Goal: Information Seeking & Learning: Compare options

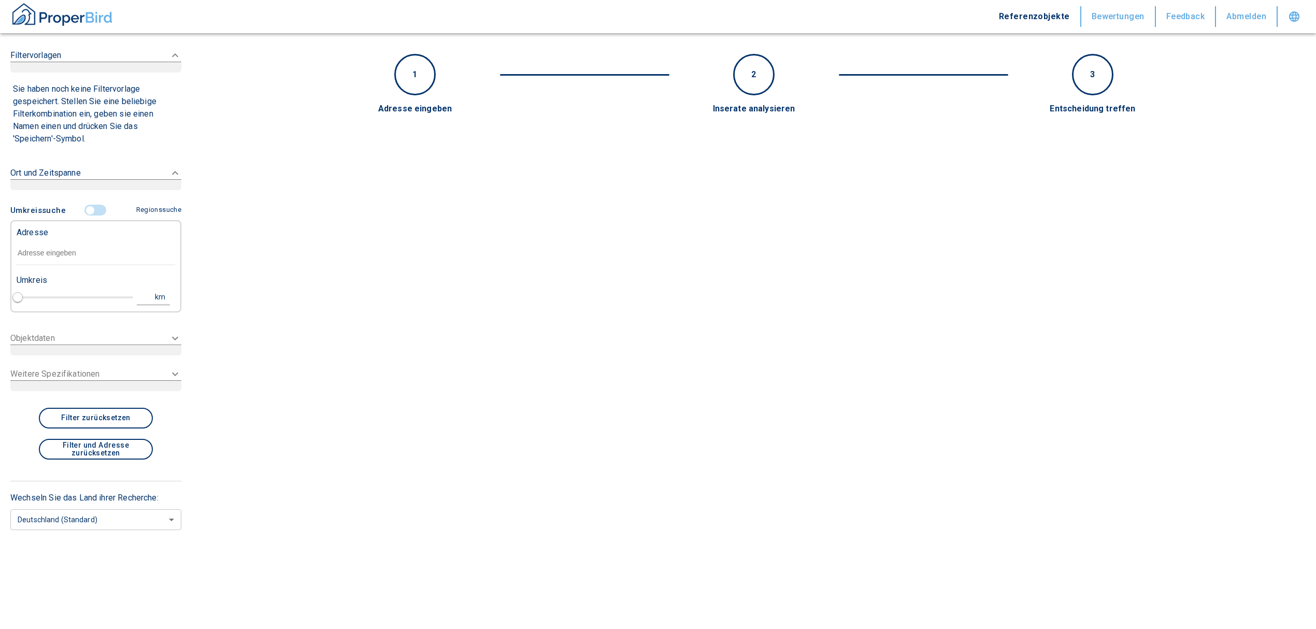
drag, startPoint x: 83, startPoint y: 245, endPoint x: 79, endPoint y: 251, distance: 7.4
click at [83, 246] on input "text" at bounding box center [96, 253] width 159 height 24
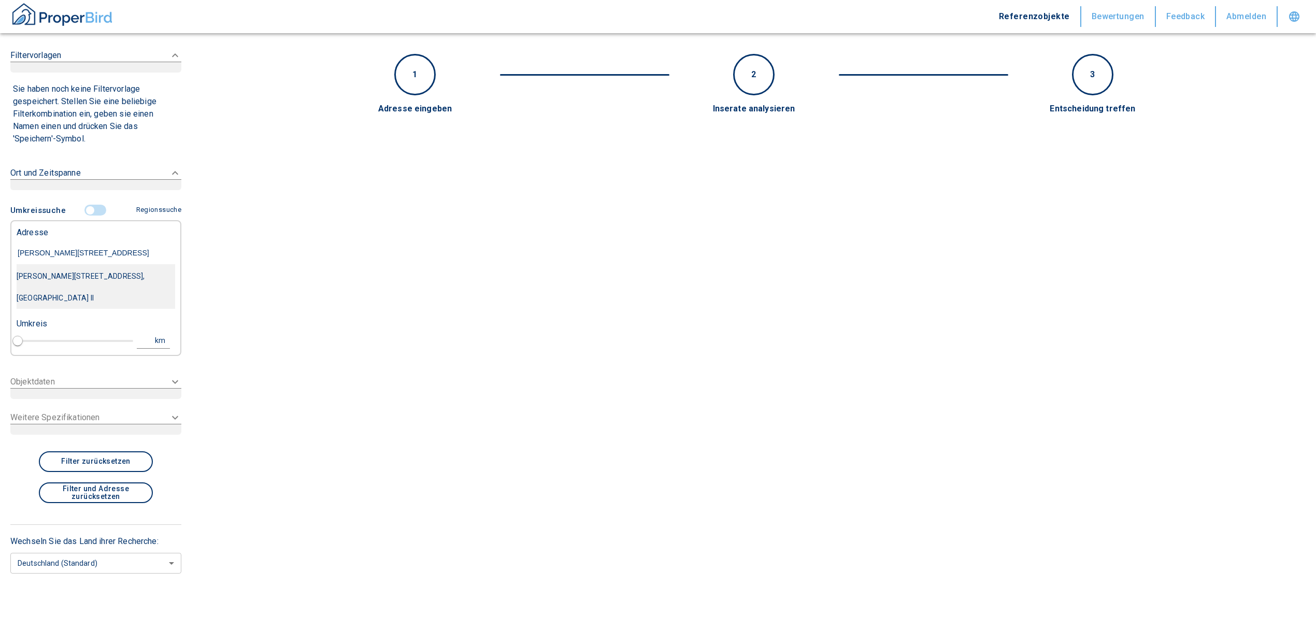
click at [115, 281] on div "[PERSON_NAME][STREET_ADDRESS], [GEOGRAPHIC_DATA] II" at bounding box center [96, 287] width 159 height 44
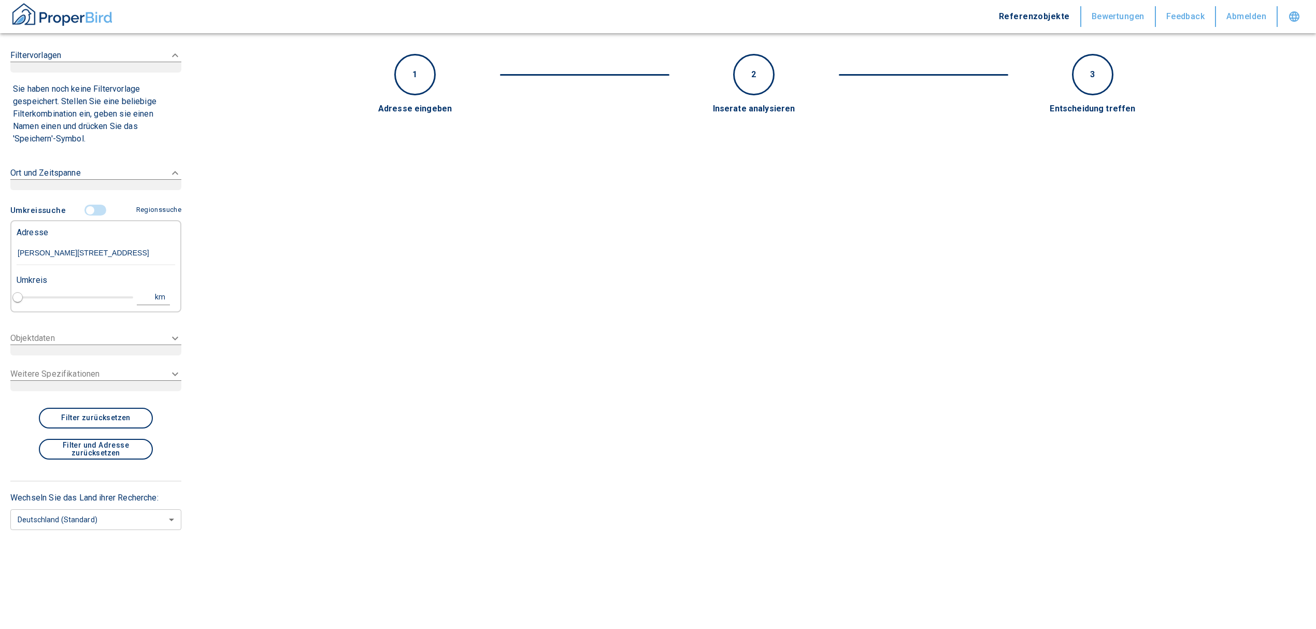
type input "[PERSON_NAME][STREET_ADDRESS], [GEOGRAPHIC_DATA] II"
type input "1"
type input "2020"
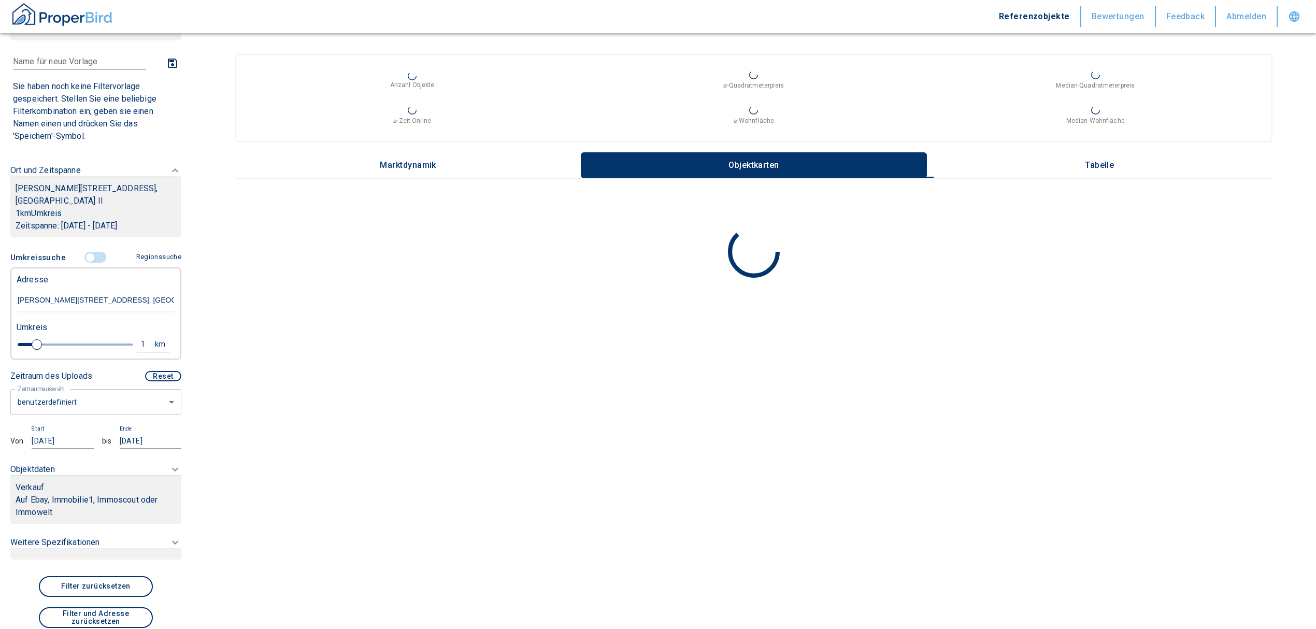
scroll to position [69, 0]
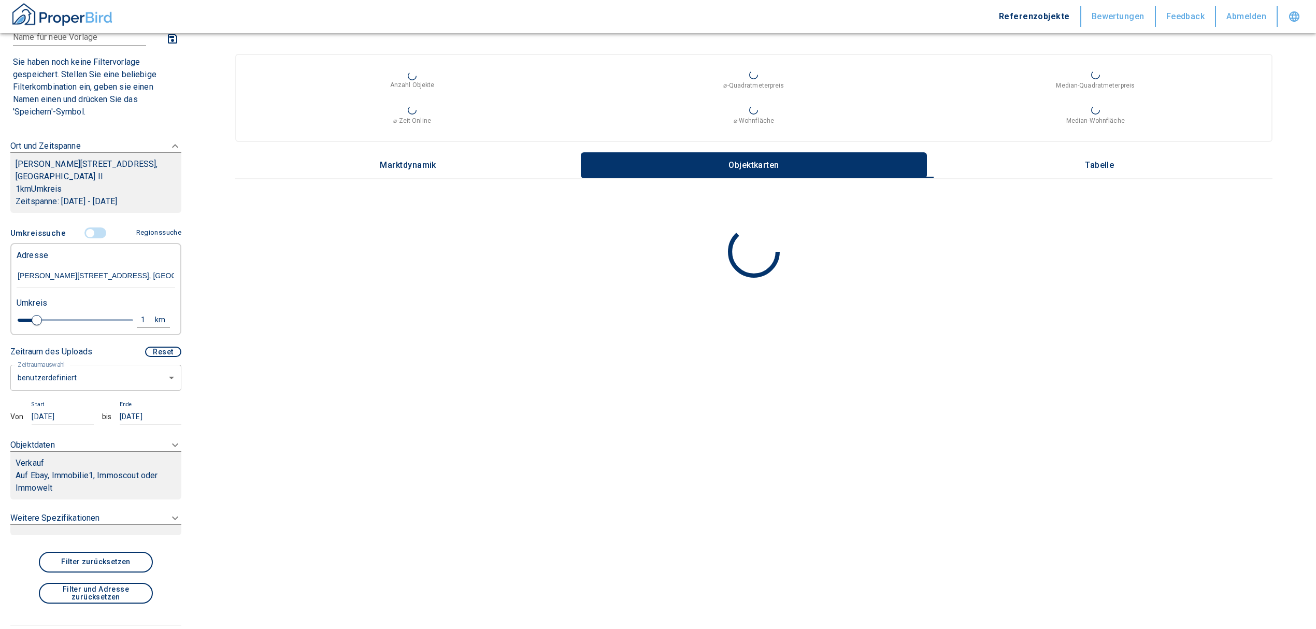
type input "[PERSON_NAME][STREET_ADDRESS], [GEOGRAPHIC_DATA] II"
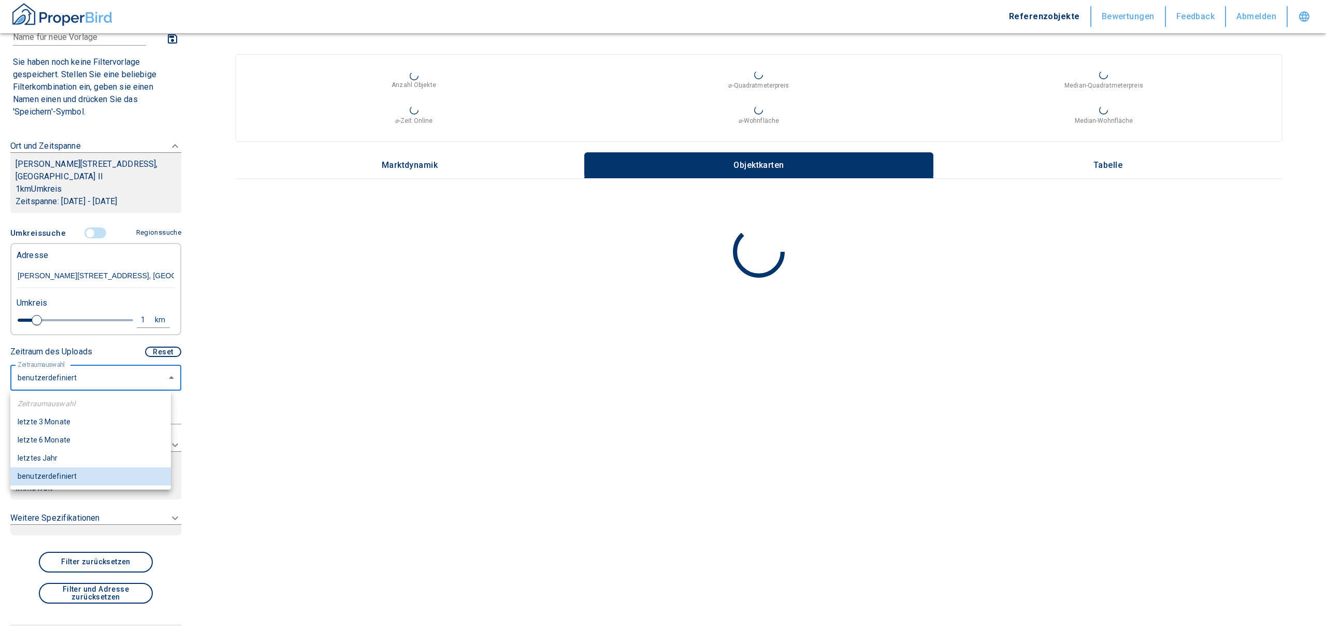
click at [86, 381] on body "Referenzobjekte Bewertungen Feedback Abmelden Filtervorlagen Neue Filtereinstel…" at bounding box center [663, 314] width 1326 height 629
click at [71, 430] on li "letzte 3 Monate" at bounding box center [90, 422] width 161 height 18
type input "2020"
type input "3"
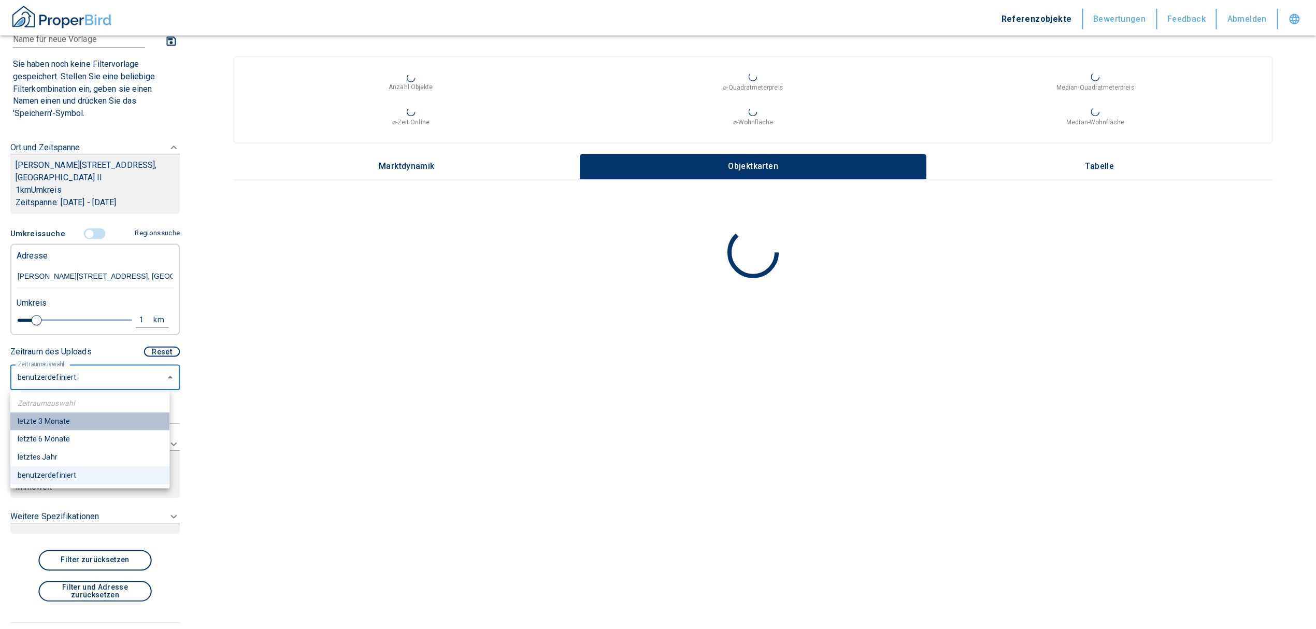
scroll to position [46, 0]
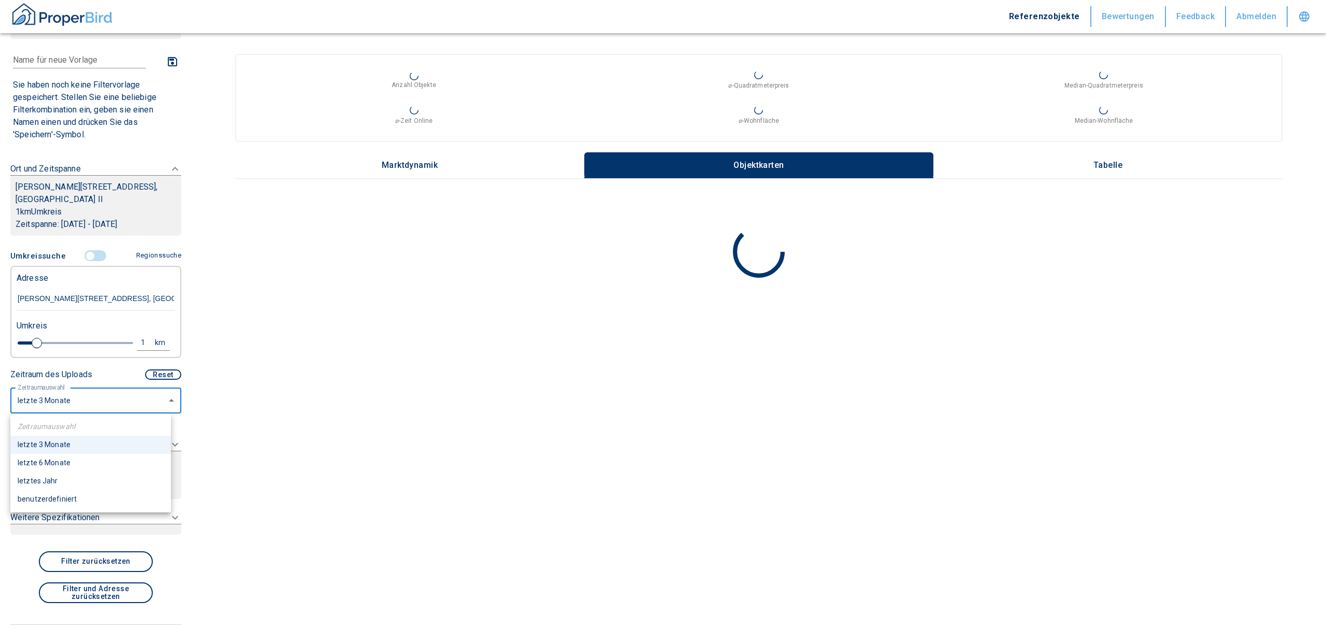
click at [77, 398] on body "Referenzobjekte Bewertungen Feedback Abmelden Filtervorlagen Neue Filtereinstel…" at bounding box center [663, 314] width 1326 height 629
click at [68, 459] on li "letzte 6 Monate" at bounding box center [90, 463] width 161 height 18
type input "2020"
type input "6"
type input "2020"
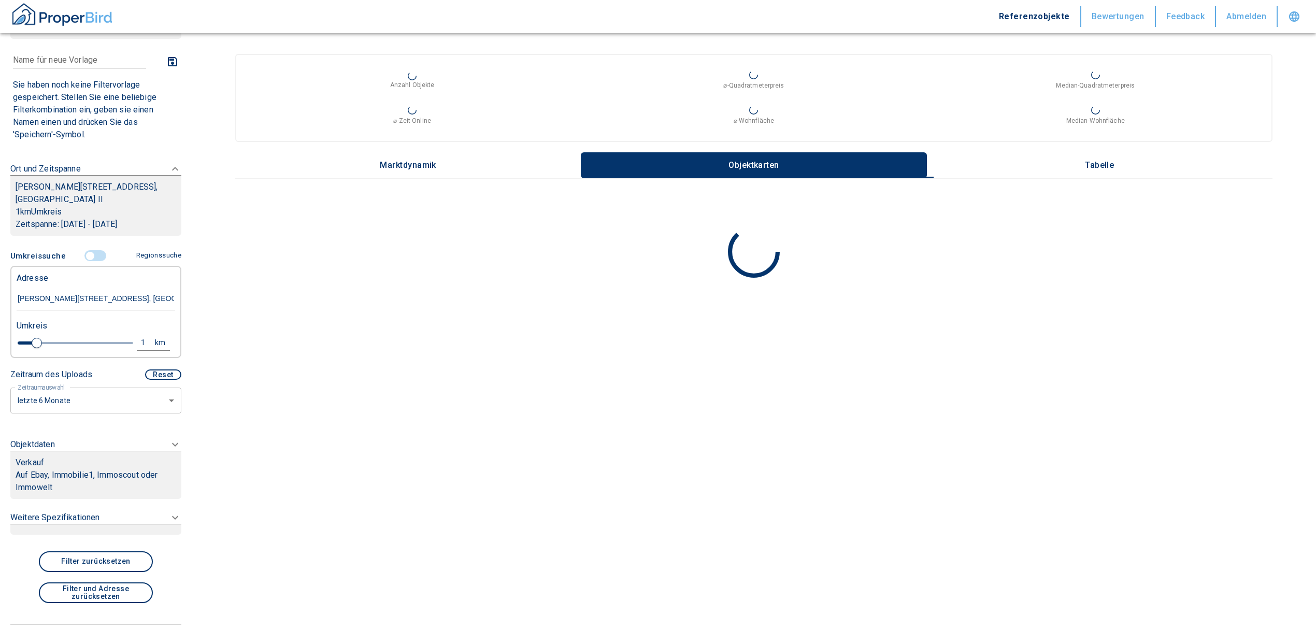
click at [69, 463] on div "Verkauf" at bounding box center [96, 462] width 161 height 12
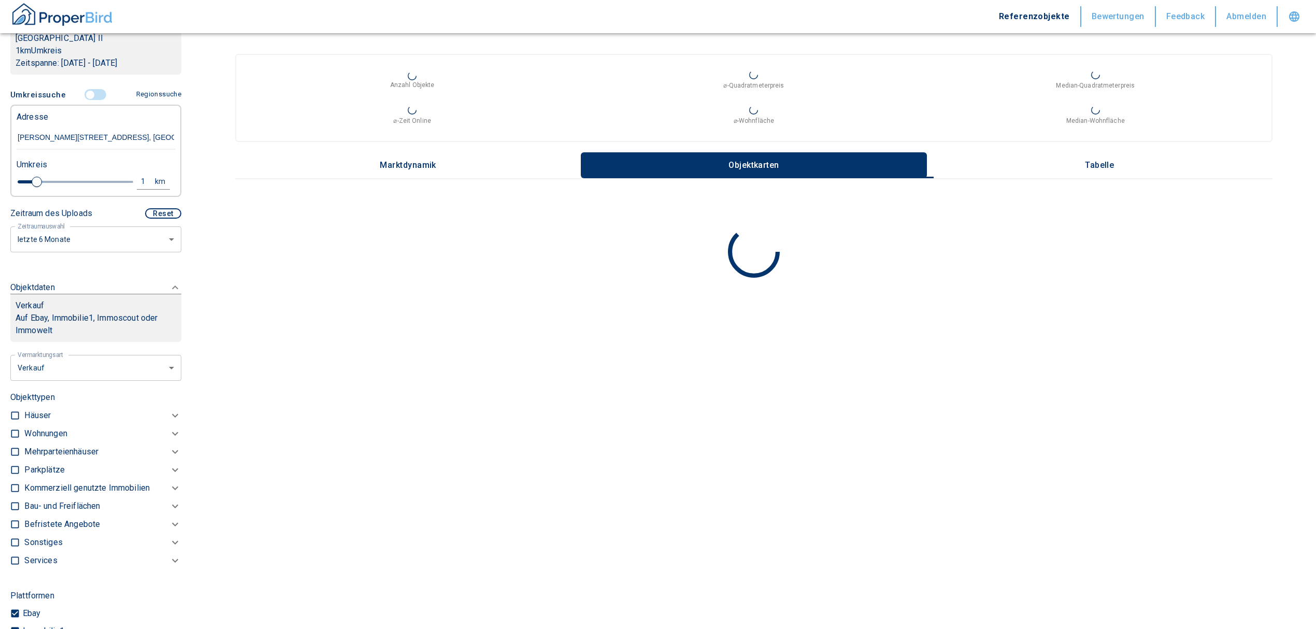
scroll to position [193, 0]
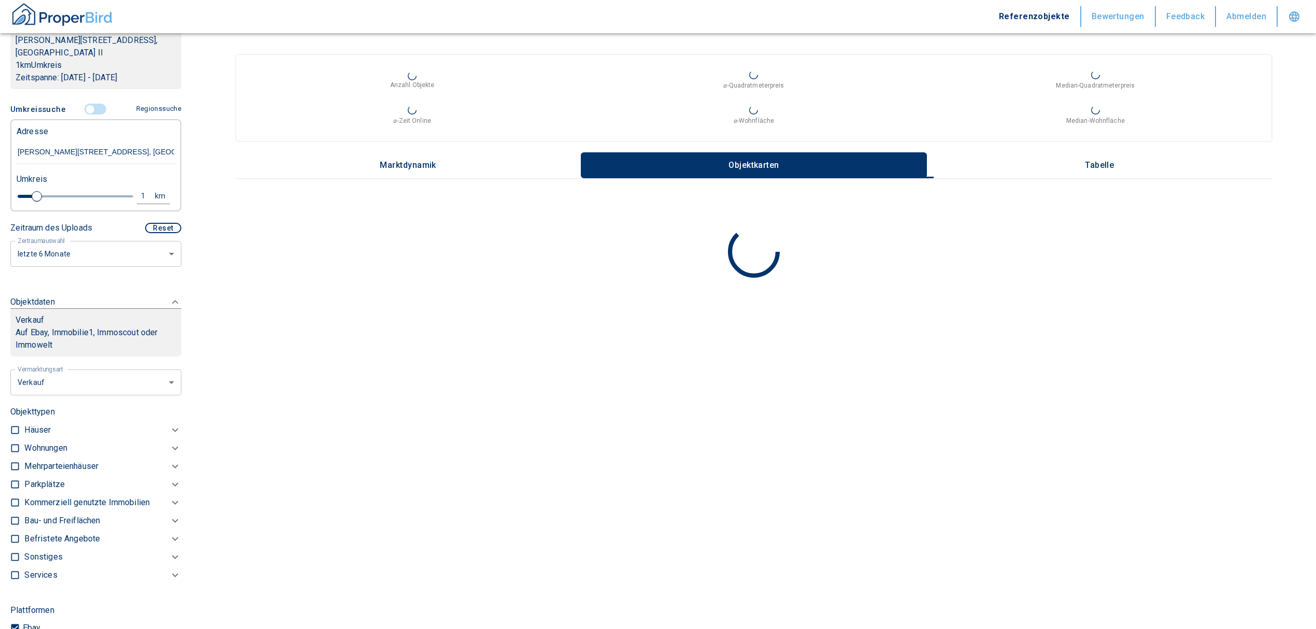
click at [134, 319] on div "Verkauf" at bounding box center [96, 320] width 161 height 12
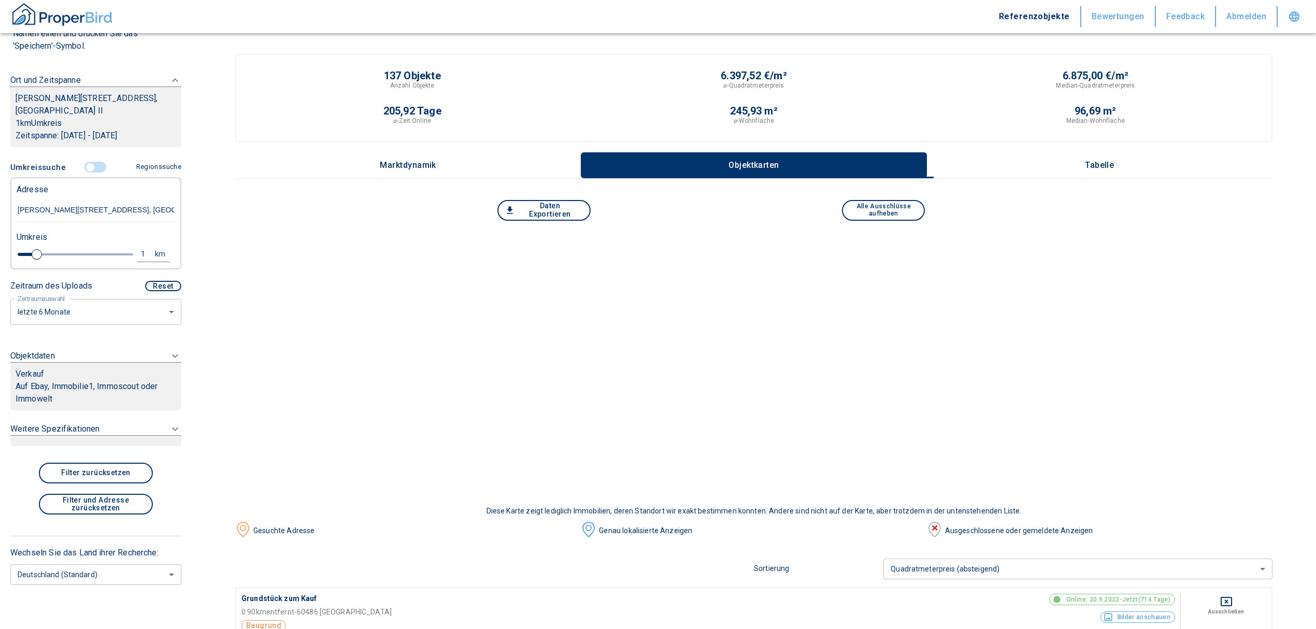
click at [127, 328] on div "Umkreissuche Regionssuche Adresse [PERSON_NAME][STREET_ADDRESS]-Innenstadt II U…" at bounding box center [95, 246] width 171 height 178
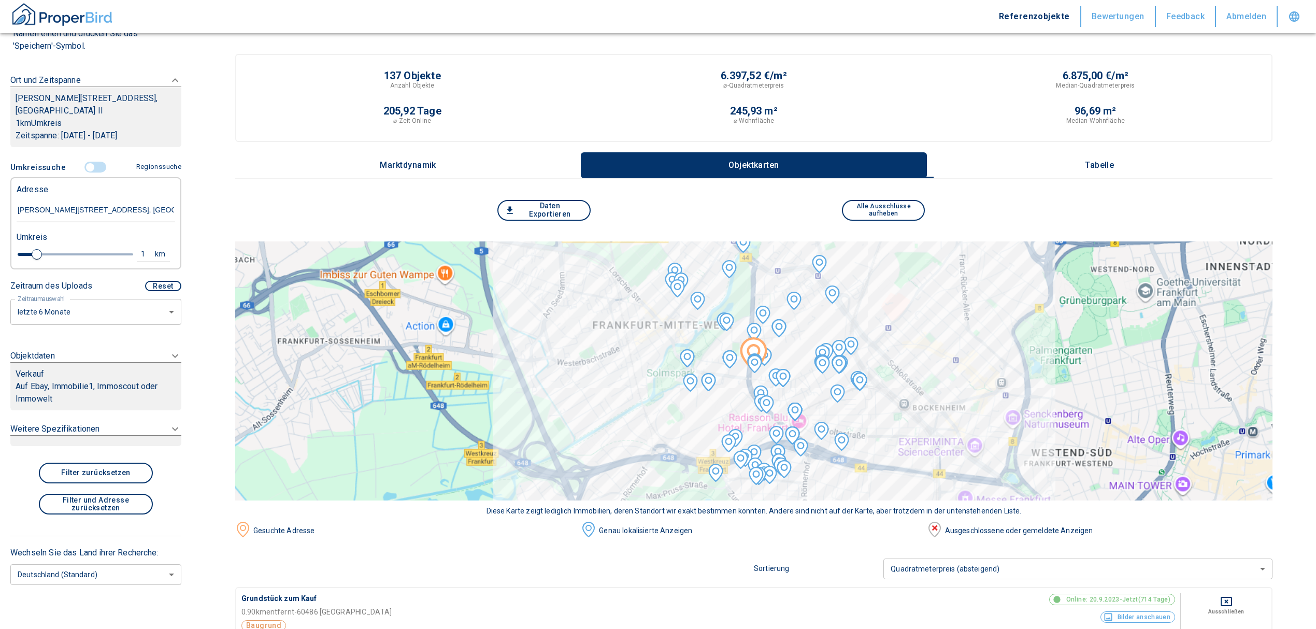
click at [124, 384] on p "Auf Ebay, Immobilie1, Immoscout oder Immowelt" at bounding box center [96, 392] width 161 height 25
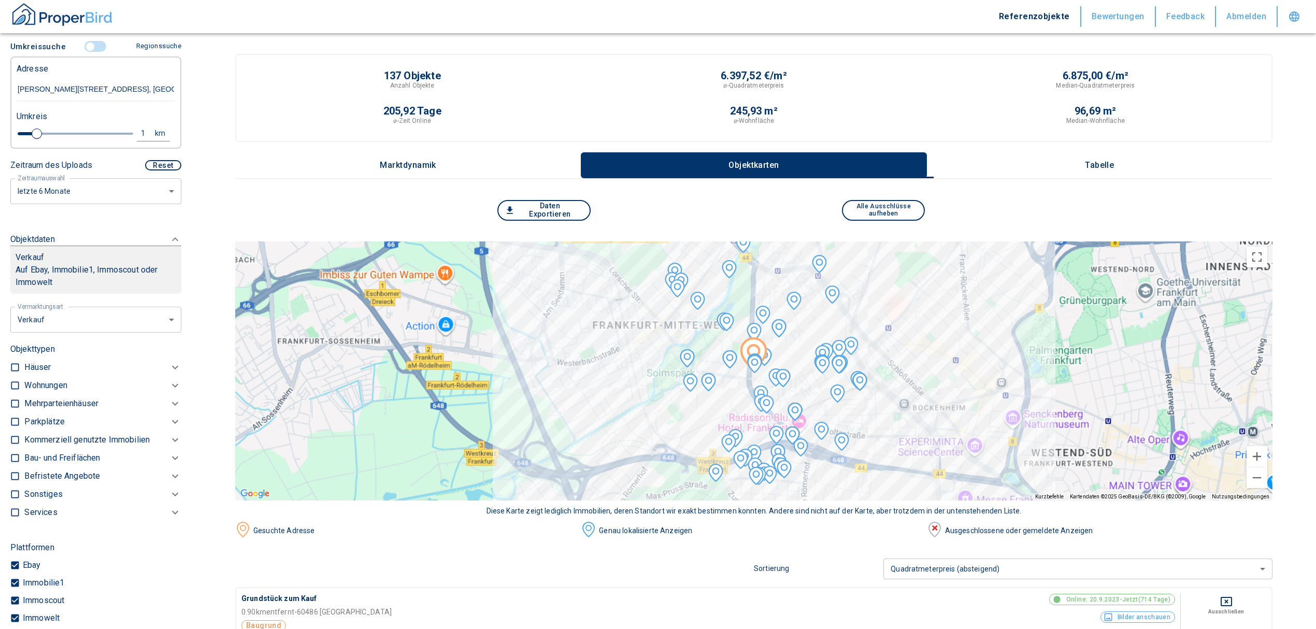
scroll to position [249, 0]
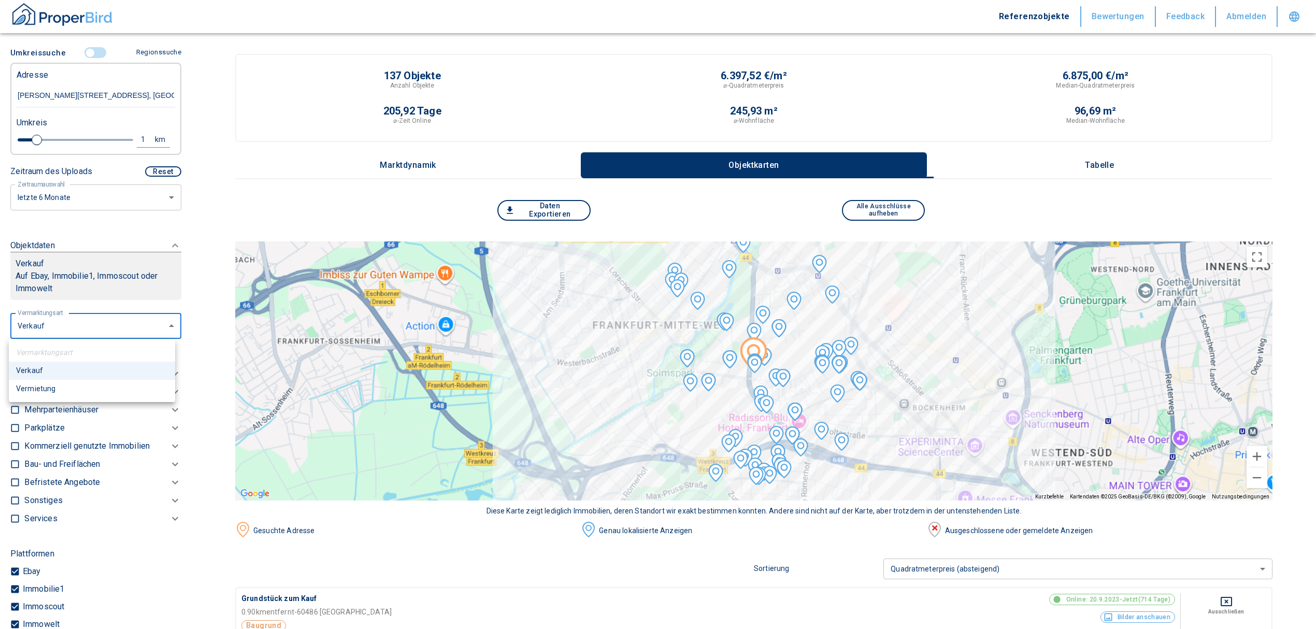
click at [78, 391] on li "Vermietung" at bounding box center [92, 389] width 166 height 18
type input "rent"
type input "2020"
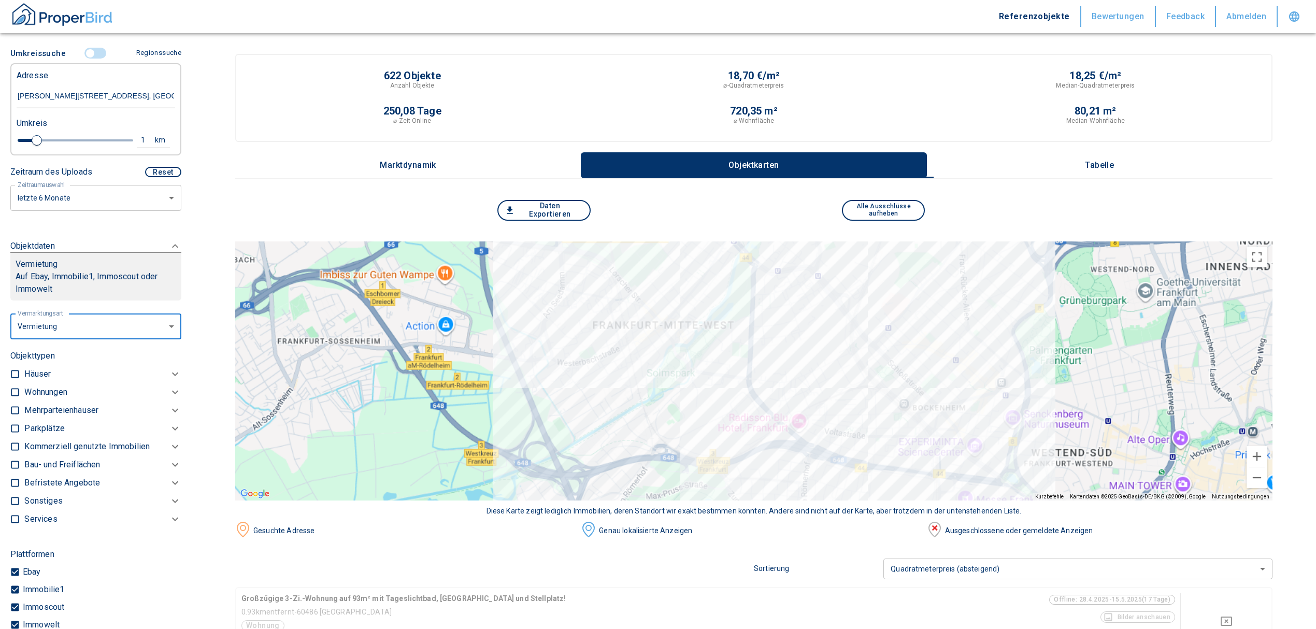
scroll to position [249, 0]
click at [13, 390] on input "checkbox" at bounding box center [15, 391] width 10 height 10
checkbox input "true"
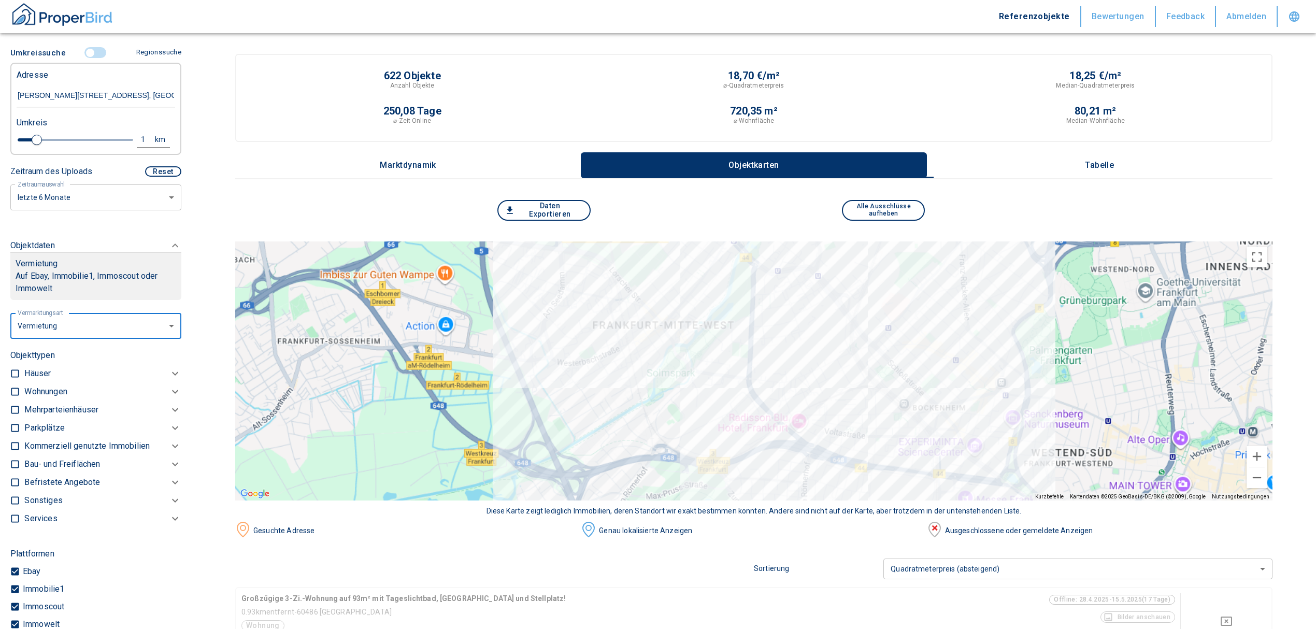
checkbox input "true"
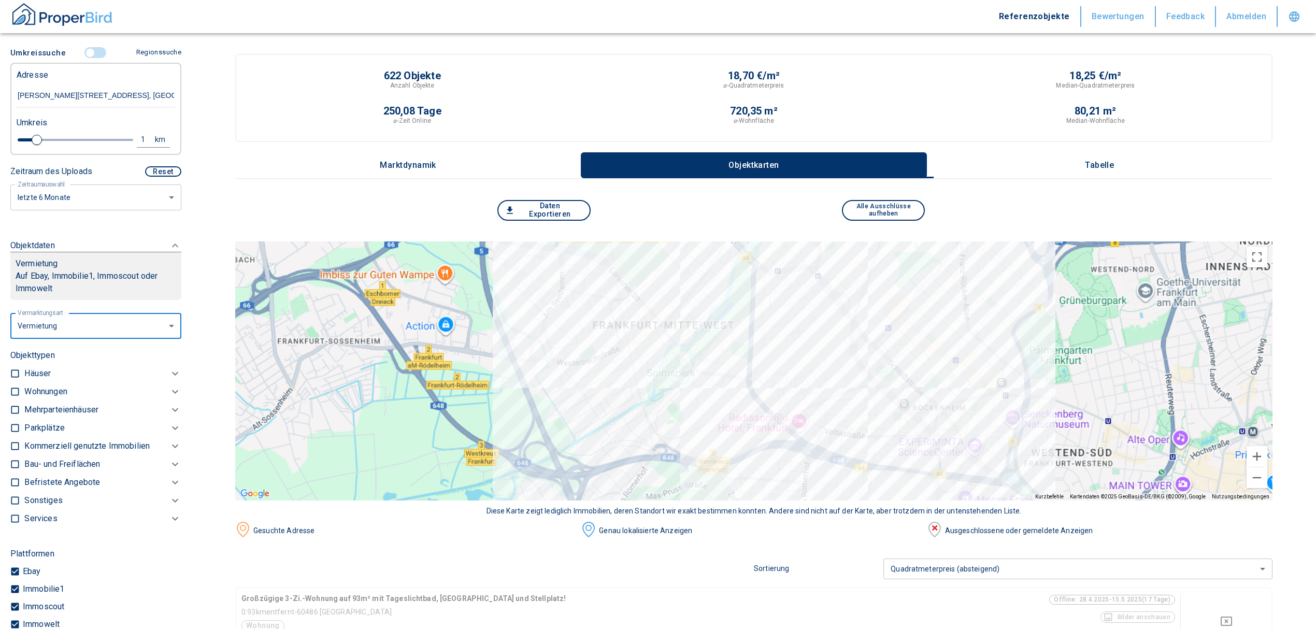
checkbox input "true"
type input "2020"
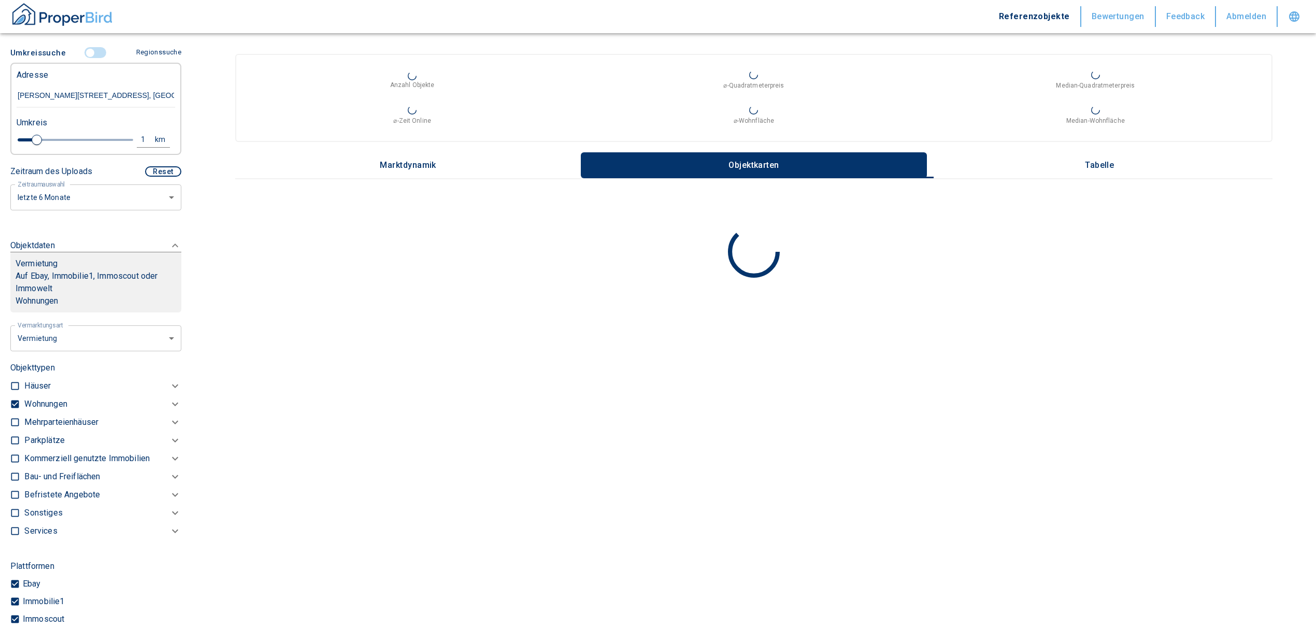
click at [47, 407] on p "Wohnungen" at bounding box center [45, 404] width 42 height 12
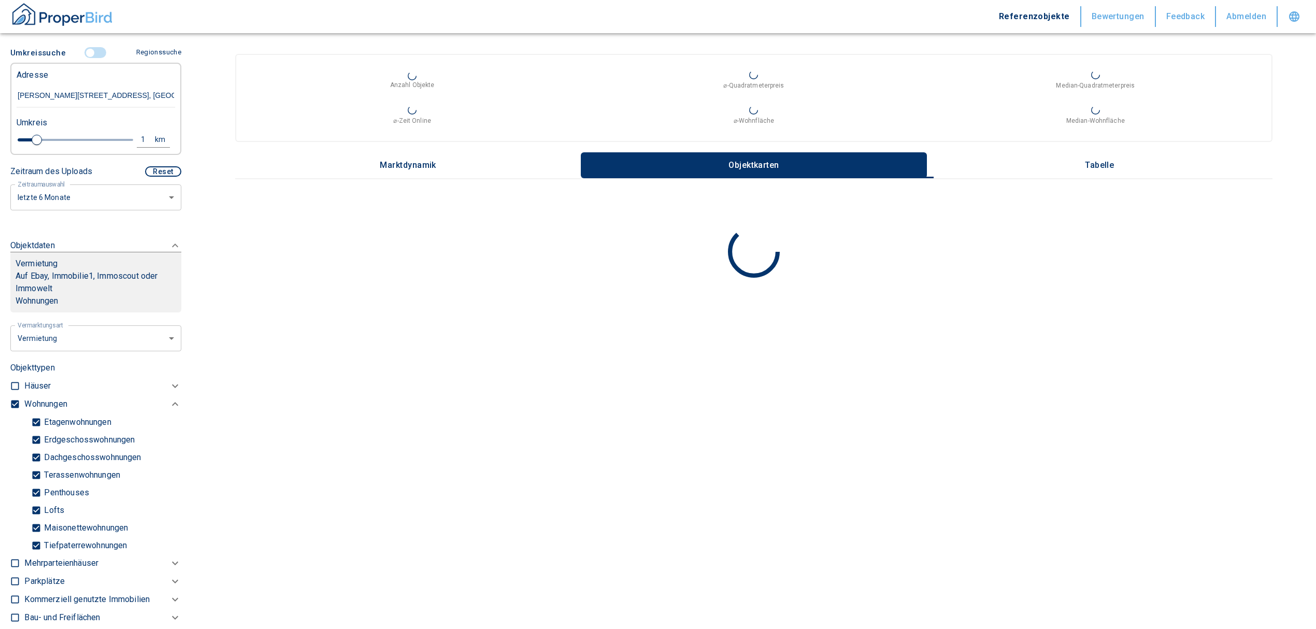
click at [40, 544] on input "Tiefpaterrewohnungen" at bounding box center [36, 545] width 10 height 18
checkbox input "false"
type input "2020"
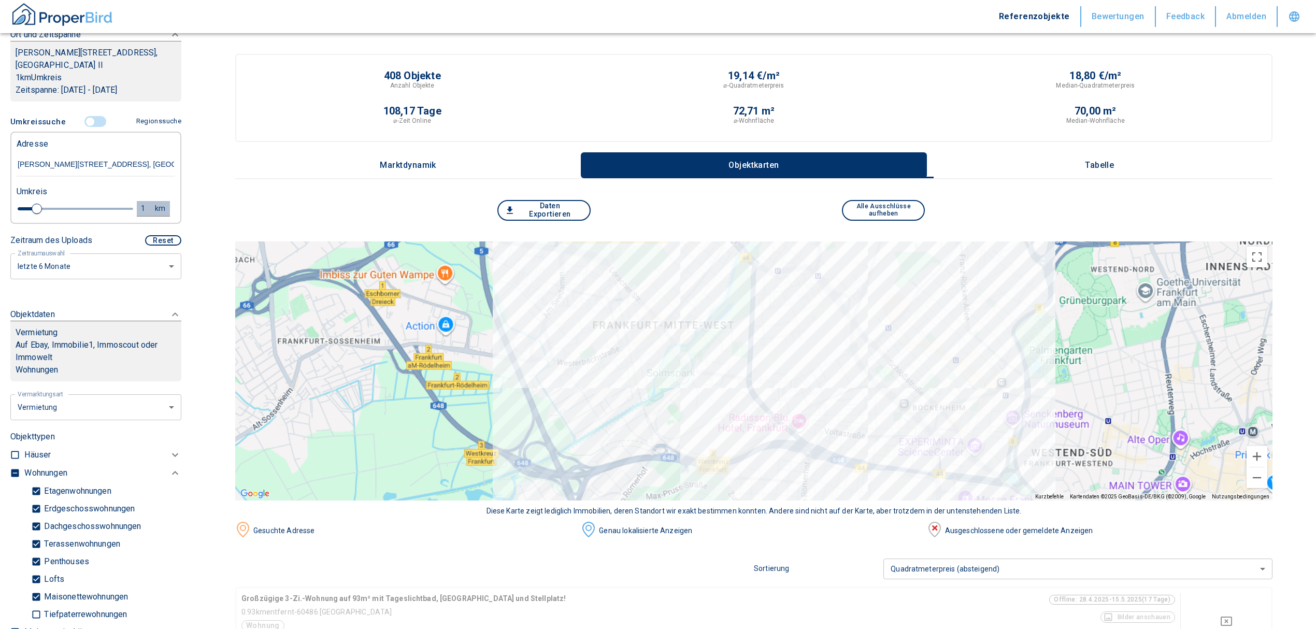
click at [139, 202] on div "1" at bounding box center [148, 208] width 19 height 13
drag, startPoint x: 4, startPoint y: 210, endPoint x: -21, endPoint y: 211, distance: 24.9
type input "0,5"
click at [121, 212] on button "Neue Suchen" at bounding box center [138, 208] width 57 height 15
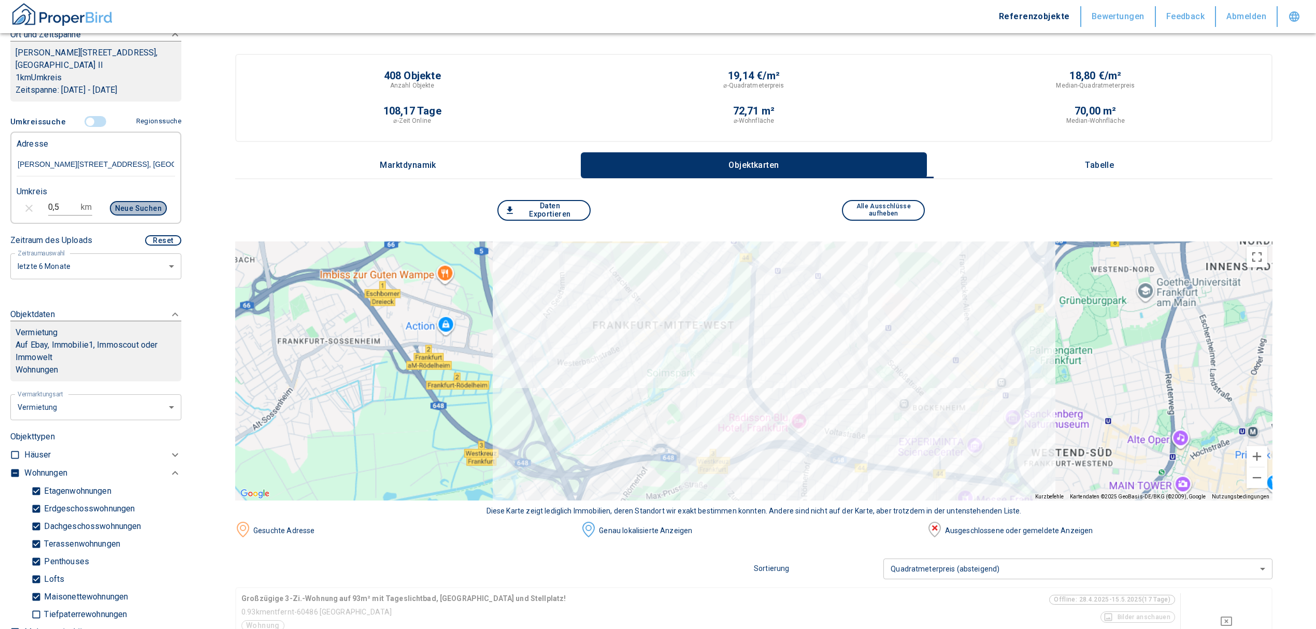
type input "2020"
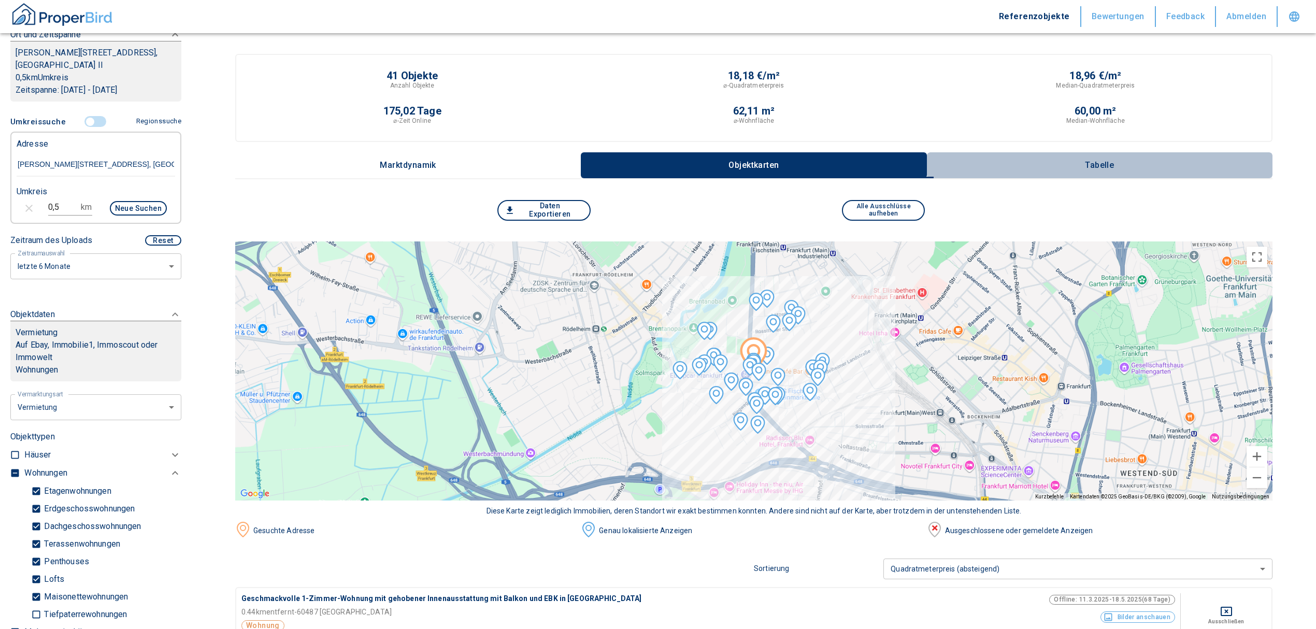
drag, startPoint x: 1076, startPoint y: 168, endPoint x: 1086, endPoint y: 165, distance: 10.3
click at [1077, 168] on button "Tabelle" at bounding box center [1100, 165] width 346 height 26
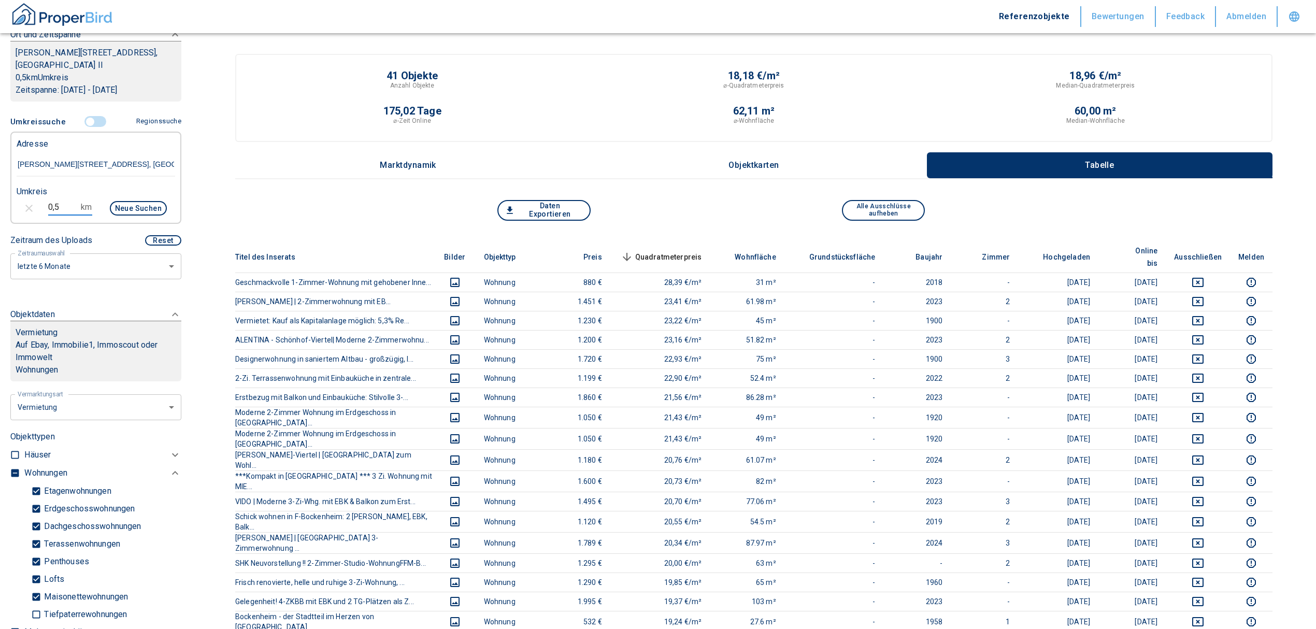
click at [63, 208] on input "0,5" at bounding box center [62, 207] width 29 height 17
type input "0"
type input "1"
click at [137, 202] on button "Neue Suchen" at bounding box center [138, 208] width 57 height 15
type input "2020"
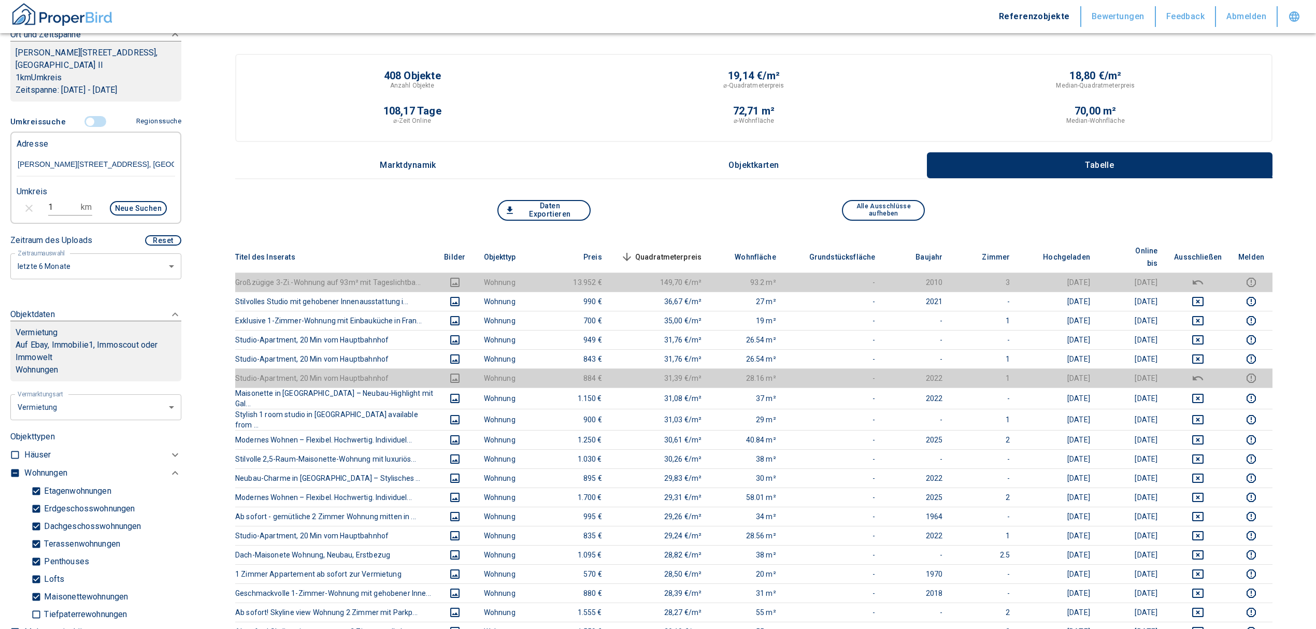
drag, startPoint x: 48, startPoint y: 204, endPoint x: 6, endPoint y: 211, distance: 42.1
click at [6, 211] on div "Filtervorlagen Neue Filtereinstellungen erkannt! Name für neue Vorlage x Sie ha…" at bounding box center [96, 314] width 192 height 629
type input "0,5"
click at [128, 204] on button "Neue Suchen" at bounding box center [138, 208] width 57 height 15
type input "2020"
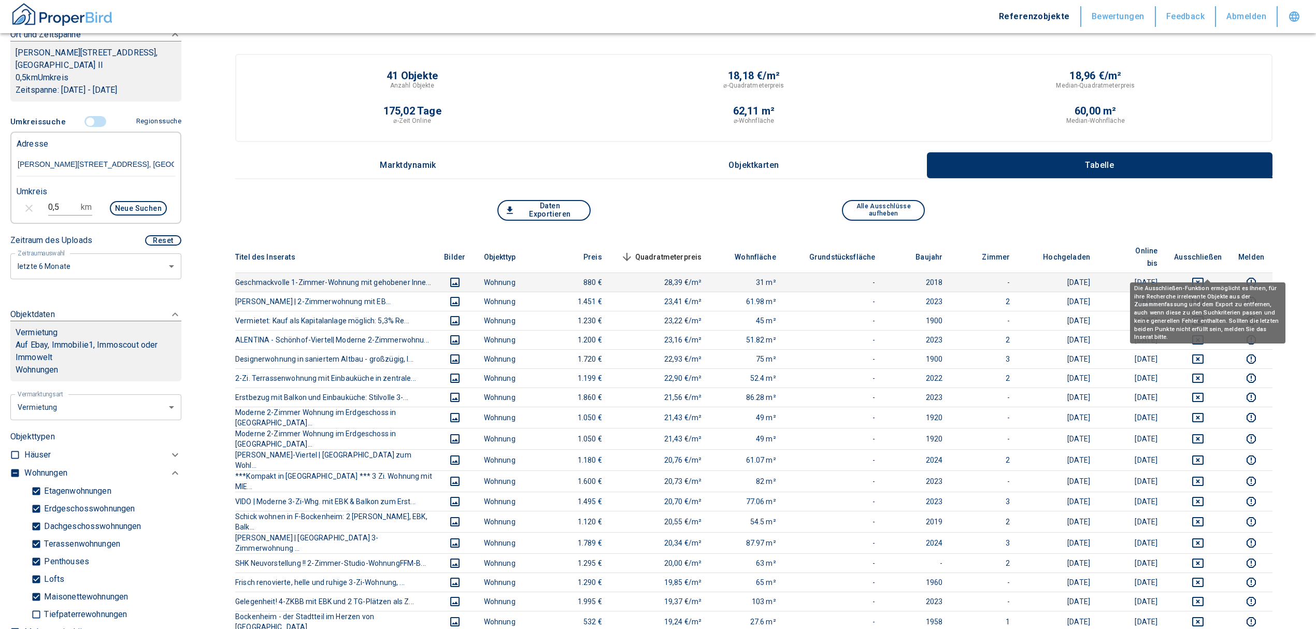
click at [1215, 276] on button "deselect this listing" at bounding box center [1198, 282] width 48 height 12
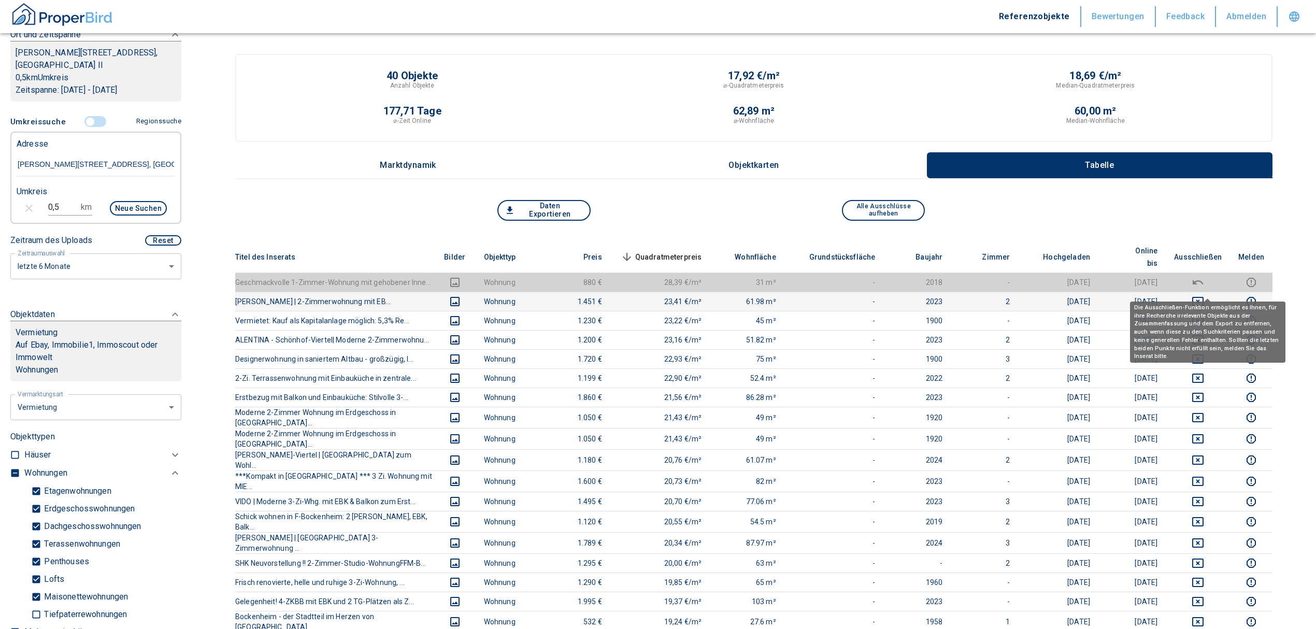
click at [1204, 295] on icon "deselect this listing" at bounding box center [1197, 301] width 12 height 12
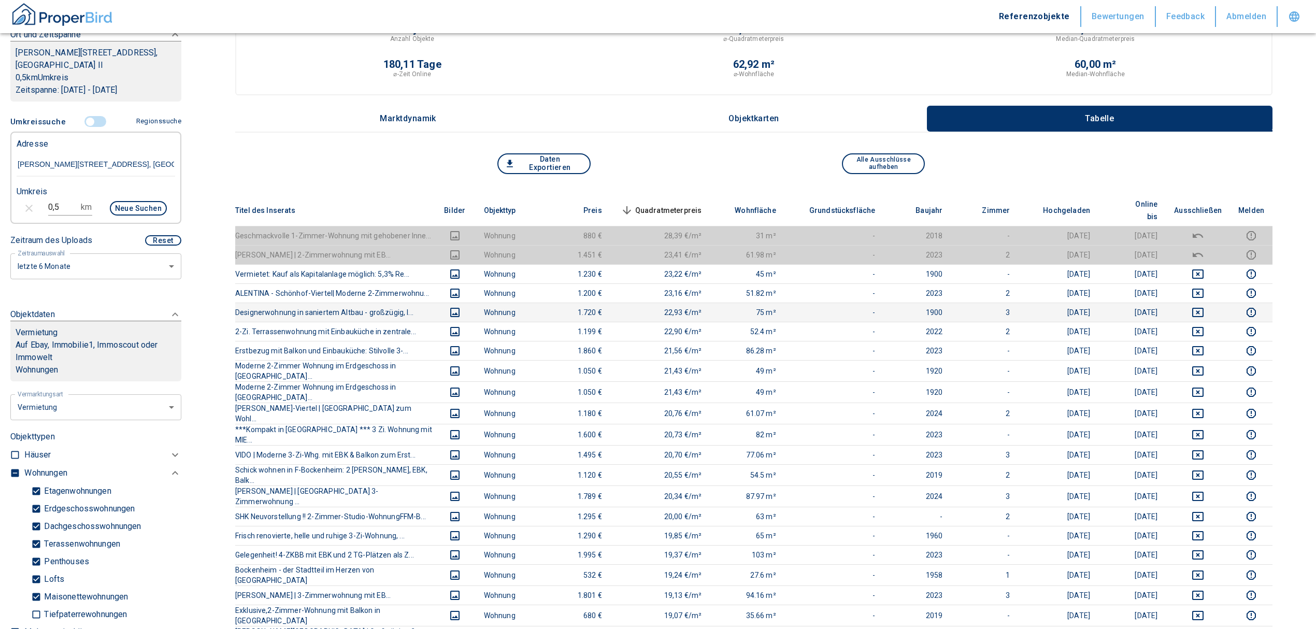
scroll to position [69, 0]
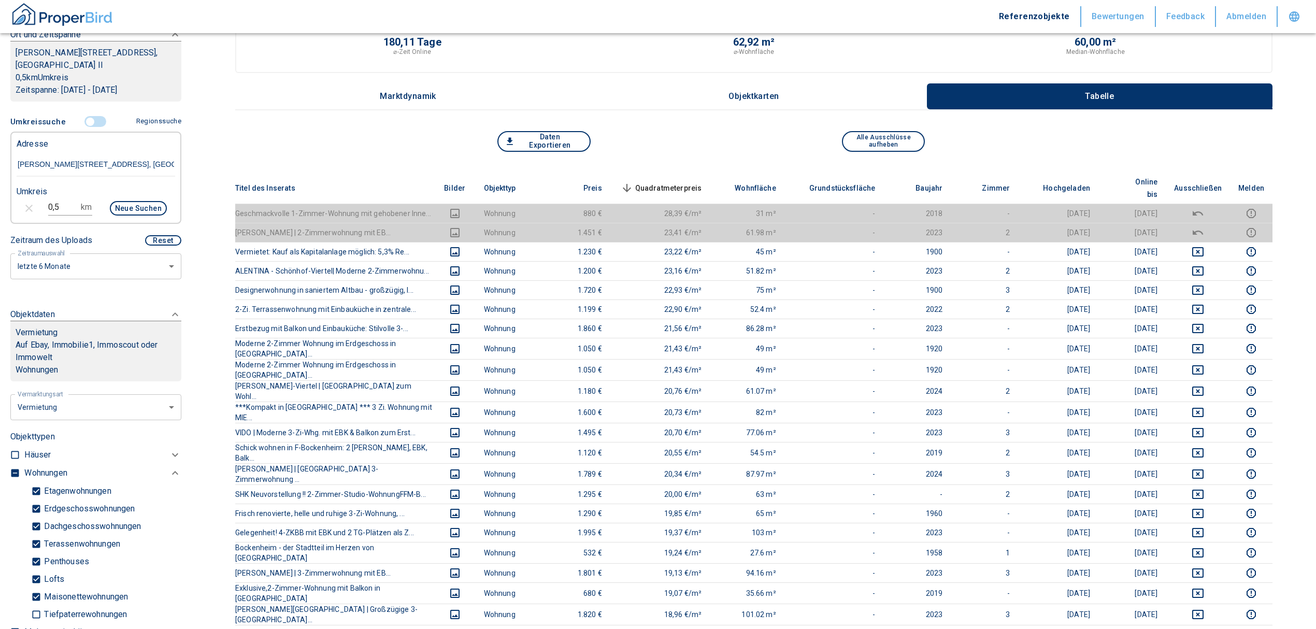
click at [678, 172] on th "Quadratmeterpreis sorted descending" at bounding box center [660, 188] width 100 height 32
drag, startPoint x: 678, startPoint y: 170, endPoint x: 678, endPoint y: 179, distance: 8.3
click at [678, 172] on th "Quadratmeterpreis sorted descending" at bounding box center [660, 188] width 100 height 32
click at [678, 182] on span "Quadratmeterpreis sorted descending" at bounding box center [660, 188] width 83 height 12
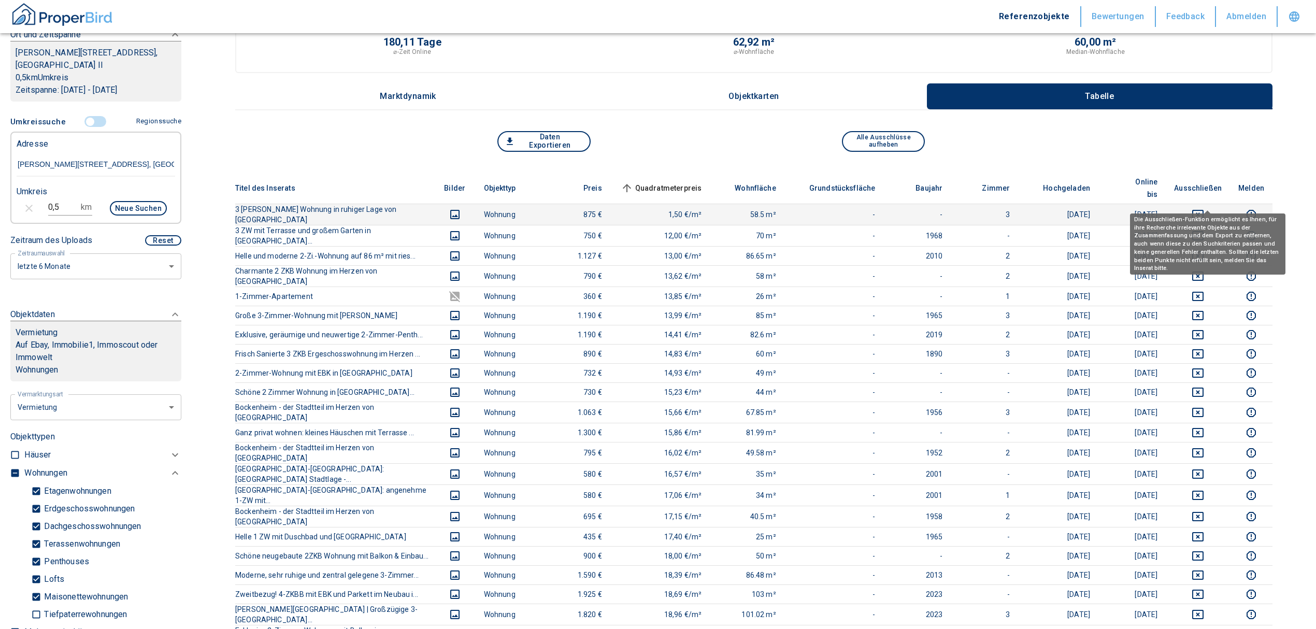
click at [1204, 208] on icon "deselect this listing" at bounding box center [1197, 214] width 12 height 12
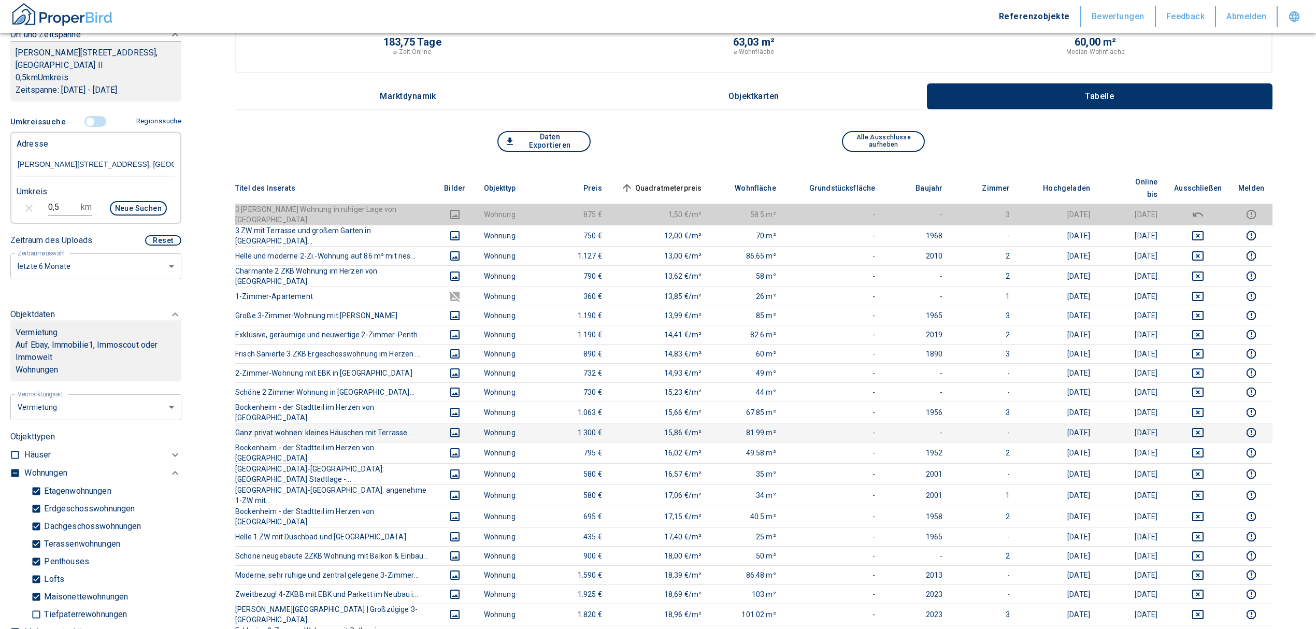
scroll to position [0, 0]
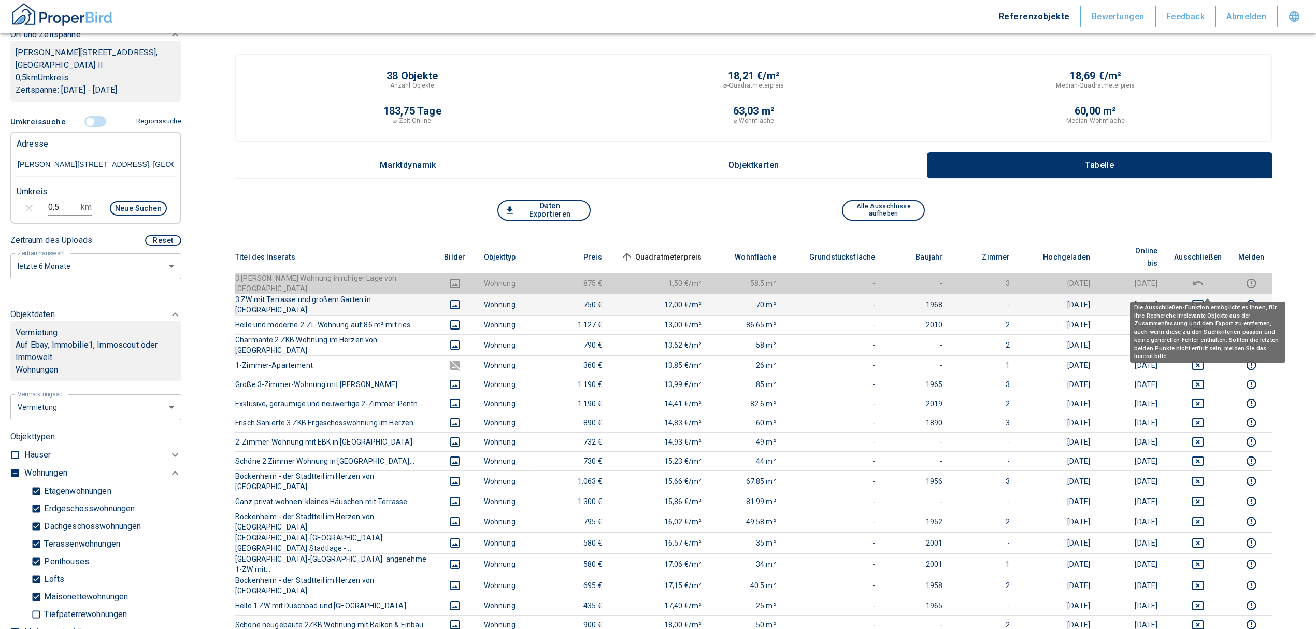
click at [1203, 300] on icon "deselect this listing" at bounding box center [1197, 304] width 11 height 9
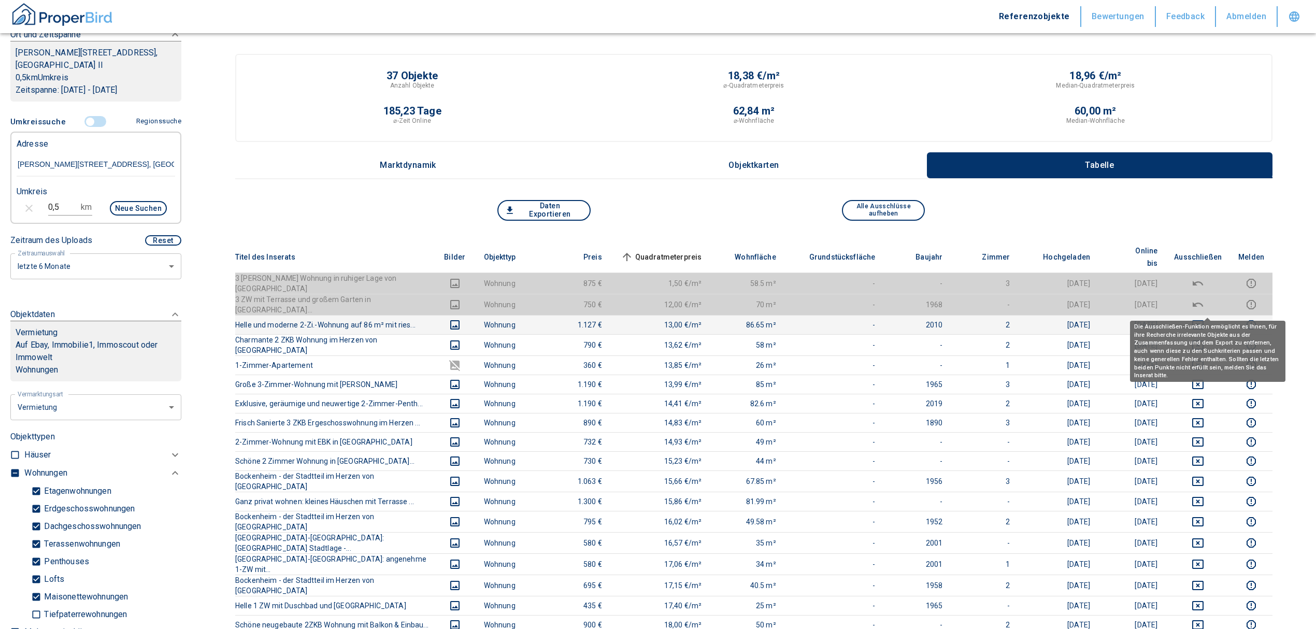
click at [1203, 320] on icon "deselect this listing" at bounding box center [1197, 324] width 11 height 9
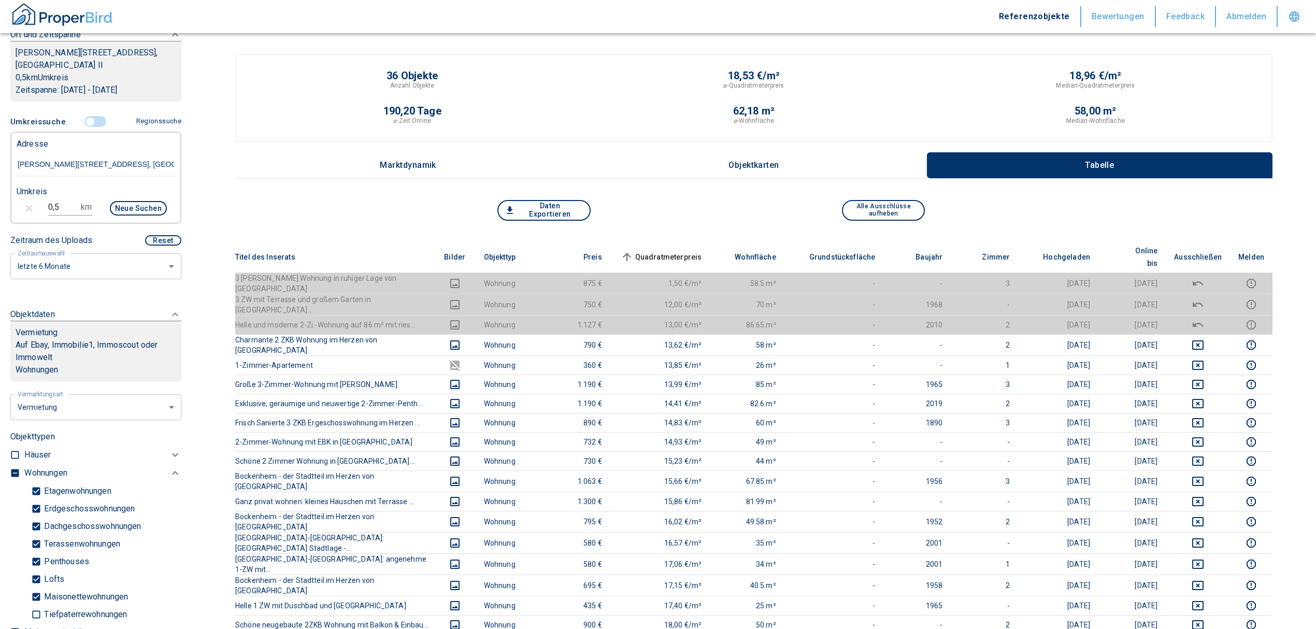
click at [667, 251] on span "Quadratmeterpreis sorted ascending" at bounding box center [660, 257] width 83 height 12
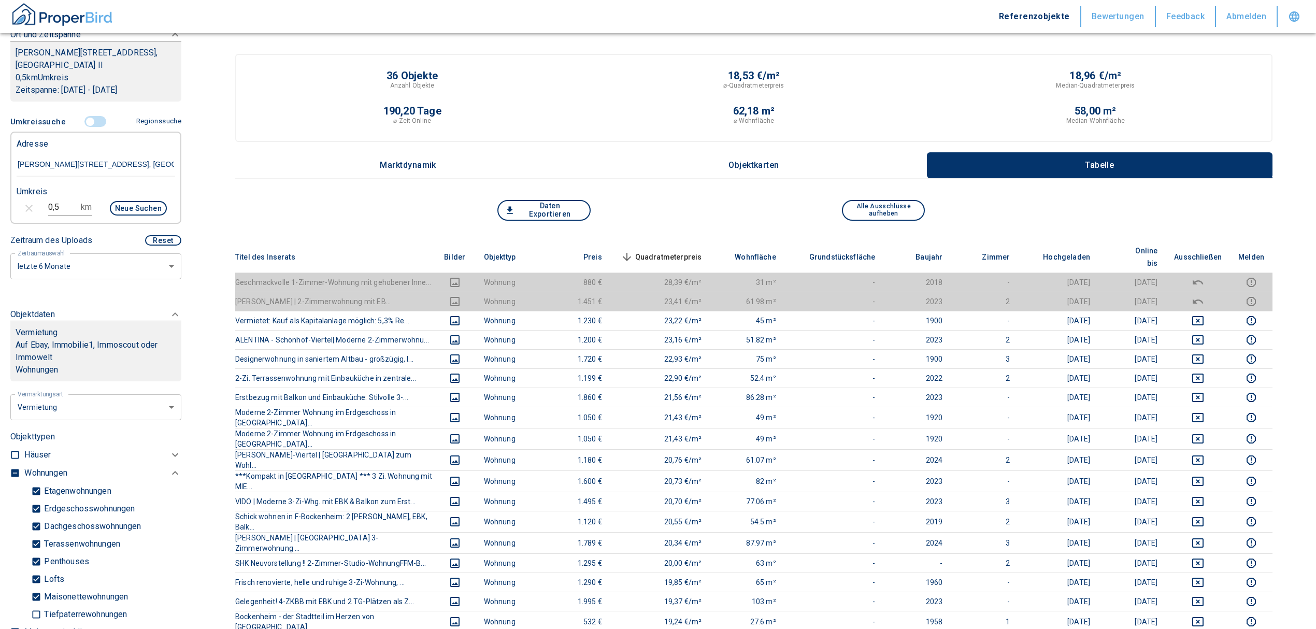
click at [670, 251] on span "Quadratmeterpreis sorted descending" at bounding box center [660, 257] width 83 height 12
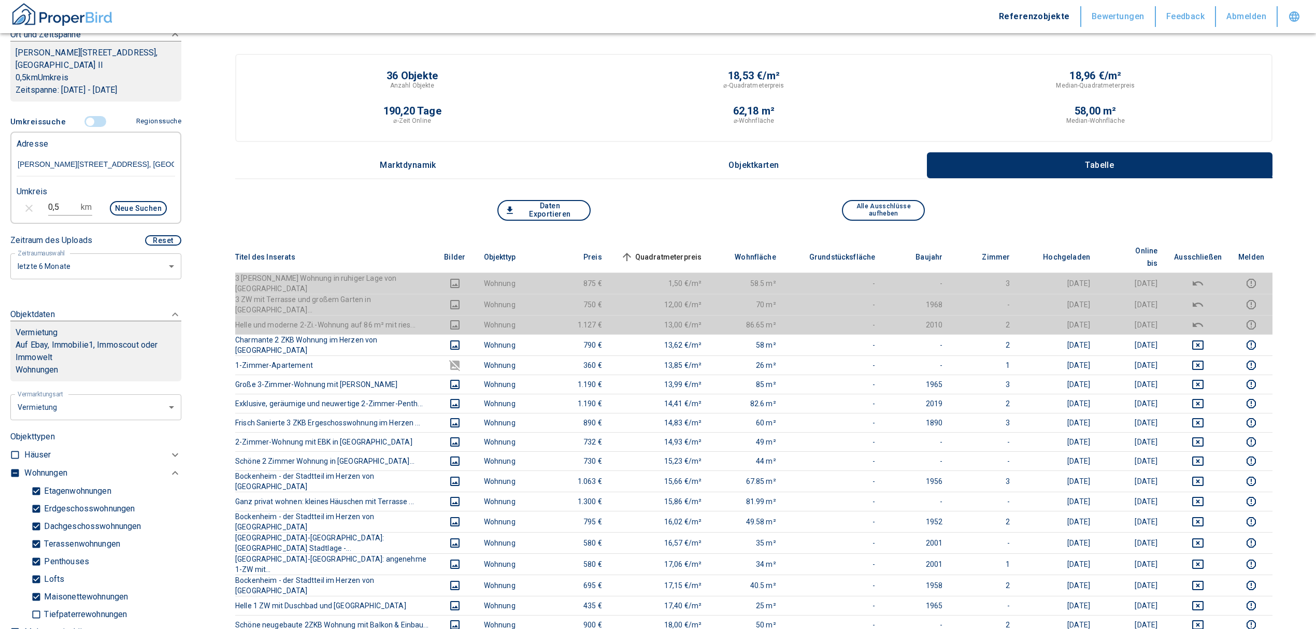
scroll to position [111, 0]
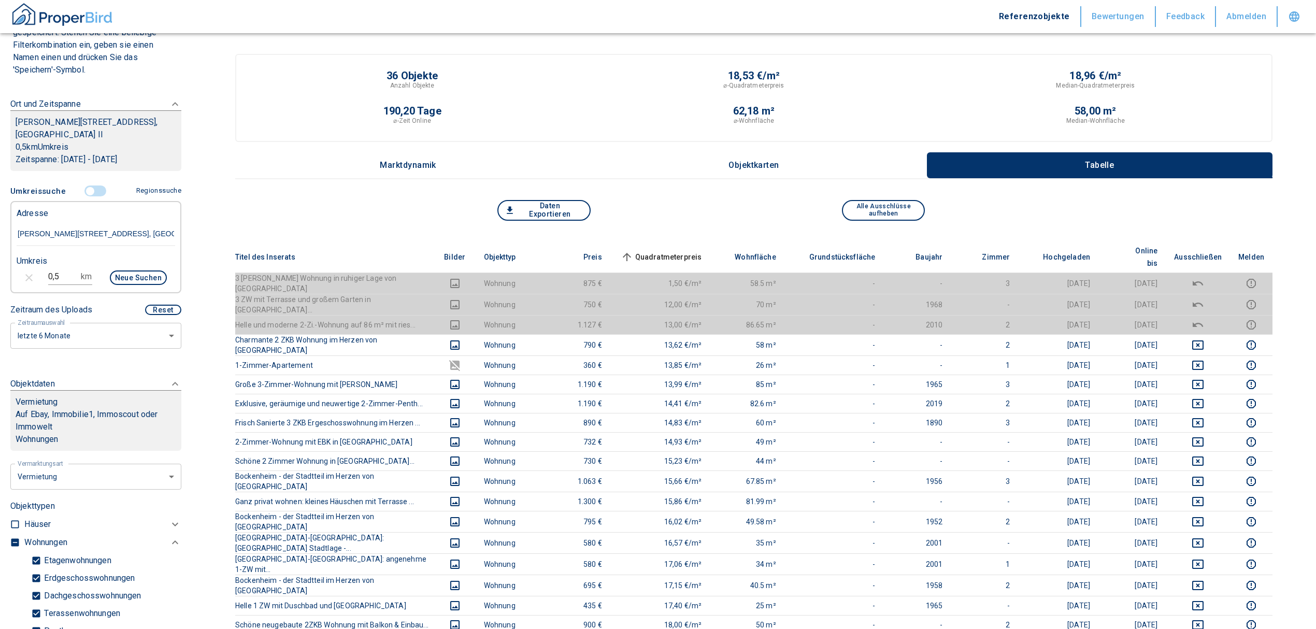
click at [86, 189] on input "controlled" at bounding box center [90, 190] width 31 height 11
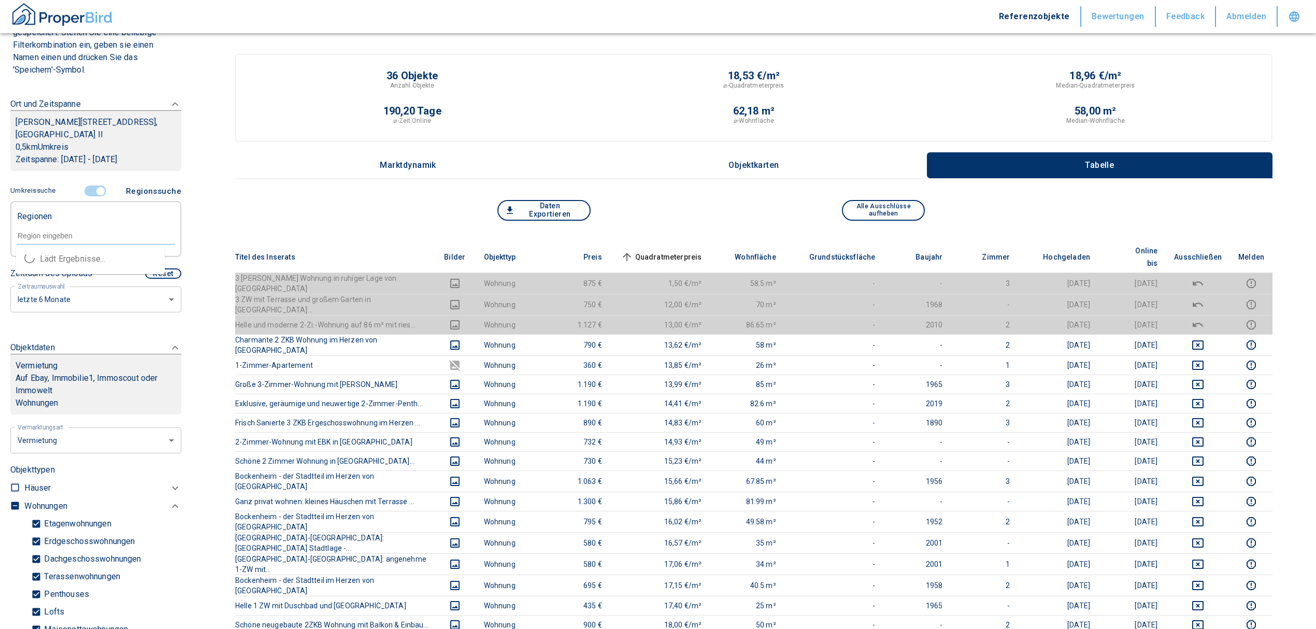
click at [81, 238] on input "text" at bounding box center [96, 235] width 159 height 9
click at [98, 251] on li "60486 [GEOGRAPHIC_DATA]" at bounding box center [90, 259] width 149 height 19
type input "60486"
type input "2020"
type input "60486 [GEOGRAPHIC_DATA]"
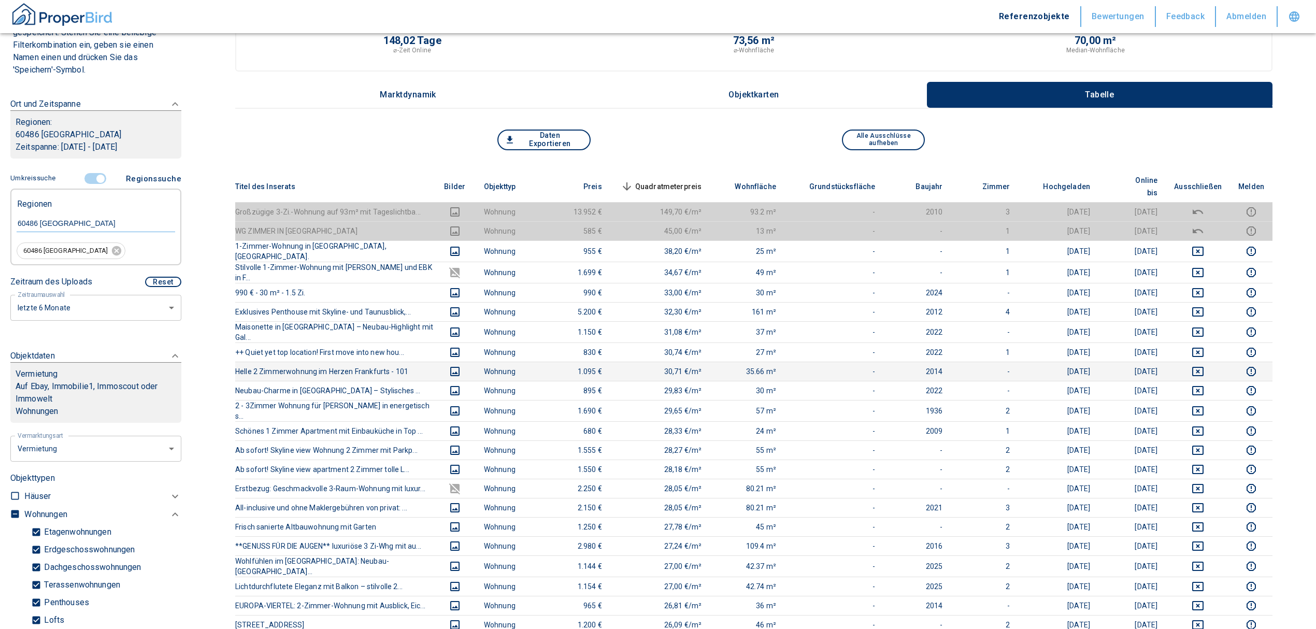
scroll to position [69, 0]
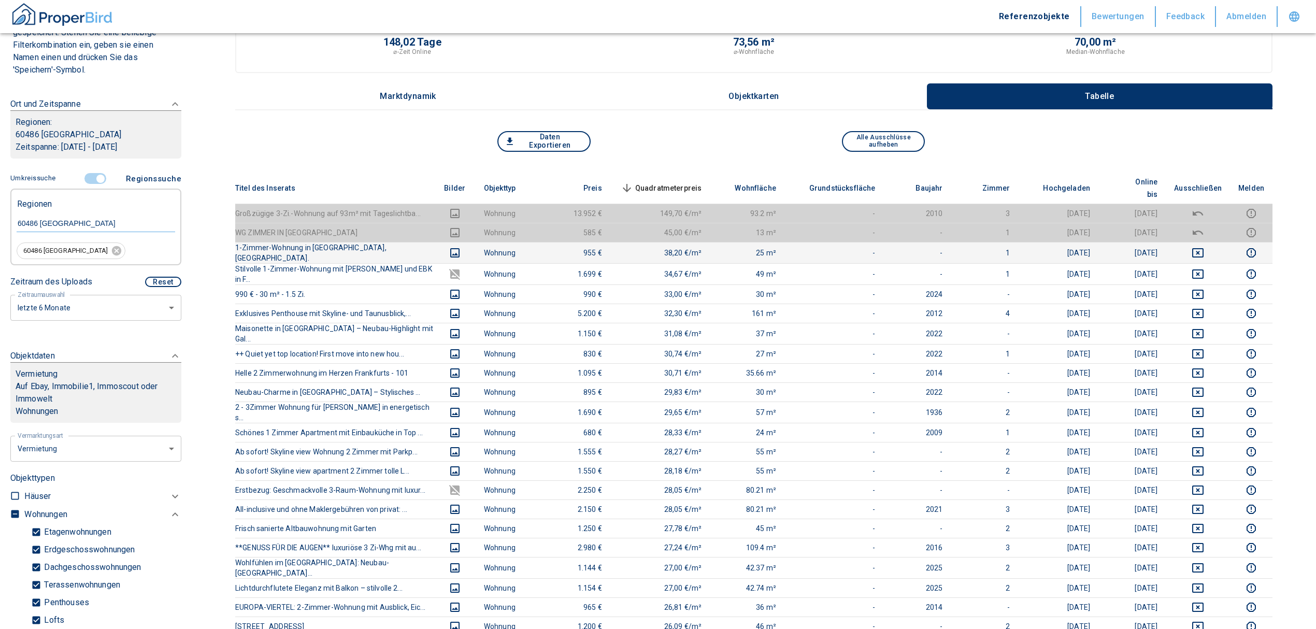
click at [1203, 248] on icon "deselect this listing" at bounding box center [1197, 252] width 11 height 9
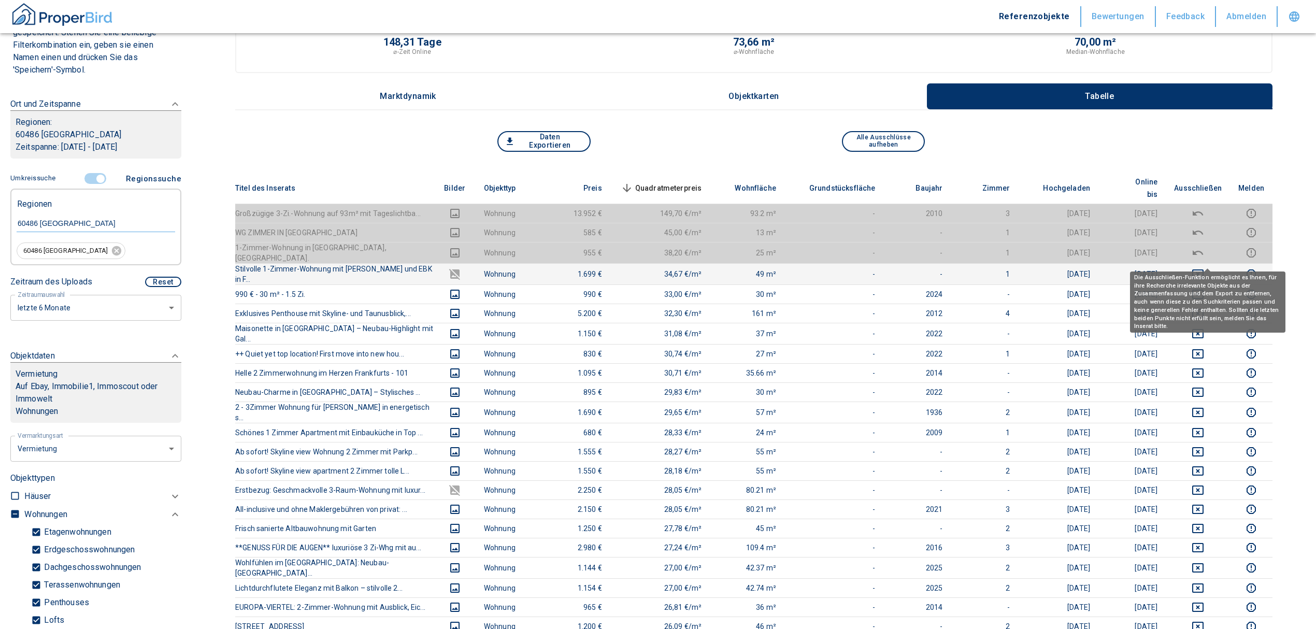
click at [1203, 269] on icon "deselect this listing" at bounding box center [1197, 273] width 11 height 9
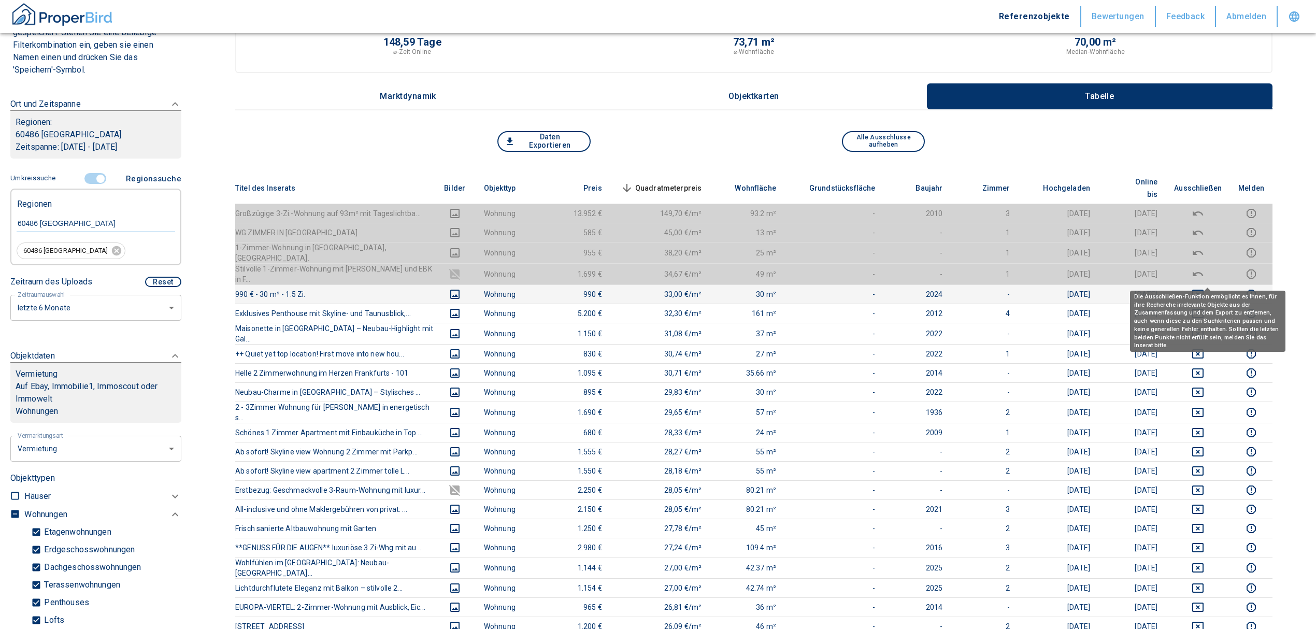
click at [1203, 290] on icon "deselect this listing" at bounding box center [1197, 294] width 11 height 9
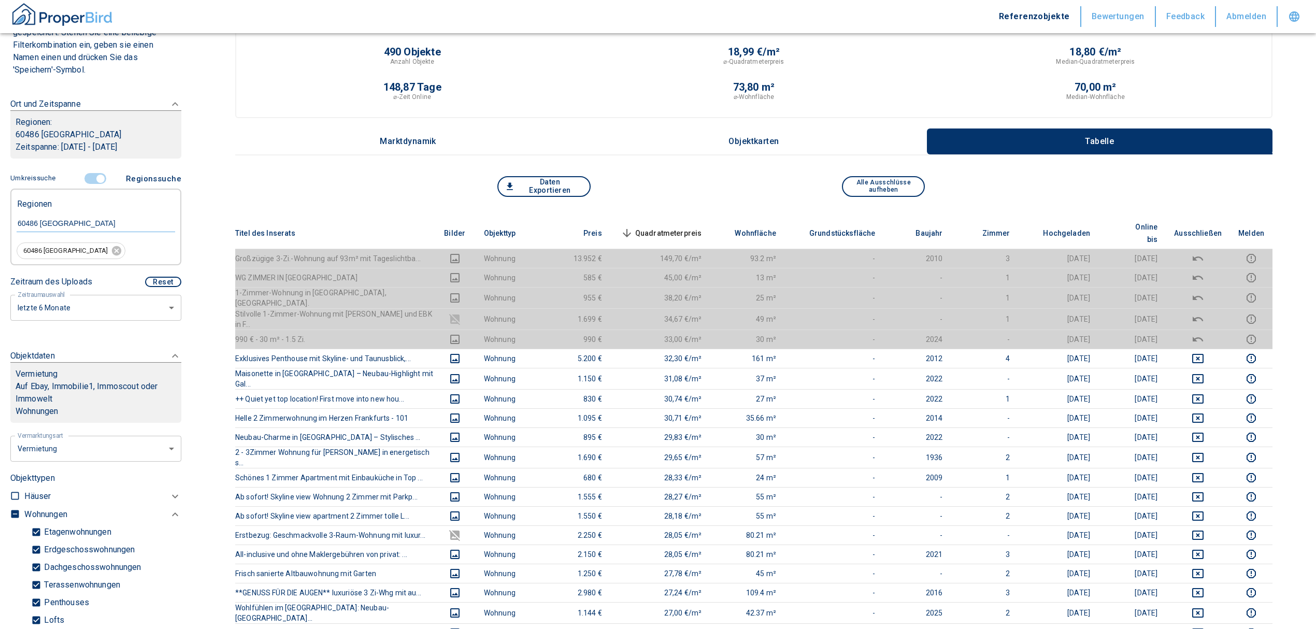
scroll to position [0, 0]
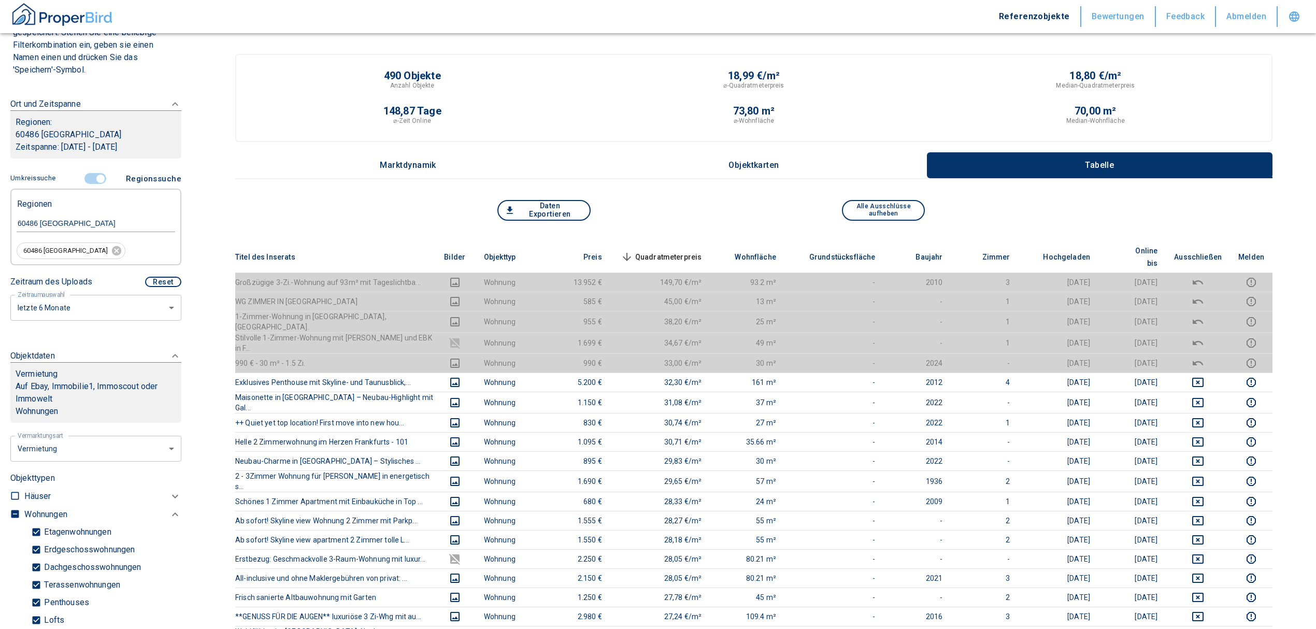
click at [679, 241] on th "Quadratmeterpreis sorted descending" at bounding box center [660, 257] width 100 height 32
click at [678, 251] on span "Quadratmeterpreis sorted descending" at bounding box center [660, 257] width 83 height 12
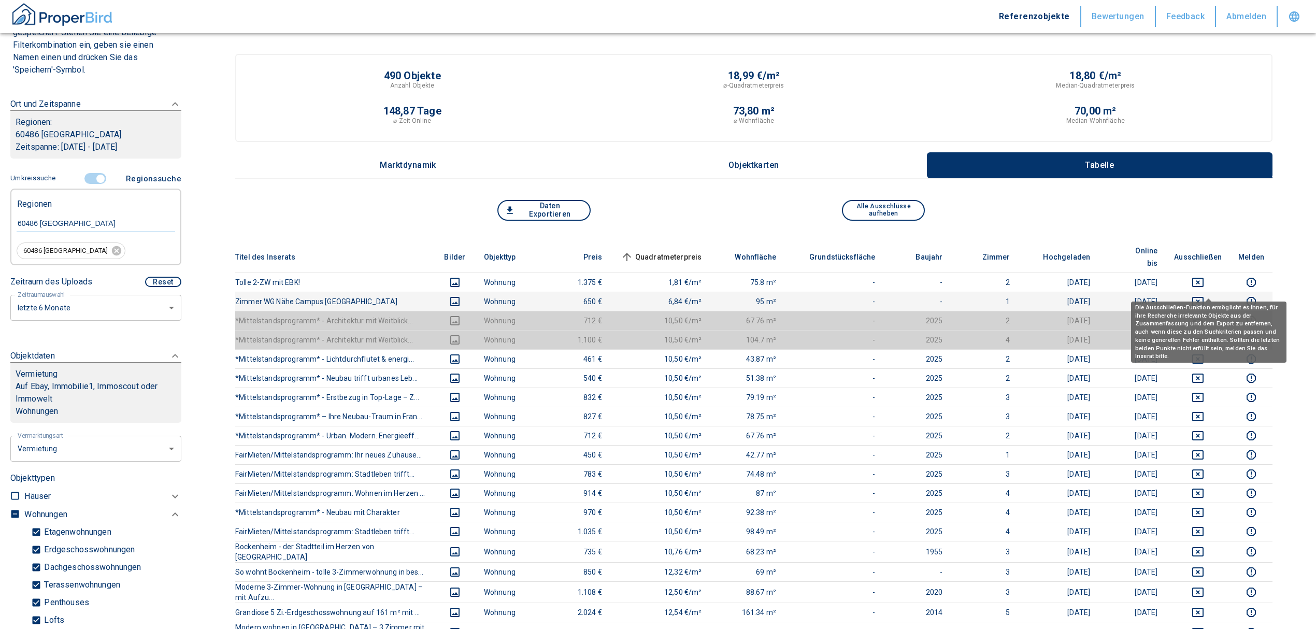
click at [1204, 295] on icon "deselect this listing" at bounding box center [1197, 301] width 12 height 12
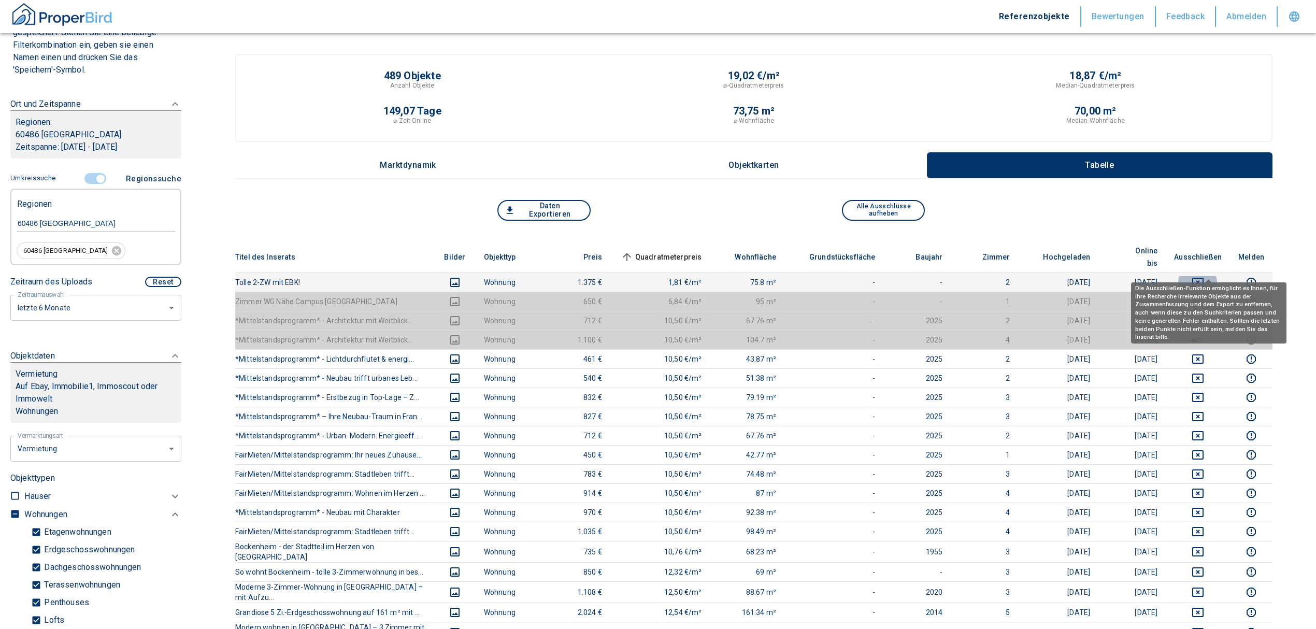
click at [1201, 276] on button "deselect this listing" at bounding box center [1198, 282] width 48 height 12
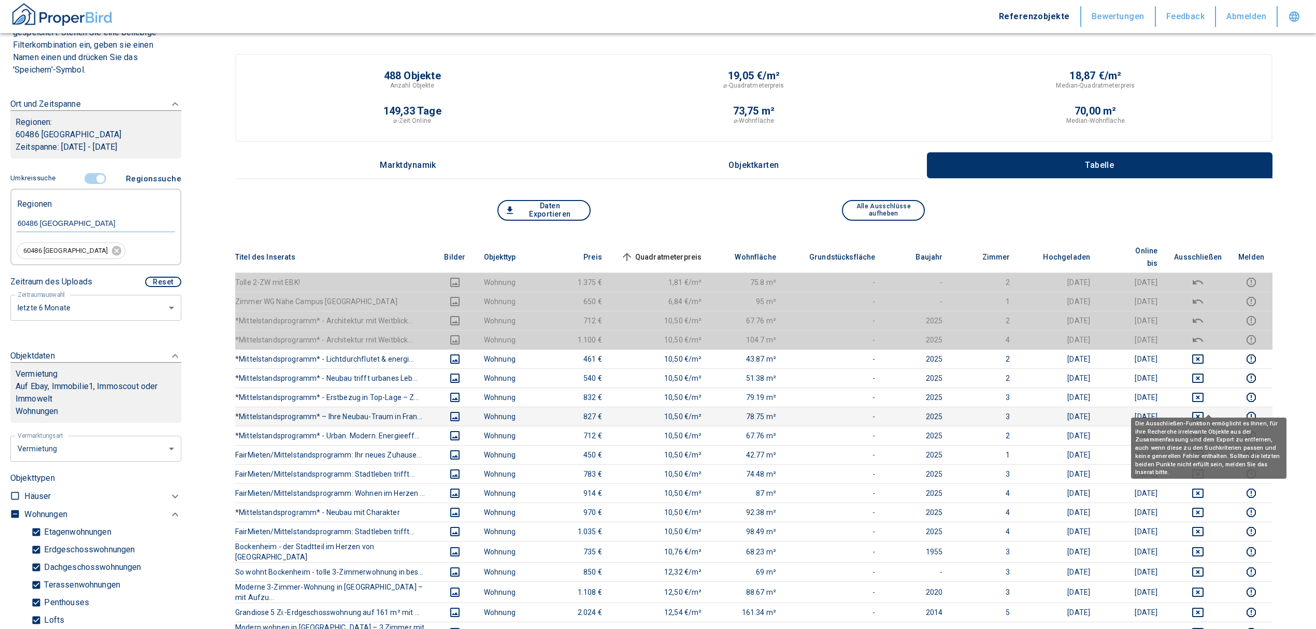
click at [1204, 410] on icon "deselect this listing" at bounding box center [1197, 416] width 12 height 12
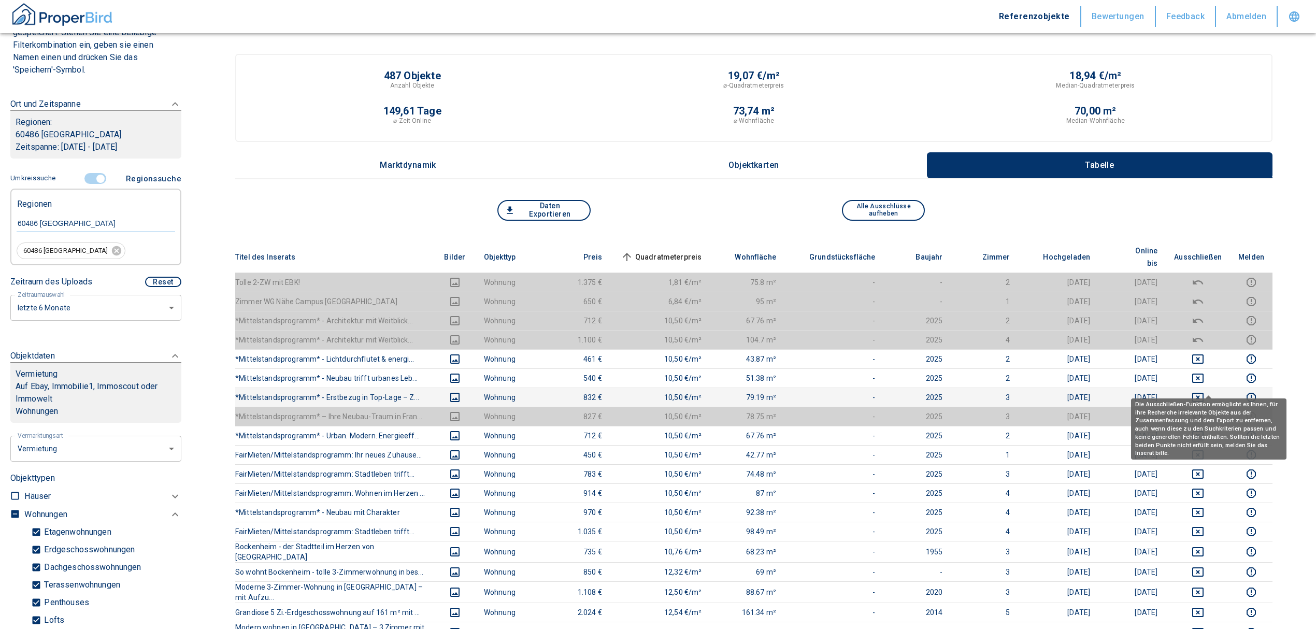
click at [1204, 391] on icon "deselect this listing" at bounding box center [1197, 397] width 12 height 12
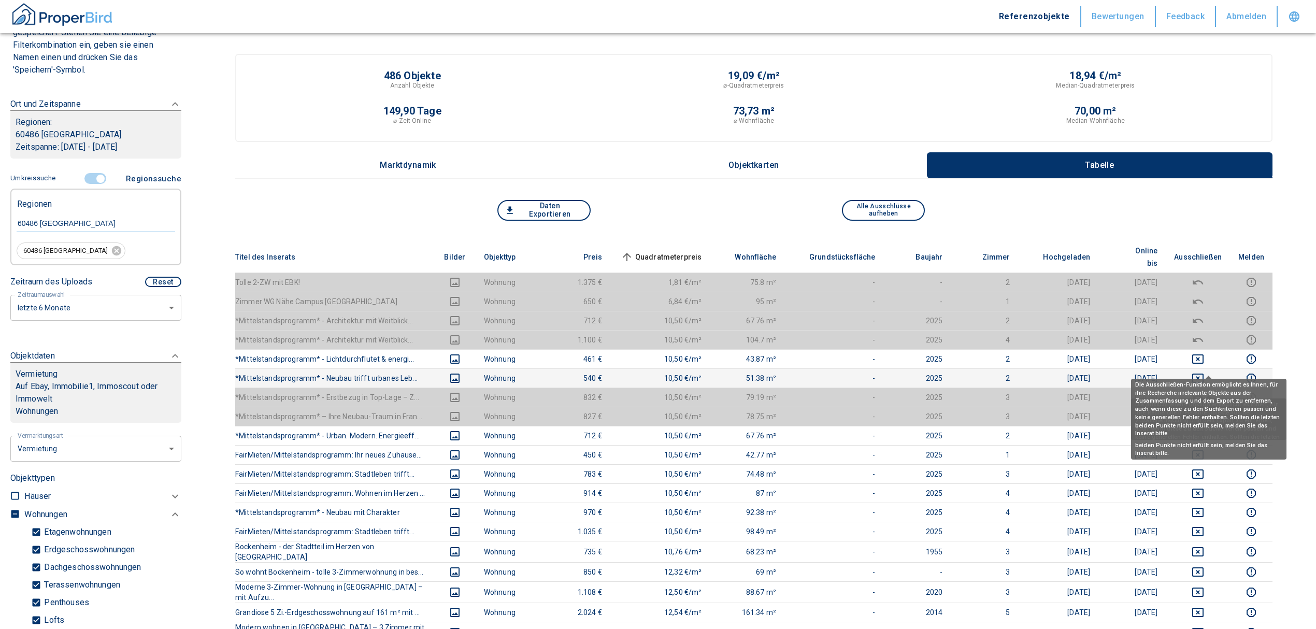
click at [1203, 373] on icon "deselect this listing" at bounding box center [1197, 377] width 11 height 9
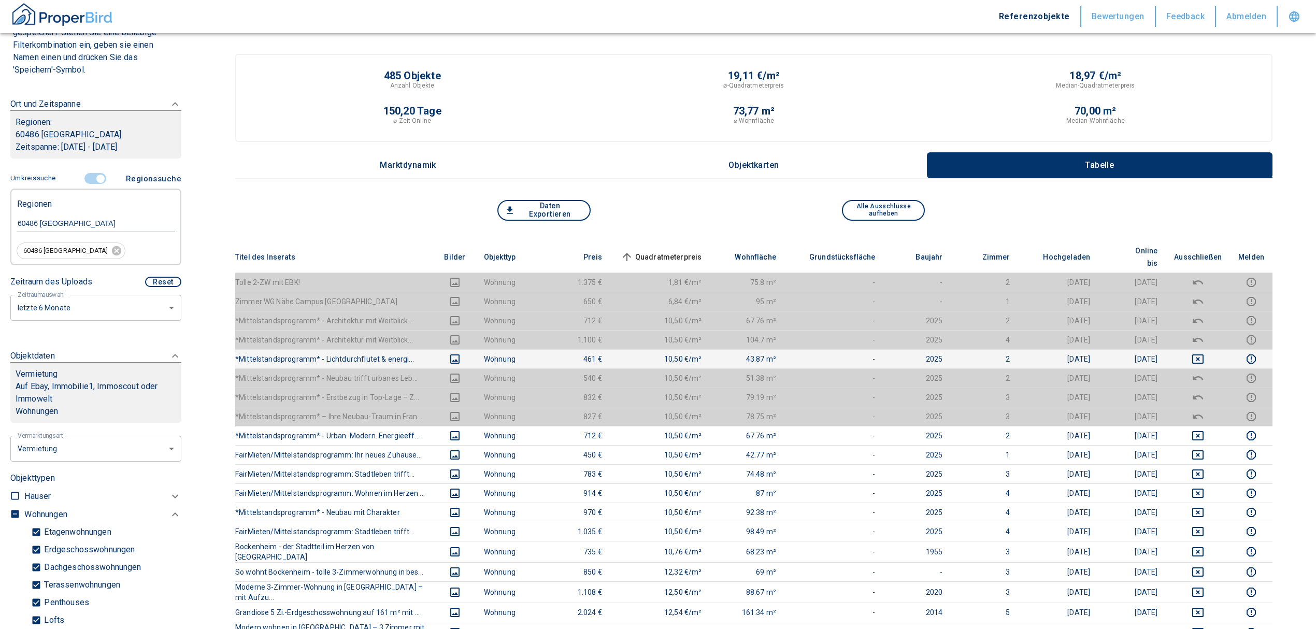
click at [1204, 353] on td at bounding box center [1198, 358] width 64 height 19
click at [1202, 353] on icon "deselect this listing" at bounding box center [1197, 359] width 12 height 12
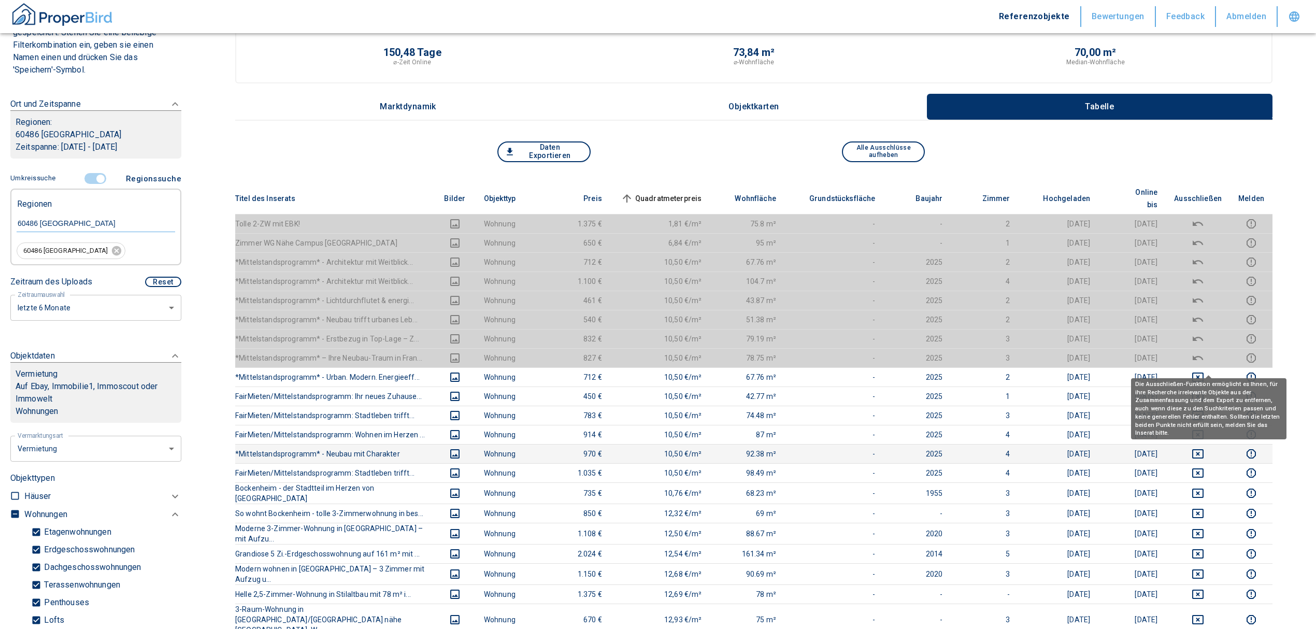
scroll to position [138, 0]
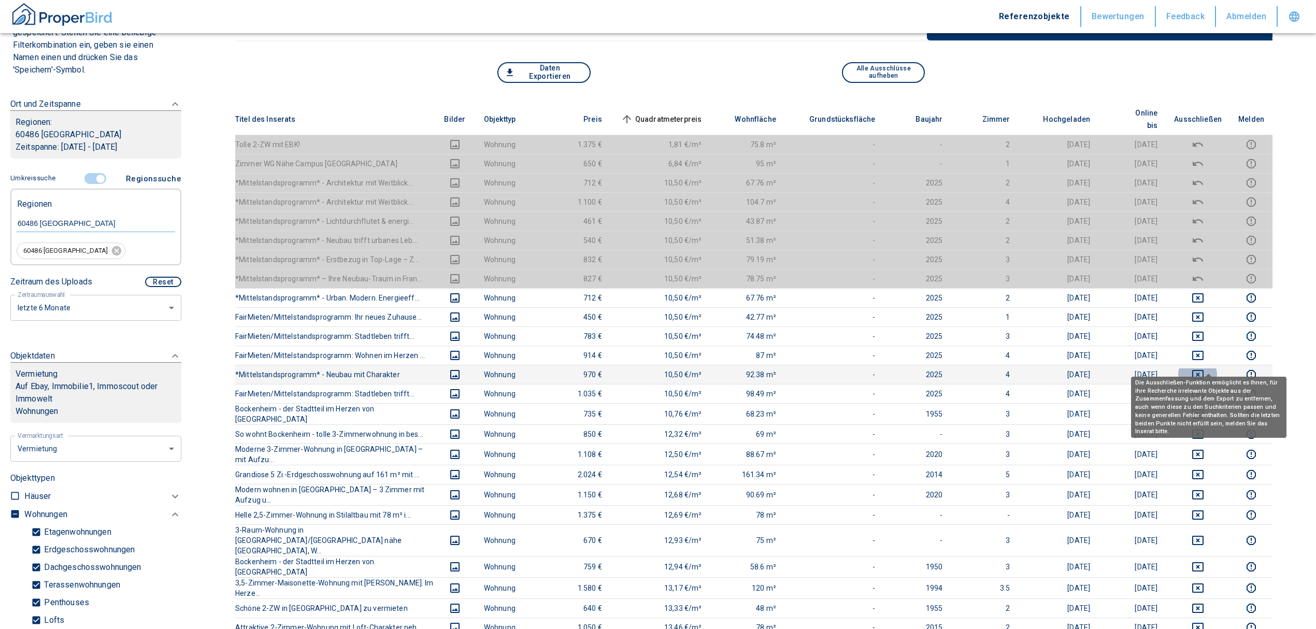
click at [1203, 370] on icon "deselect this listing" at bounding box center [1197, 374] width 11 height 9
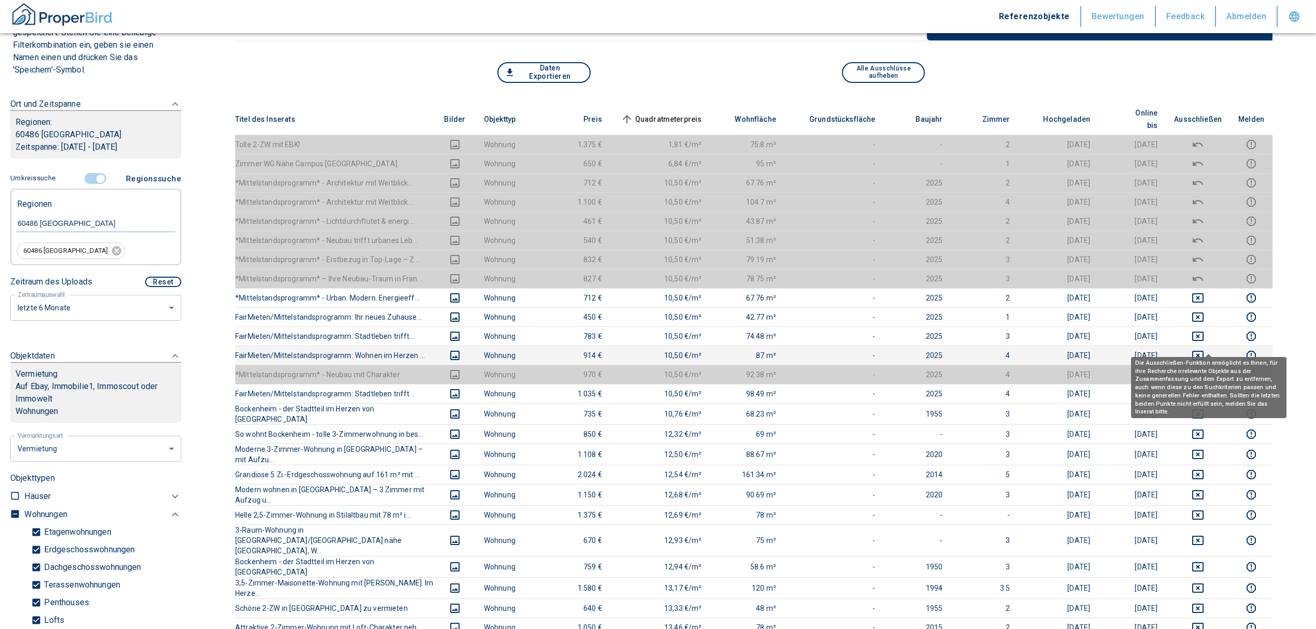
click at [1204, 349] on icon "deselect this listing" at bounding box center [1197, 355] width 12 height 12
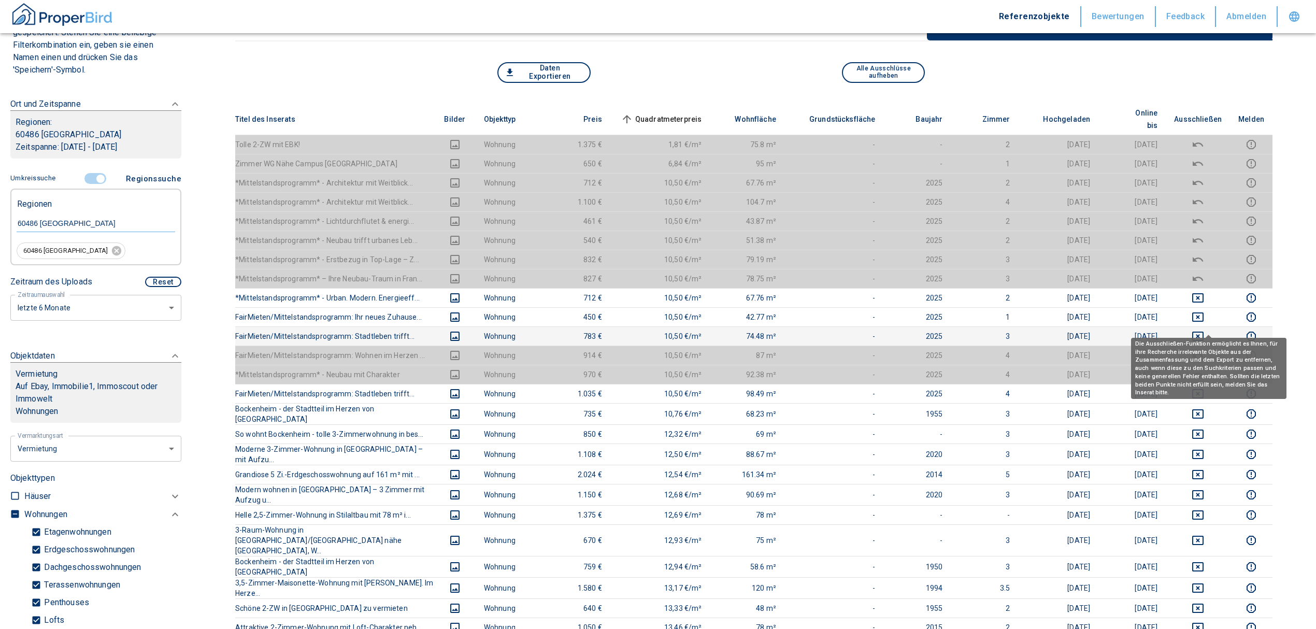
click at [1203, 332] on icon "deselect this listing" at bounding box center [1197, 336] width 11 height 9
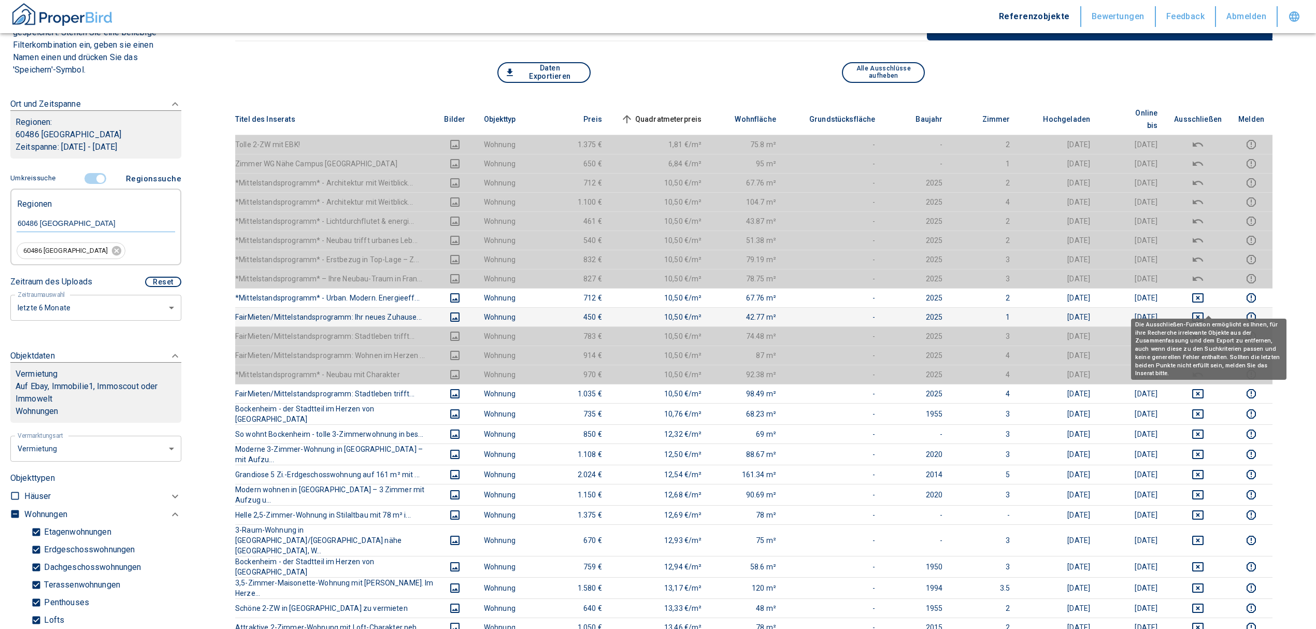
click at [1203, 312] on icon "deselect this listing" at bounding box center [1197, 316] width 11 height 9
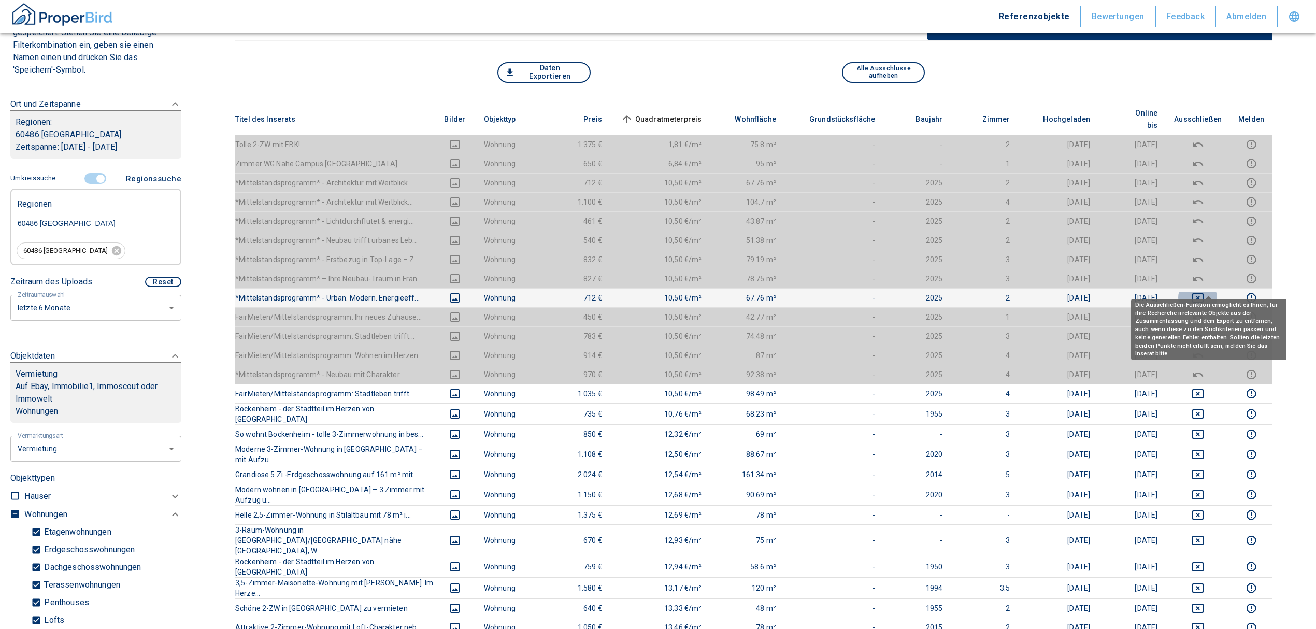
click at [1204, 292] on icon "deselect this listing" at bounding box center [1197, 298] width 12 height 12
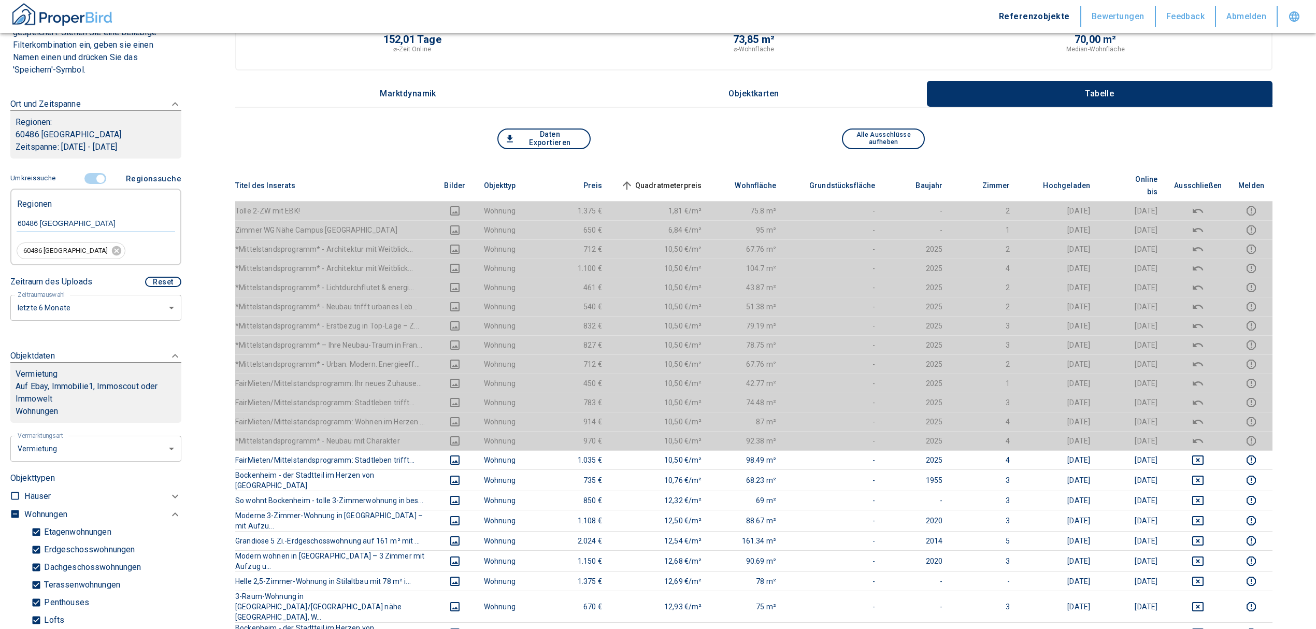
scroll to position [0, 0]
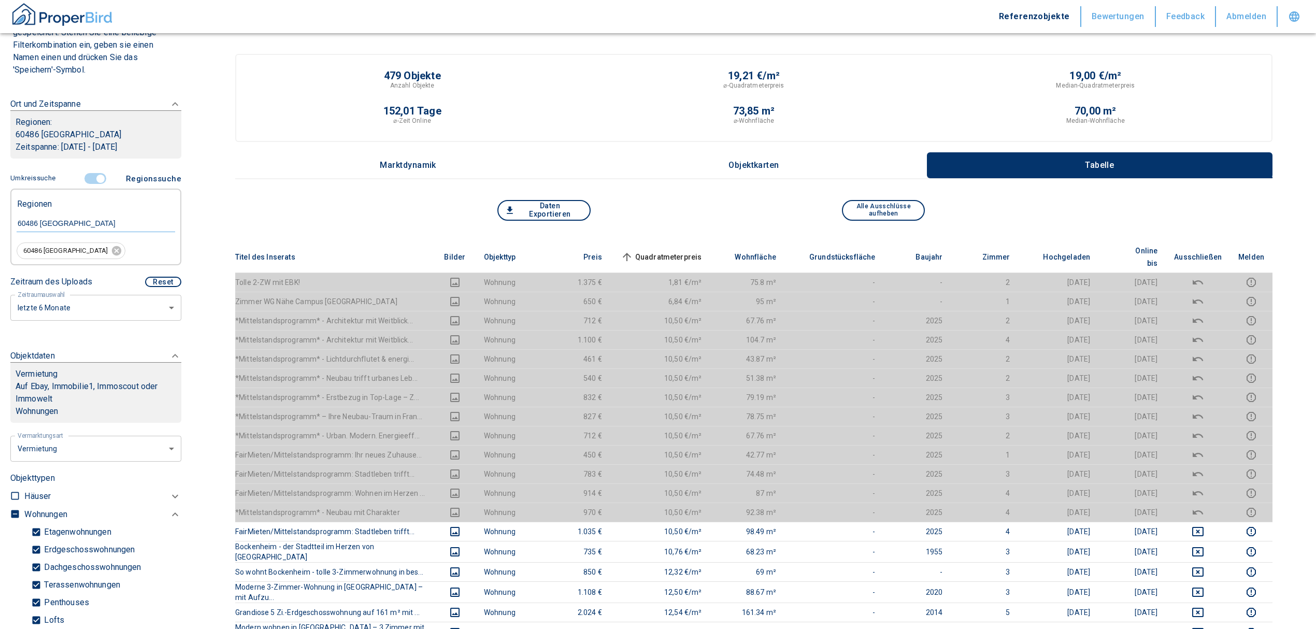
click at [670, 251] on span "Quadratmeterpreis sorted ascending" at bounding box center [660, 257] width 83 height 12
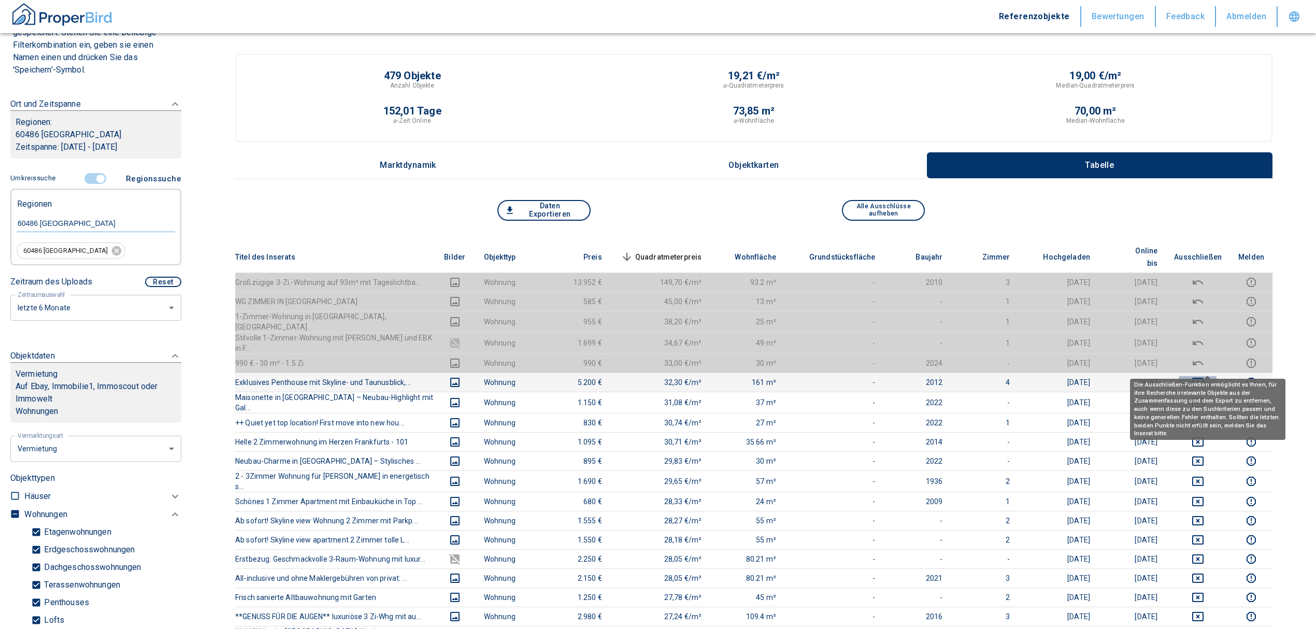
click at [1204, 376] on icon "deselect this listing" at bounding box center [1197, 382] width 12 height 12
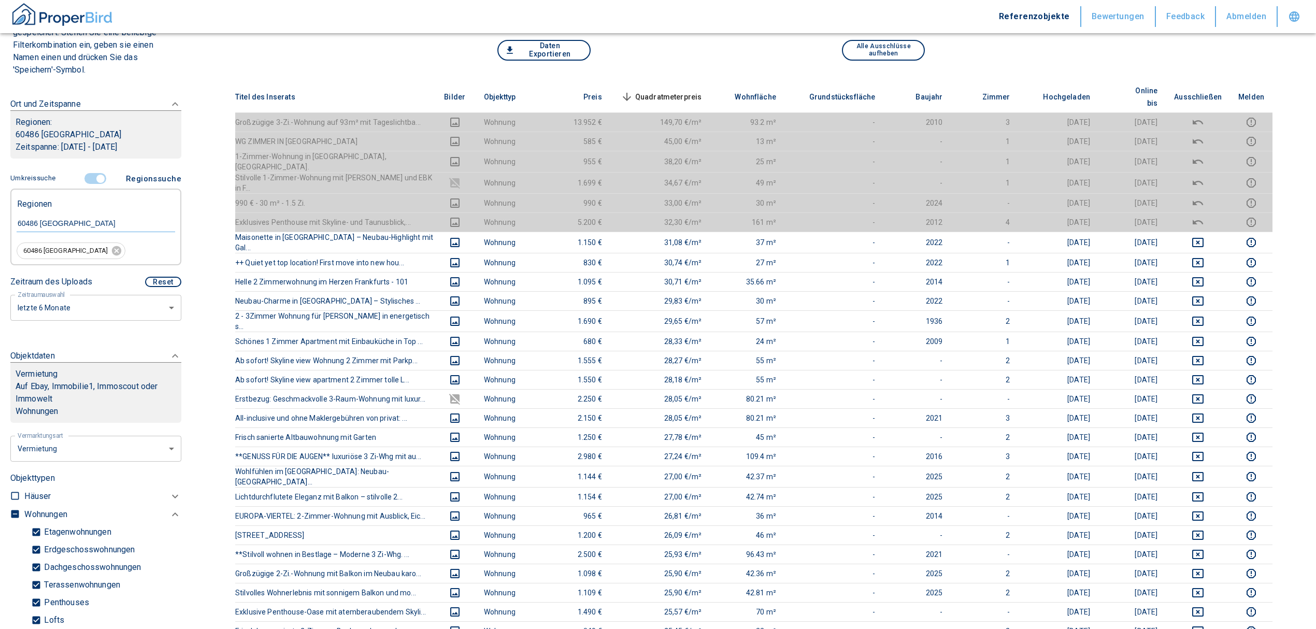
scroll to position [138, 0]
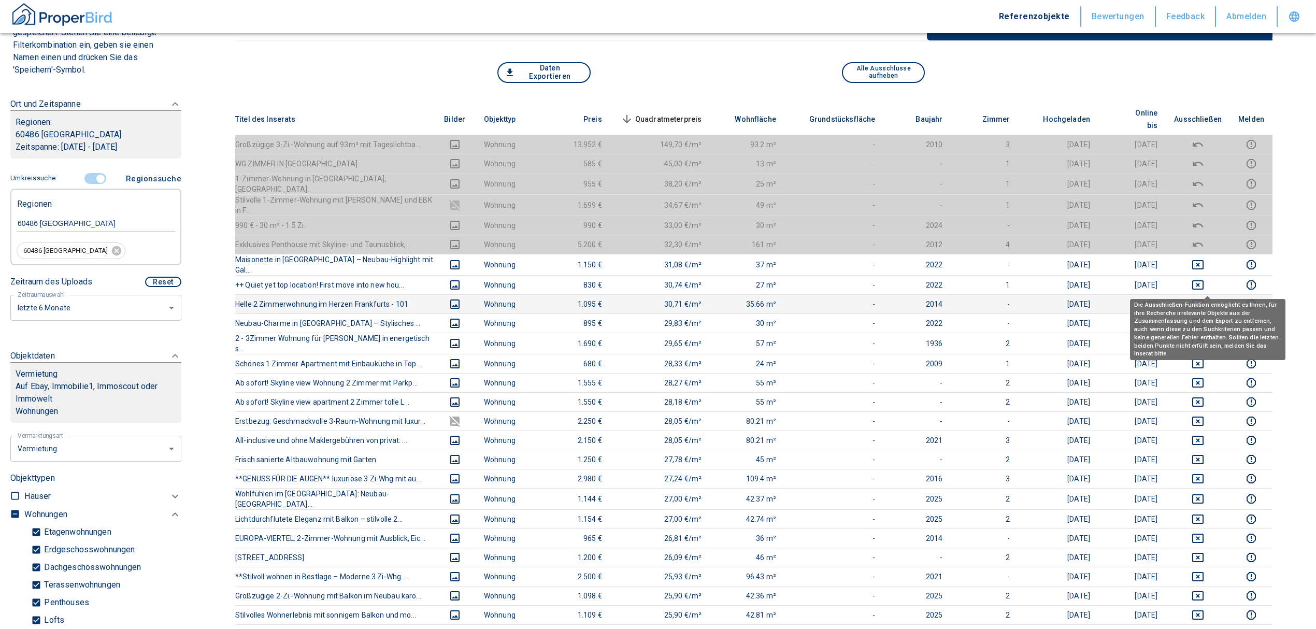
drag, startPoint x: 1207, startPoint y: 285, endPoint x: 1210, endPoint y: 276, distance: 9.8
click at [1204, 298] on icon "deselect this listing" at bounding box center [1197, 304] width 12 height 12
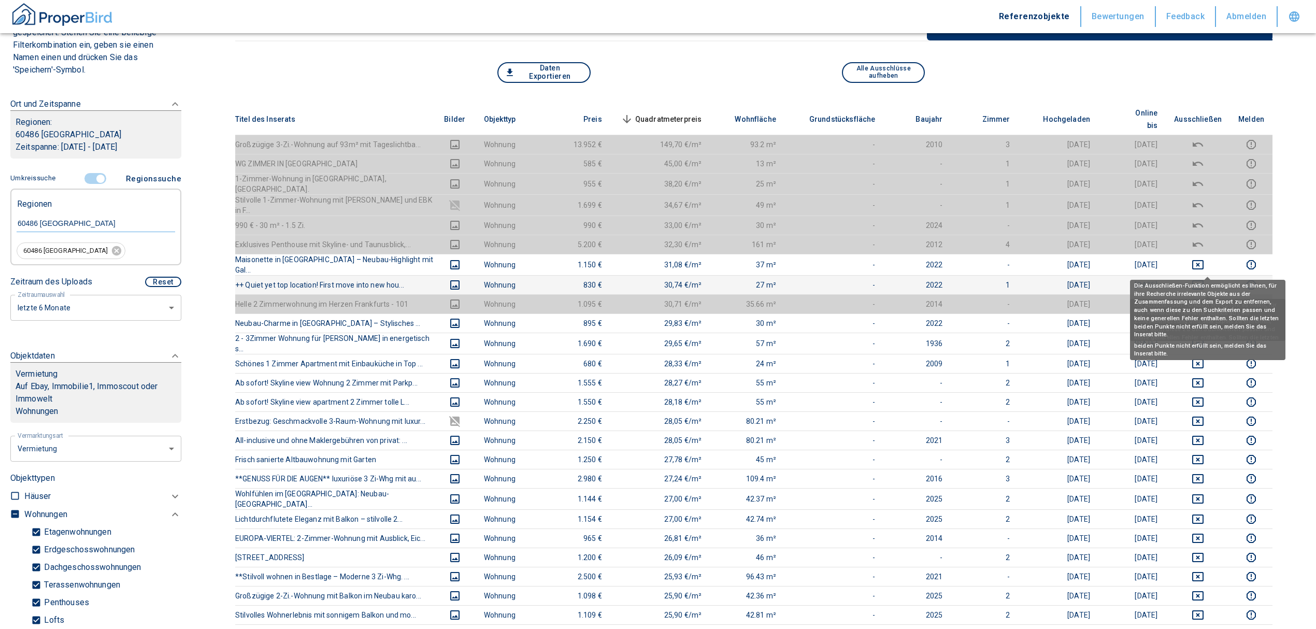
click at [1203, 280] on icon "deselect this listing" at bounding box center [1197, 284] width 11 height 9
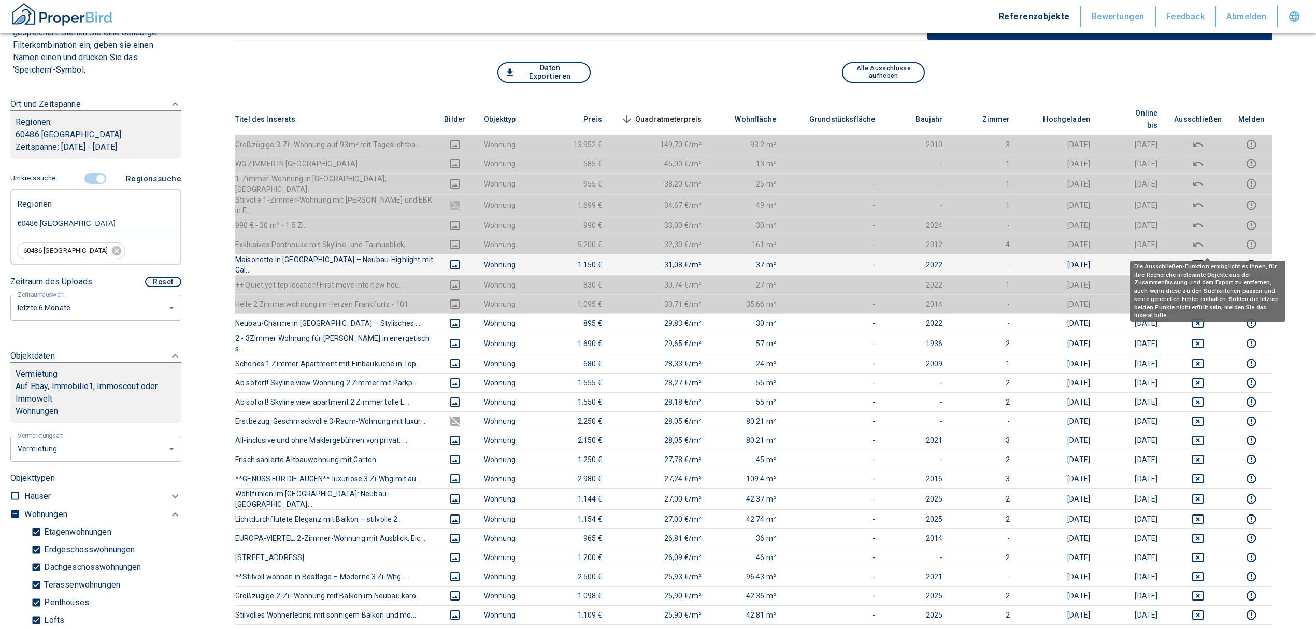
click at [1204, 258] on icon "deselect this listing" at bounding box center [1197, 264] width 12 height 12
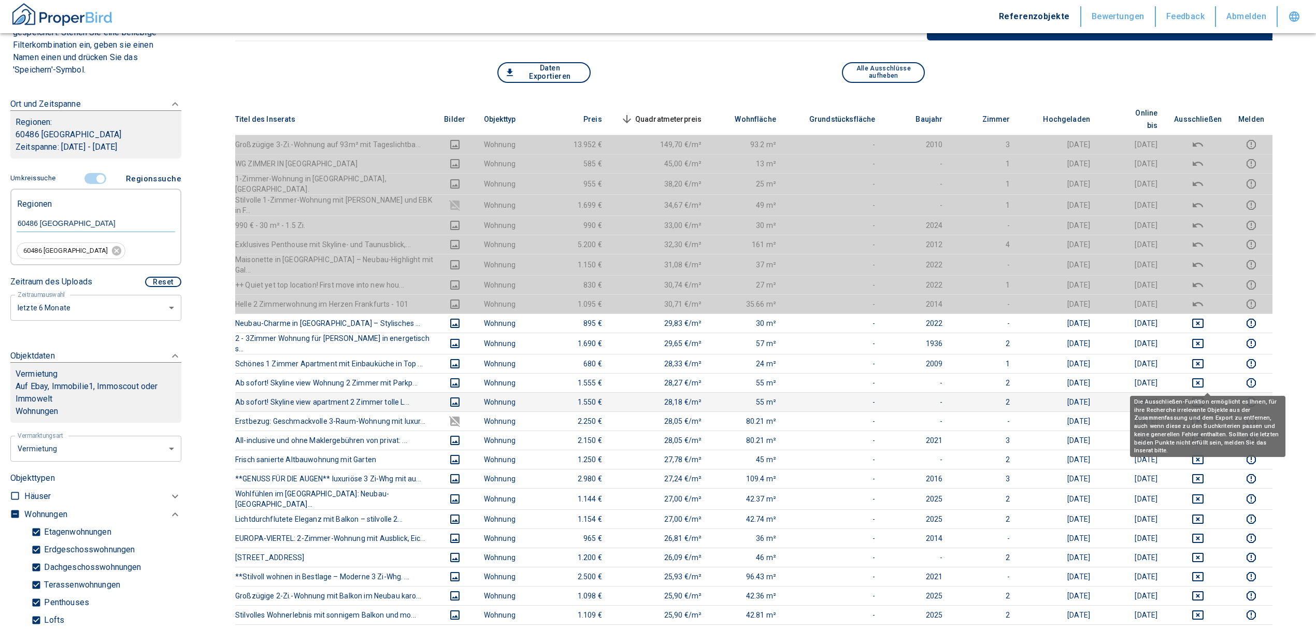
click at [1214, 396] on button "deselect this listing" at bounding box center [1198, 402] width 48 height 12
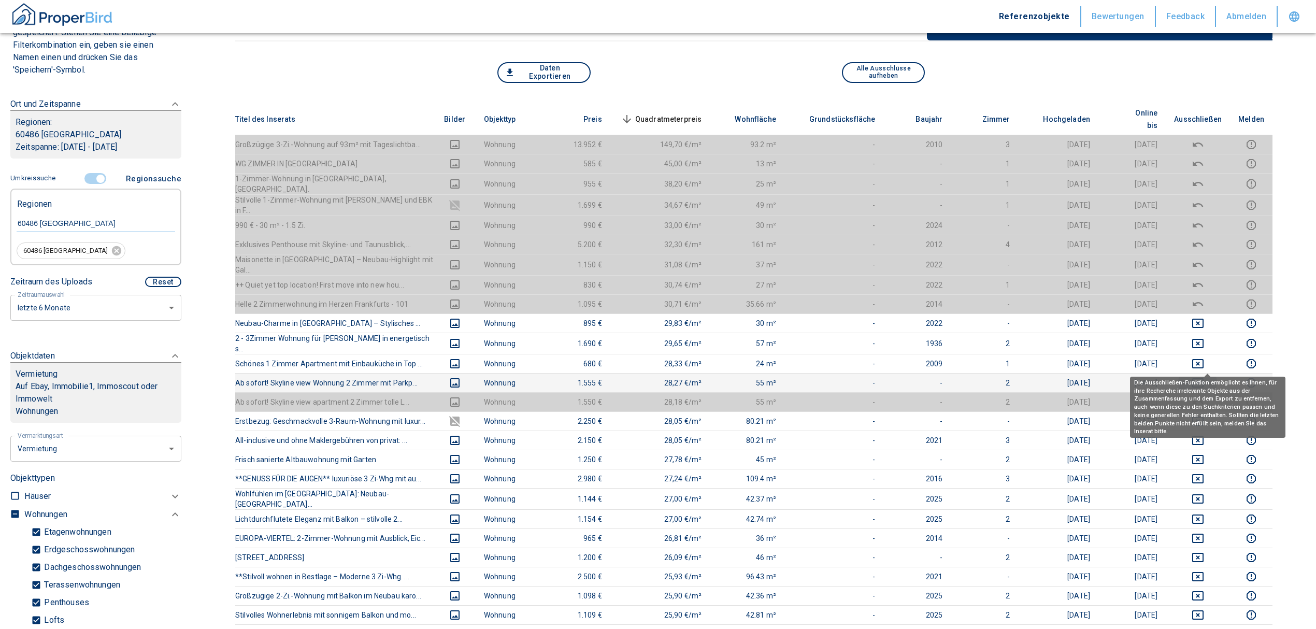
click at [1203, 378] on icon "deselect this listing" at bounding box center [1197, 382] width 11 height 9
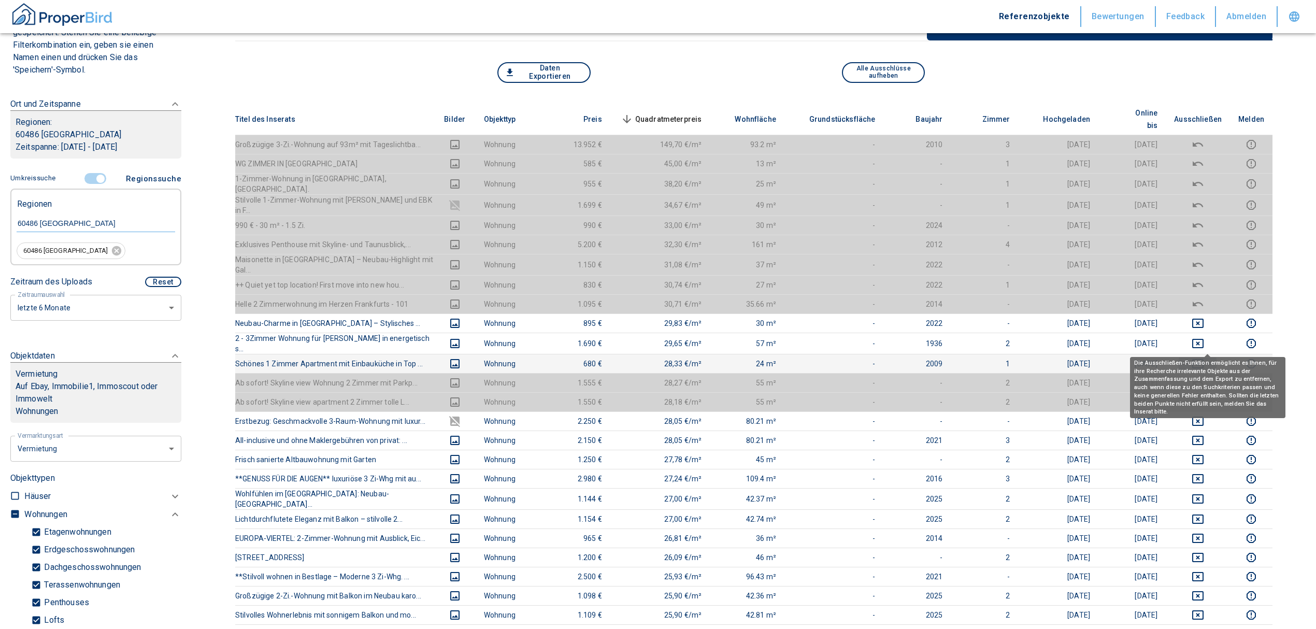
click at [1203, 359] on icon "deselect this listing" at bounding box center [1197, 363] width 11 height 9
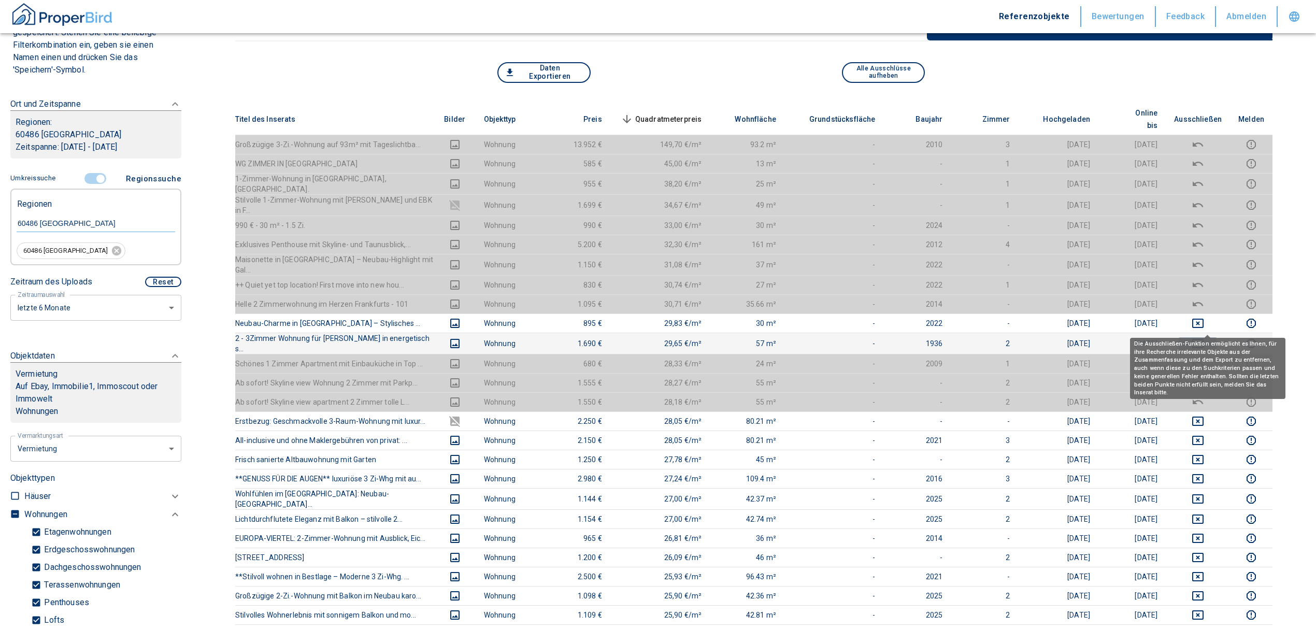
click at [1204, 337] on icon "deselect this listing" at bounding box center [1197, 343] width 12 height 12
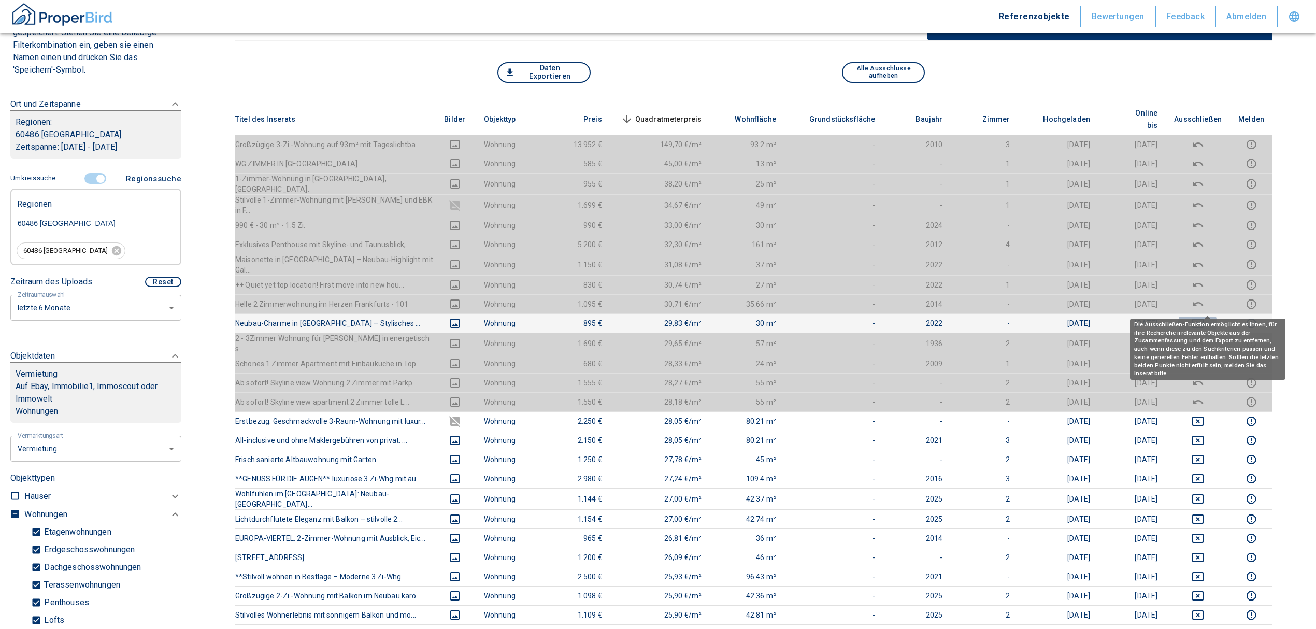
click at [1204, 317] on icon "deselect this listing" at bounding box center [1197, 323] width 12 height 12
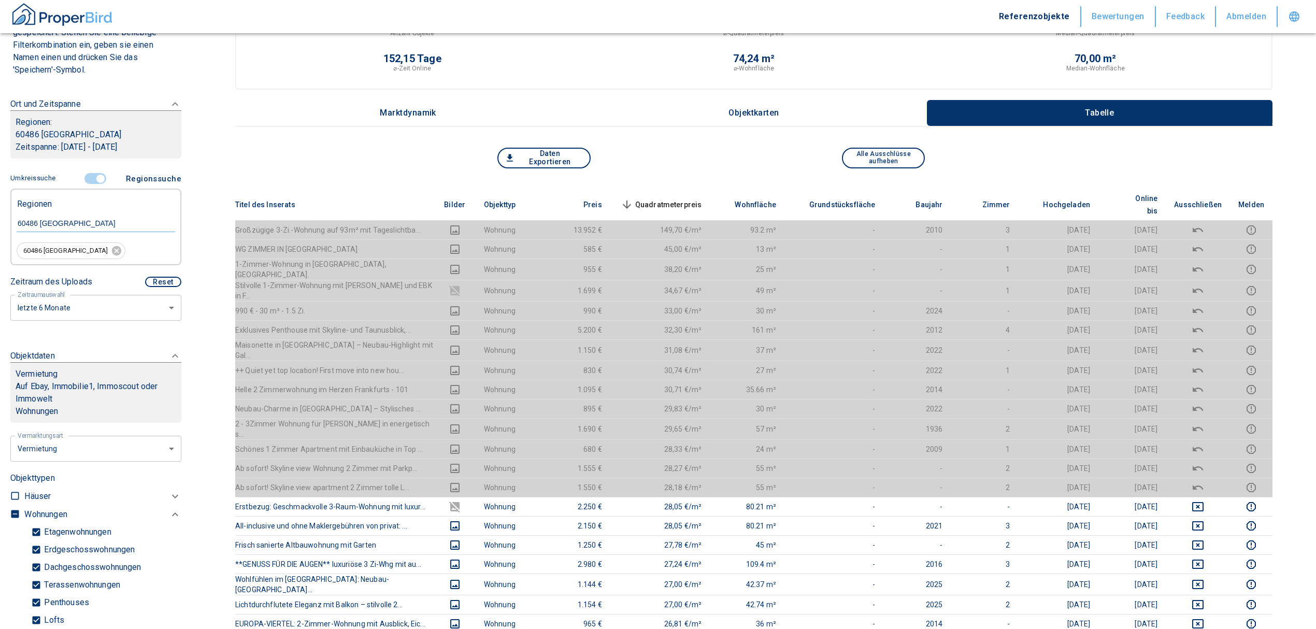
scroll to position [276, 0]
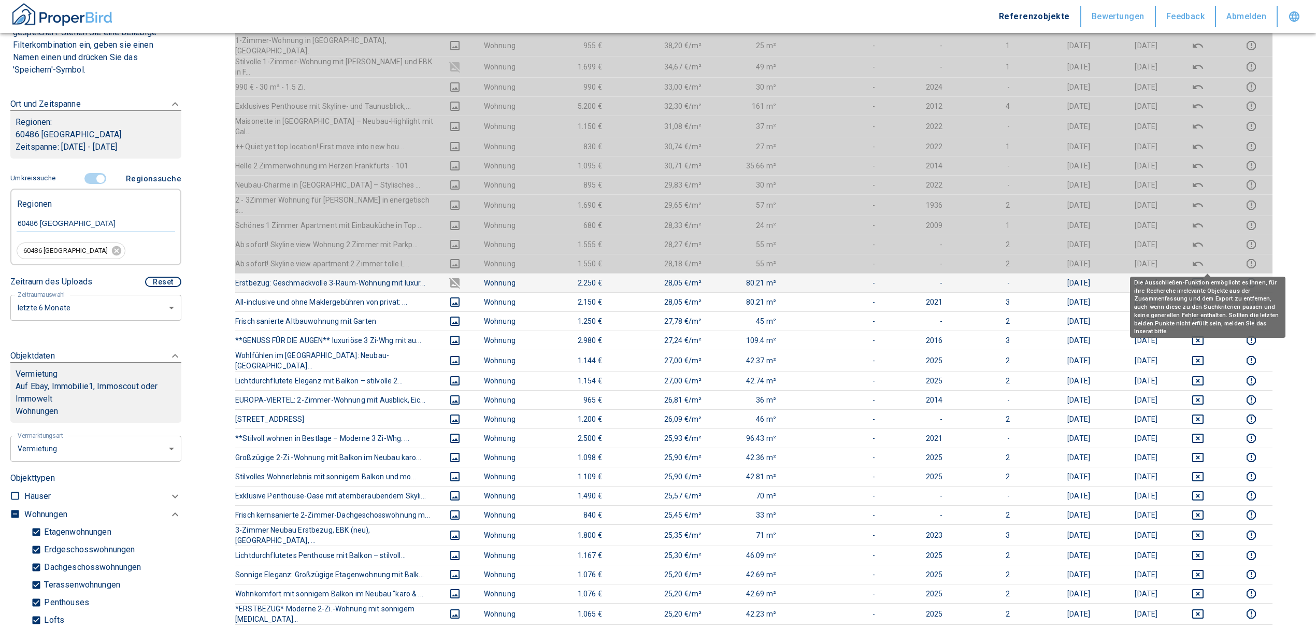
click at [1203, 278] on icon "deselect this listing" at bounding box center [1197, 282] width 11 height 9
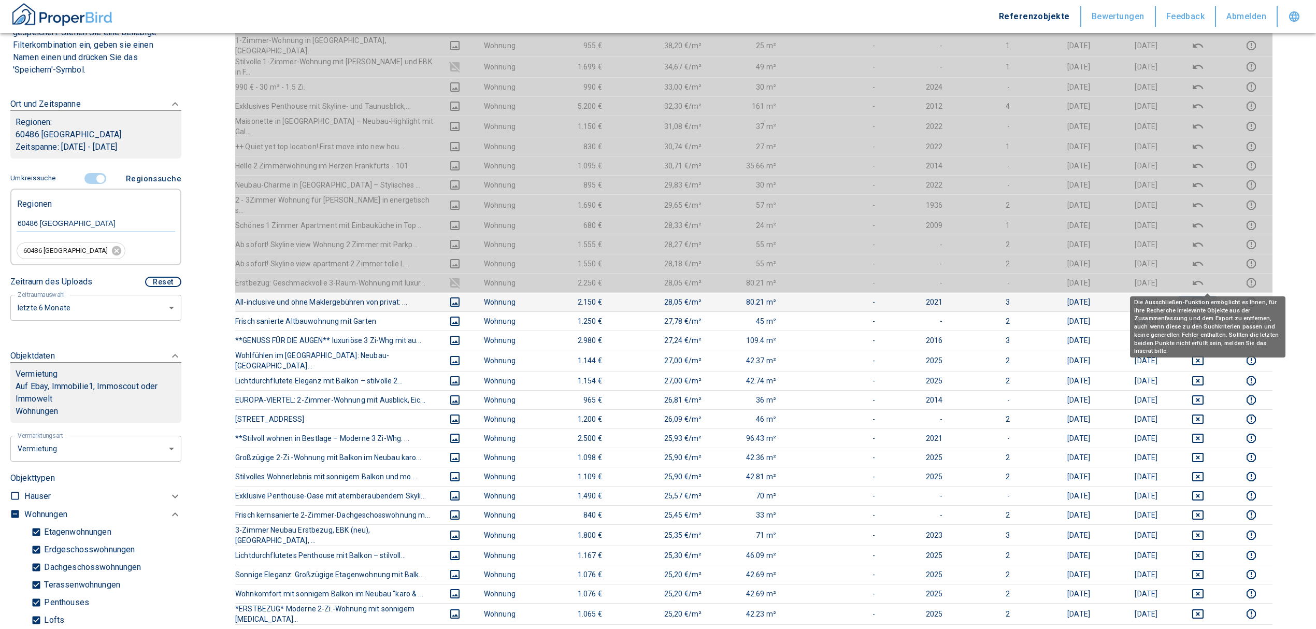
click at [1203, 297] on icon "deselect this listing" at bounding box center [1197, 301] width 11 height 9
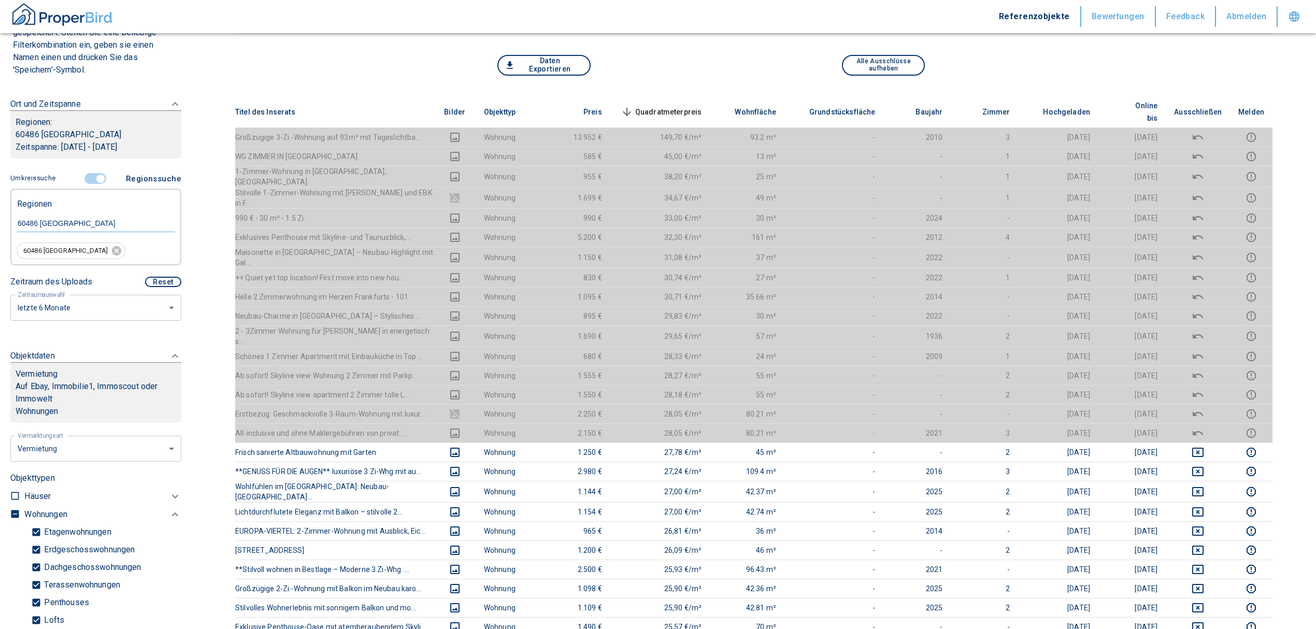
scroll to position [0, 0]
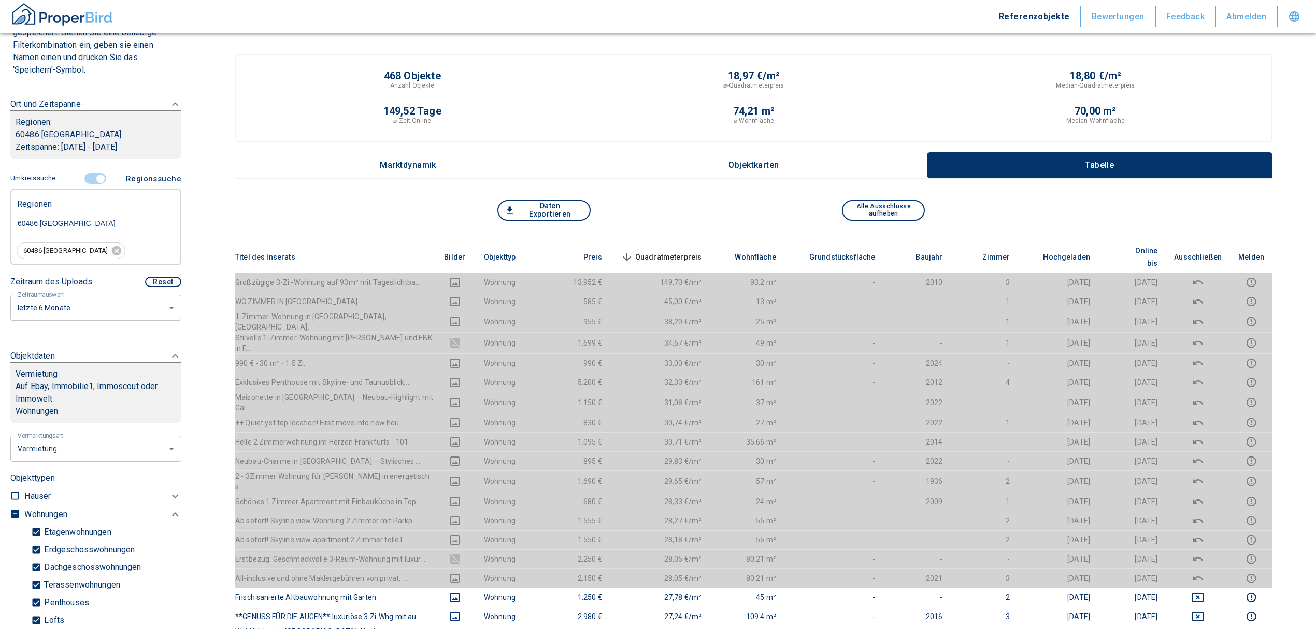
click at [684, 251] on span "Quadratmeterpreis sorted descending" at bounding box center [660, 257] width 83 height 12
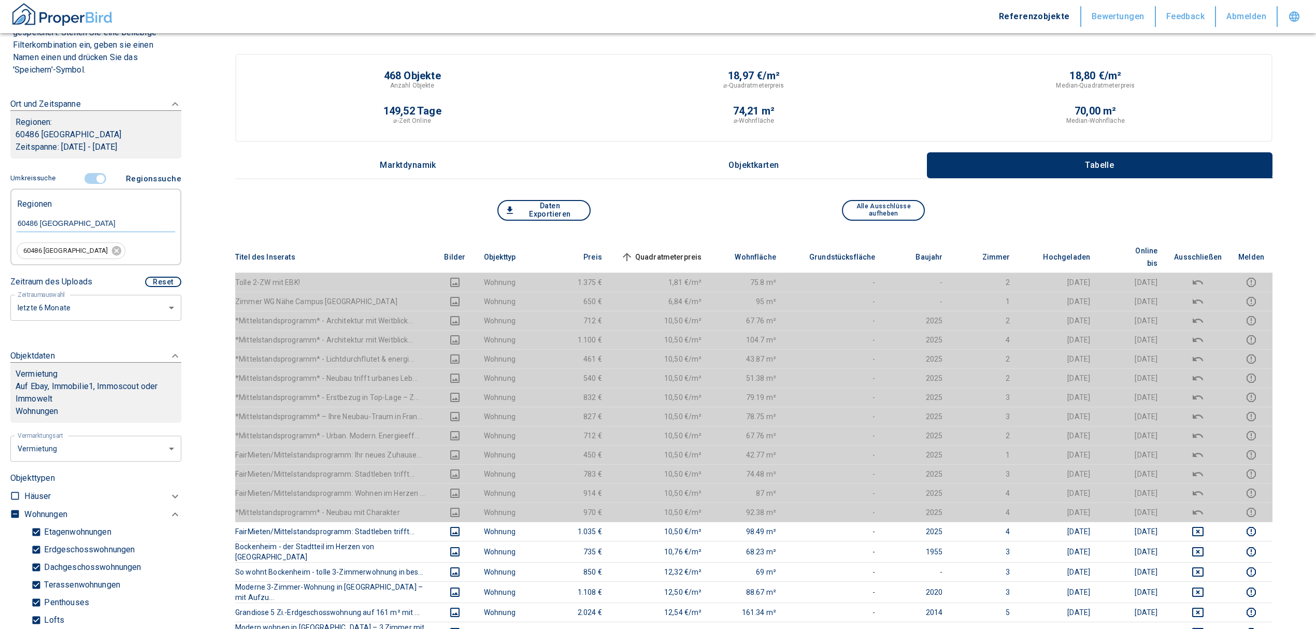
click at [94, 178] on input "controlled" at bounding box center [100, 178] width 31 height 11
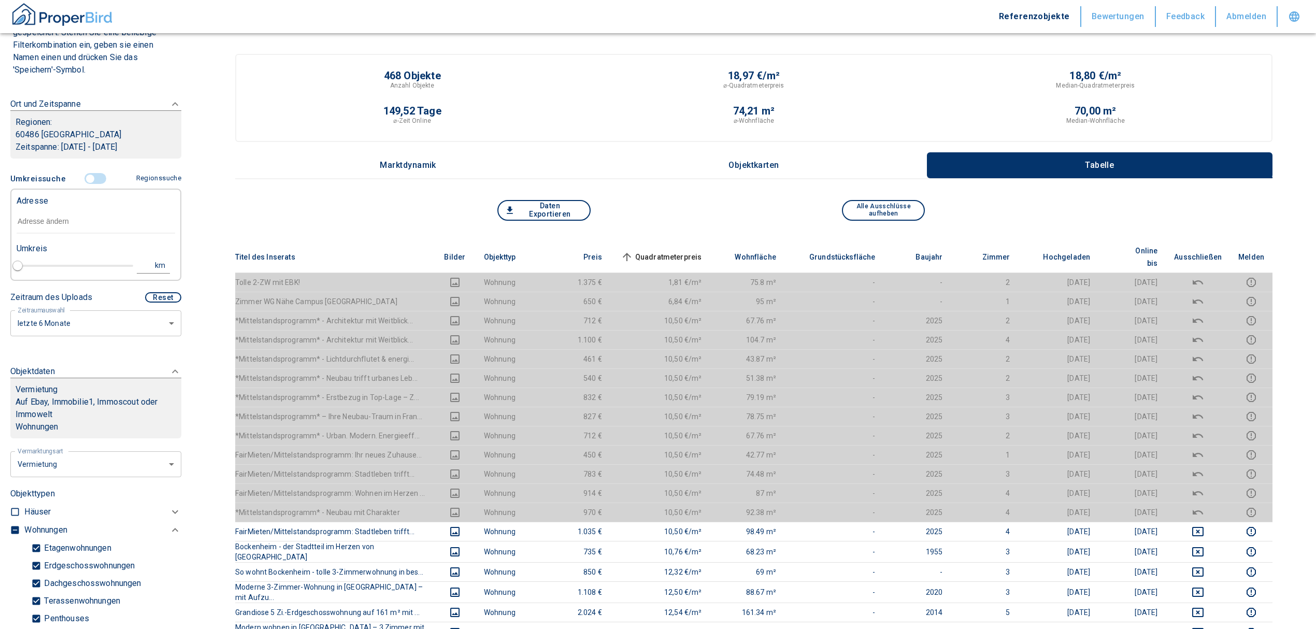
click at [53, 218] on input "text" at bounding box center [96, 222] width 159 height 24
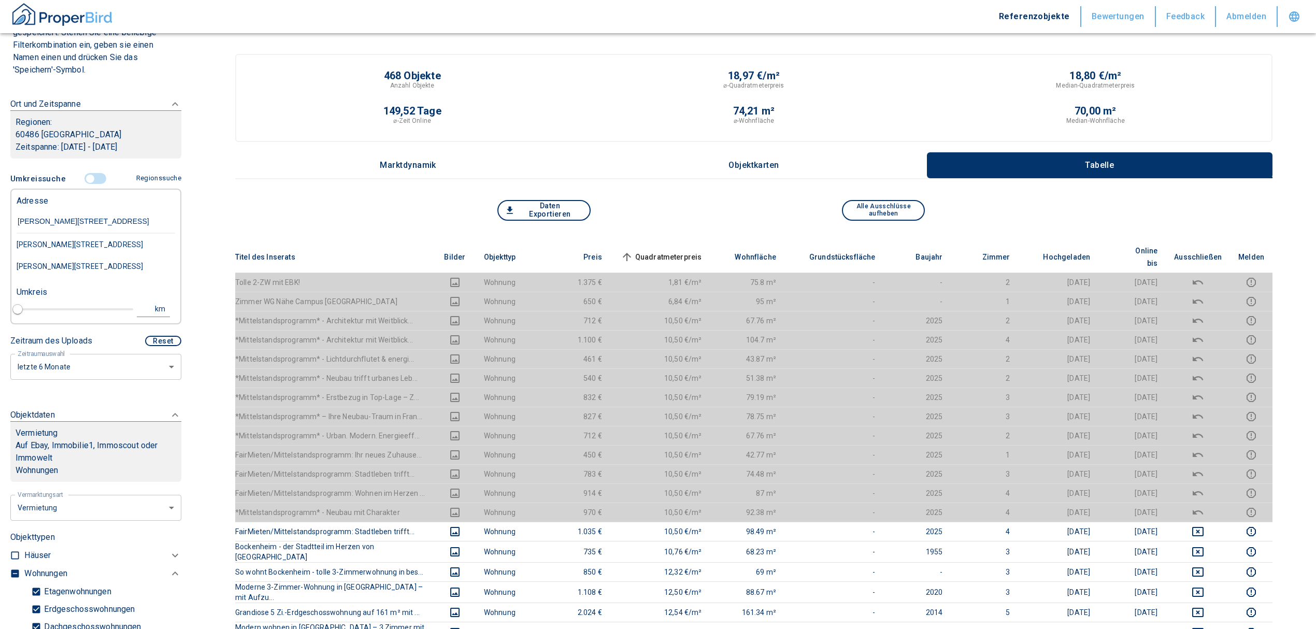
type input "[PERSON_NAME][STREET_ADDRESS]"
click at [100, 243] on div "[PERSON_NAME][STREET_ADDRESS], [GEOGRAPHIC_DATA] II" at bounding box center [96, 256] width 159 height 44
type input "2020"
type input "[PERSON_NAME][STREET_ADDRESS], [GEOGRAPHIC_DATA] II"
type input "1"
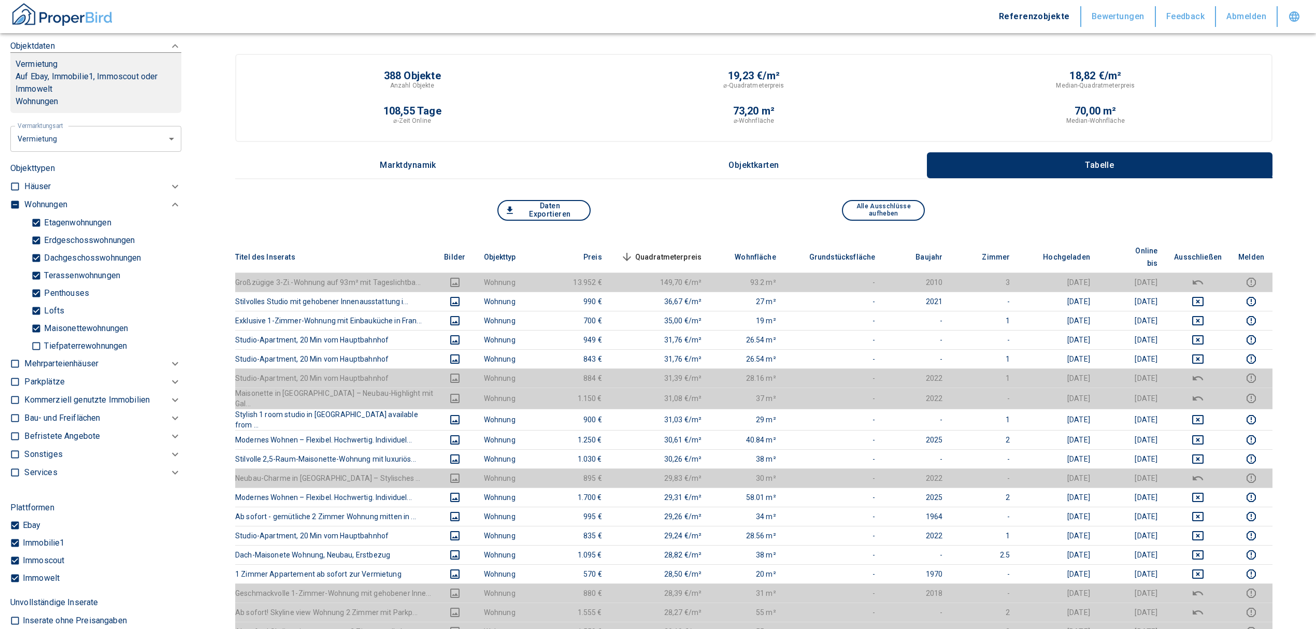
scroll to position [387, 0]
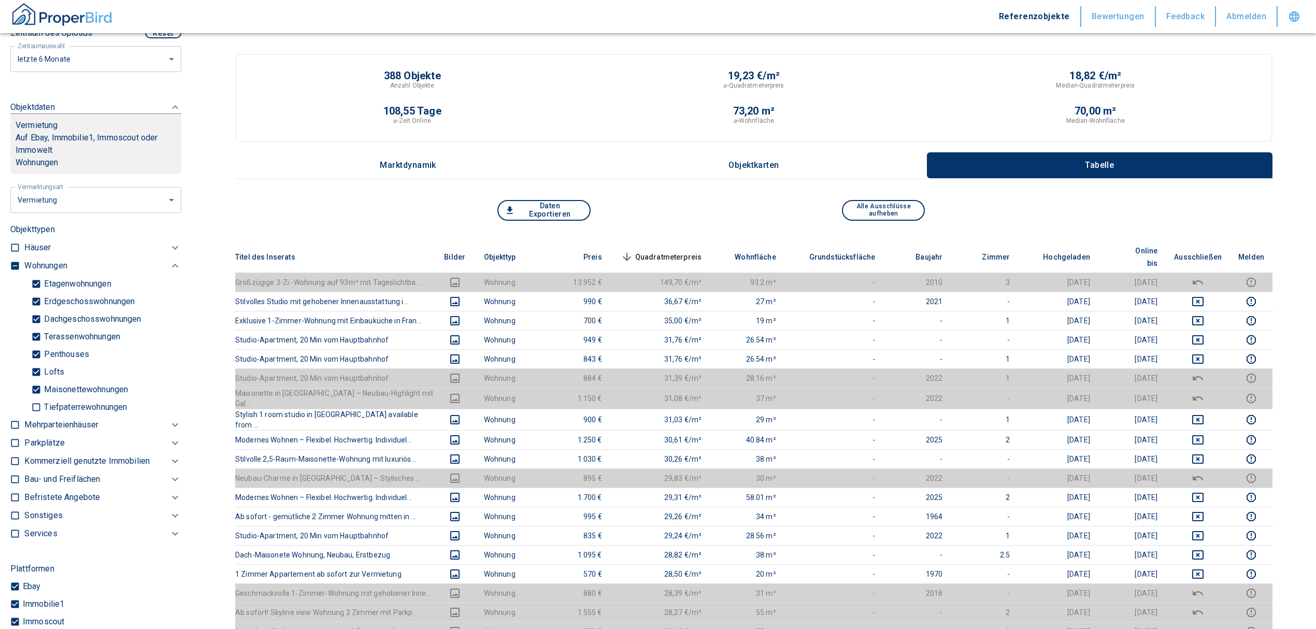
type input "[PERSON_NAME][STREET_ADDRESS], [GEOGRAPHIC_DATA] II"
click at [13, 264] on input "checkbox" at bounding box center [15, 266] width 10 height 10
checkbox input "true"
type input "2020"
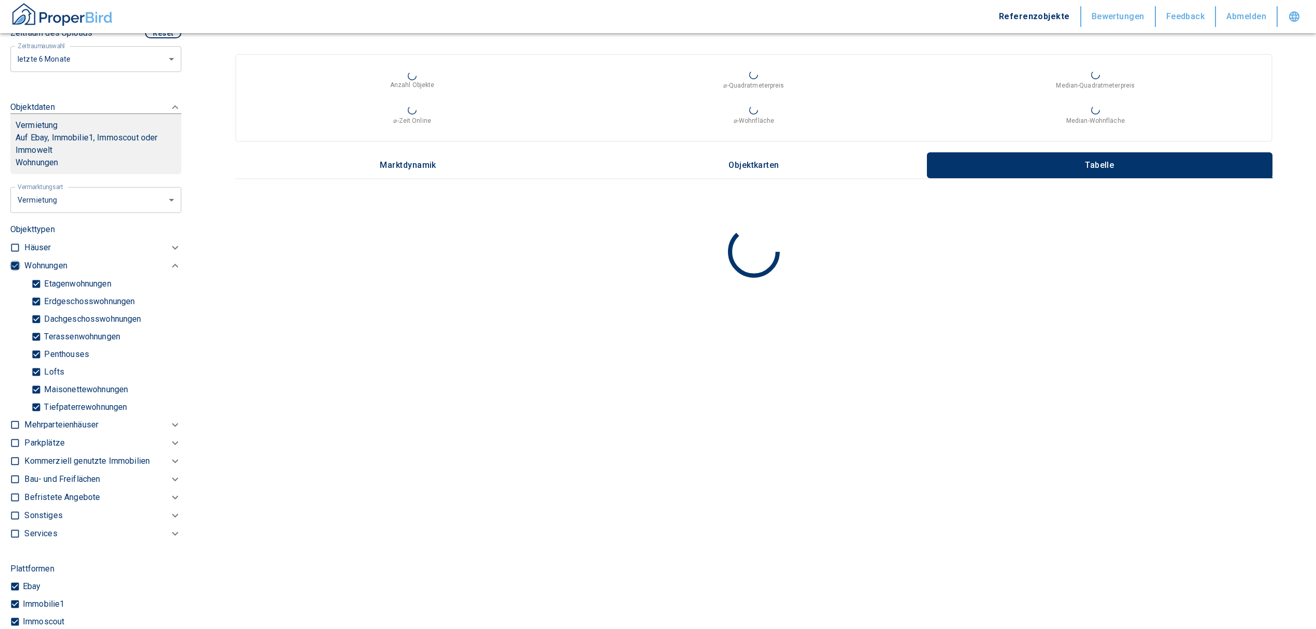
click at [13, 264] on input "checkbox" at bounding box center [15, 266] width 10 height 10
checkbox input "false"
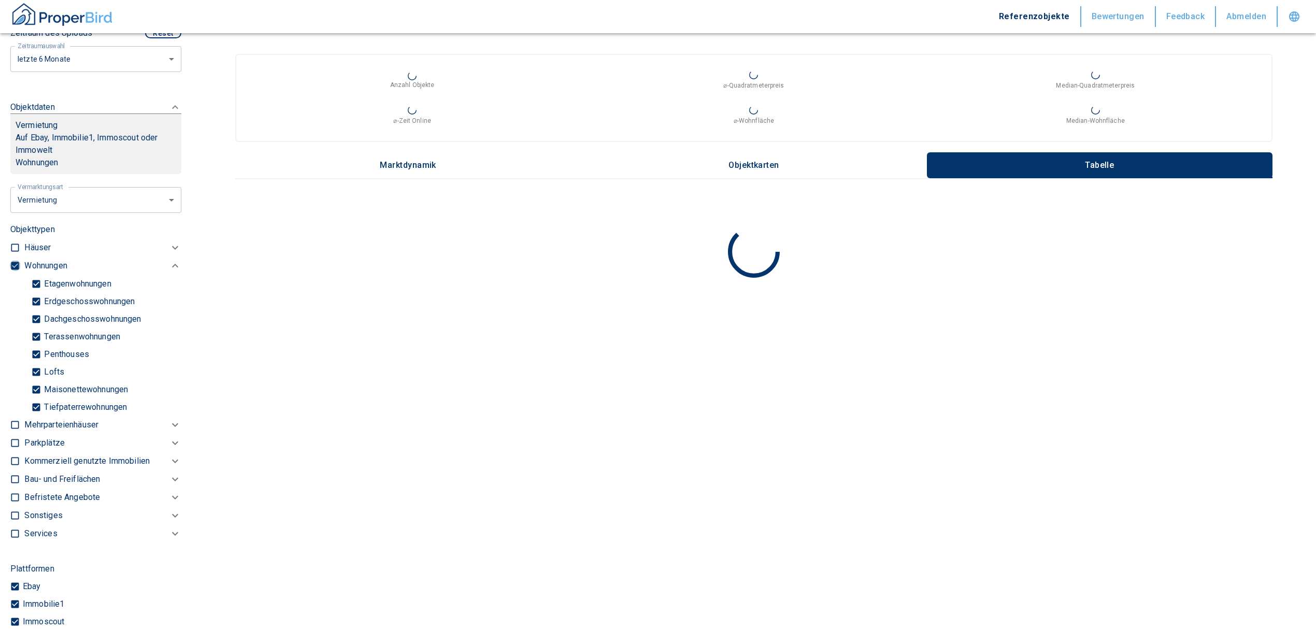
checkbox input "false"
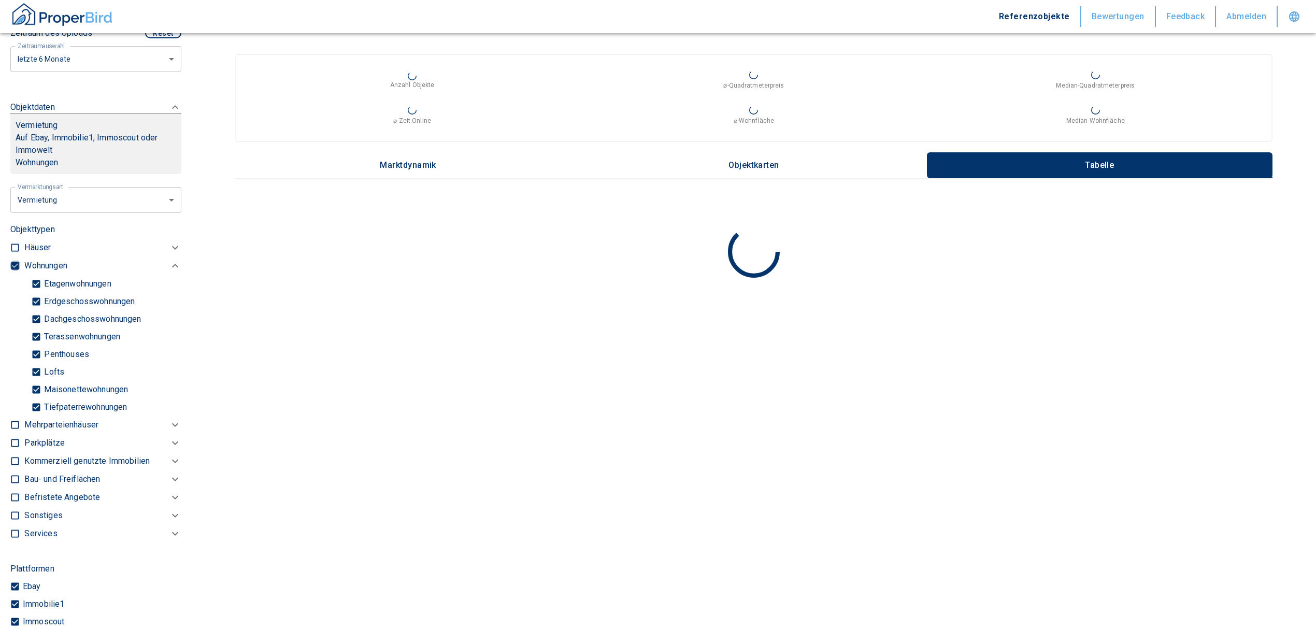
type input "2020"
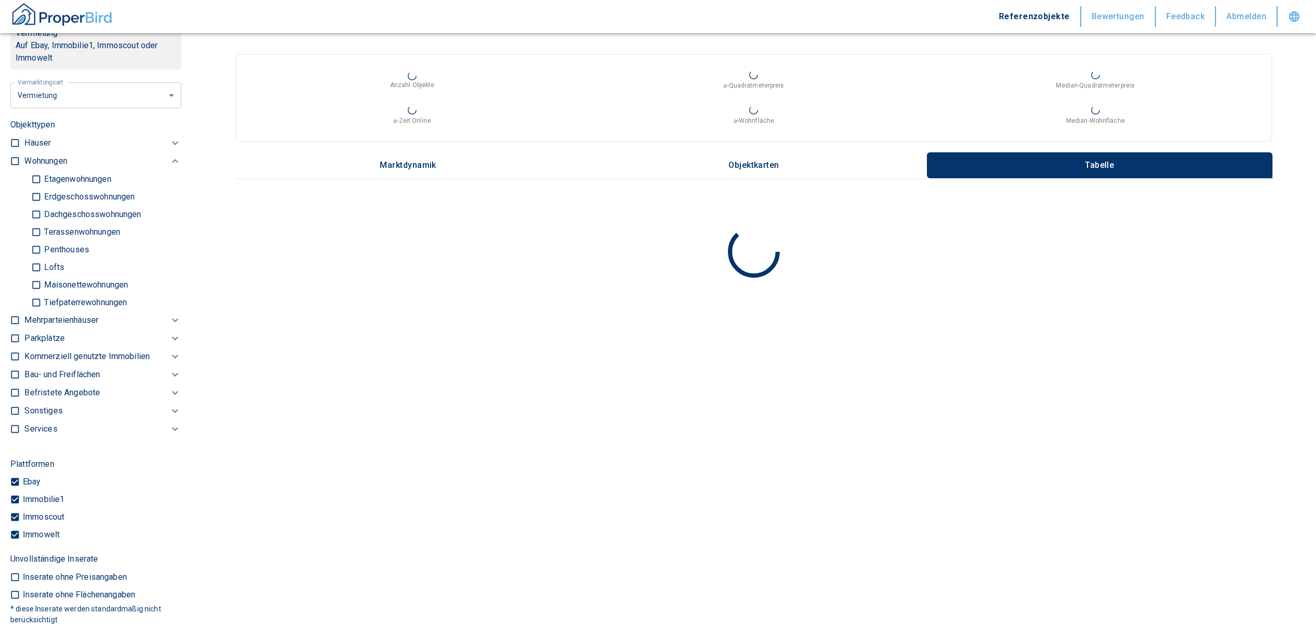
scroll to position [595, 0]
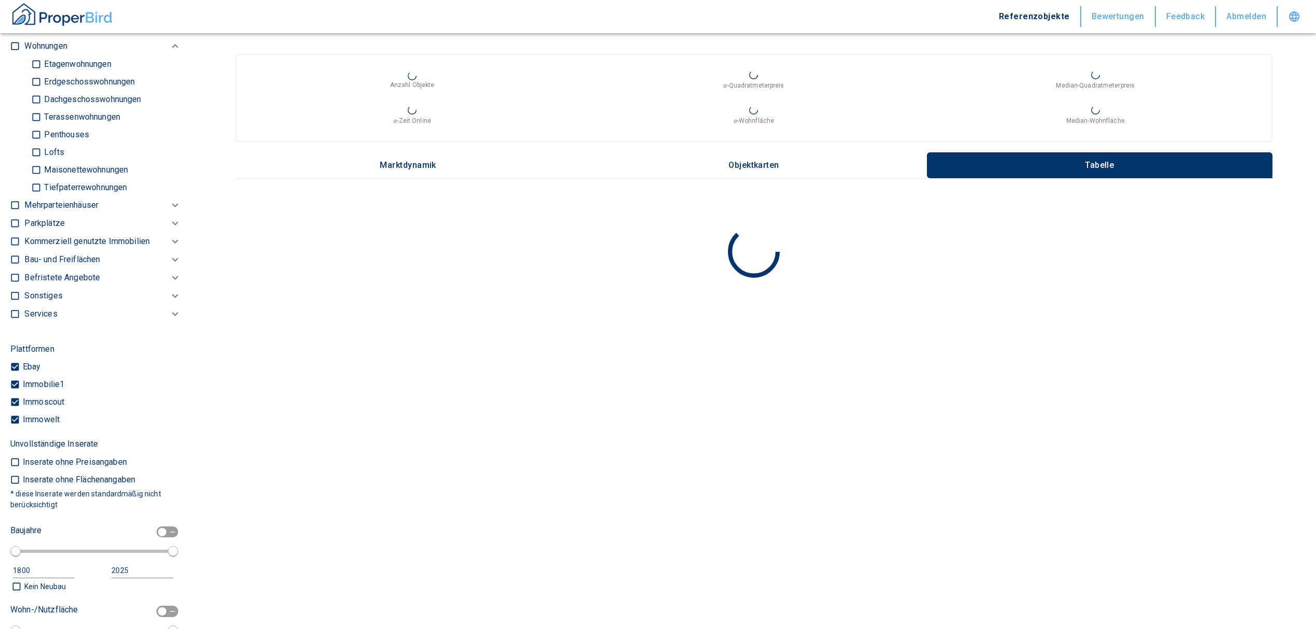
click at [60, 52] on p "Kommerziell genutzte Immobilien" at bounding box center [45, 46] width 42 height 12
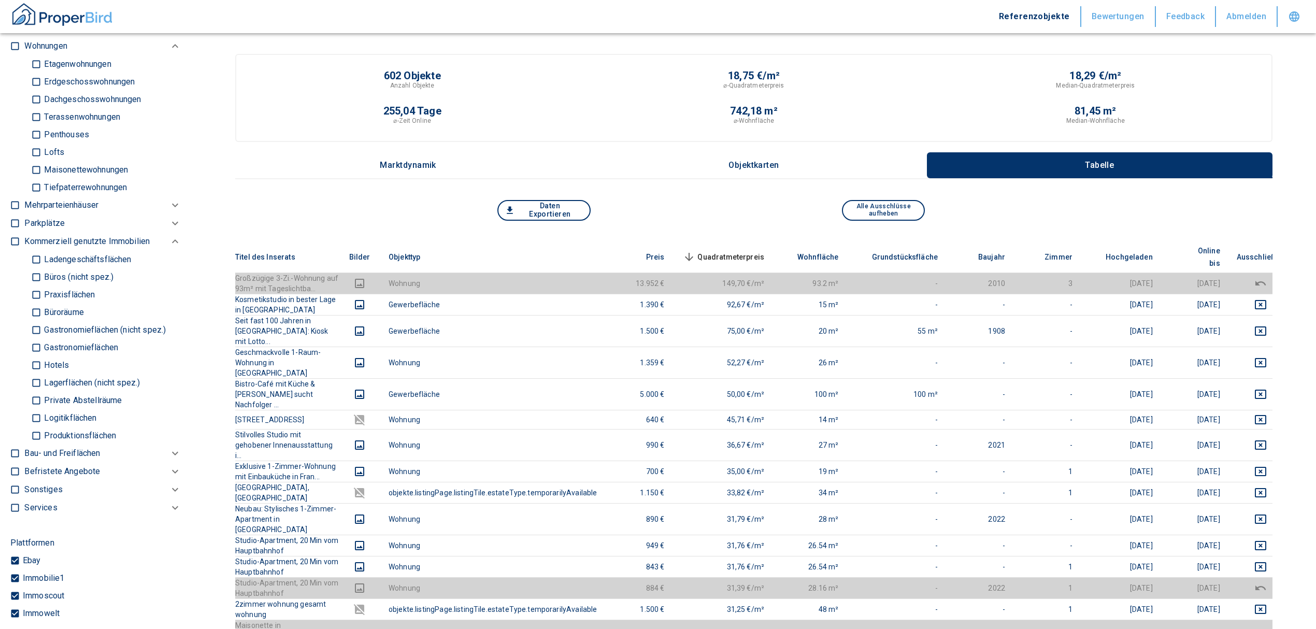
click at [36, 274] on input "Büros (nicht spez.)" at bounding box center [36, 277] width 10 height 18
checkbox input "true"
type input "2020"
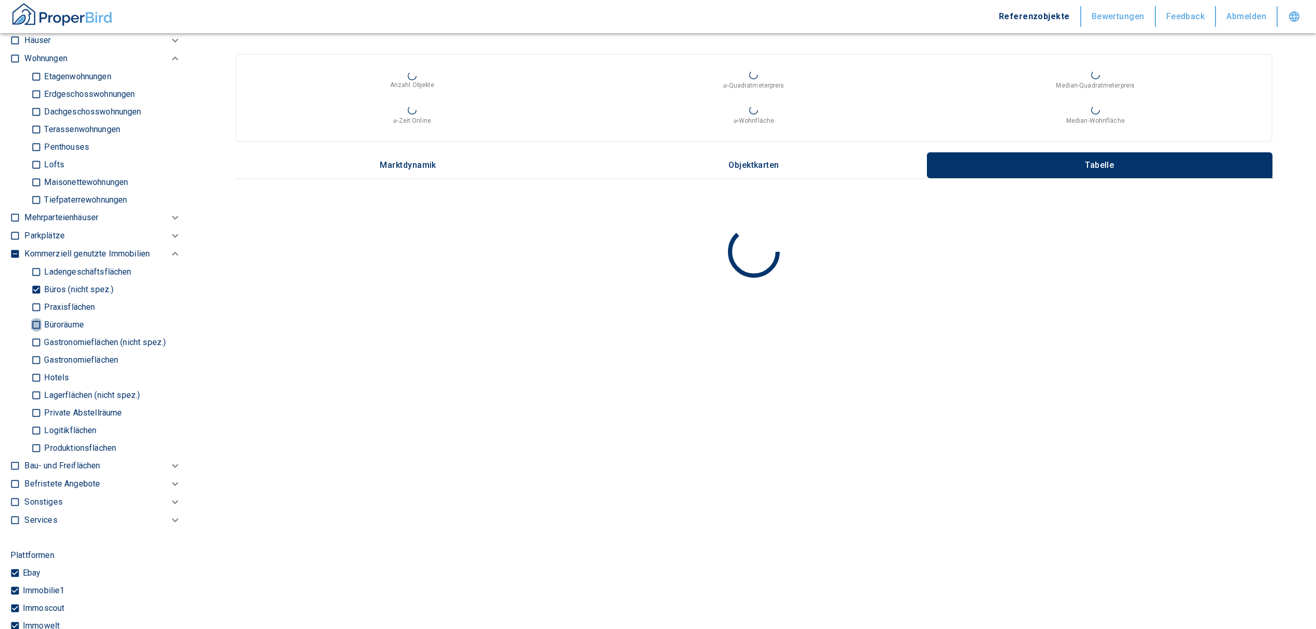
click at [36, 324] on input "Büroräume" at bounding box center [36, 324] width 10 height 18
checkbox input "true"
type input "2020"
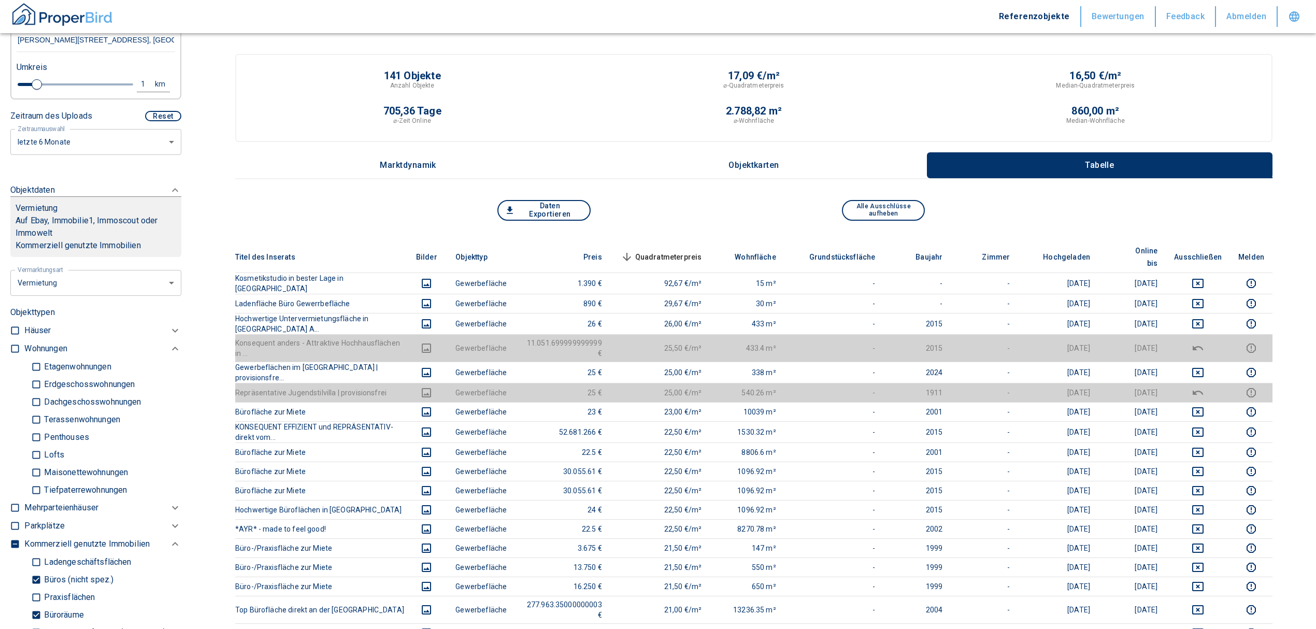
scroll to position [318, 0]
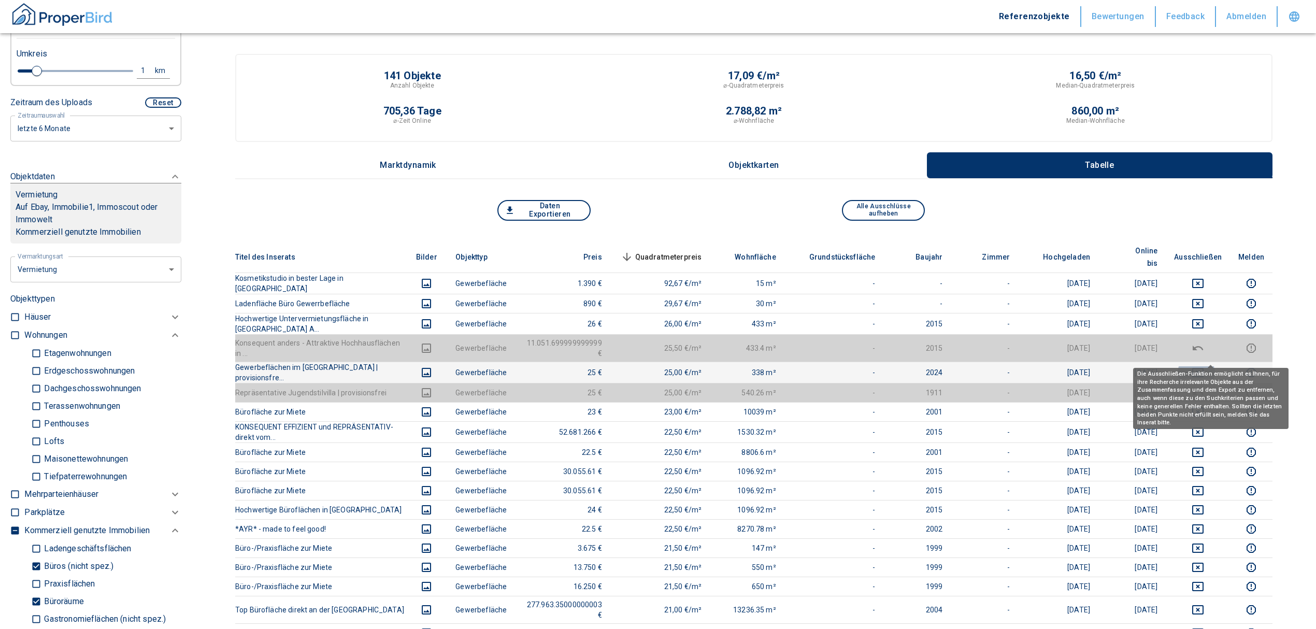
click at [1204, 366] on icon "deselect this listing" at bounding box center [1197, 372] width 12 height 12
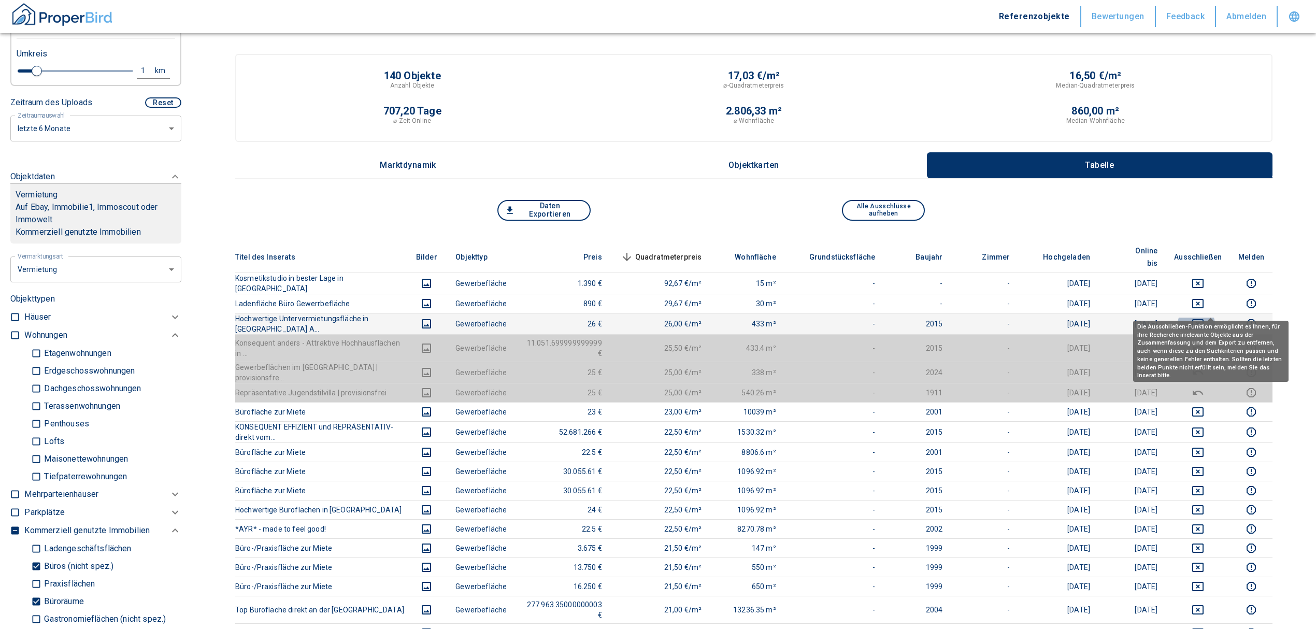
click at [1204, 318] on icon "deselect this listing" at bounding box center [1197, 324] width 12 height 12
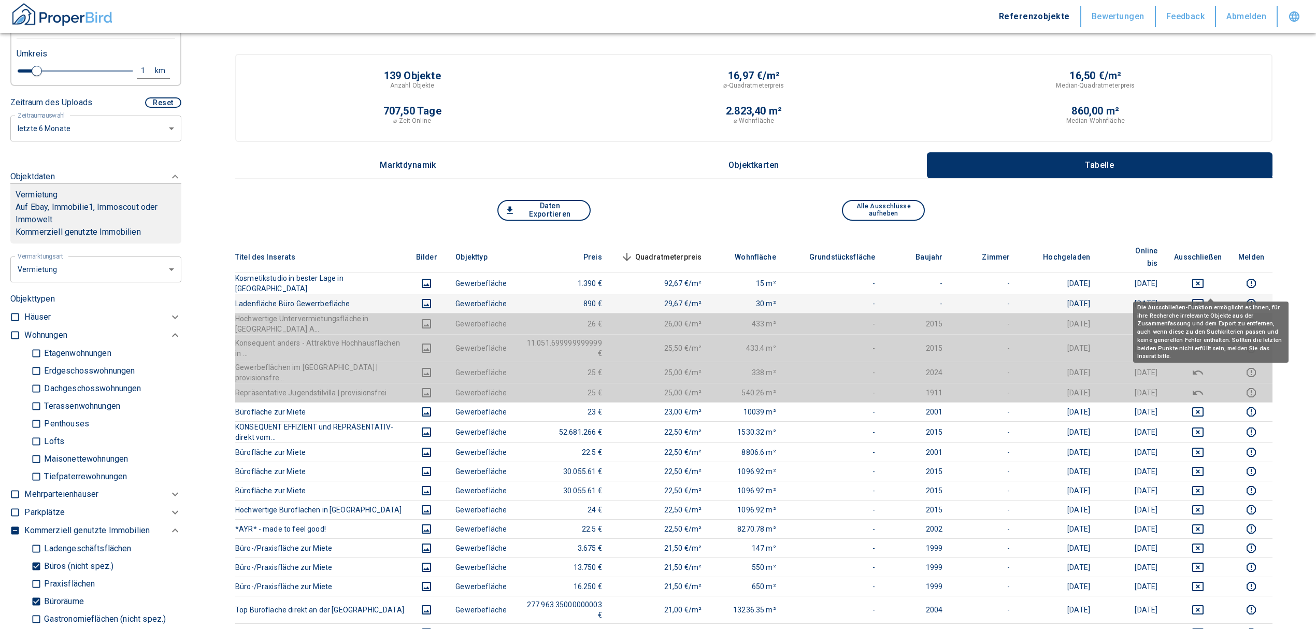
drag, startPoint x: 1209, startPoint y: 288, endPoint x: 1207, endPoint y: 280, distance: 8.0
click at [1203, 299] on icon "deselect this listing" at bounding box center [1197, 303] width 11 height 9
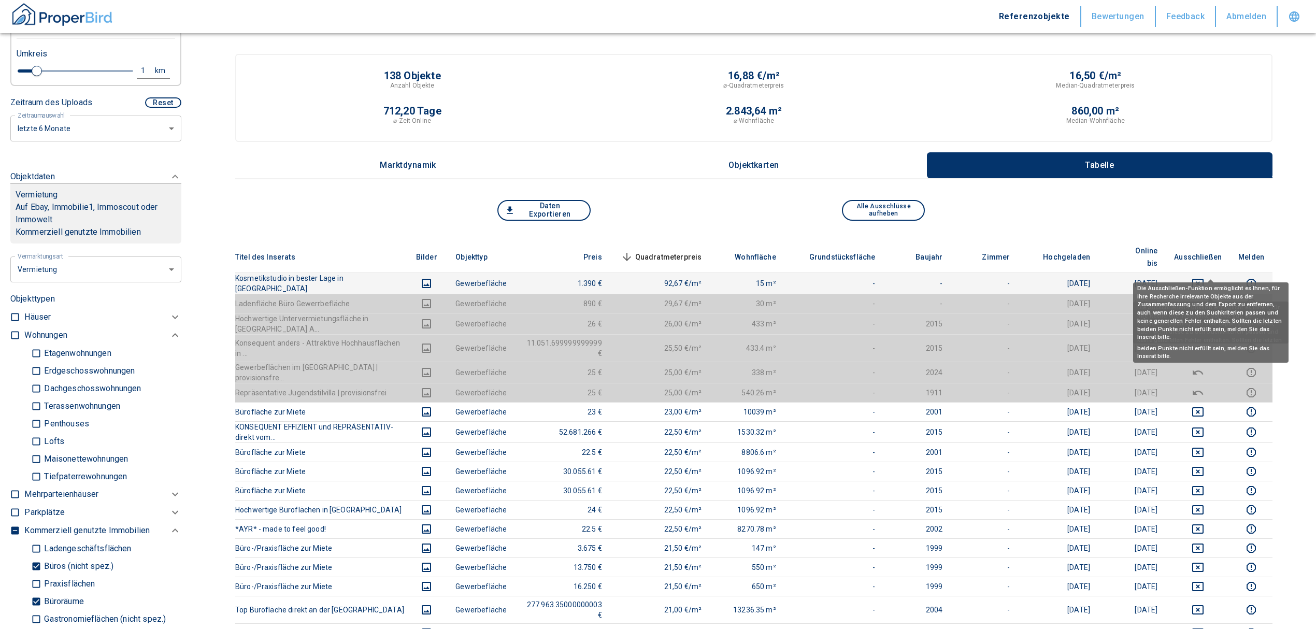
click at [1204, 277] on icon "deselect this listing" at bounding box center [1197, 283] width 12 height 12
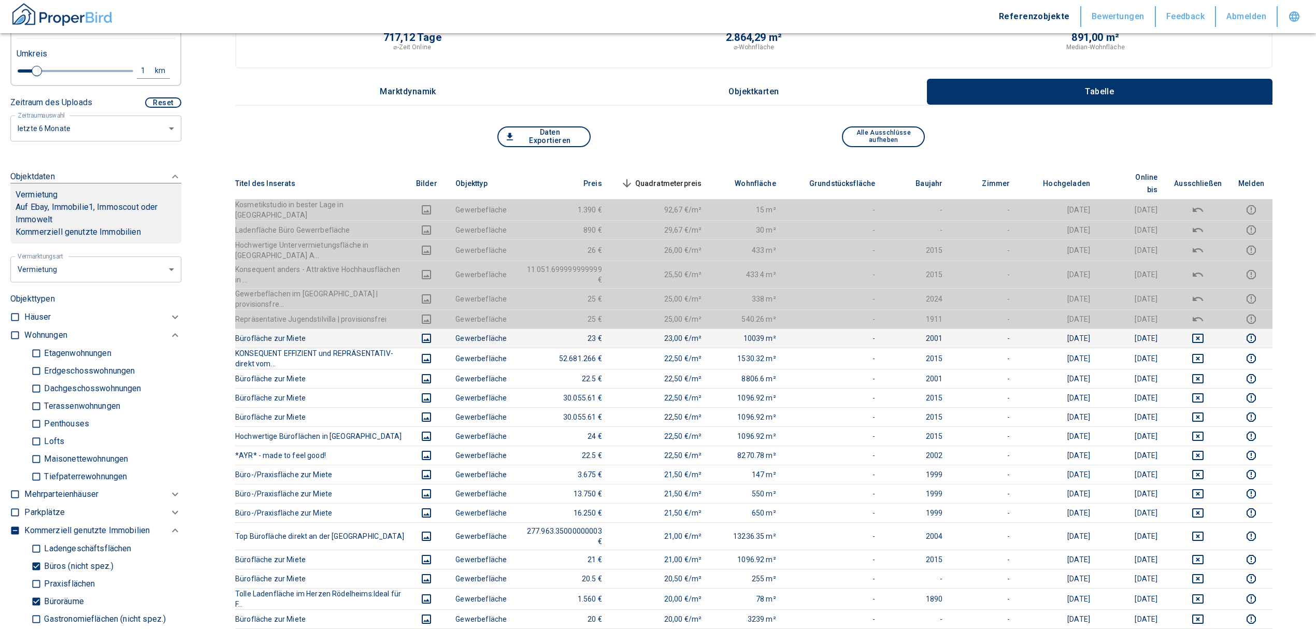
scroll to position [69, 0]
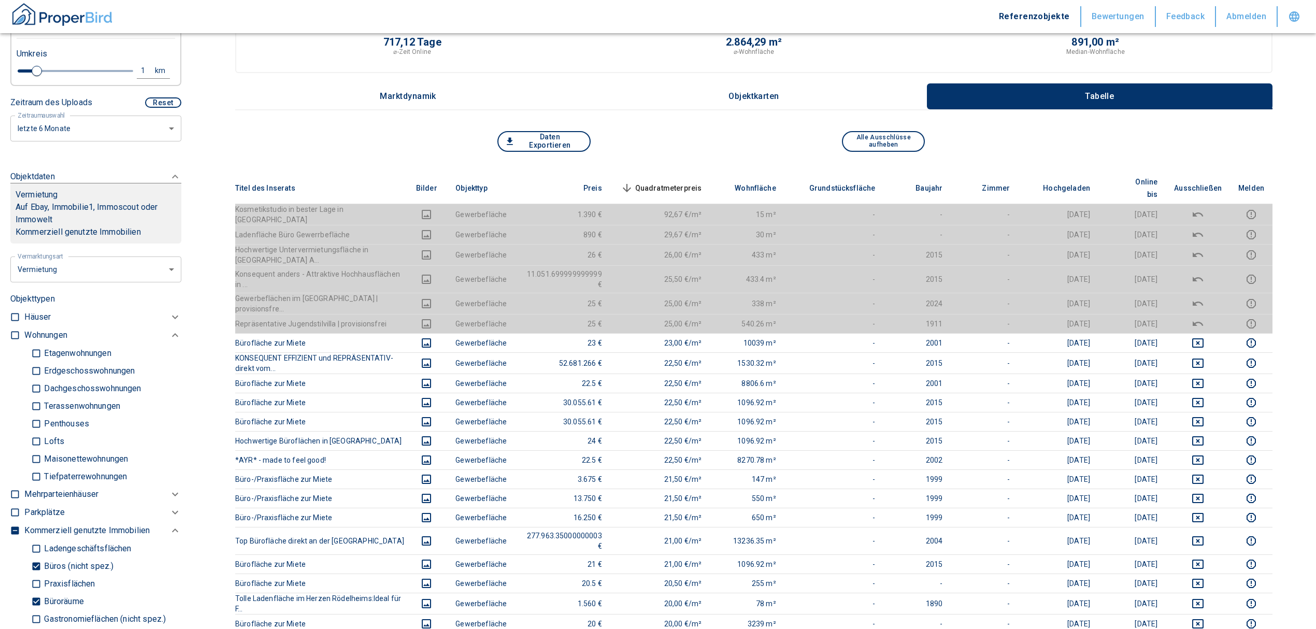
click at [710, 172] on th "Quadratmeterpreis sorted descending" at bounding box center [660, 188] width 100 height 32
click at [702, 182] on span "Quadratmeterpreis sorted descending" at bounding box center [660, 188] width 83 height 12
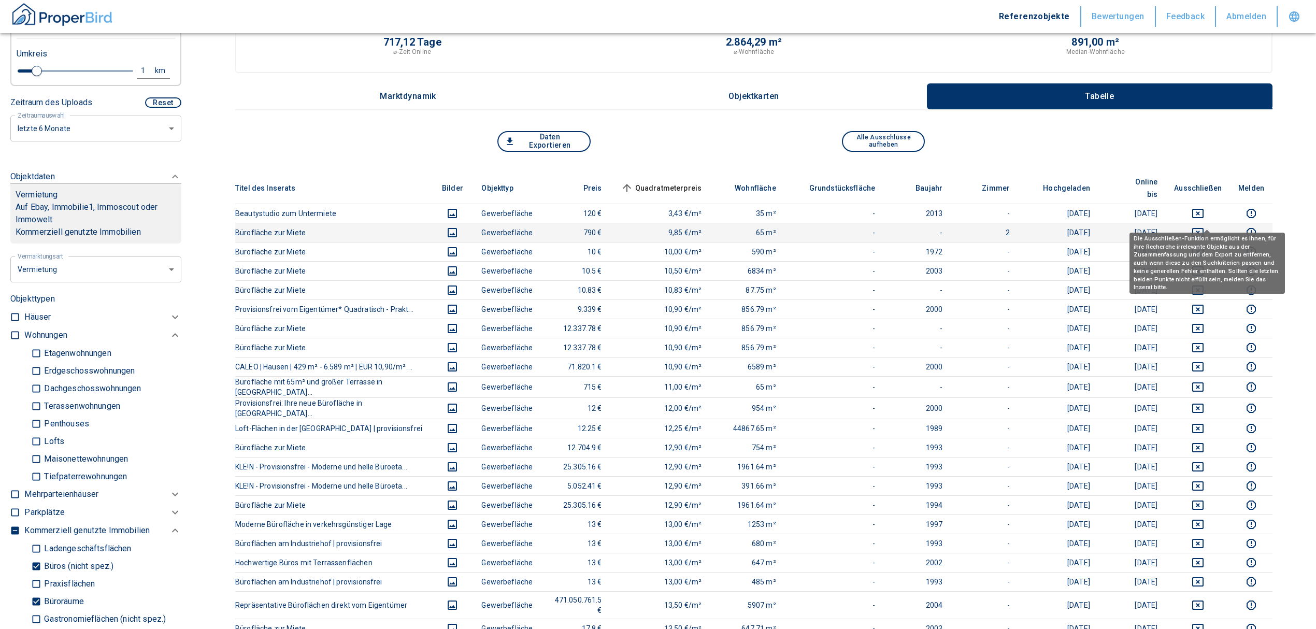
click at [1200, 226] on icon "deselect this listing" at bounding box center [1197, 232] width 12 height 12
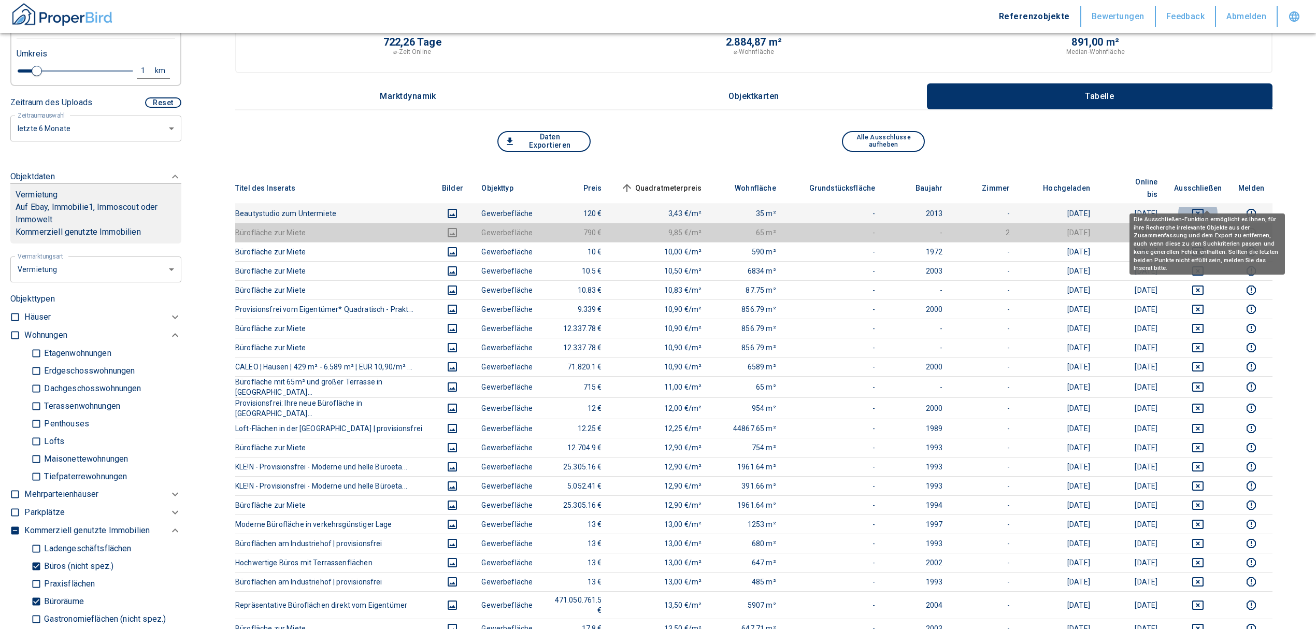
click at [1201, 207] on icon "deselect this listing" at bounding box center [1197, 213] width 12 height 12
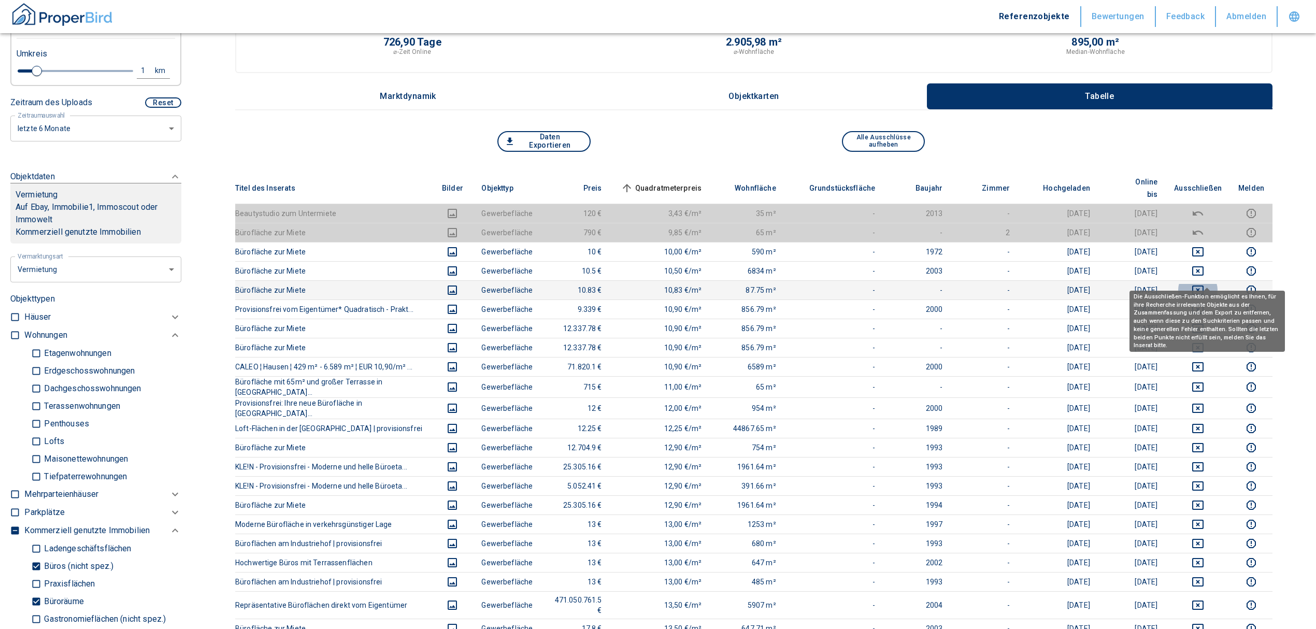
click at [1203, 285] on icon "deselect this listing" at bounding box center [1197, 289] width 11 height 9
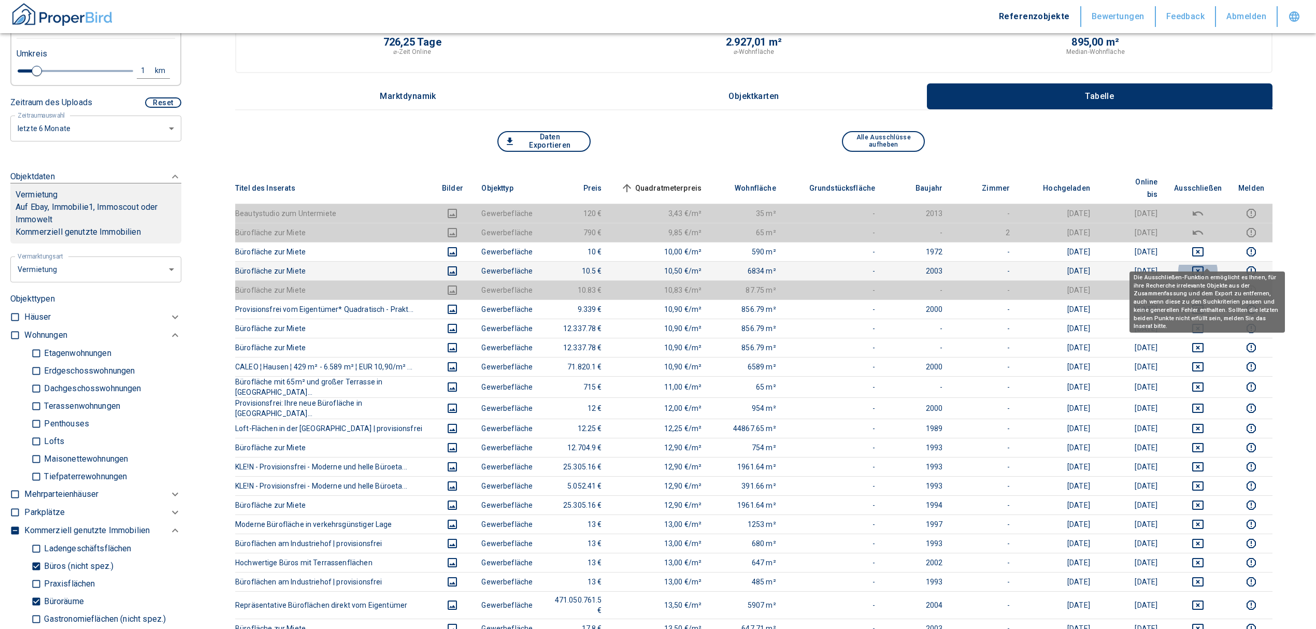
click at [1204, 265] on icon "deselect this listing" at bounding box center [1197, 271] width 12 height 12
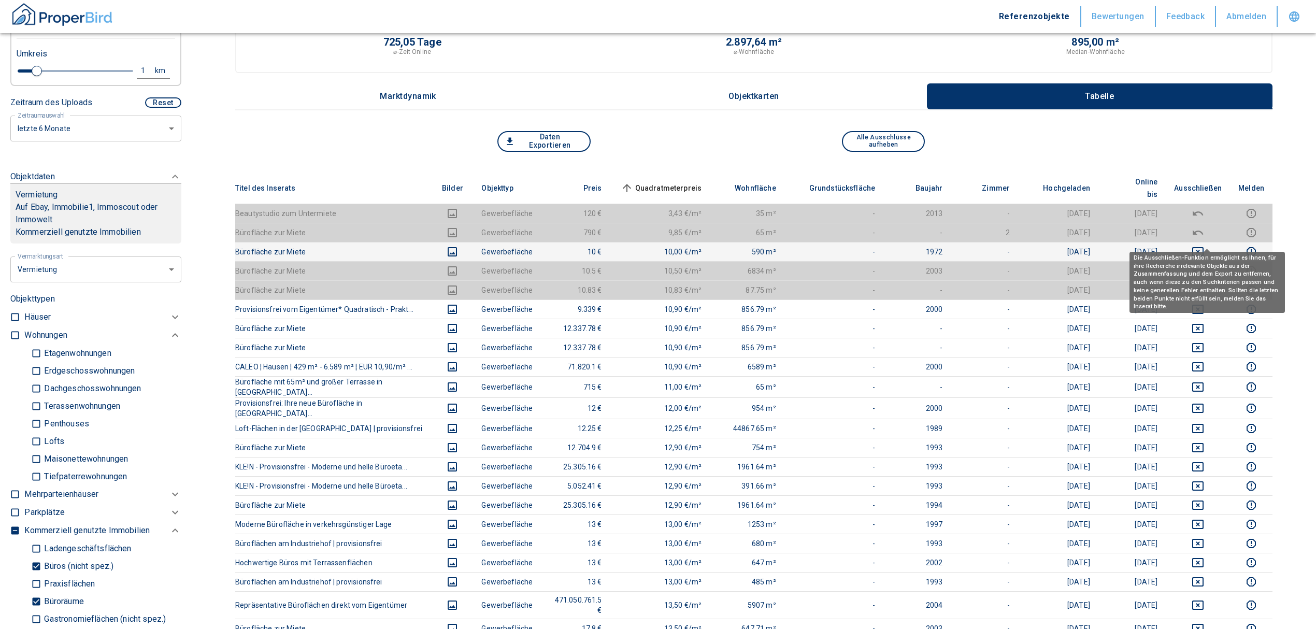
click at [1203, 247] on icon "deselect this listing" at bounding box center [1197, 251] width 11 height 9
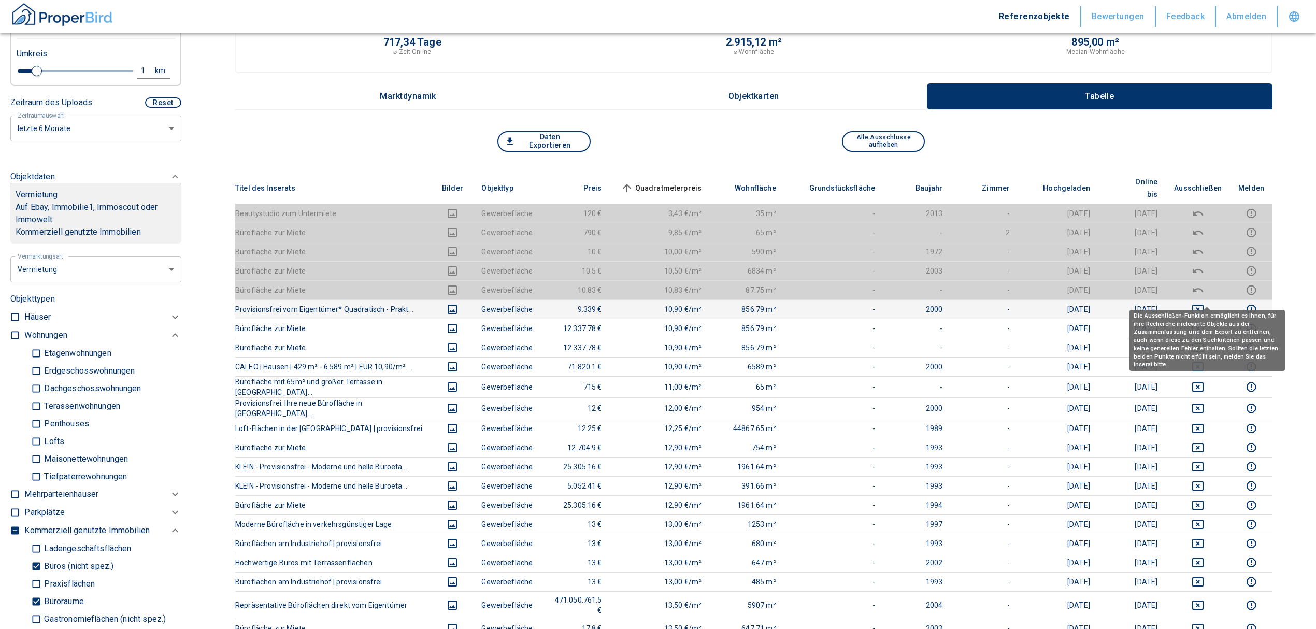
click at [1203, 305] on icon "deselect this listing" at bounding box center [1197, 309] width 11 height 9
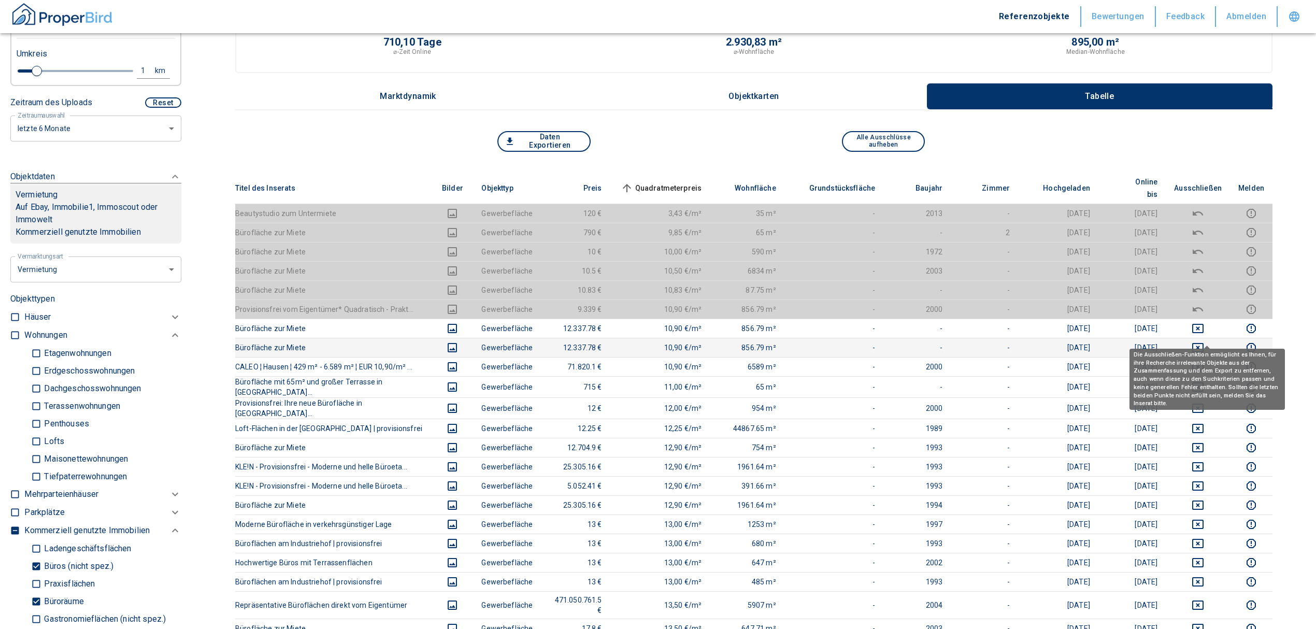
click at [1203, 343] on icon "deselect this listing" at bounding box center [1197, 347] width 11 height 9
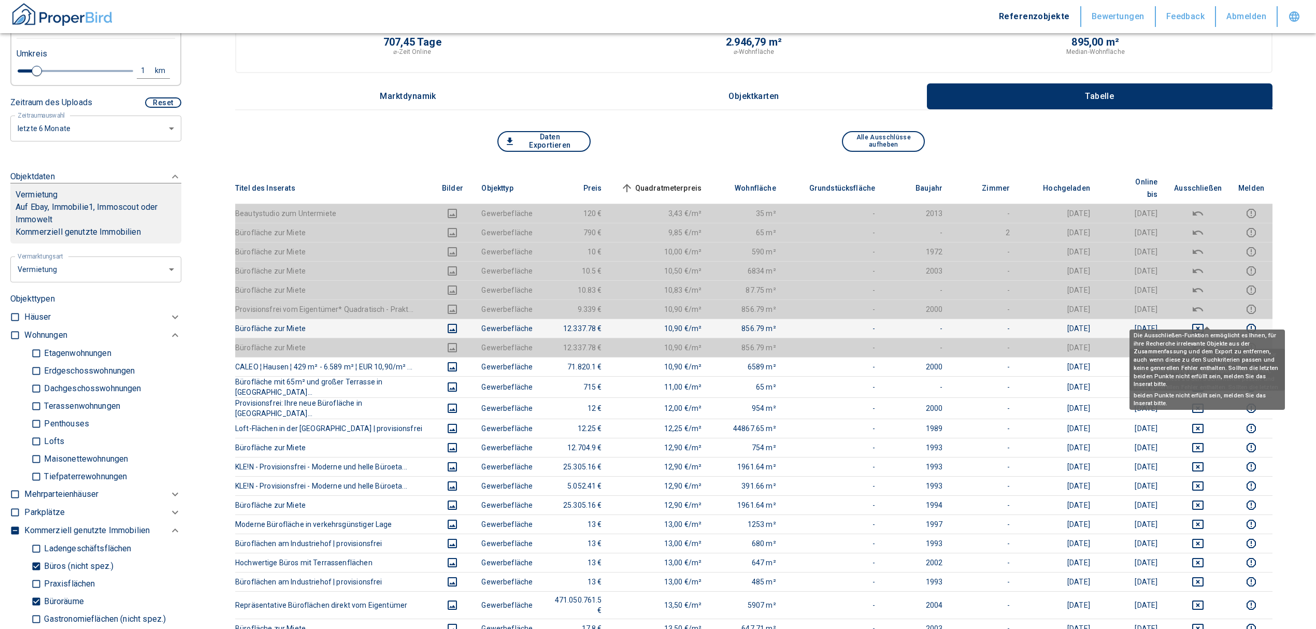
click at [1204, 322] on icon "deselect this listing" at bounding box center [1197, 328] width 12 height 12
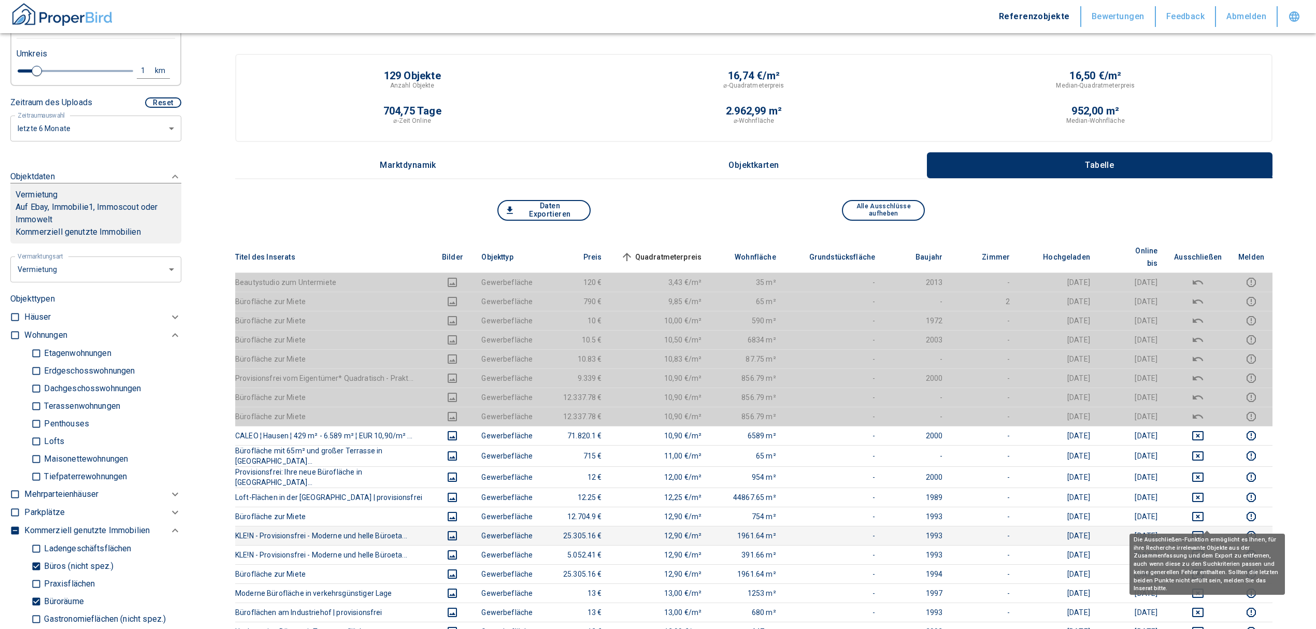
scroll to position [138, 0]
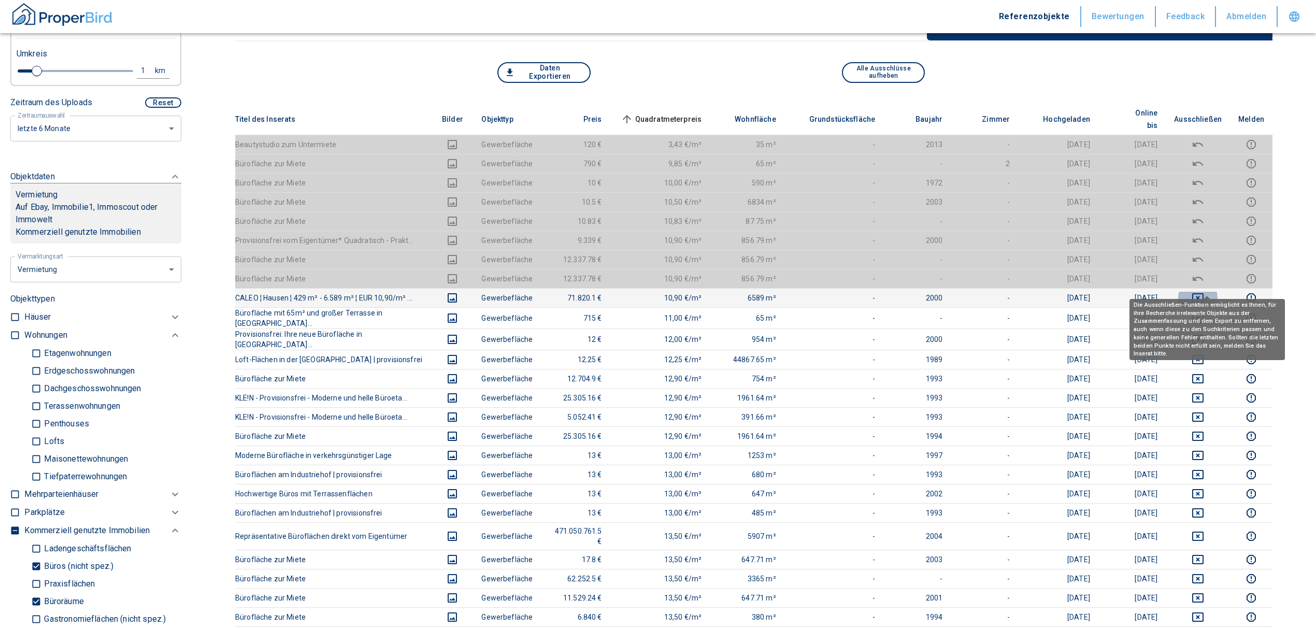
click at [1200, 292] on icon "deselect this listing" at bounding box center [1197, 298] width 12 height 12
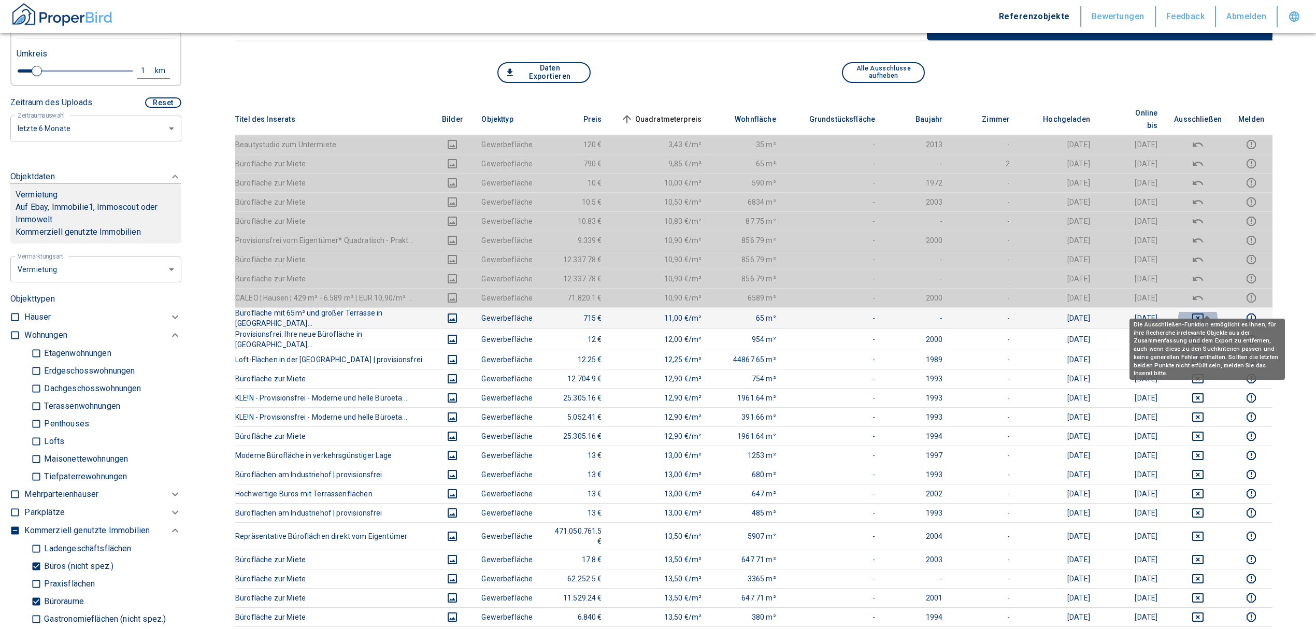
click at [1204, 312] on icon "deselect this listing" at bounding box center [1197, 318] width 12 height 12
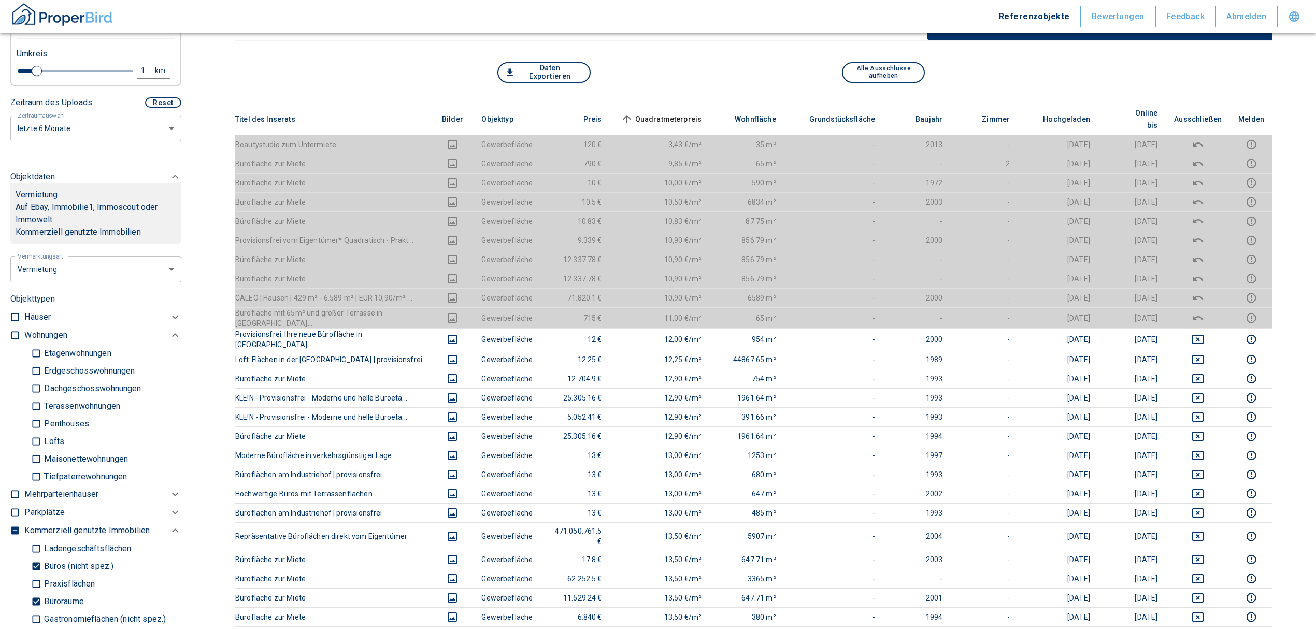
click at [672, 113] on span "Quadratmeterpreis sorted ascending" at bounding box center [660, 119] width 83 height 12
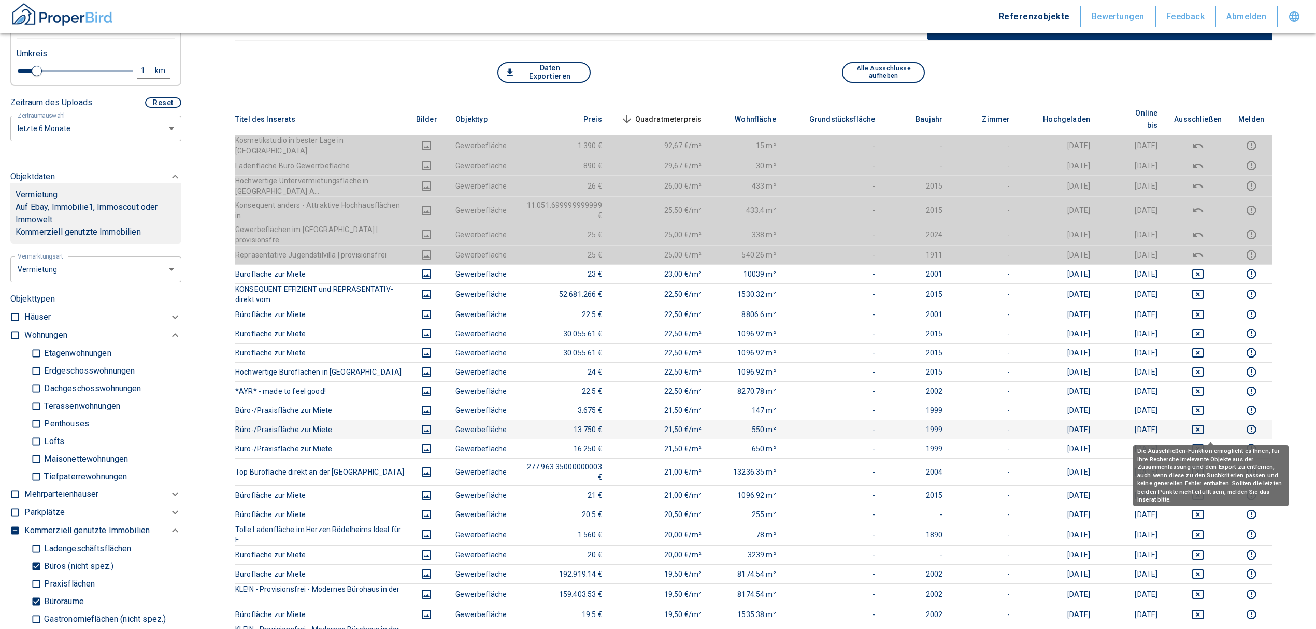
drag, startPoint x: 1210, startPoint y: 431, endPoint x: 1211, endPoint y: 409, distance: 22.3
click at [1204, 442] on icon "deselect this listing" at bounding box center [1197, 448] width 12 height 12
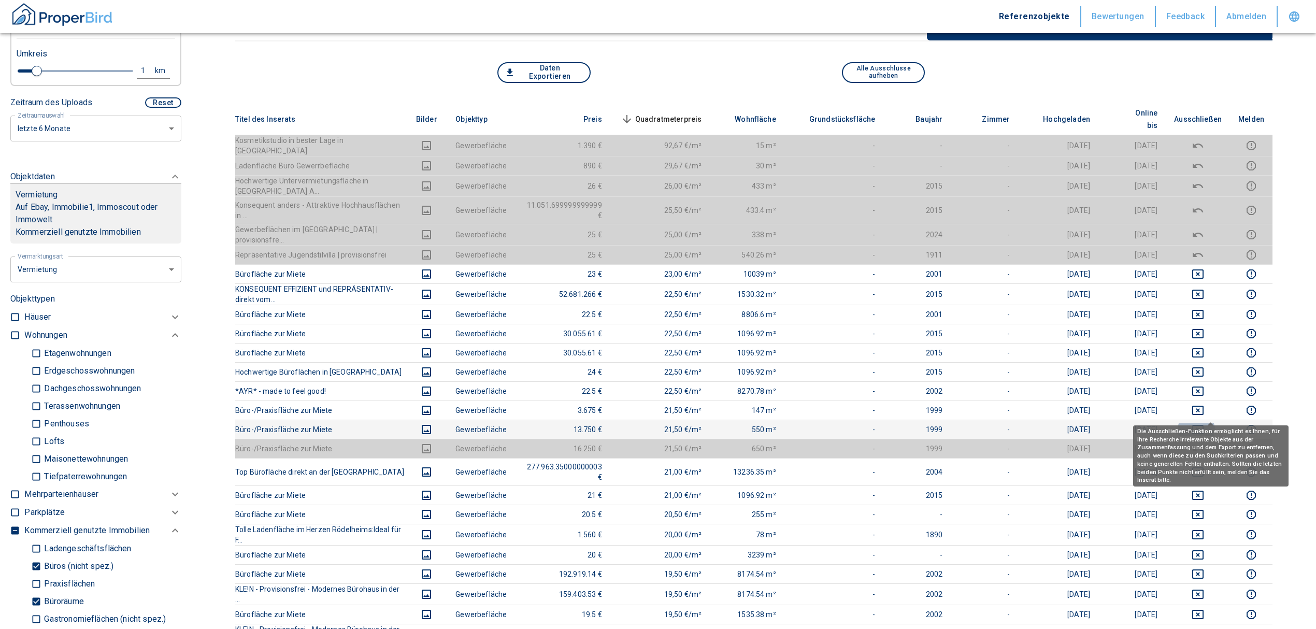
click at [1204, 423] on icon "deselect this listing" at bounding box center [1197, 429] width 12 height 12
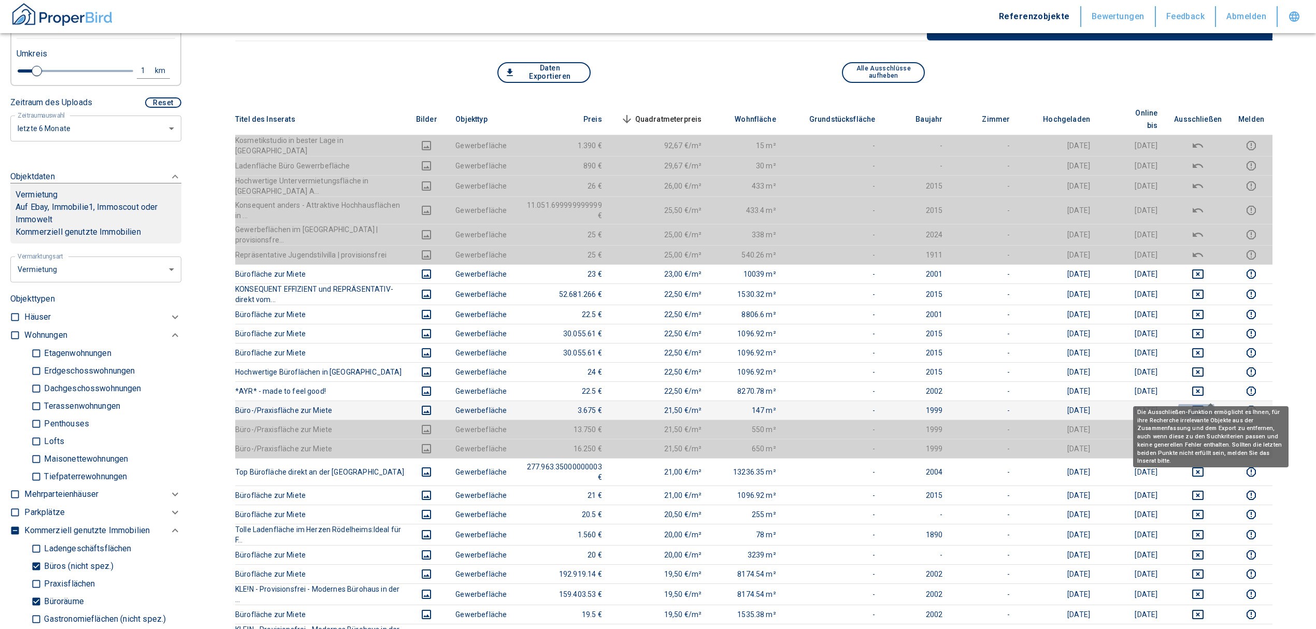
click at [1203, 406] on icon "deselect this listing" at bounding box center [1197, 410] width 11 height 9
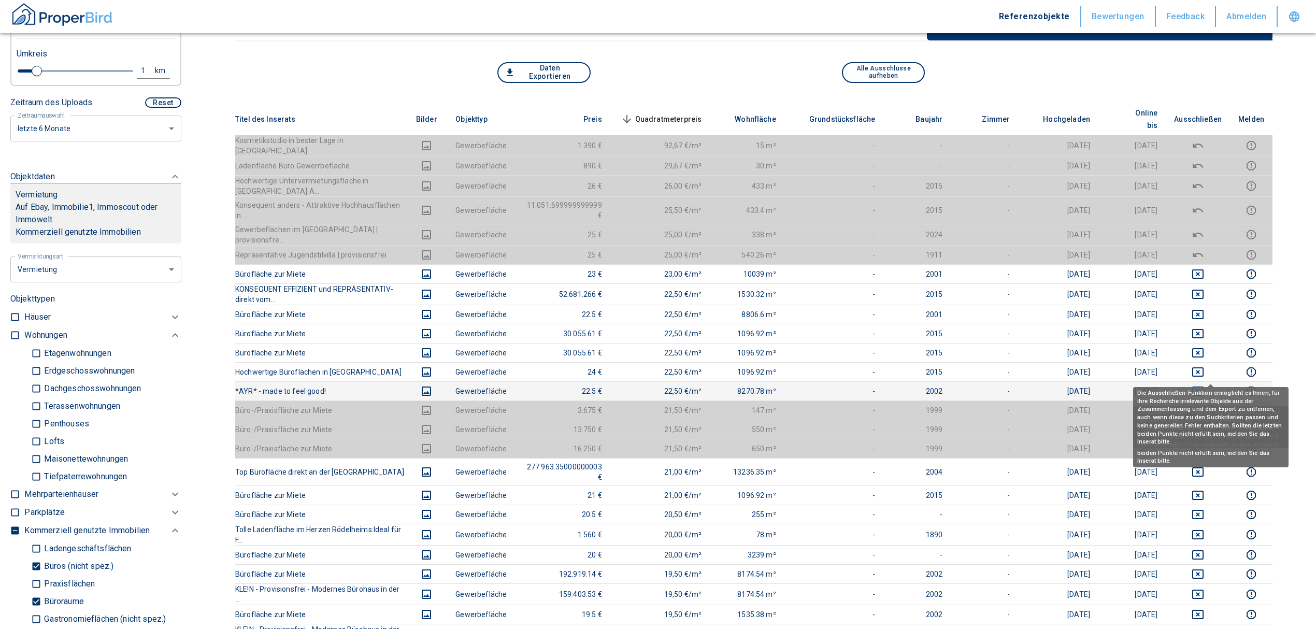
click at [1203, 386] on icon "deselect this listing" at bounding box center [1197, 390] width 11 height 9
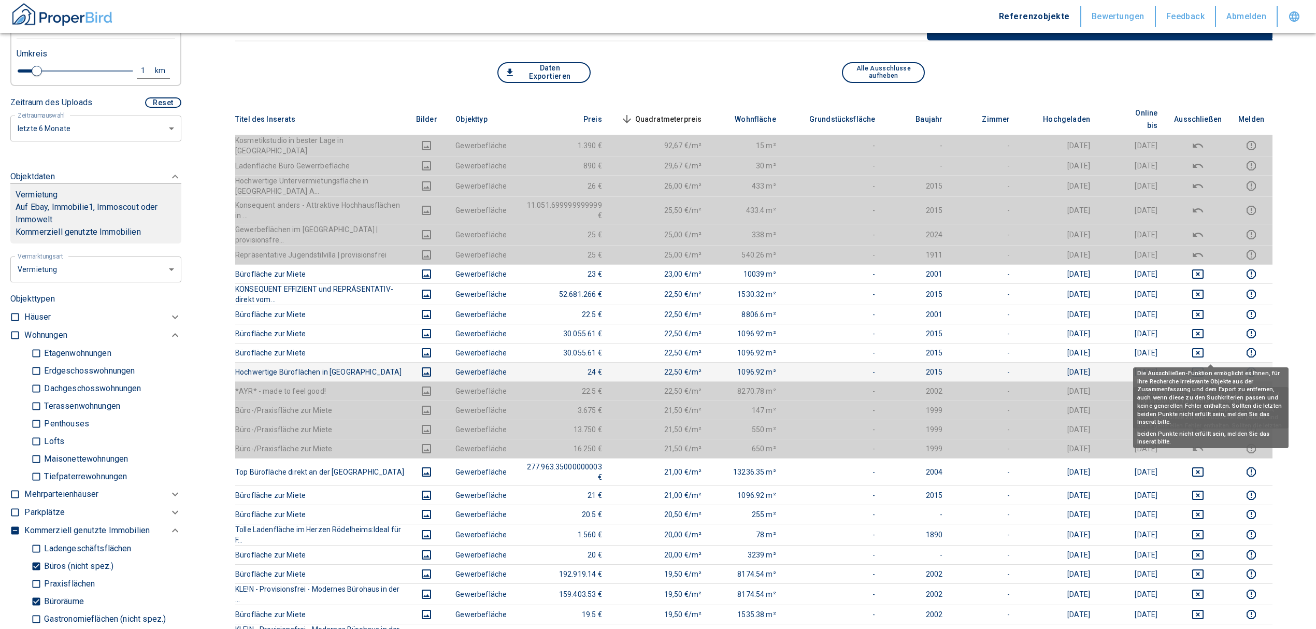
click at [1203, 367] on icon "deselect this listing" at bounding box center [1197, 371] width 11 height 9
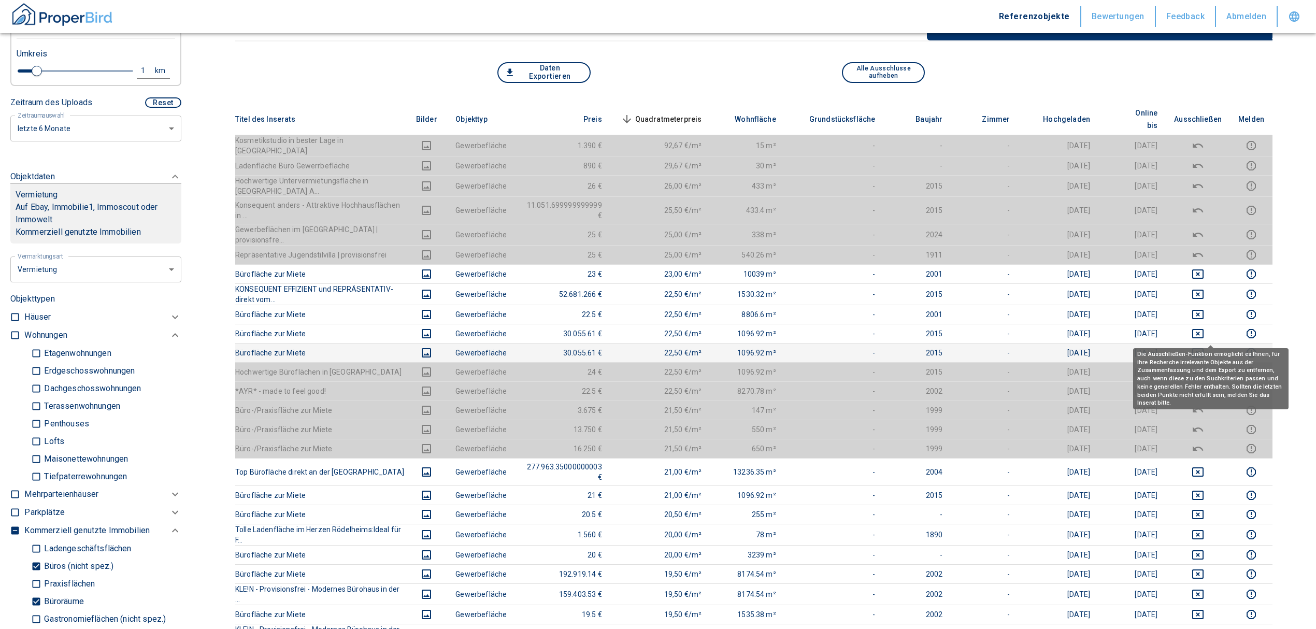
click at [1204, 347] on icon "deselect this listing" at bounding box center [1197, 353] width 12 height 12
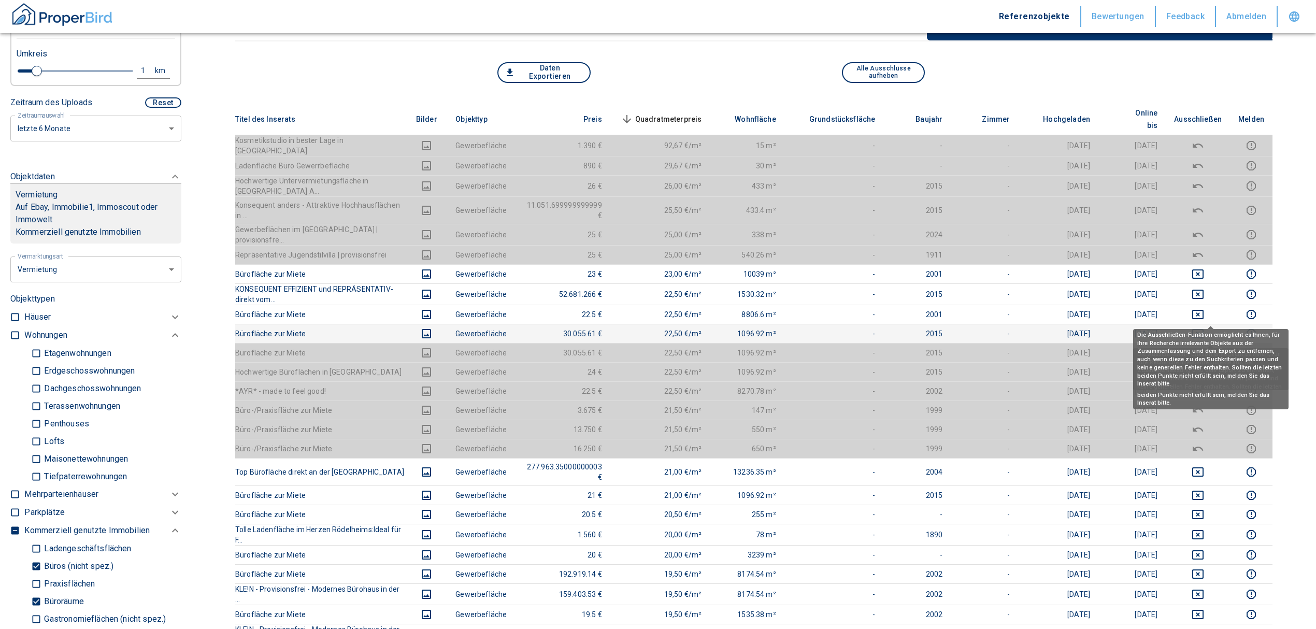
click at [1203, 329] on icon "deselect this listing" at bounding box center [1197, 333] width 11 height 9
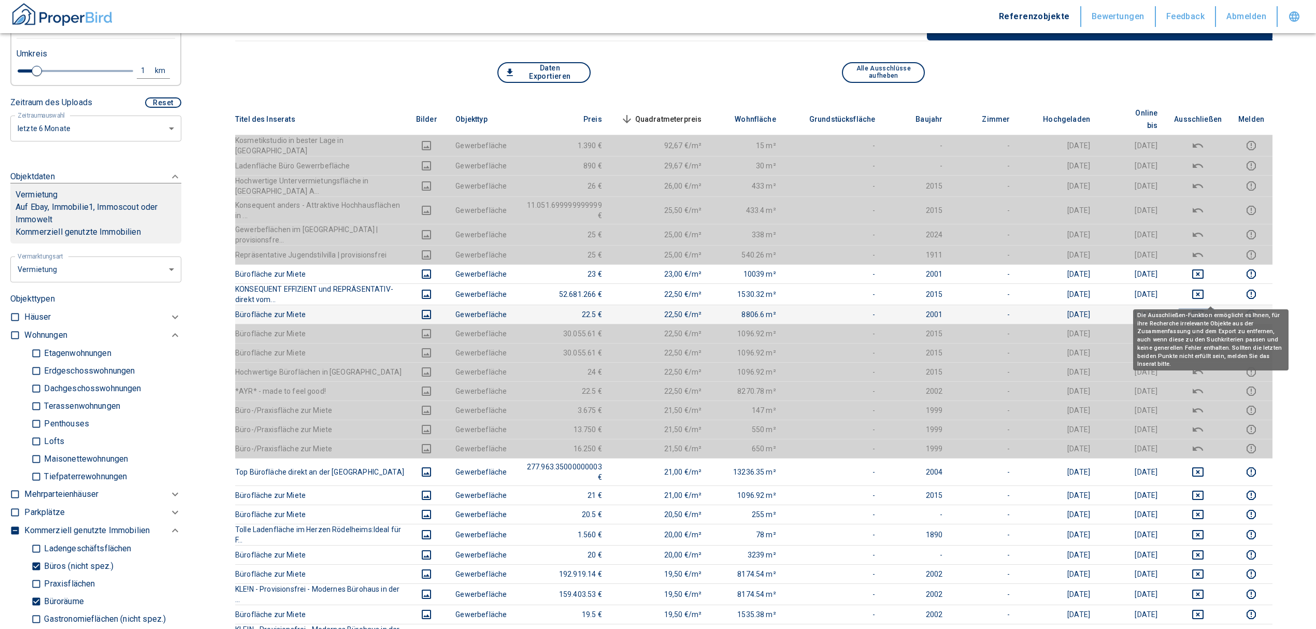
click at [1203, 310] on icon "deselect this listing" at bounding box center [1197, 314] width 11 height 9
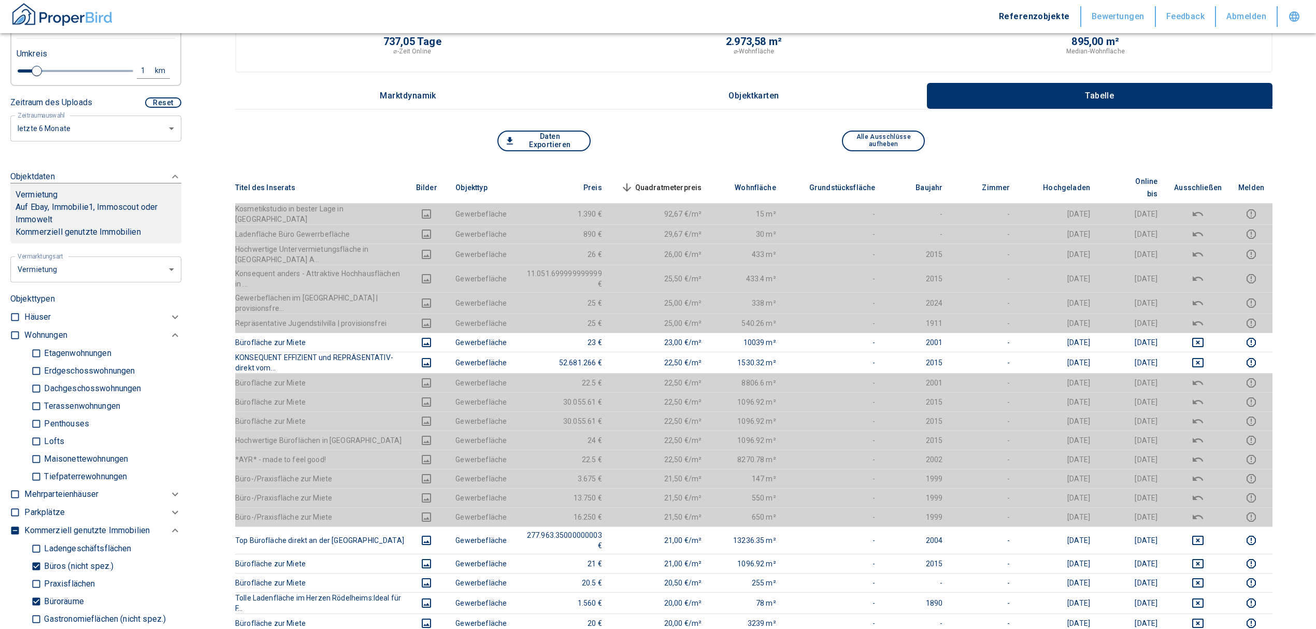
scroll to position [0, 0]
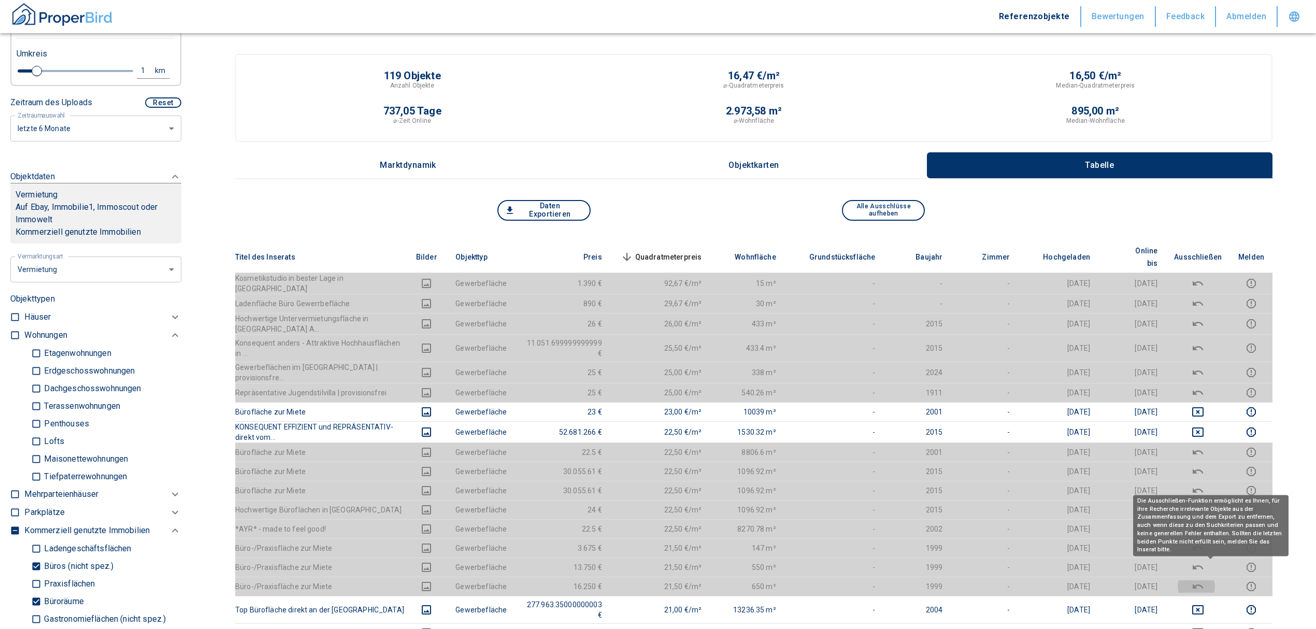
click at [1204, 580] on icon "deselect this listing" at bounding box center [1197, 586] width 12 height 12
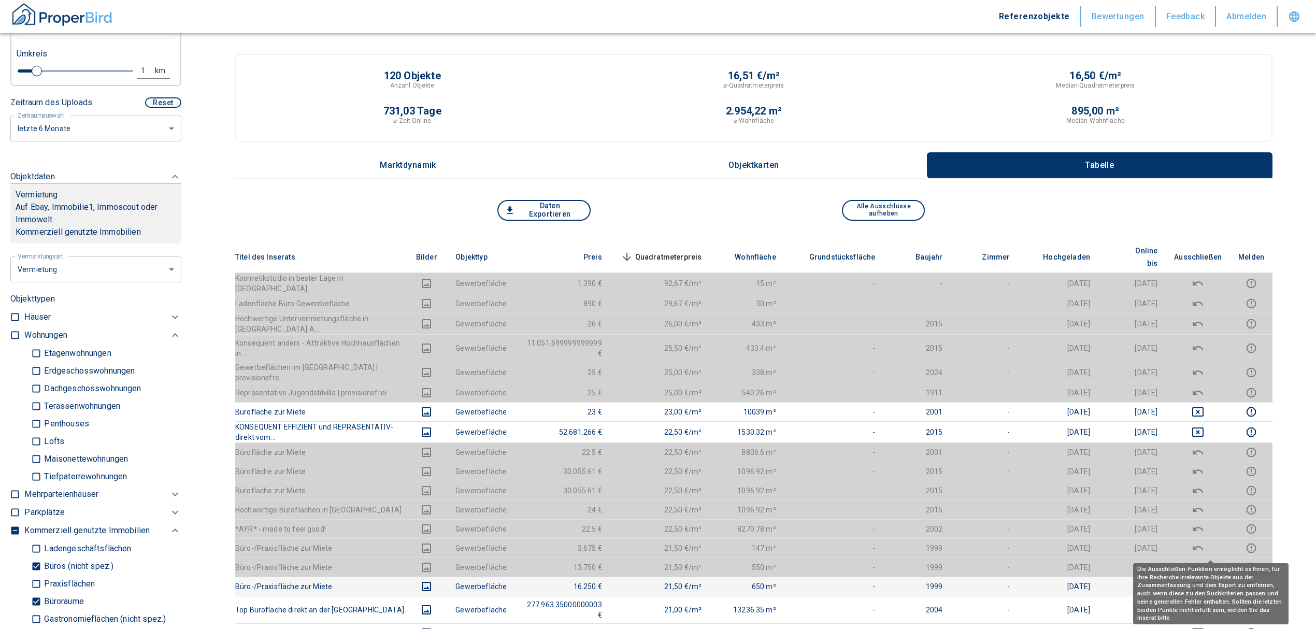
click at [1204, 446] on icon "deselect this listing" at bounding box center [1197, 452] width 12 height 12
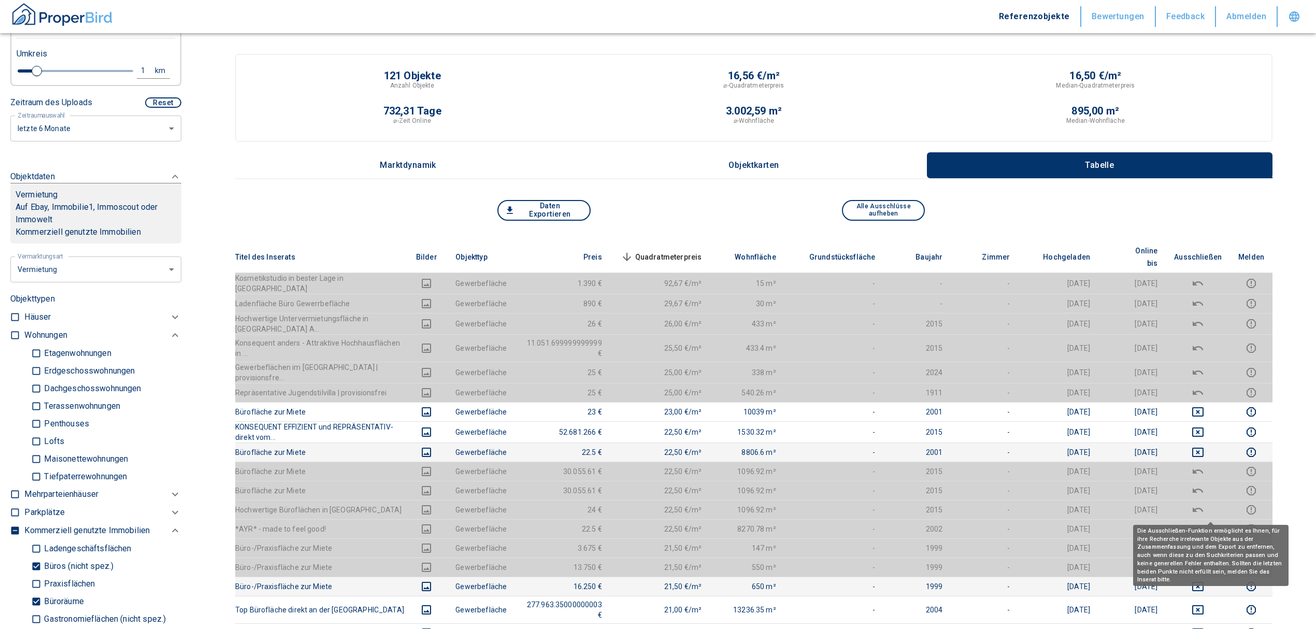
click at [1204, 523] on icon "deselect this listing" at bounding box center [1197, 529] width 12 height 12
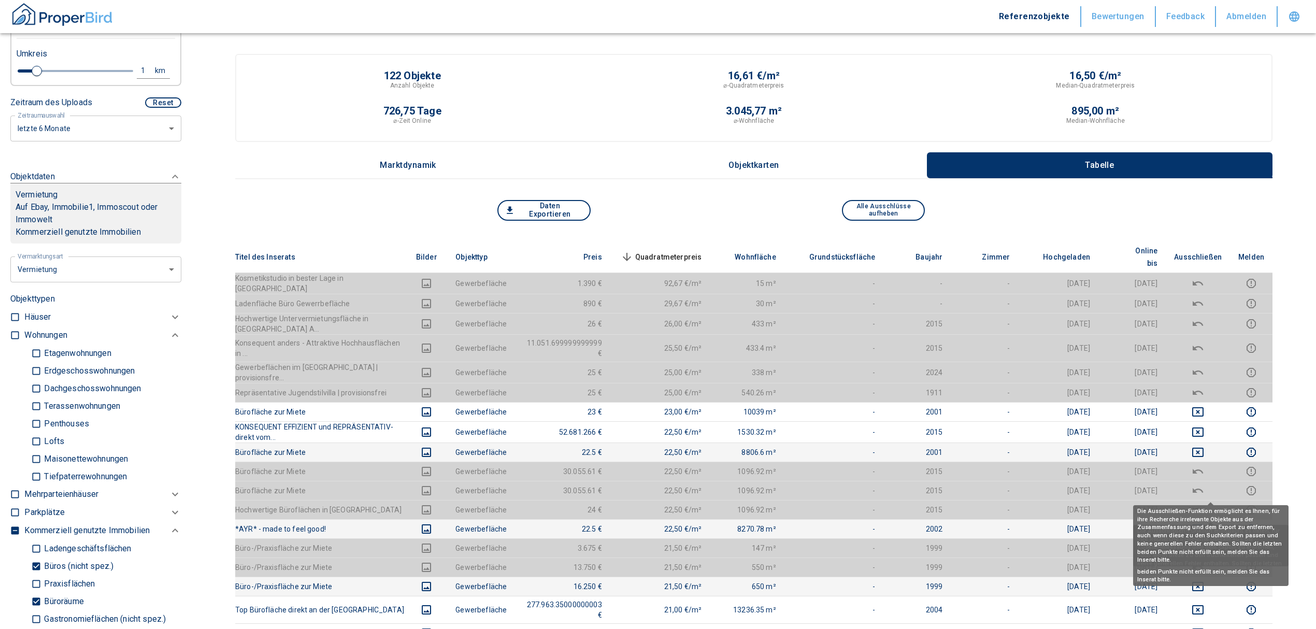
click at [1204, 504] on icon "deselect this listing" at bounding box center [1197, 510] width 12 height 12
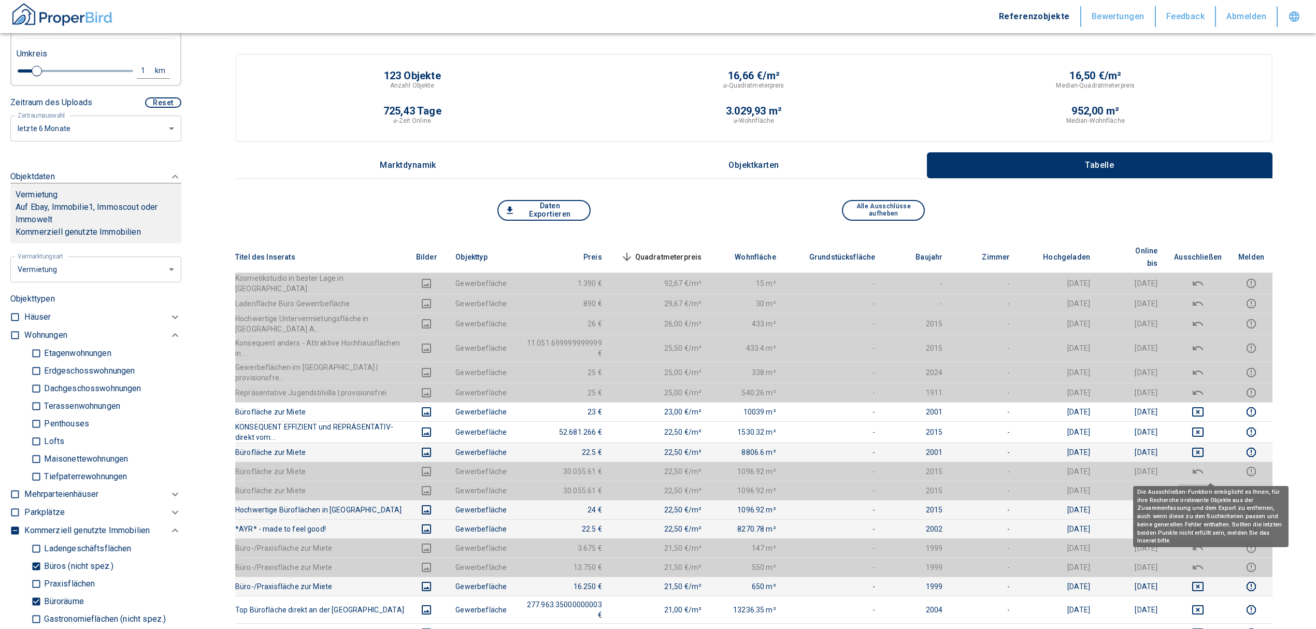
click at [1204, 484] on icon "deselect this listing" at bounding box center [1197, 490] width 12 height 12
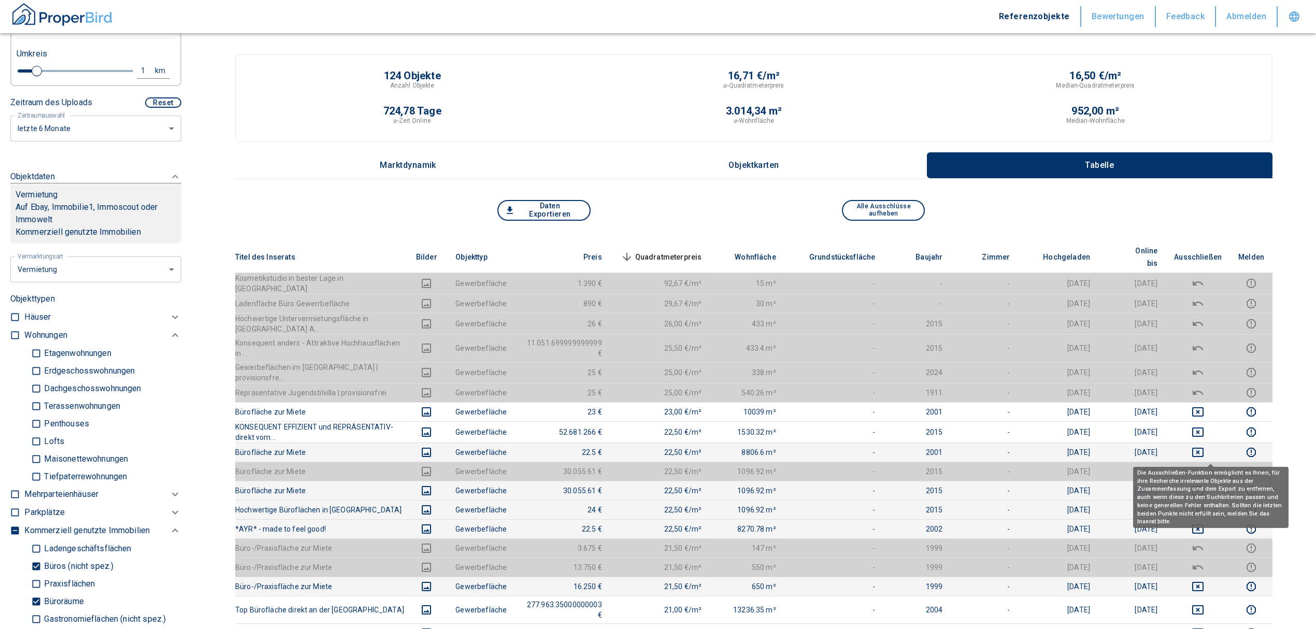
click at [1204, 465] on icon "deselect this listing" at bounding box center [1197, 471] width 12 height 12
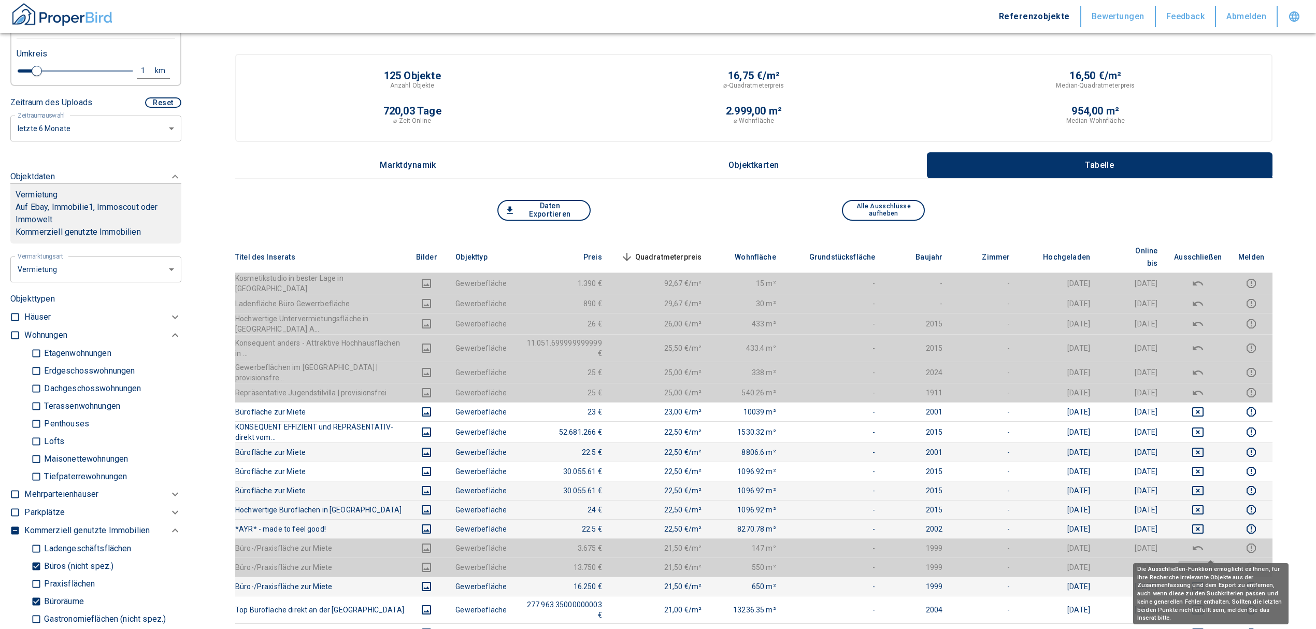
click at [1204, 561] on icon "deselect this listing" at bounding box center [1197, 567] width 12 height 12
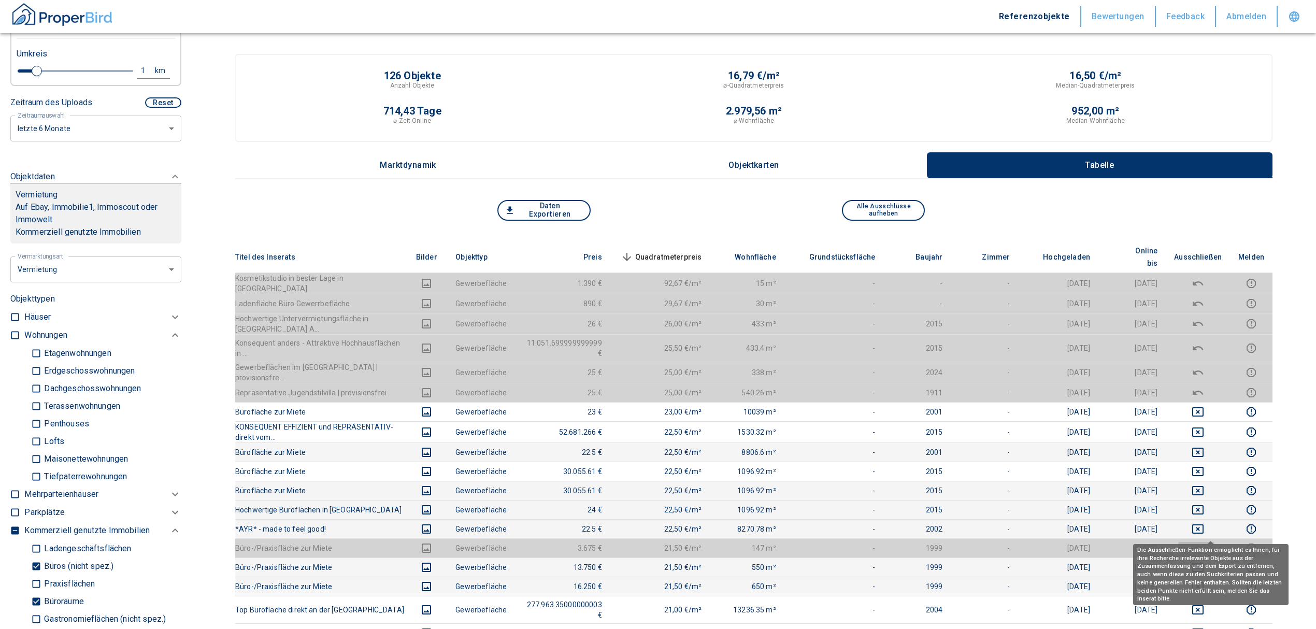
click at [1203, 545] on icon "deselect this listing" at bounding box center [1197, 547] width 10 height 5
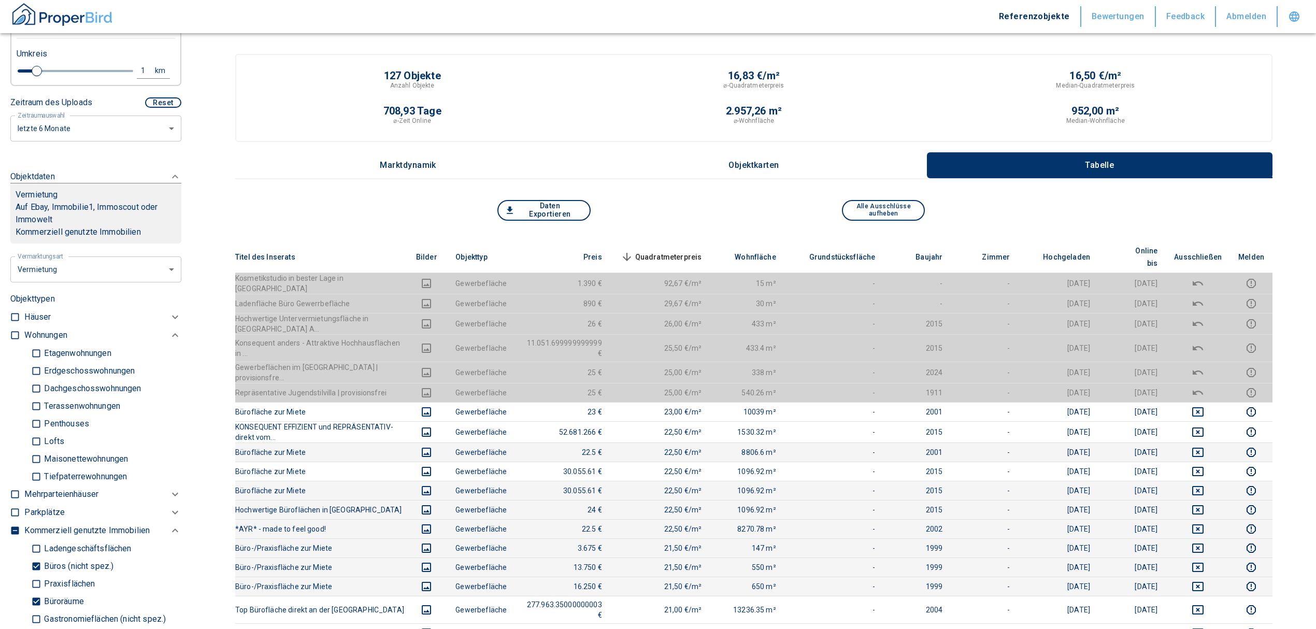
click at [689, 239] on div "Daten Exportieren Alle Ausschlüsse aufheben" at bounding box center [753, 220] width 1037 height 41
click at [690, 241] on th "Quadratmeterpreis sorted descending" at bounding box center [660, 257] width 100 height 32
click at [683, 251] on span "Quadratmeterpreis sorted descending" at bounding box center [660, 257] width 83 height 12
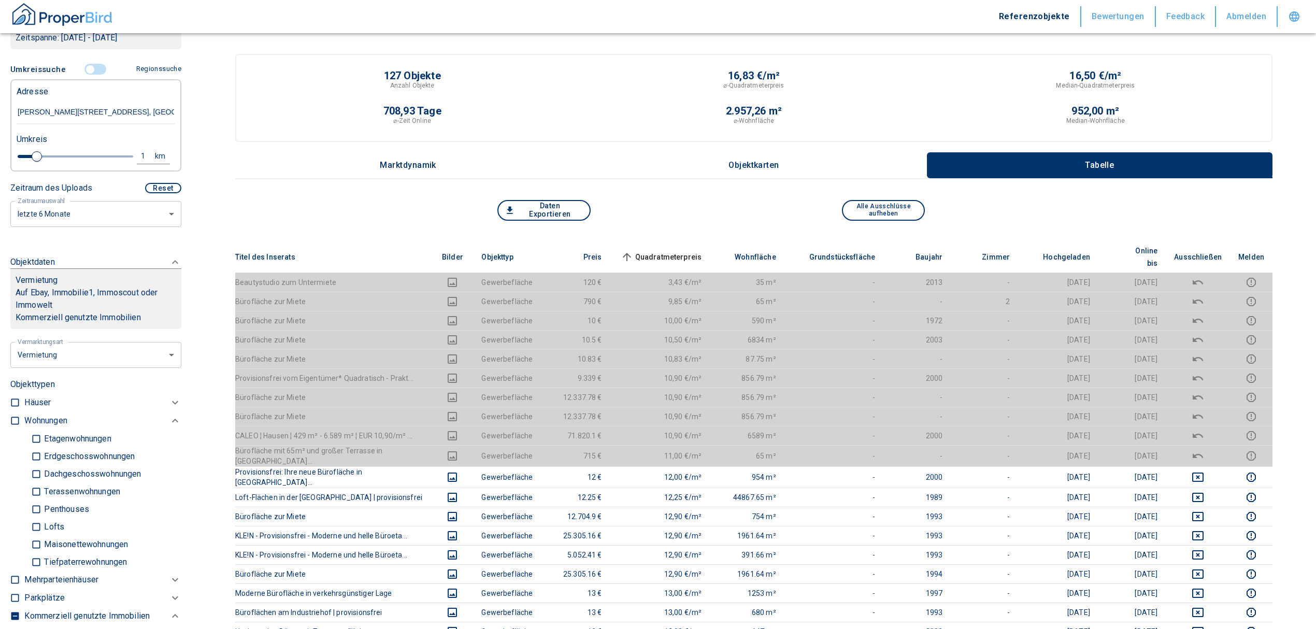
scroll to position [111, 0]
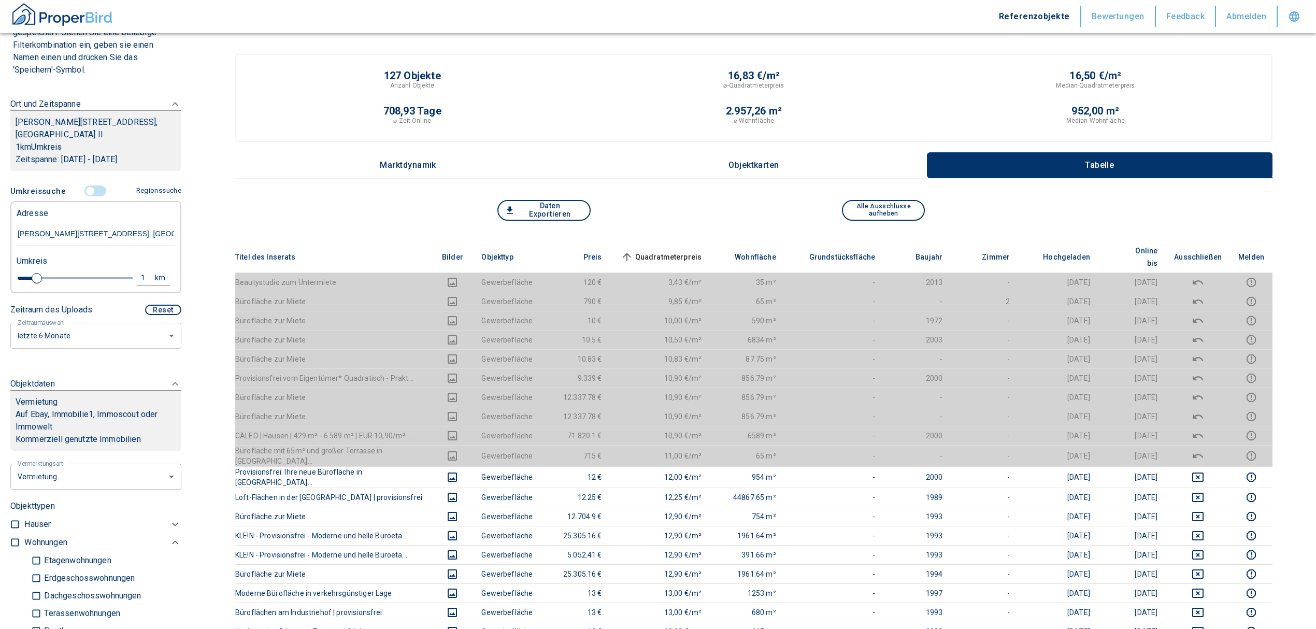
click at [86, 193] on input "controlled" at bounding box center [90, 190] width 31 height 11
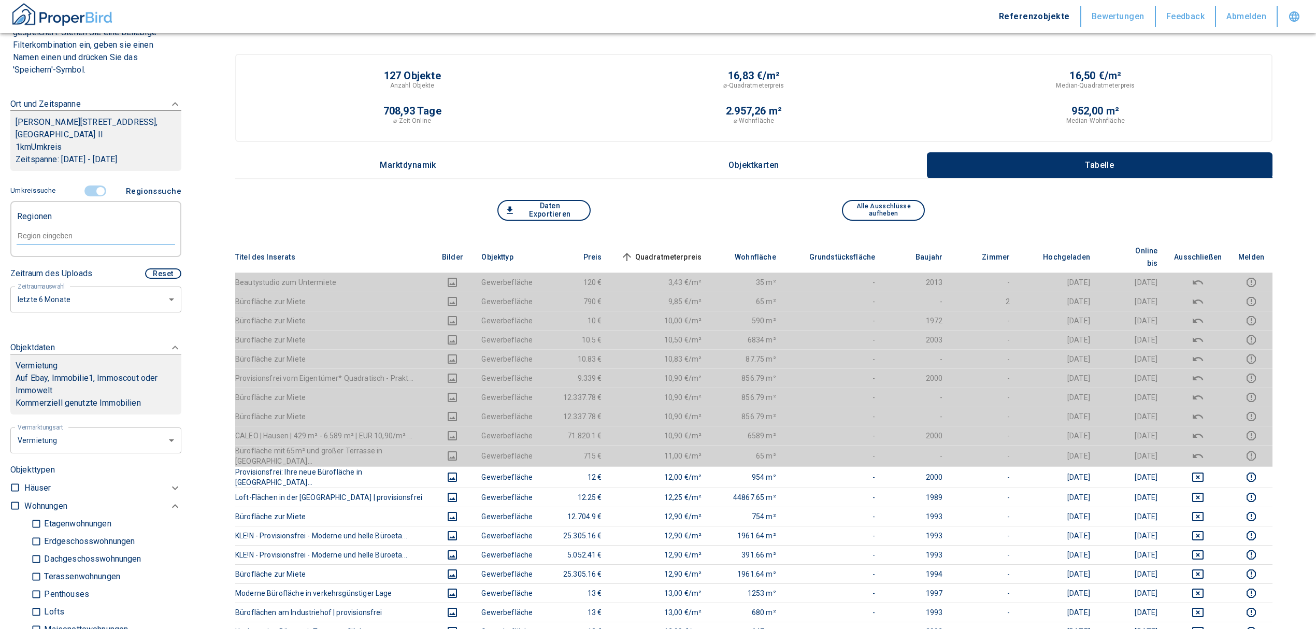
click at [50, 228] on div at bounding box center [96, 235] width 159 height 18
click at [81, 255] on li "60486 [GEOGRAPHIC_DATA]" at bounding box center [90, 259] width 149 height 19
type input "60486"
type input "2020"
type input "60486 [GEOGRAPHIC_DATA]"
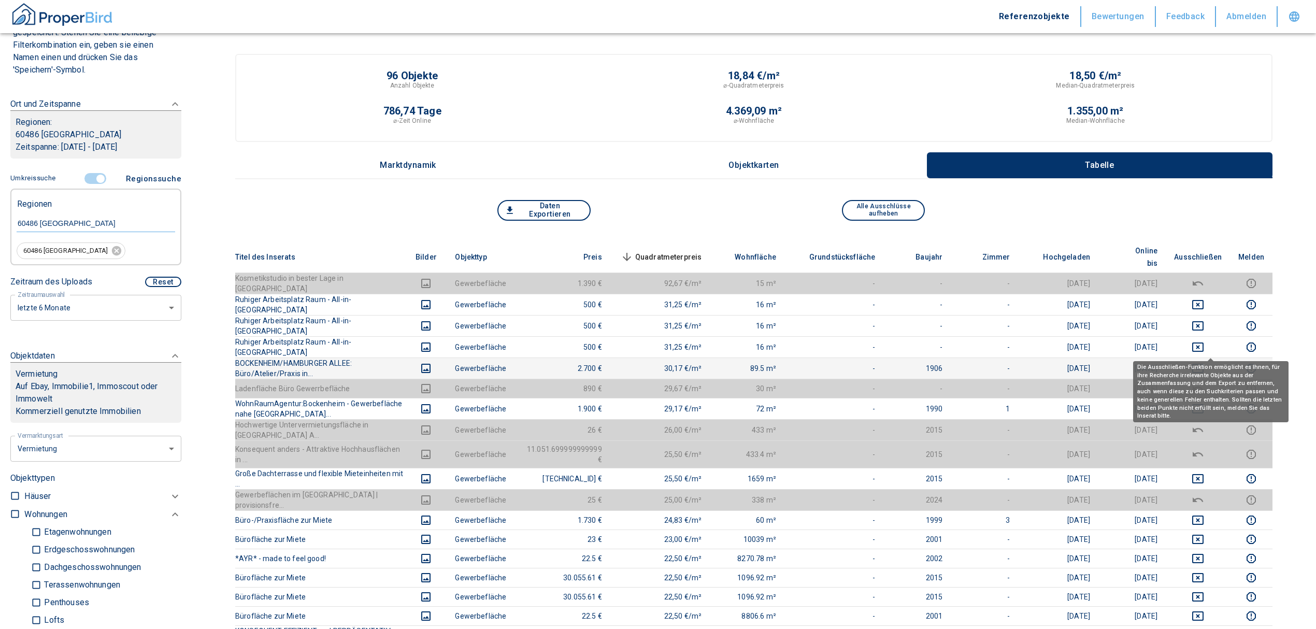
click at [1204, 362] on icon "deselect this listing" at bounding box center [1197, 368] width 12 height 12
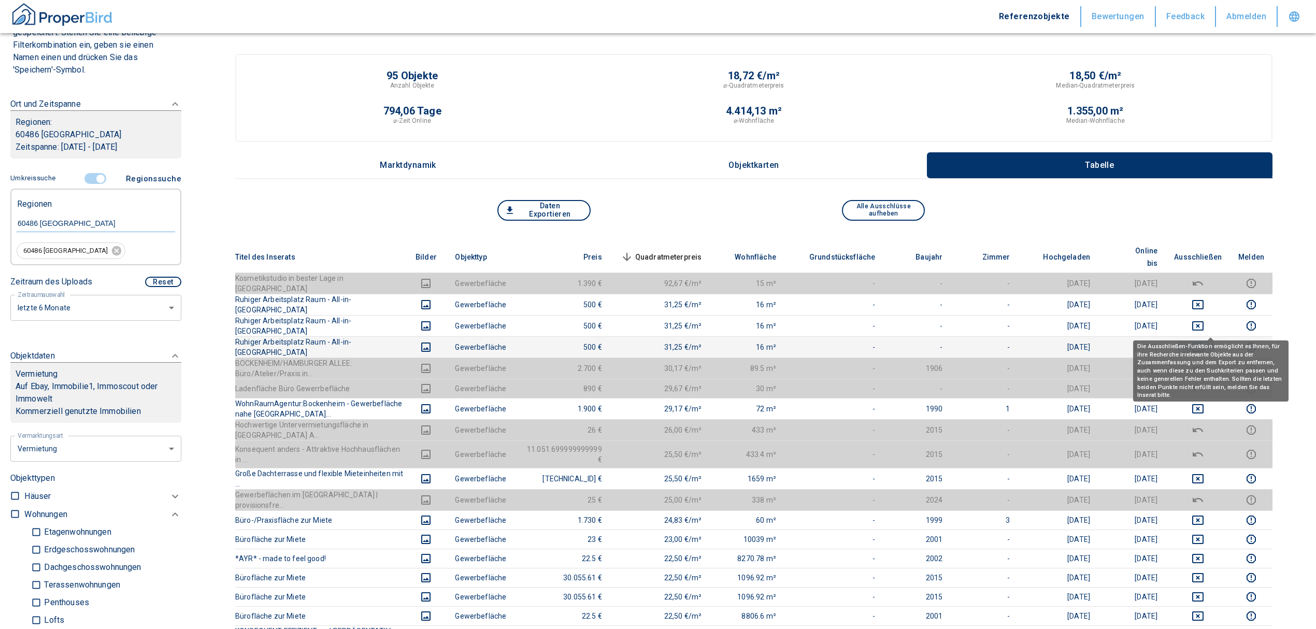
click at [1204, 341] on icon "deselect this listing" at bounding box center [1197, 347] width 12 height 12
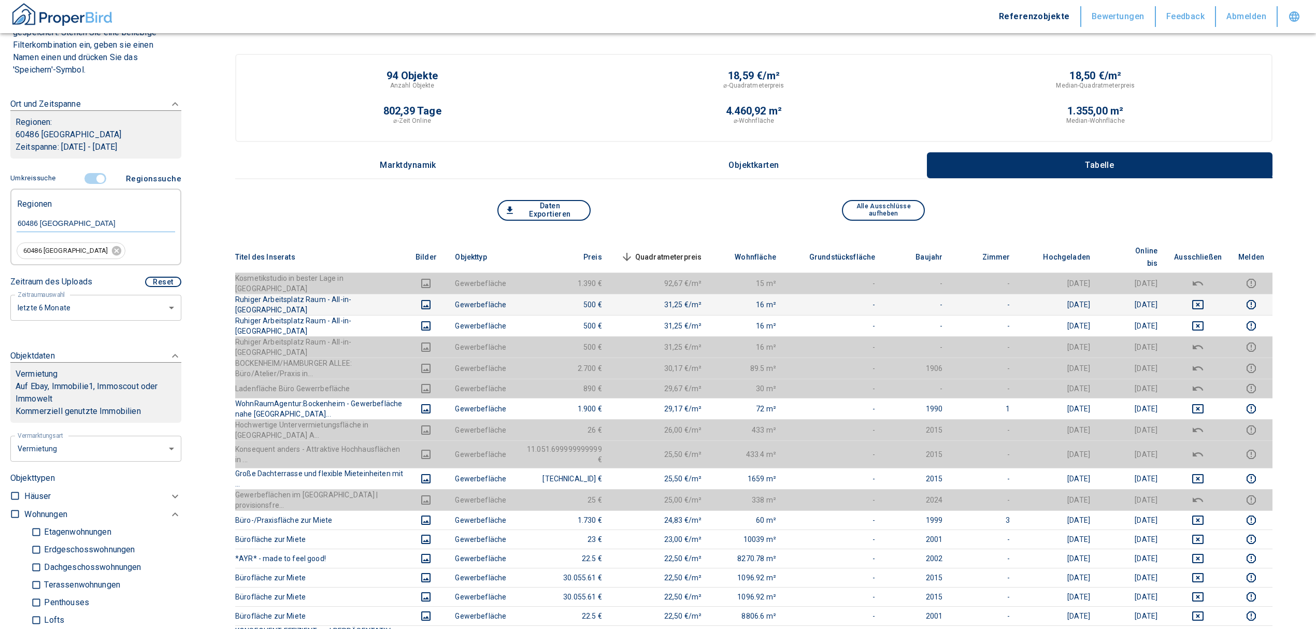
click at [1209, 296] on td at bounding box center [1198, 304] width 64 height 21
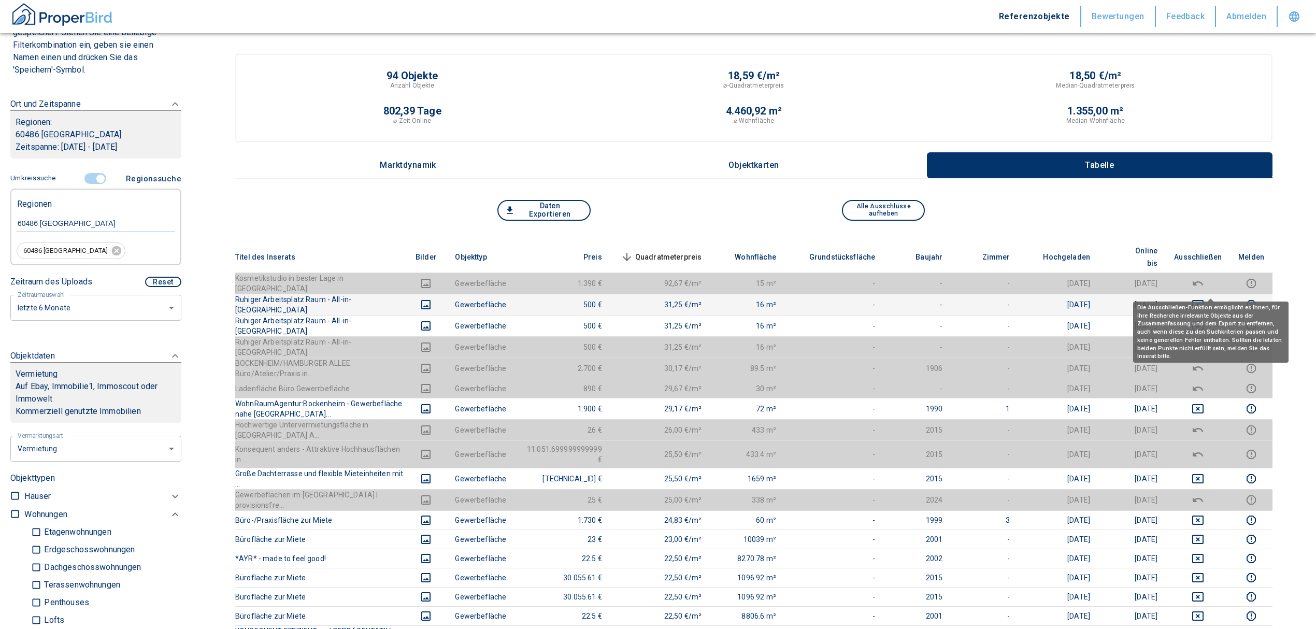
click at [1212, 294] on td at bounding box center [1198, 304] width 64 height 21
click at [1204, 298] on icon "deselect this listing" at bounding box center [1197, 304] width 12 height 12
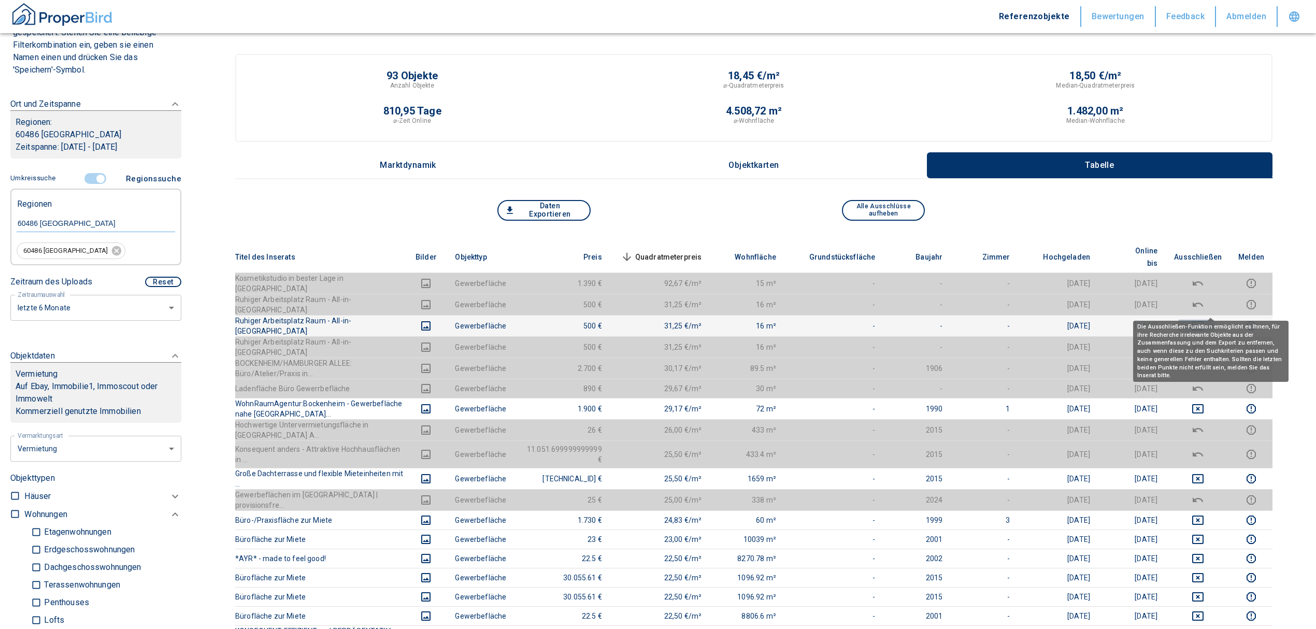
click at [1204, 320] on icon "deselect this listing" at bounding box center [1197, 326] width 12 height 12
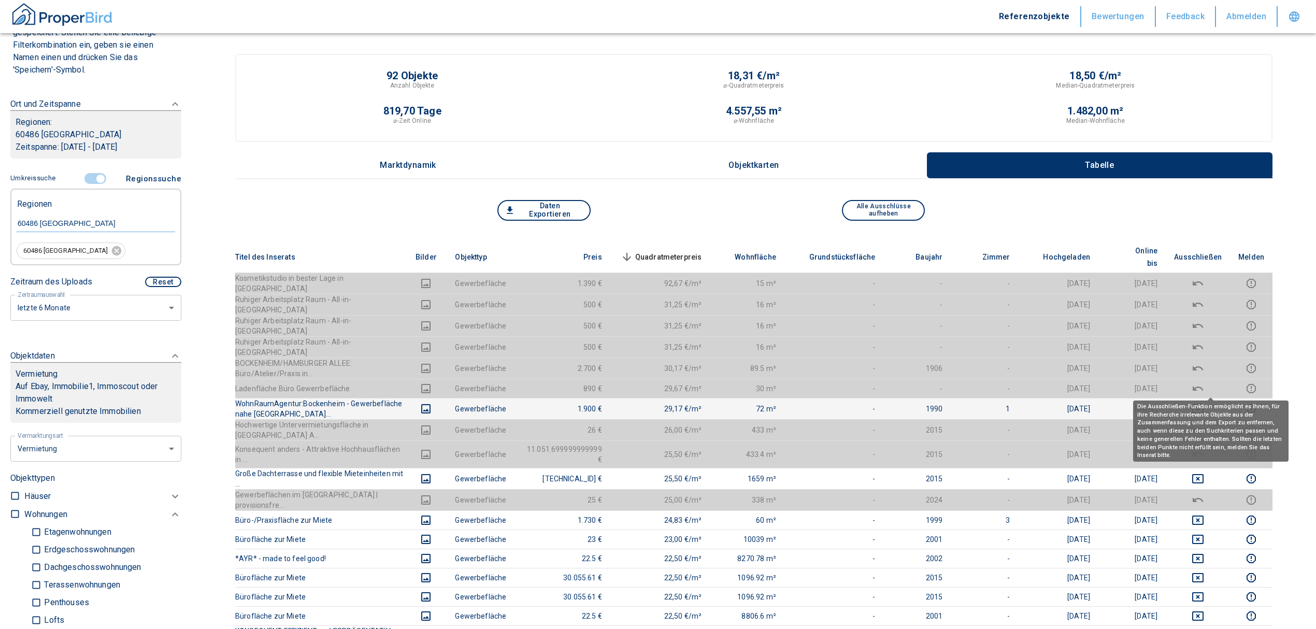
click at [1203, 404] on icon "deselect this listing" at bounding box center [1197, 408] width 11 height 9
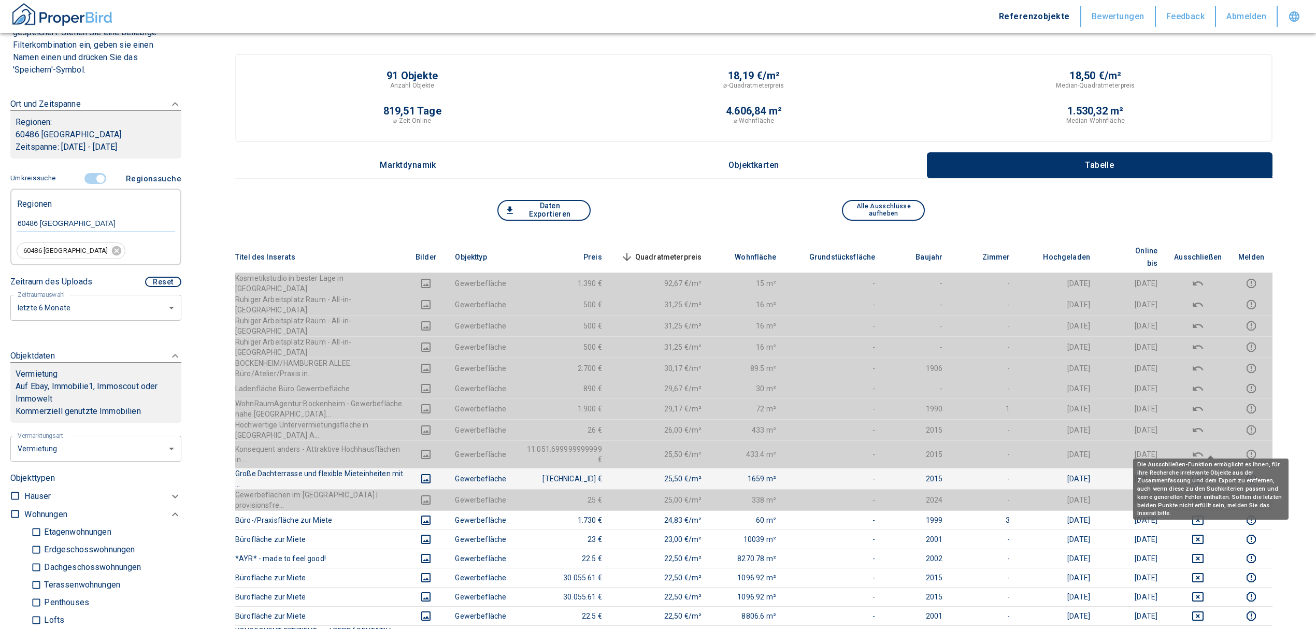
click at [1203, 474] on icon "deselect this listing" at bounding box center [1197, 478] width 11 height 9
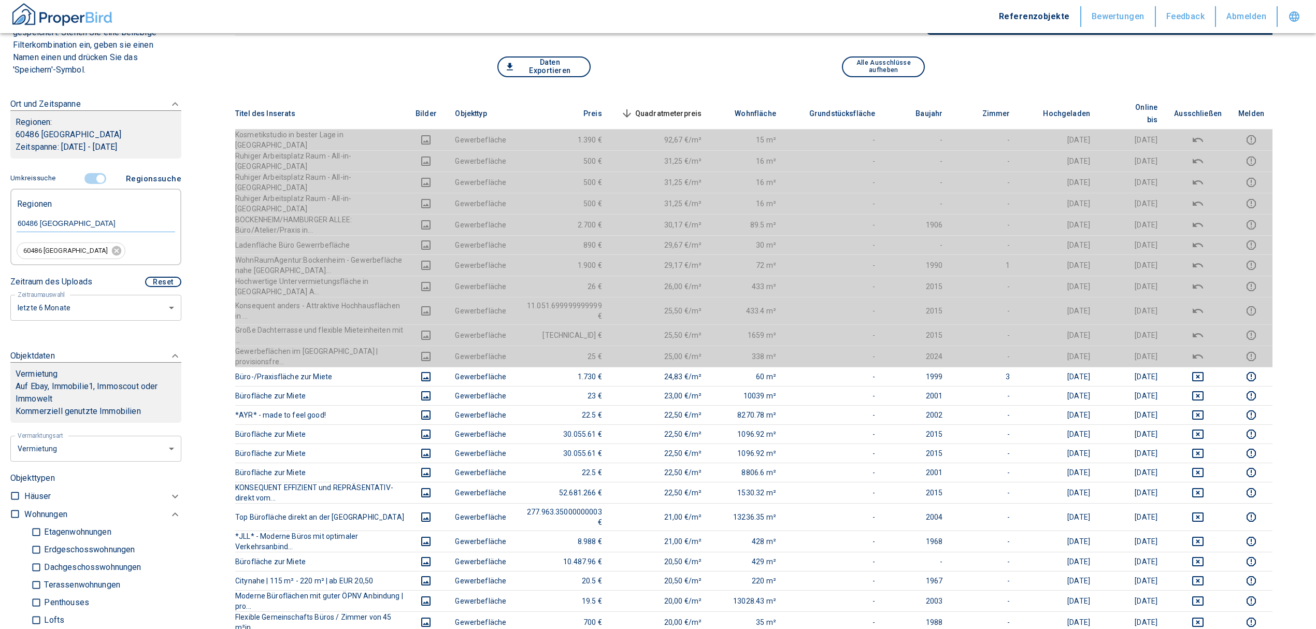
scroll to position [69, 0]
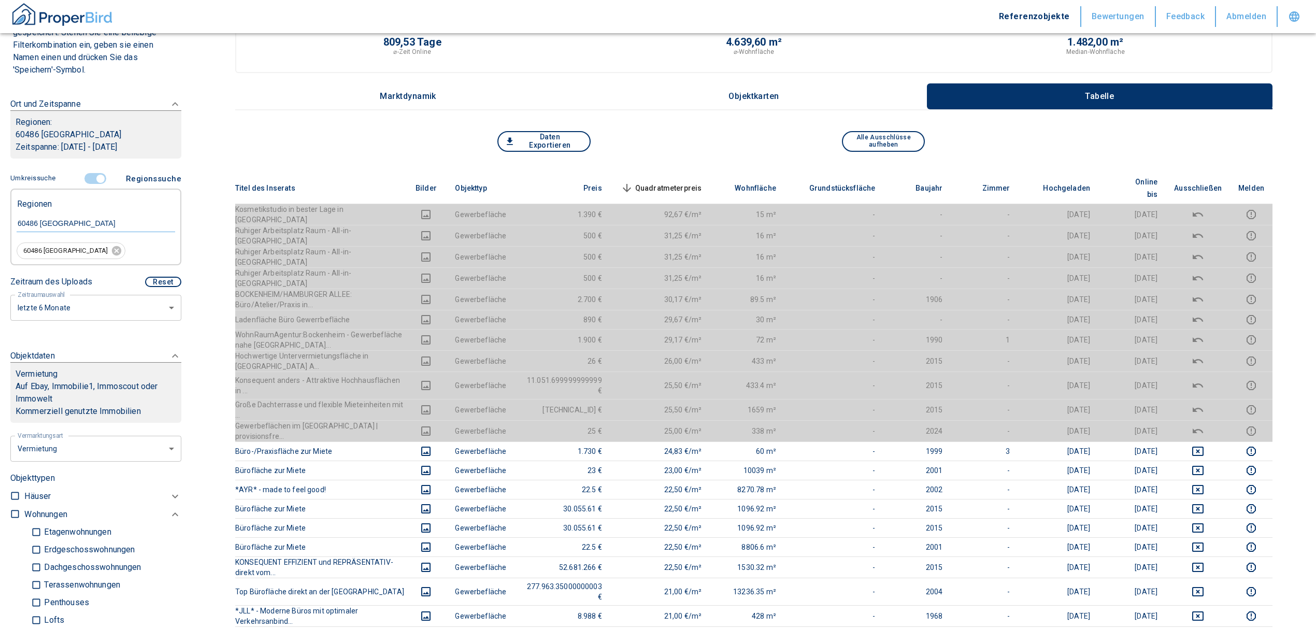
click at [686, 182] on span "Quadratmeterpreis sorted descending" at bounding box center [660, 188] width 83 height 12
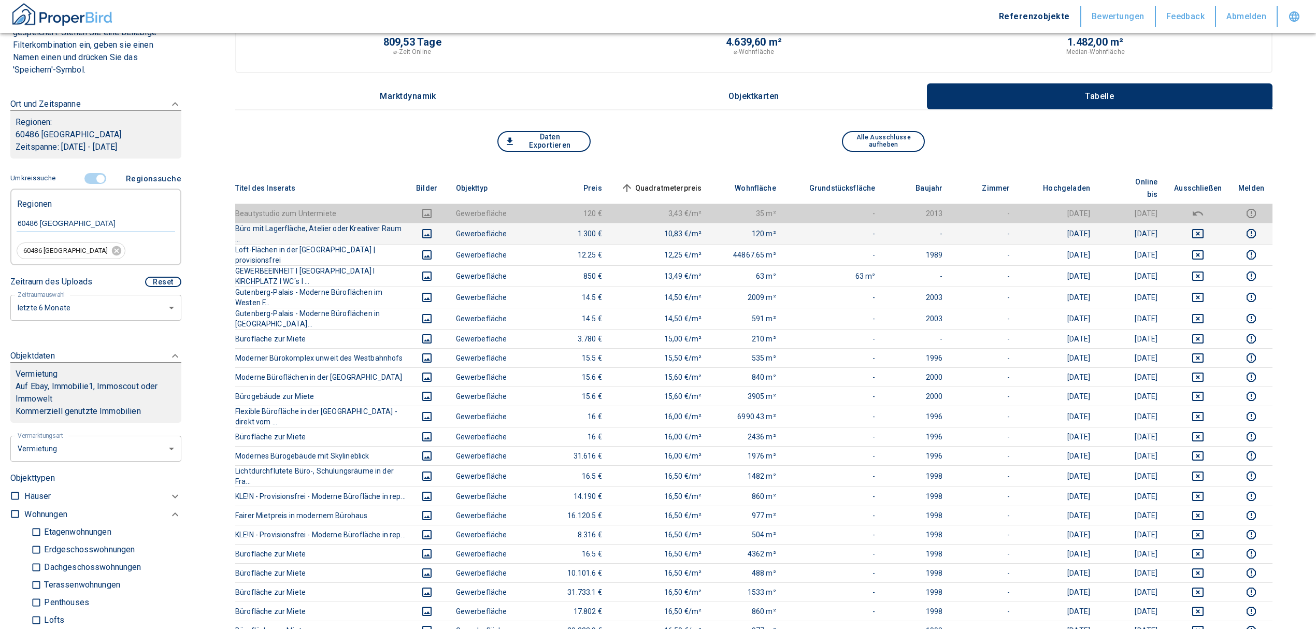
click at [1204, 227] on icon "deselect this listing" at bounding box center [1197, 233] width 12 height 12
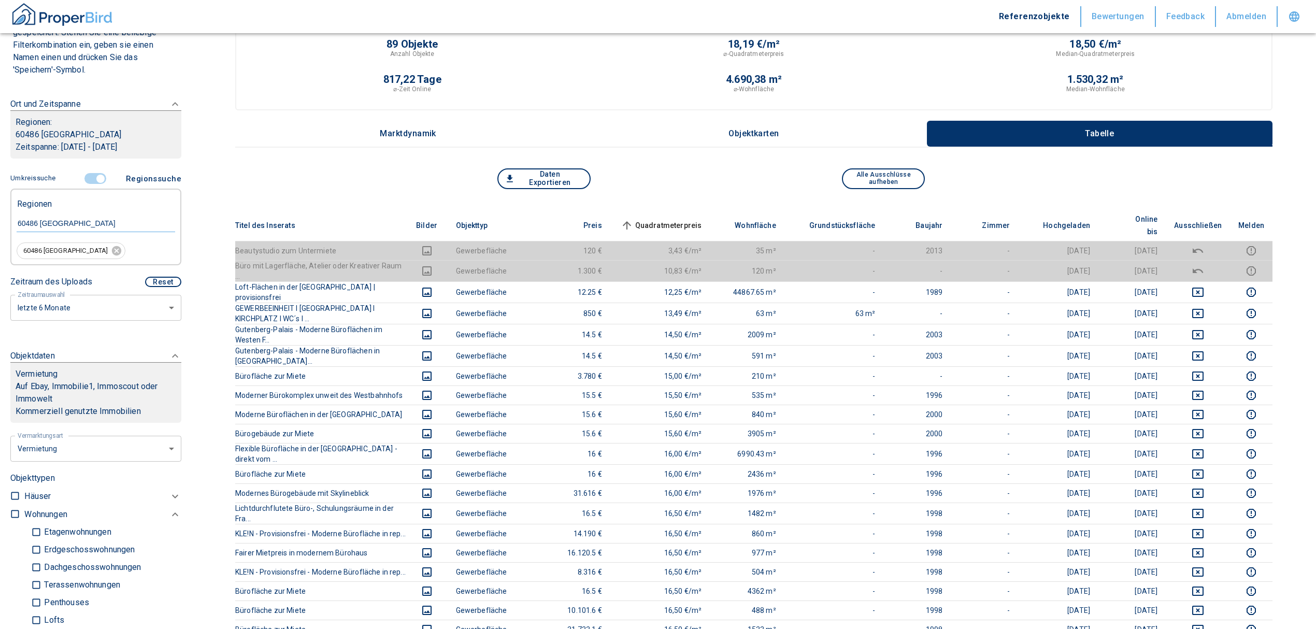
scroll to position [0, 0]
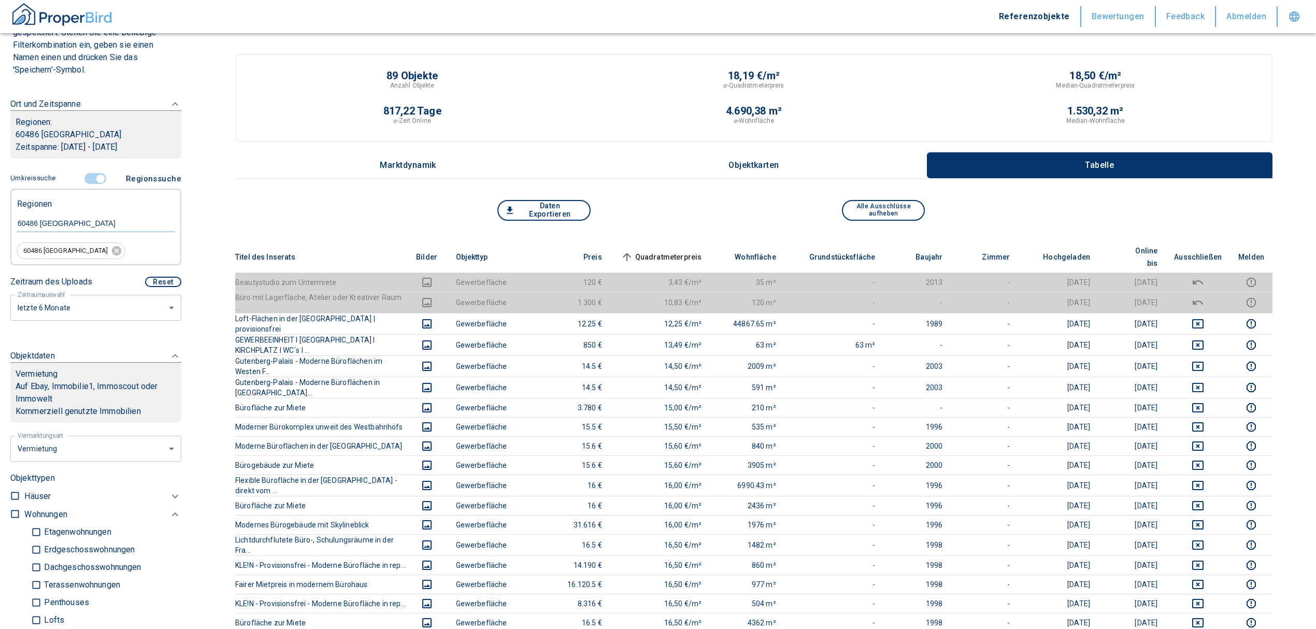
click at [676, 251] on span "Quadratmeterpreis sorted ascending" at bounding box center [660, 257] width 83 height 12
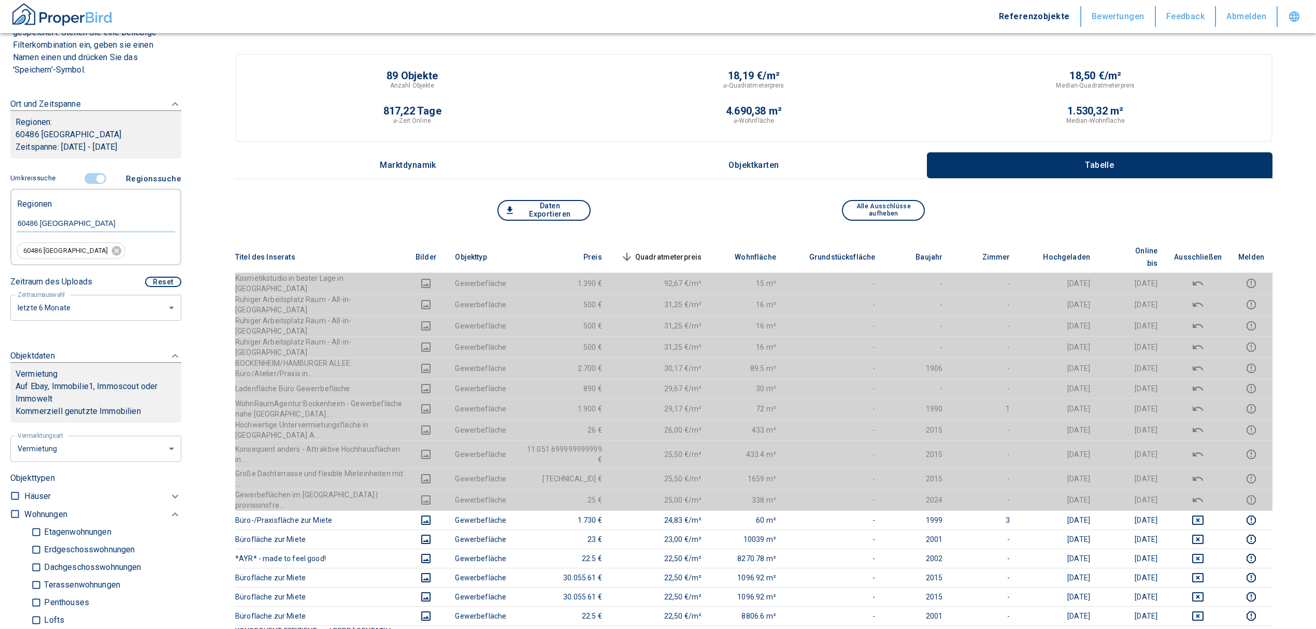
click at [689, 241] on th "Quadratmeterpreis sorted descending" at bounding box center [660, 257] width 100 height 32
click at [686, 251] on span "Quadratmeterpreis sorted descending" at bounding box center [660, 257] width 83 height 12
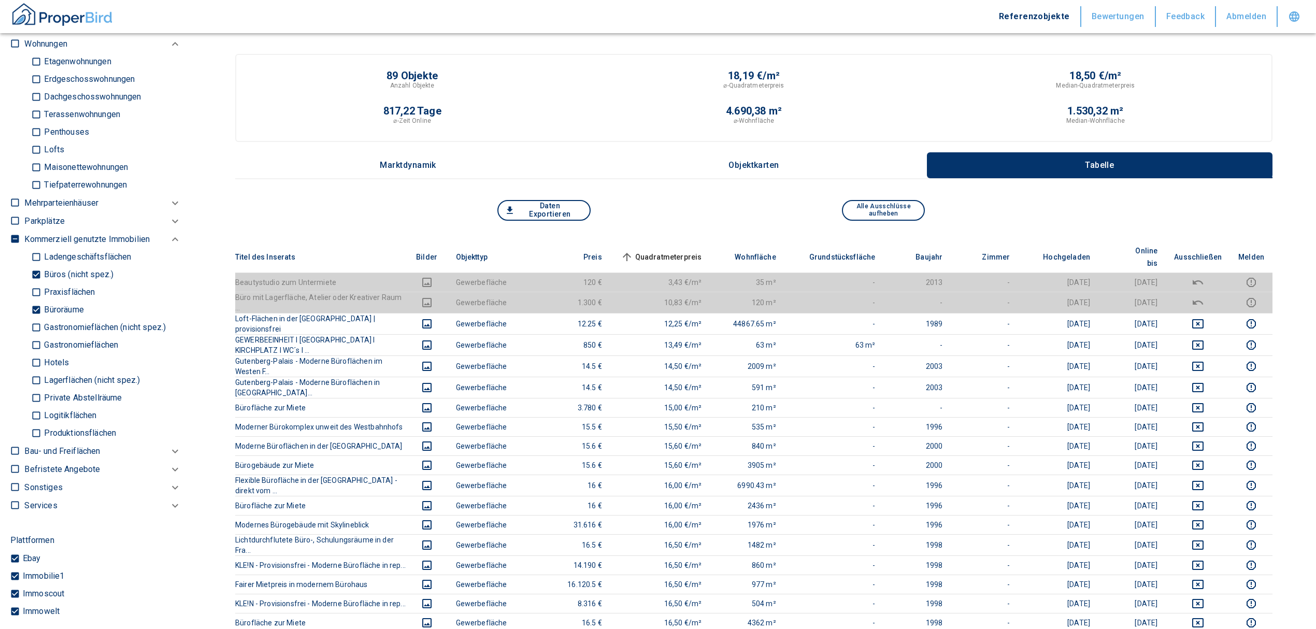
scroll to position [525, 0]
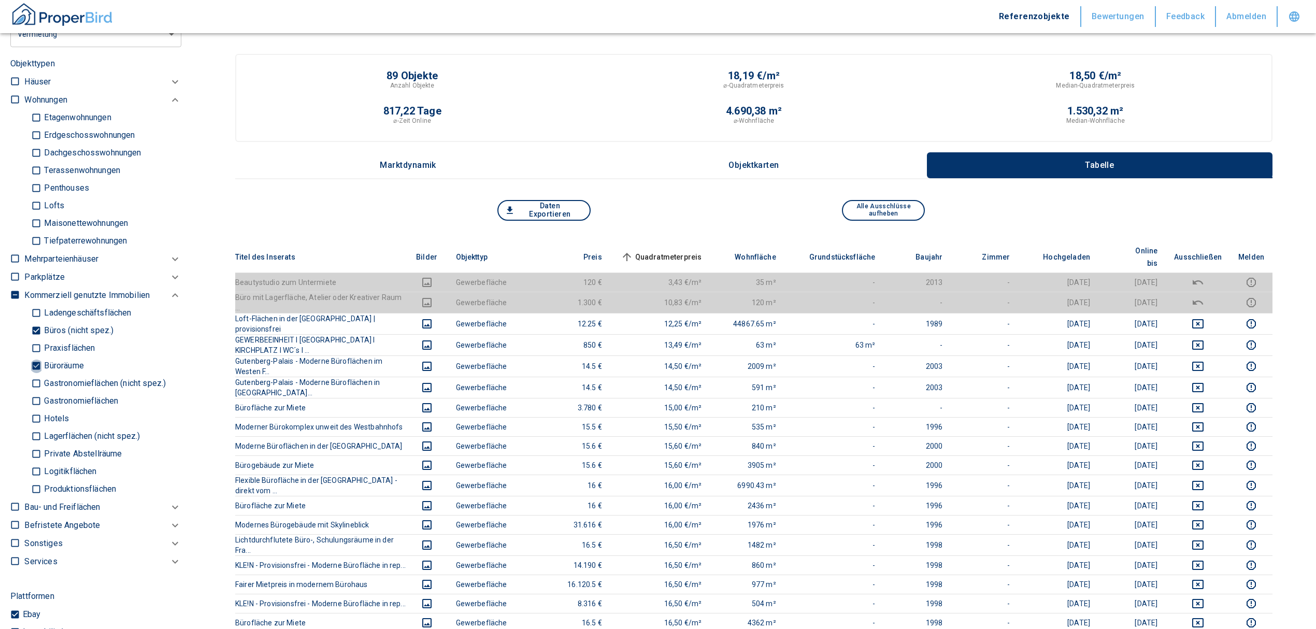
click at [38, 366] on input "Büroräume" at bounding box center [36, 366] width 10 height 18
checkbox input "false"
type input "2020"
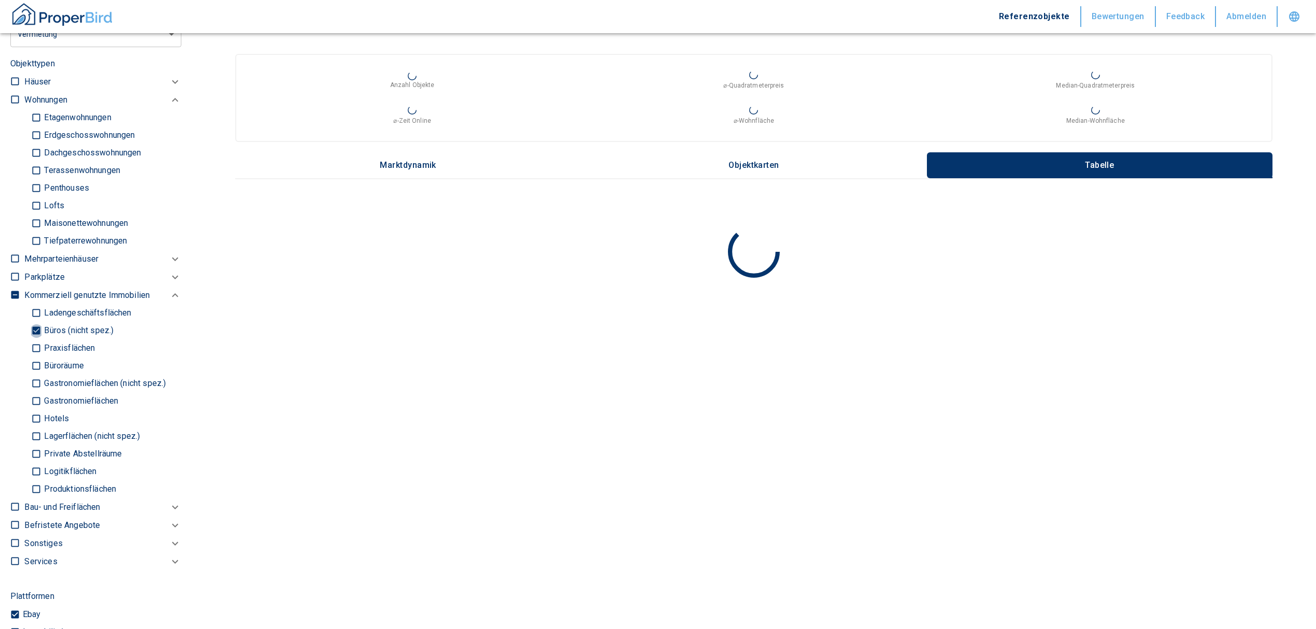
click at [36, 332] on input "Büros (nicht spez.)" at bounding box center [36, 331] width 10 height 18
checkbox input "false"
type input "2020"
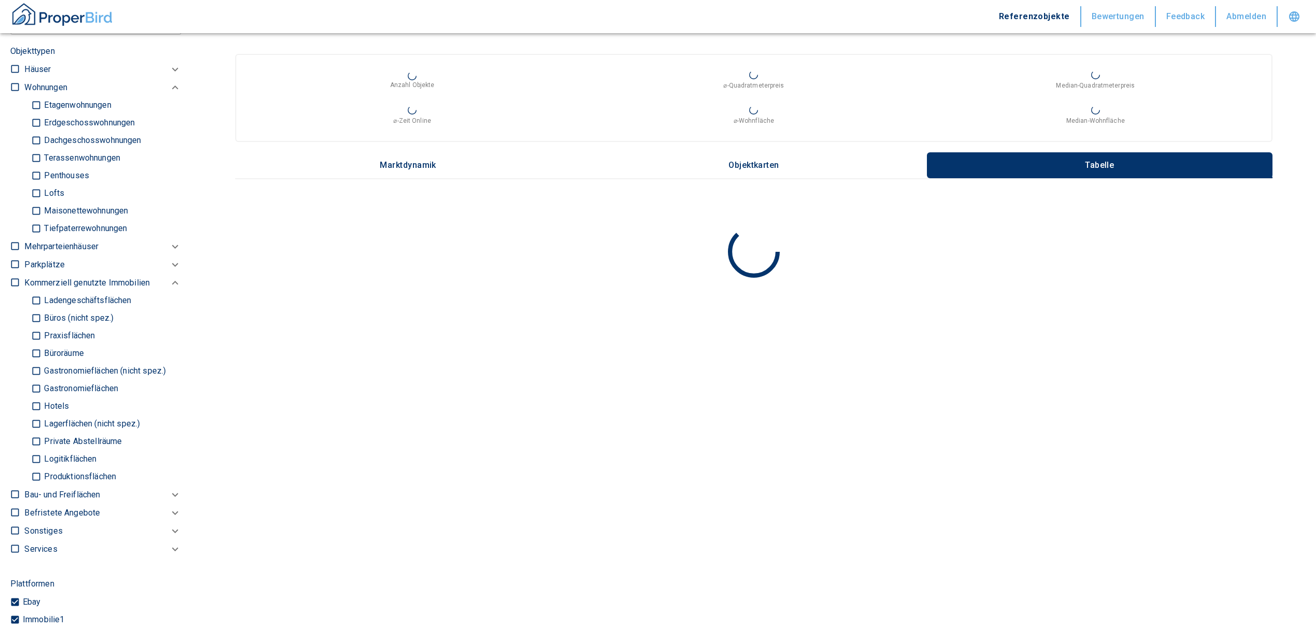
click at [33, 300] on input "Ladengeschäftsflächen" at bounding box center [36, 301] width 10 height 18
checkbox input "true"
type input "2020"
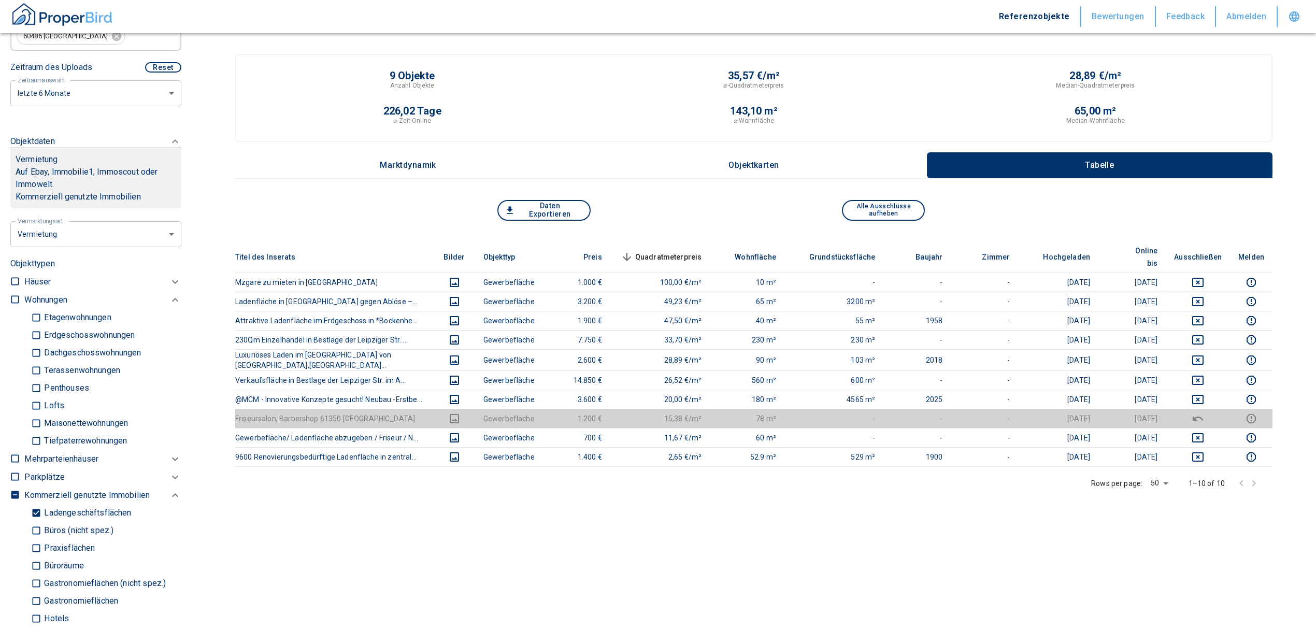
scroll to position [318, 0]
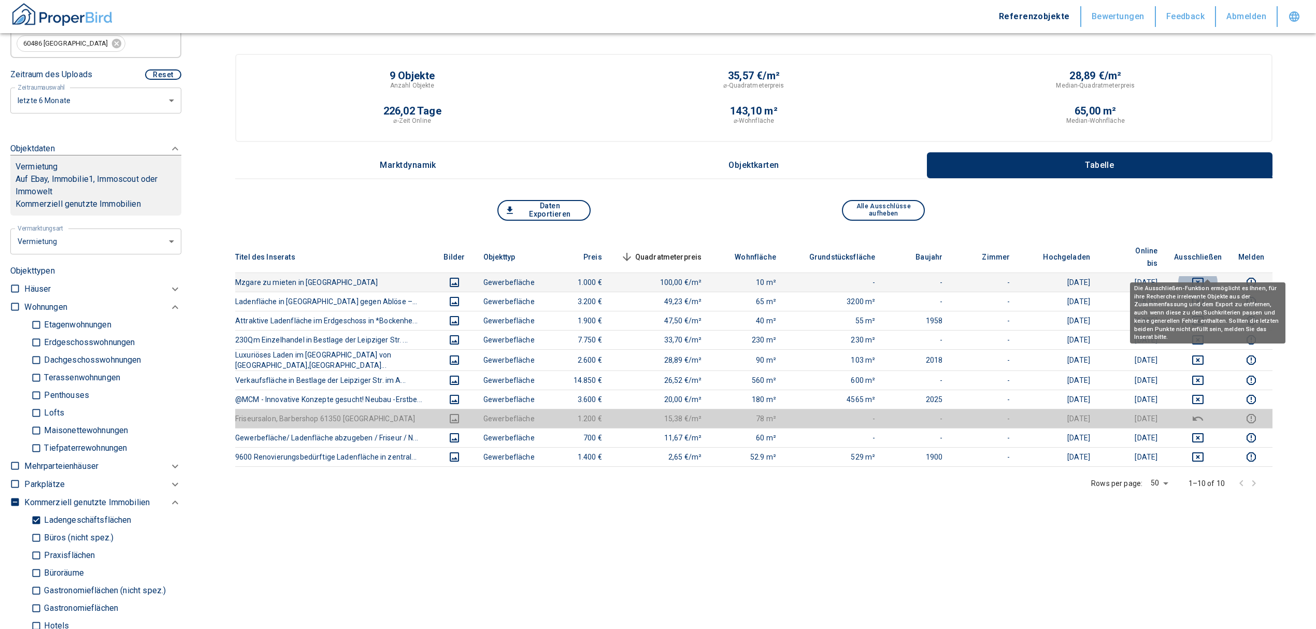
click at [1203, 278] on icon "deselect this listing" at bounding box center [1197, 282] width 11 height 9
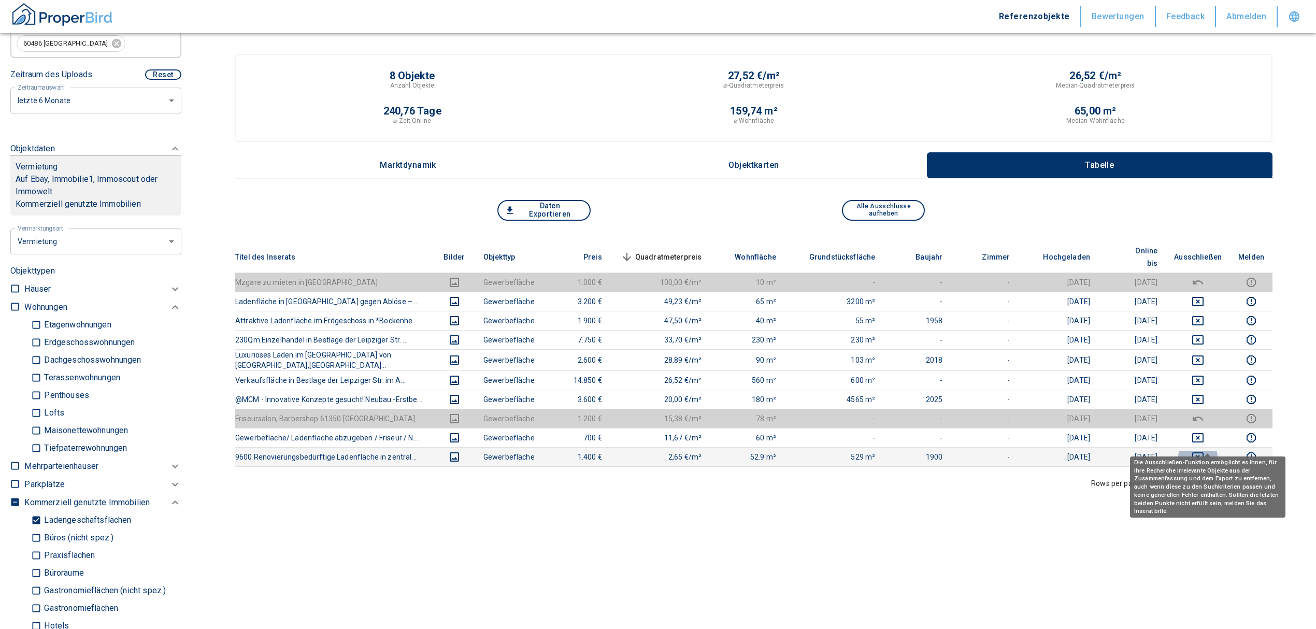
click at [1204, 451] on icon "deselect this listing" at bounding box center [1197, 457] width 12 height 12
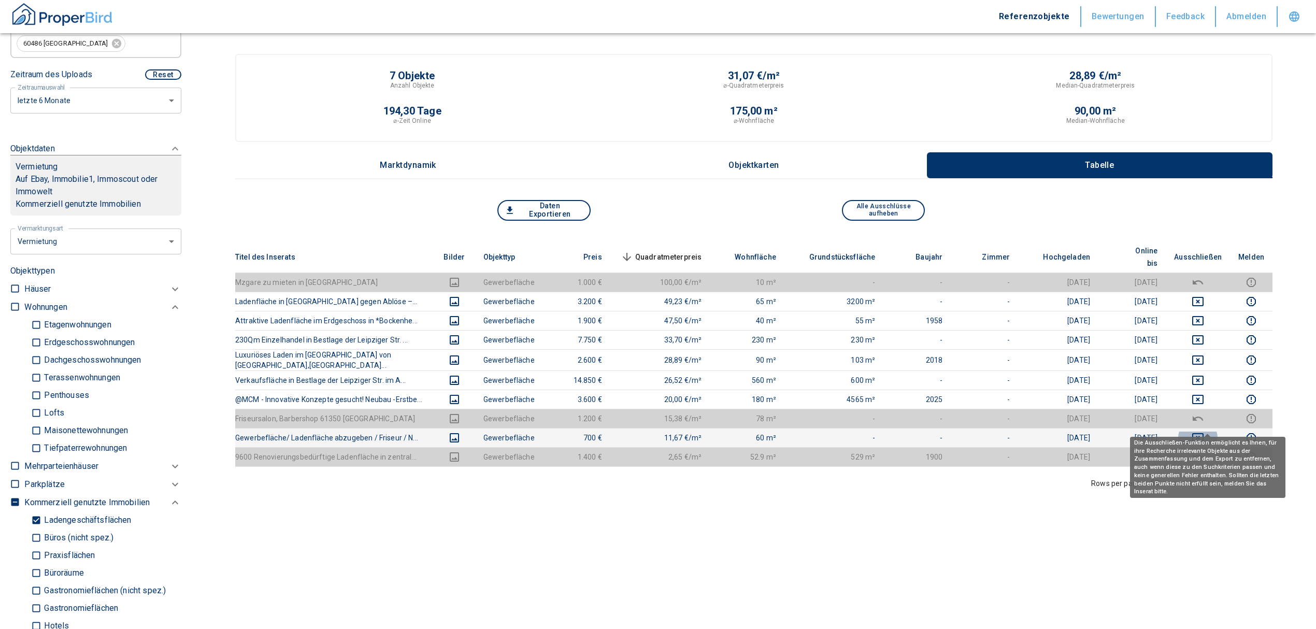
click at [1204, 432] on icon "deselect this listing" at bounding box center [1197, 438] width 12 height 12
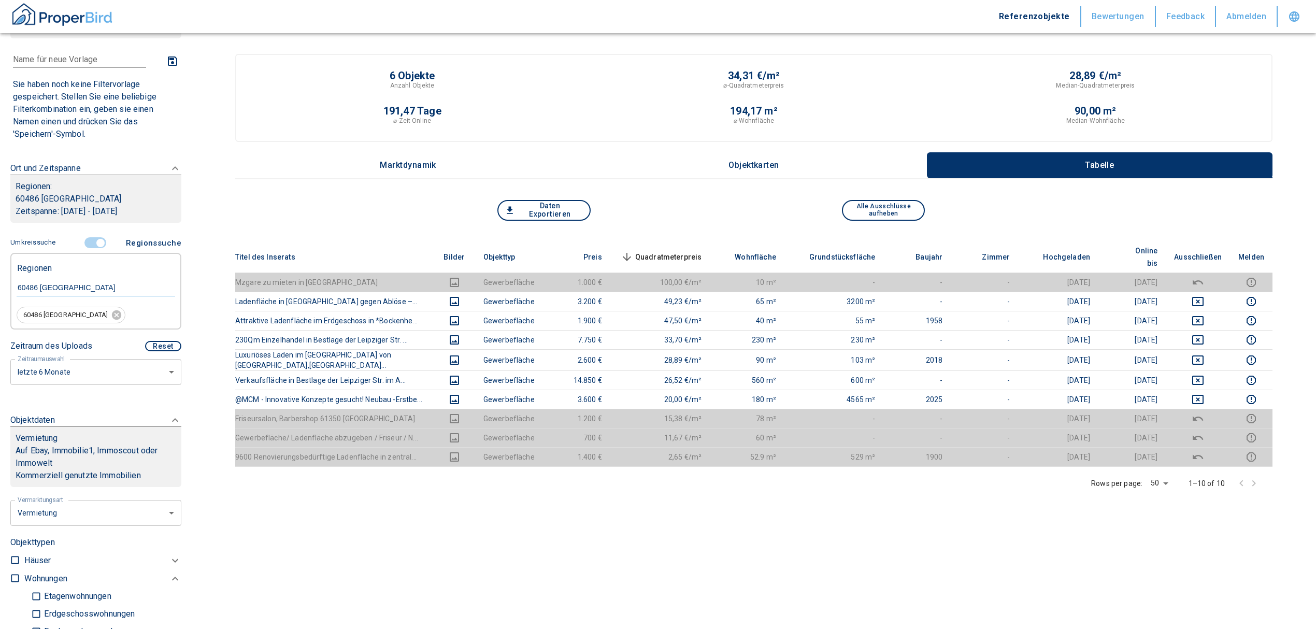
scroll to position [42, 0]
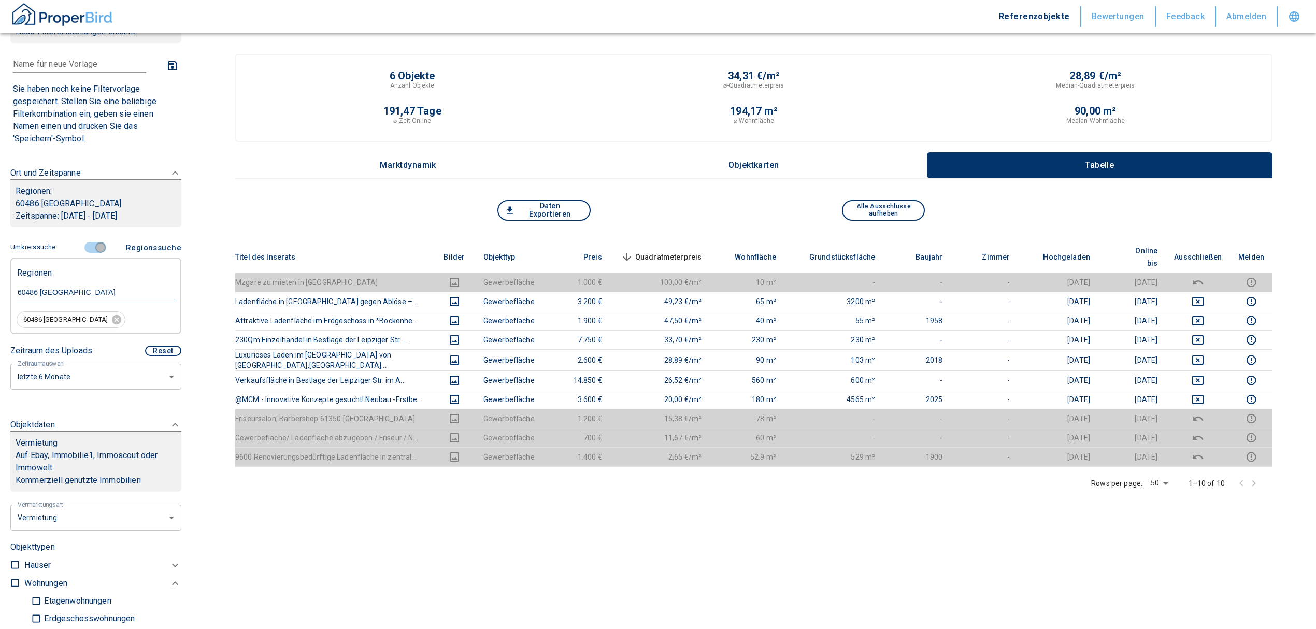
click at [95, 243] on input "controlled" at bounding box center [100, 247] width 31 height 11
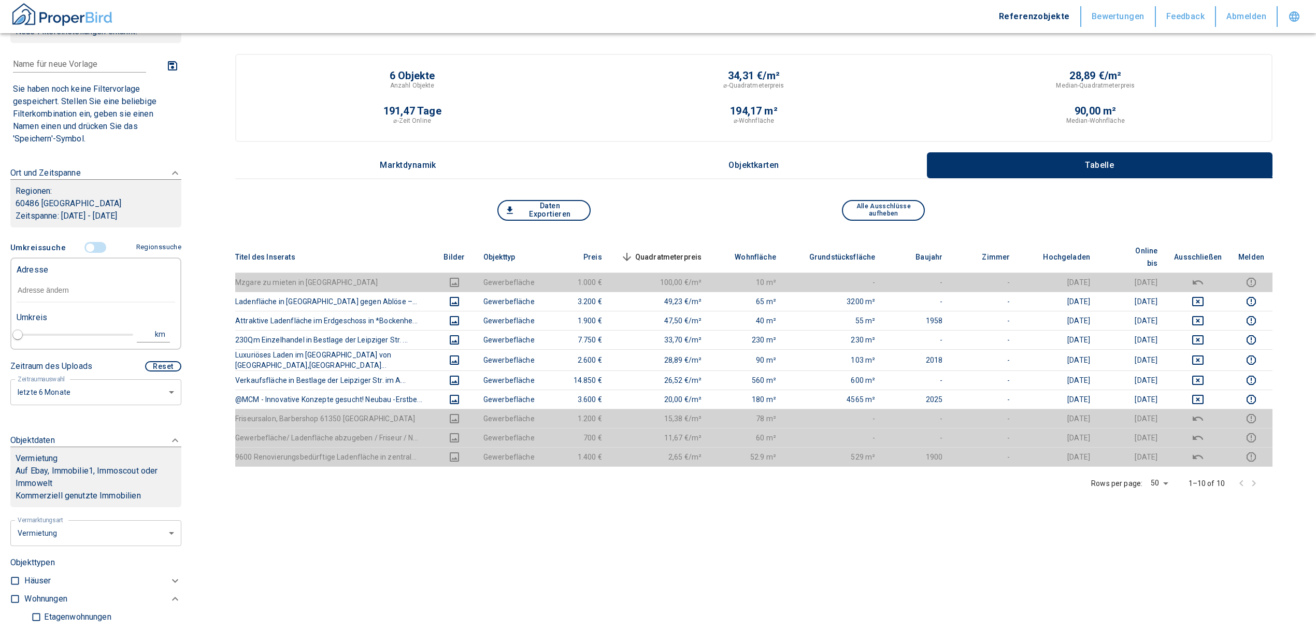
click at [83, 297] on input "text" at bounding box center [96, 291] width 159 height 24
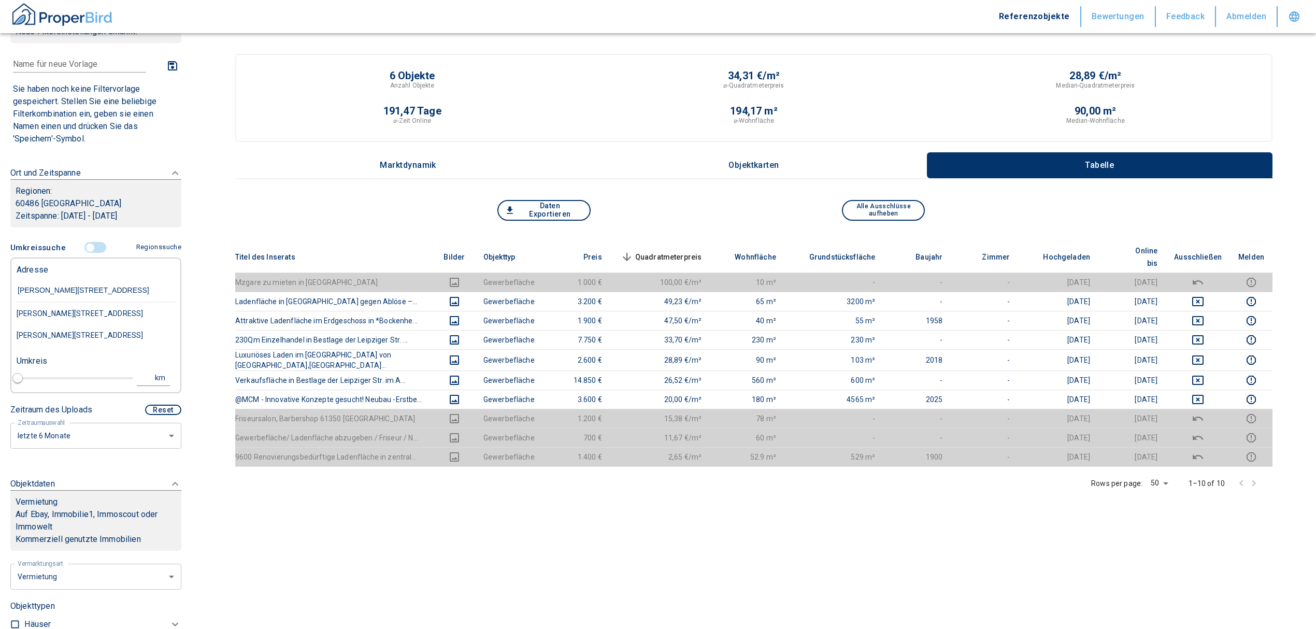
type input "[PERSON_NAME][STREET_ADDRESS]"
click at [81, 321] on div "[PERSON_NAME][STREET_ADDRESS], [GEOGRAPHIC_DATA] II" at bounding box center [96, 325] width 159 height 44
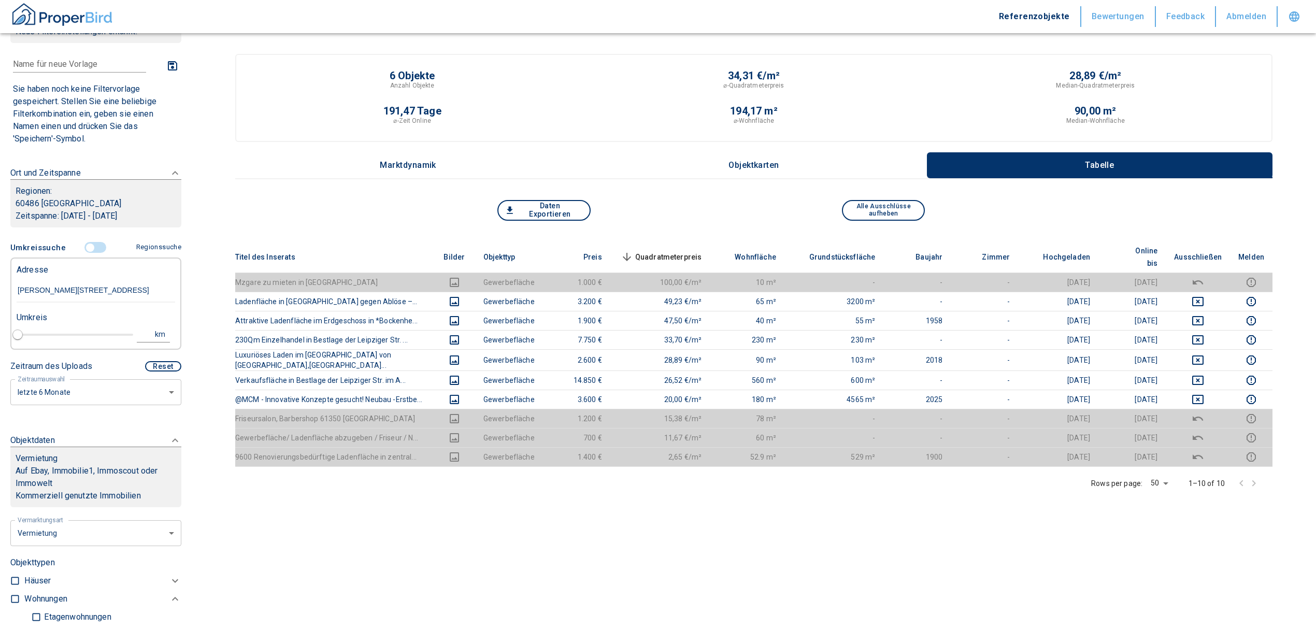
type input "2020"
type input "[PERSON_NAME][STREET_ADDRESS], [GEOGRAPHIC_DATA] II"
type input "1"
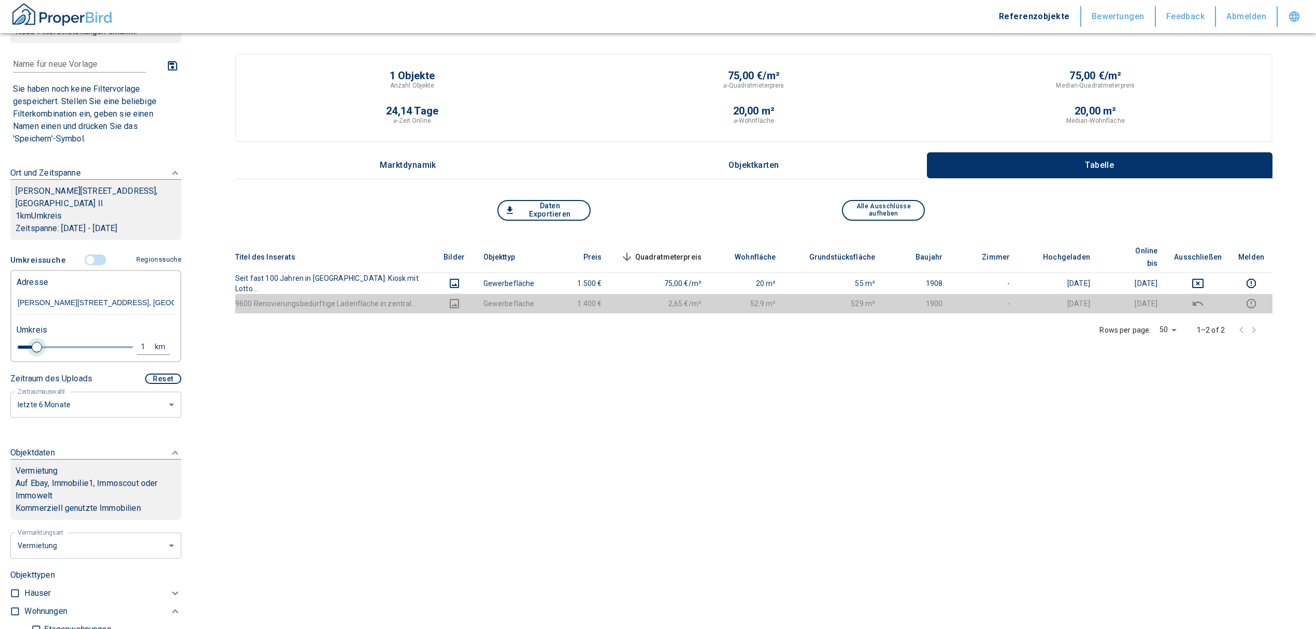
type input "[PERSON_NAME][STREET_ADDRESS], [GEOGRAPHIC_DATA] II"
type input "2020"
type input "1.2"
type input "2020"
type input "1.6"
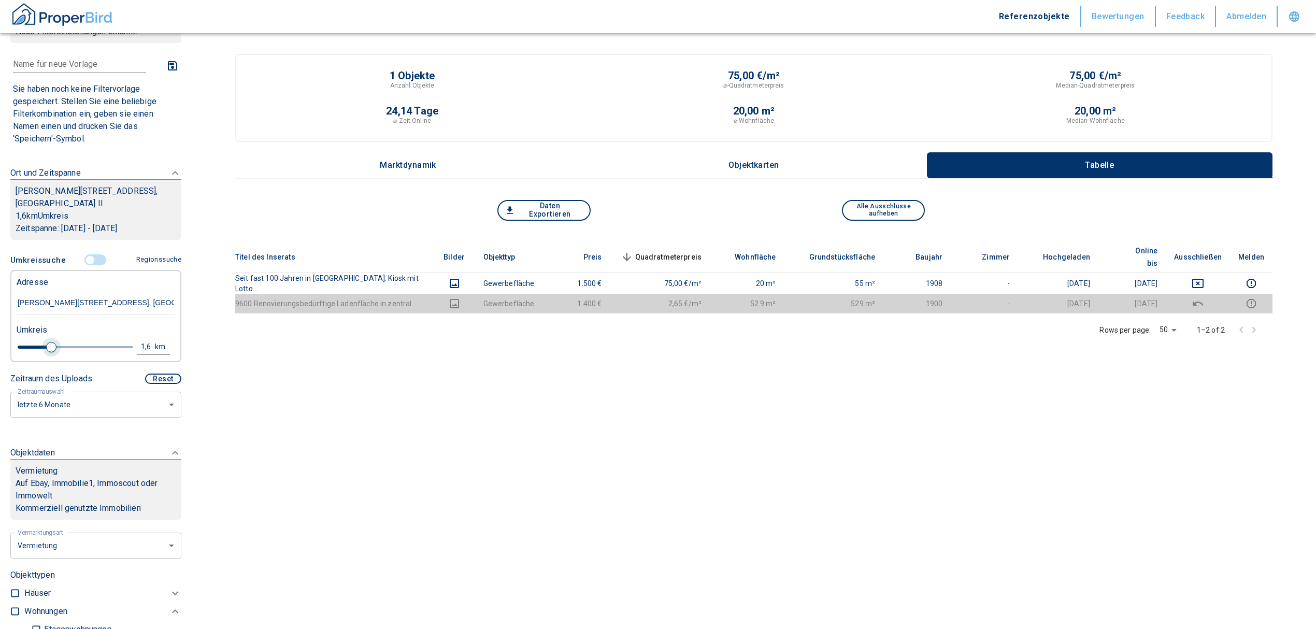
type input "2020"
type input "1.8"
type input "2020"
type input "2"
type input "2020"
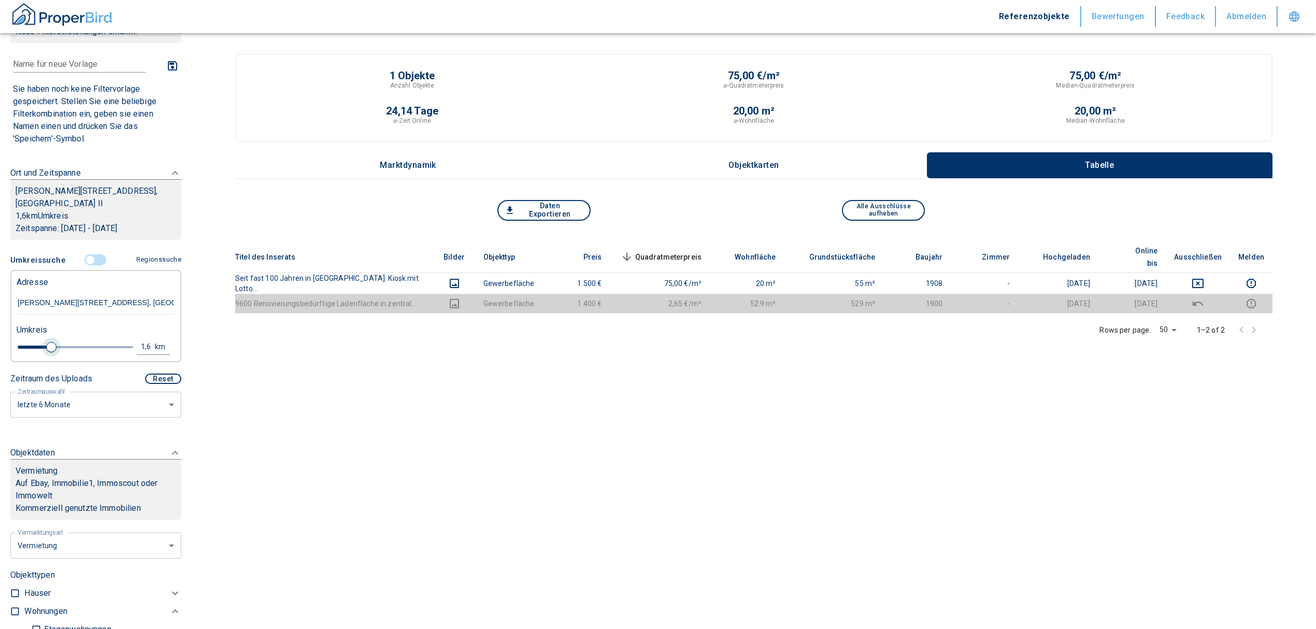
type input "2.2"
type input "2020"
type input "2.4"
type input "2020"
type input "2.6"
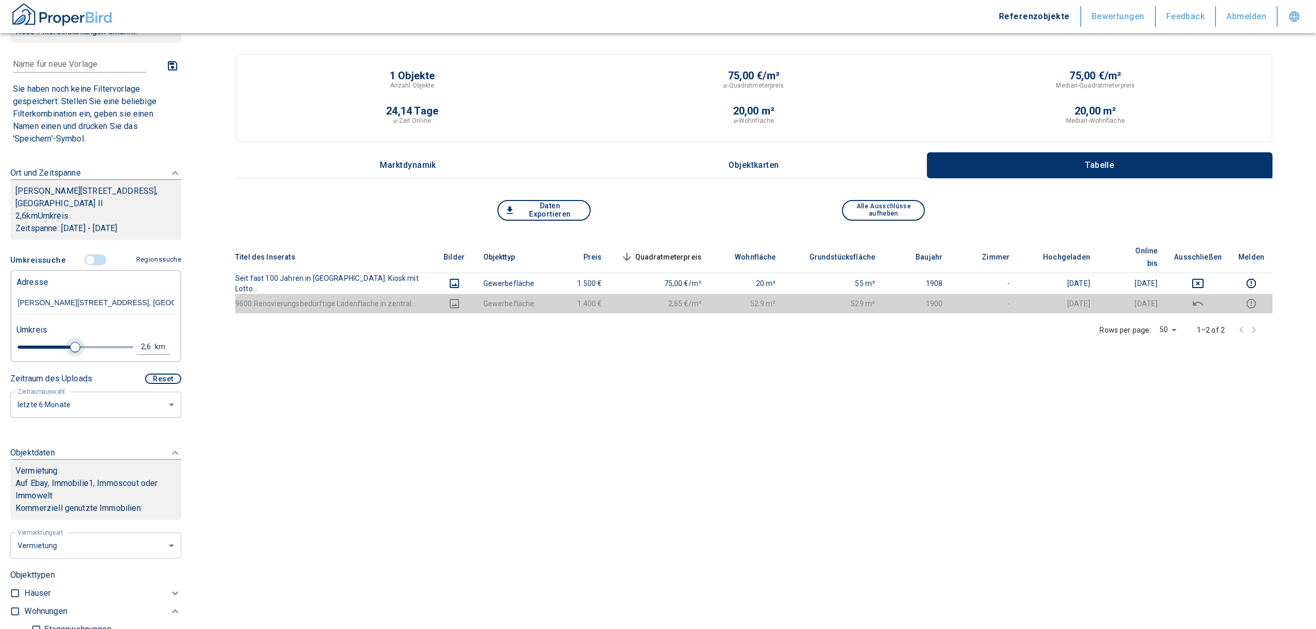
type input "2020"
type input "2.8"
type input "2020"
type input "3.2"
type input "2020"
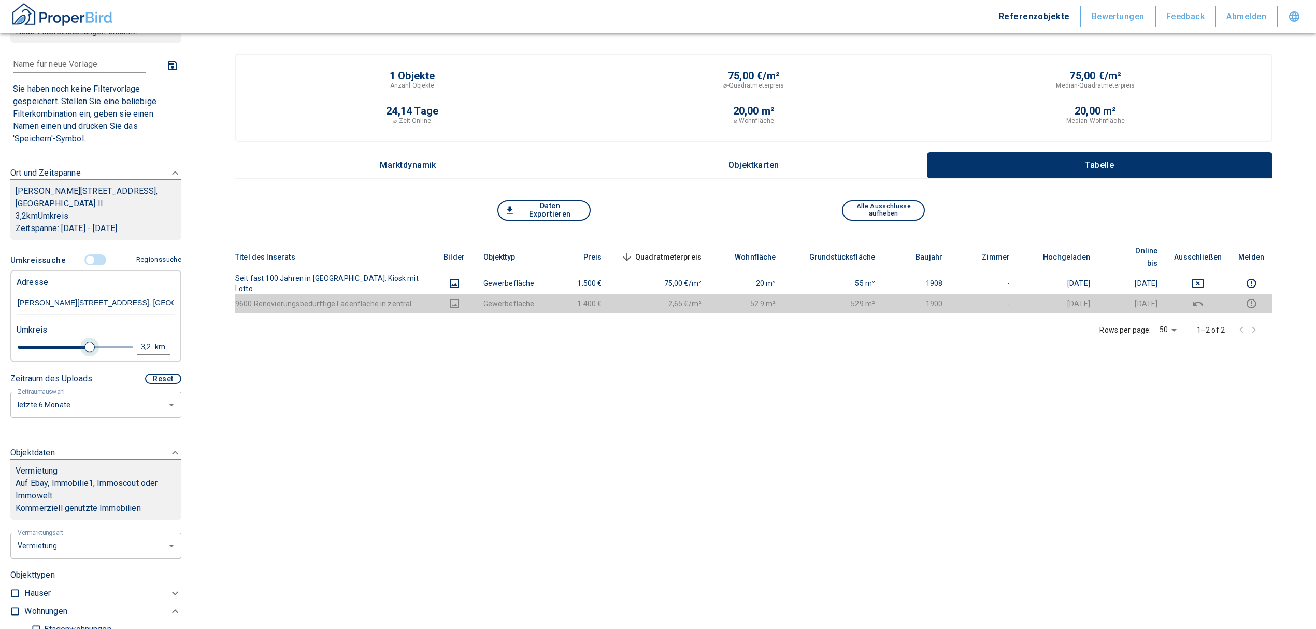
type input "3.4"
type input "2020"
type input "3.2"
type input "2020"
type input "3"
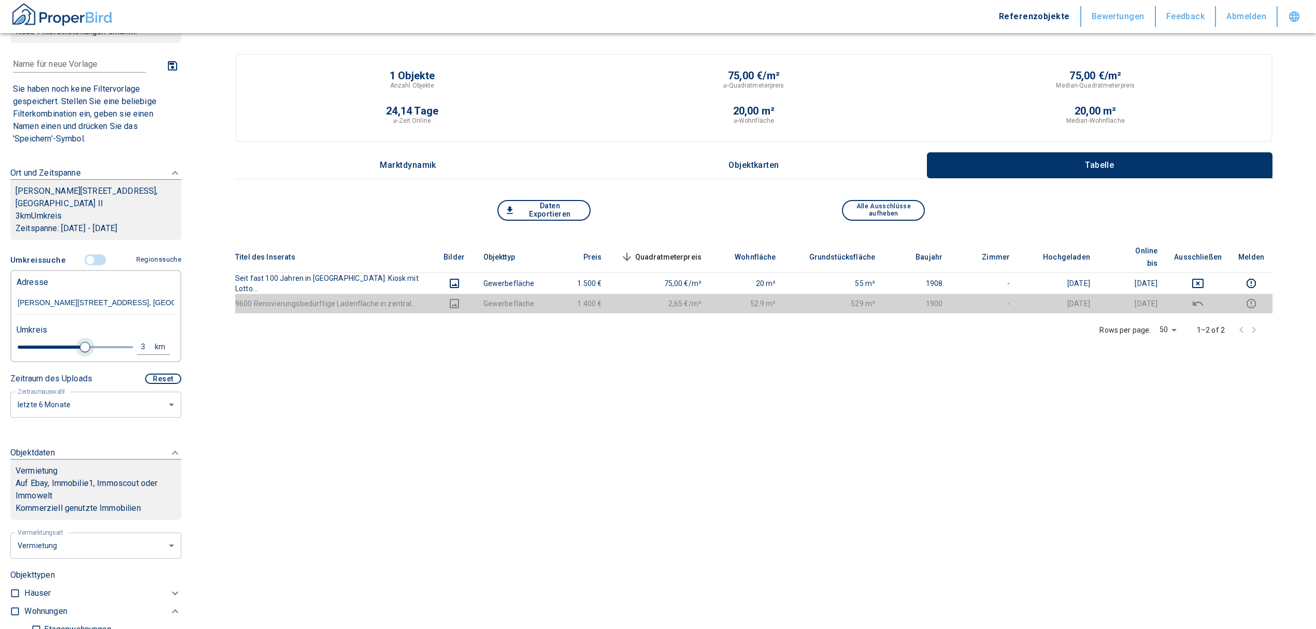
drag, startPoint x: 36, startPoint y: 345, endPoint x: 81, endPoint y: 344, distance: 45.1
click at [81, 344] on span at bounding box center [85, 347] width 10 height 10
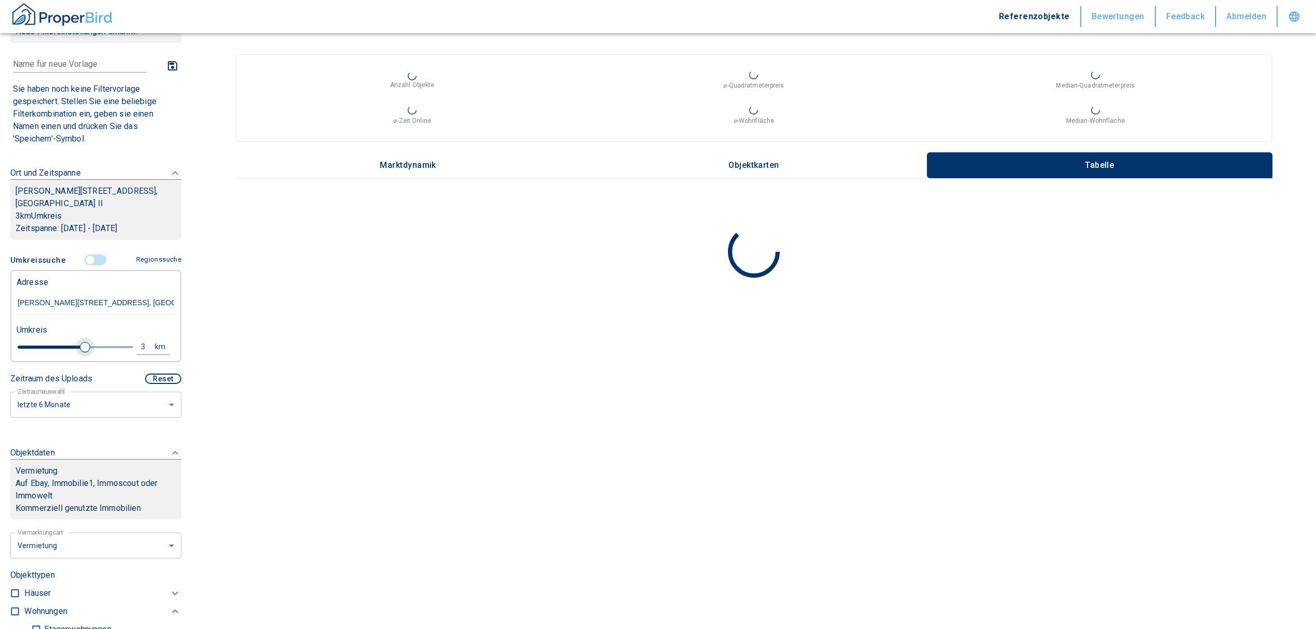
type input "2020"
type input "2.8"
type input "2020"
type input "2.6"
type input "2020"
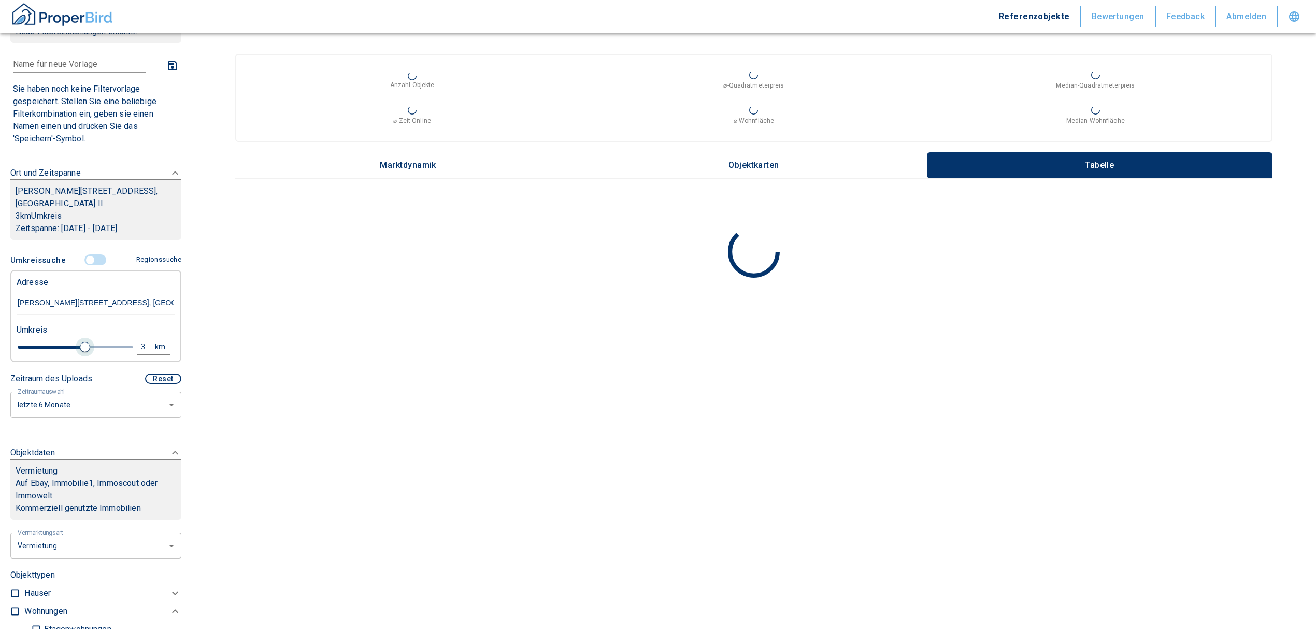
type input "2.4"
type input "2020"
type input "2.2"
type input "2020"
type input "2"
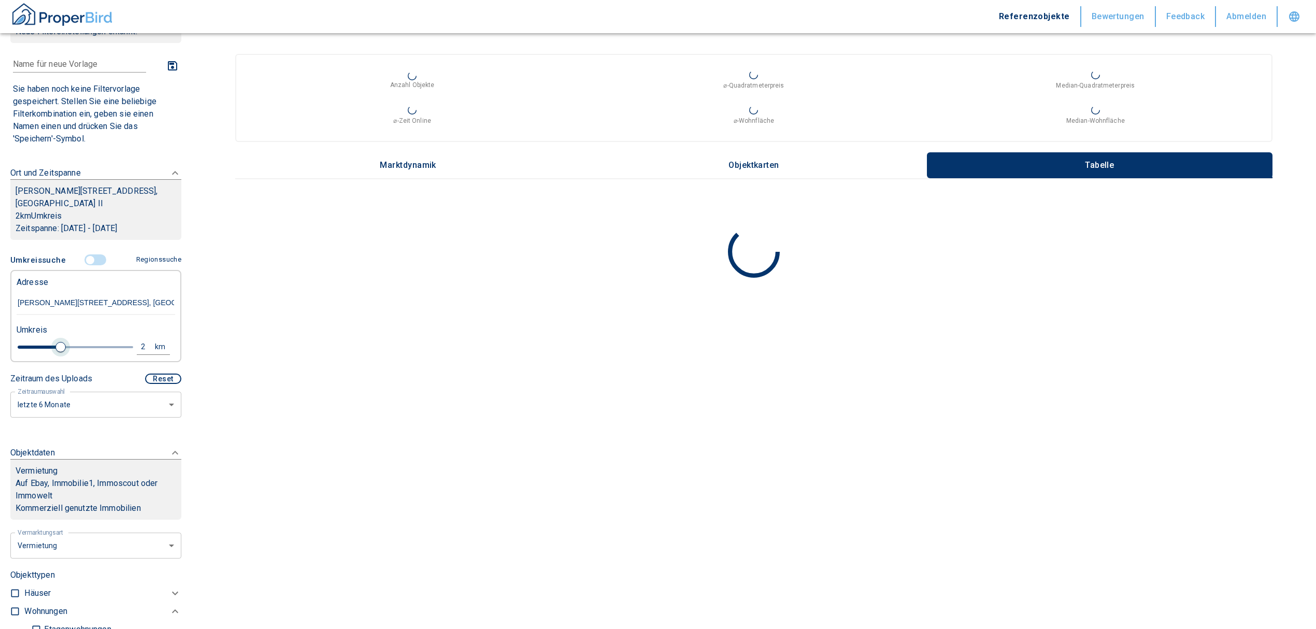
drag, startPoint x: 79, startPoint y: 344, endPoint x: 57, endPoint y: 347, distance: 21.9
click at [57, 347] on span at bounding box center [60, 347] width 10 height 10
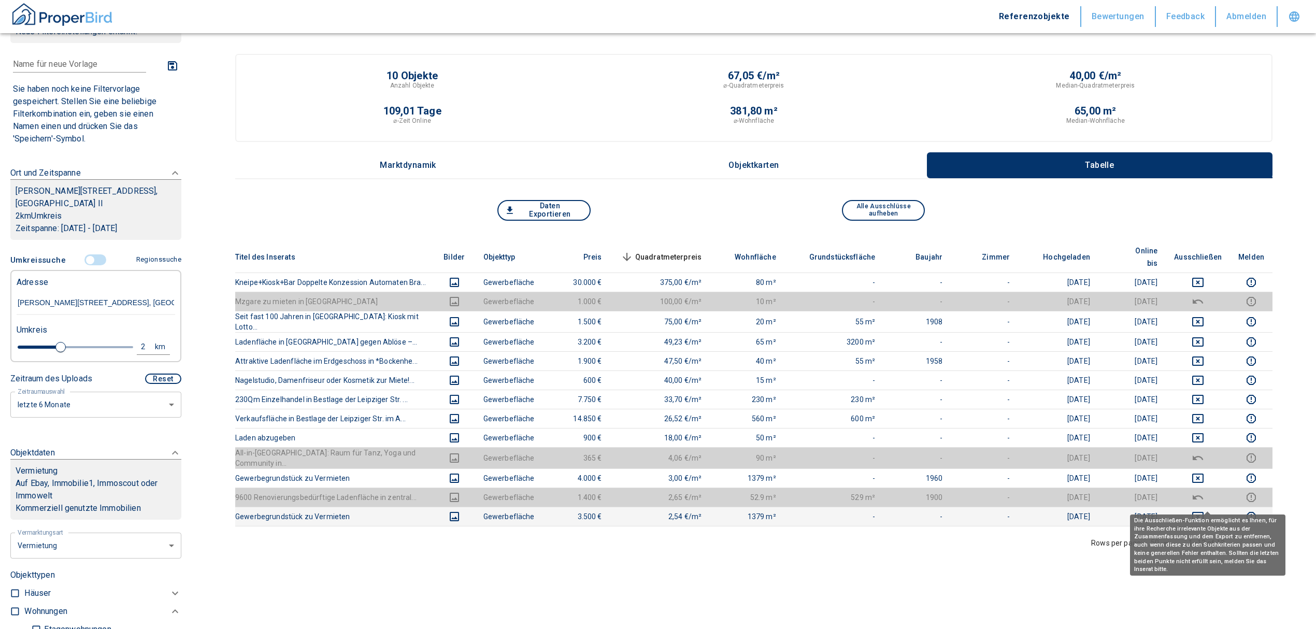
click at [1204, 510] on icon "deselect this listing" at bounding box center [1197, 516] width 12 height 12
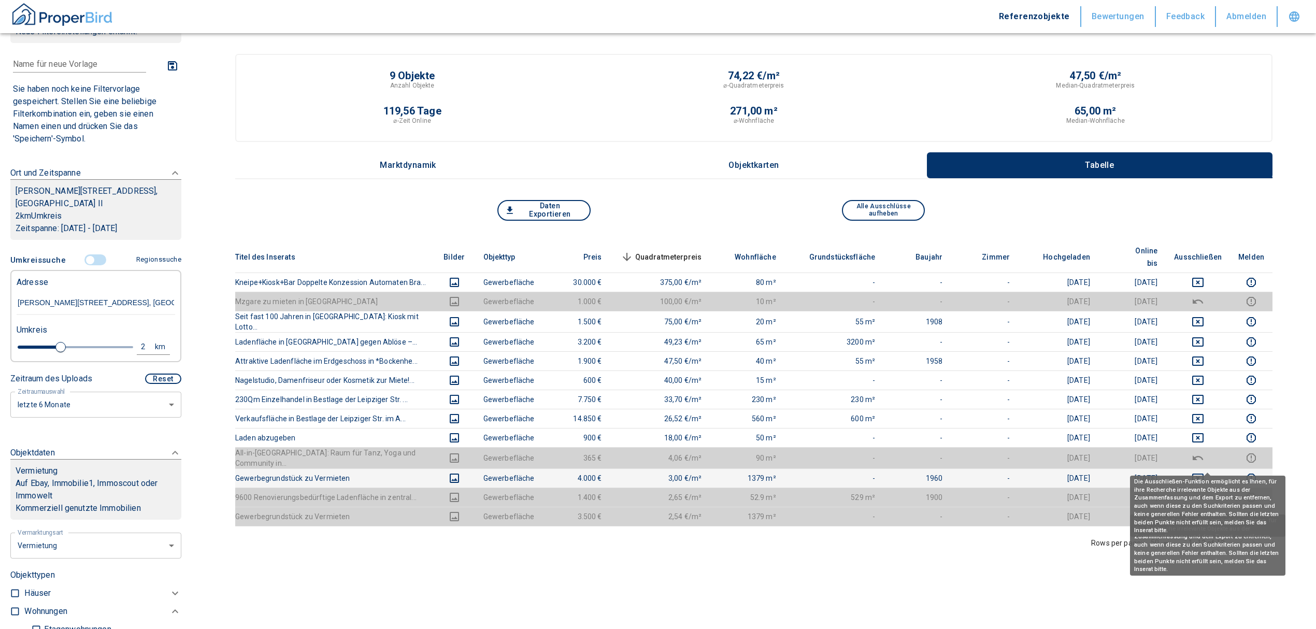
click at [1204, 472] on icon "deselect this listing" at bounding box center [1197, 478] width 12 height 12
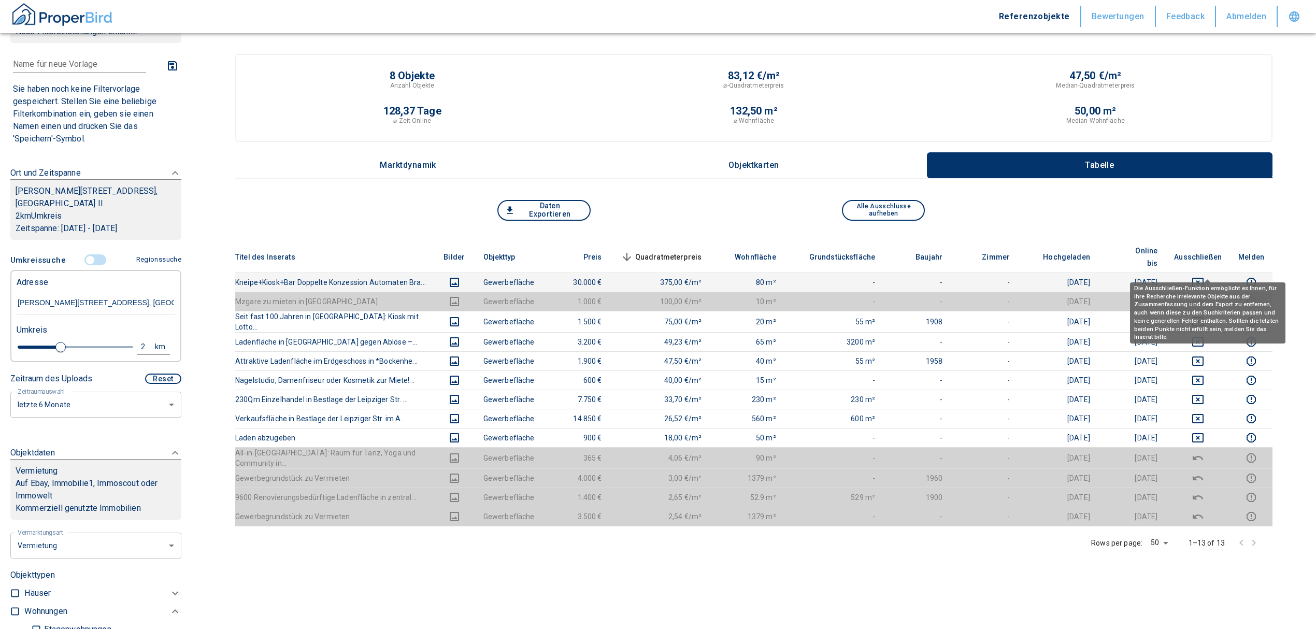
click at [1204, 276] on icon "deselect this listing" at bounding box center [1197, 282] width 12 height 12
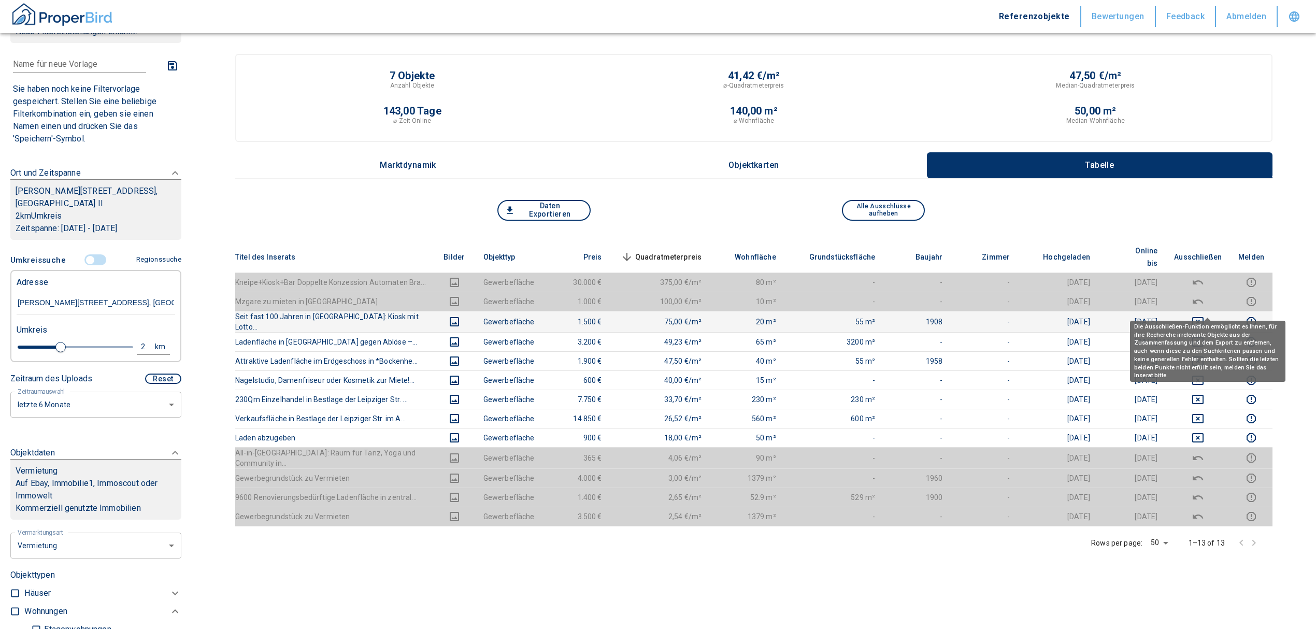
click at [1204, 315] on icon "deselect this listing" at bounding box center [1197, 321] width 12 height 12
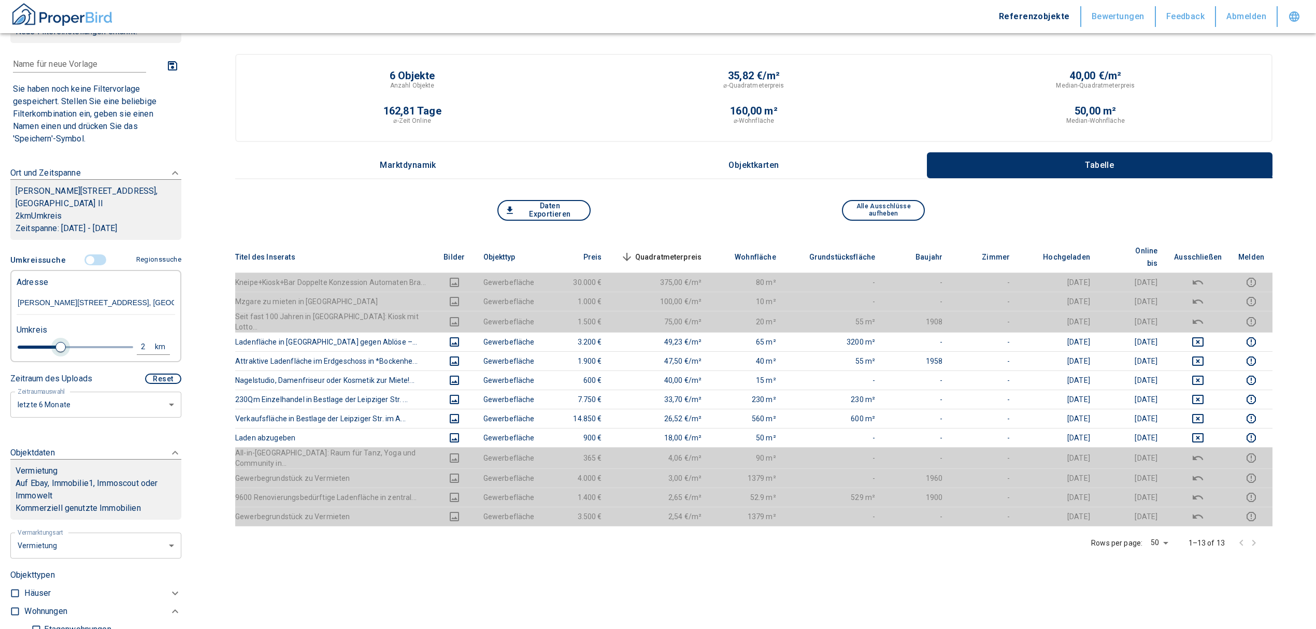
type input "2020"
type input "2.2"
type input "2020"
type input "2.4"
type input "2020"
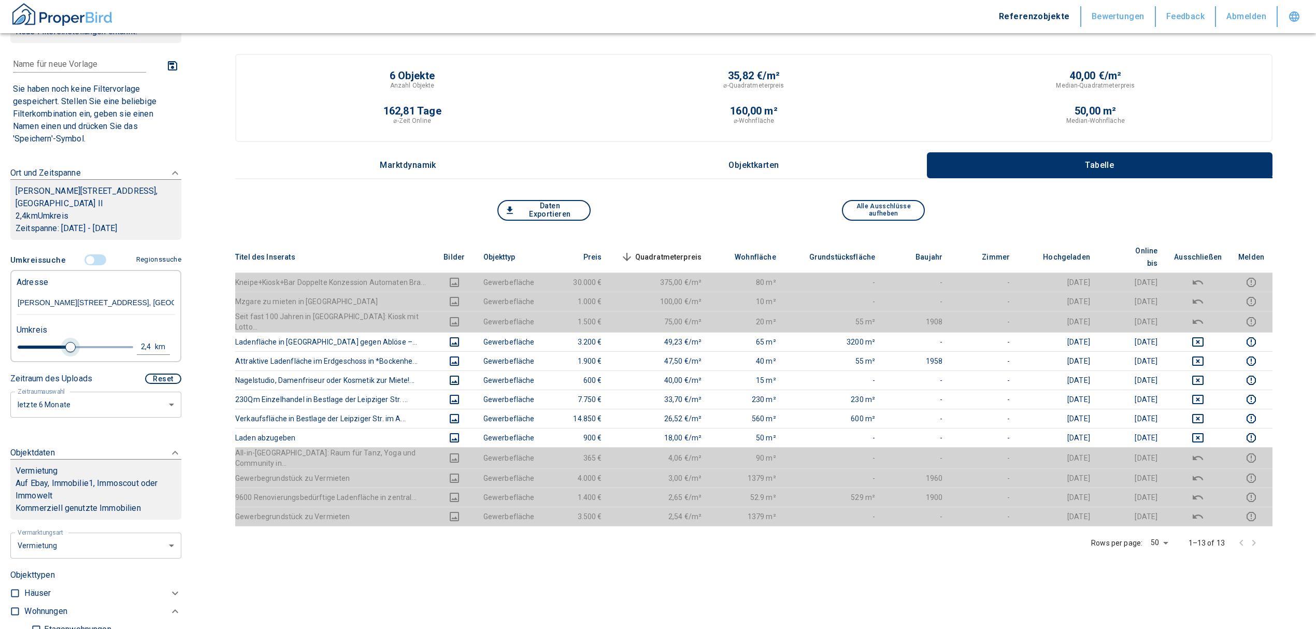
type input "2.6"
type input "2020"
type input "2.8"
type input "2020"
type input "3"
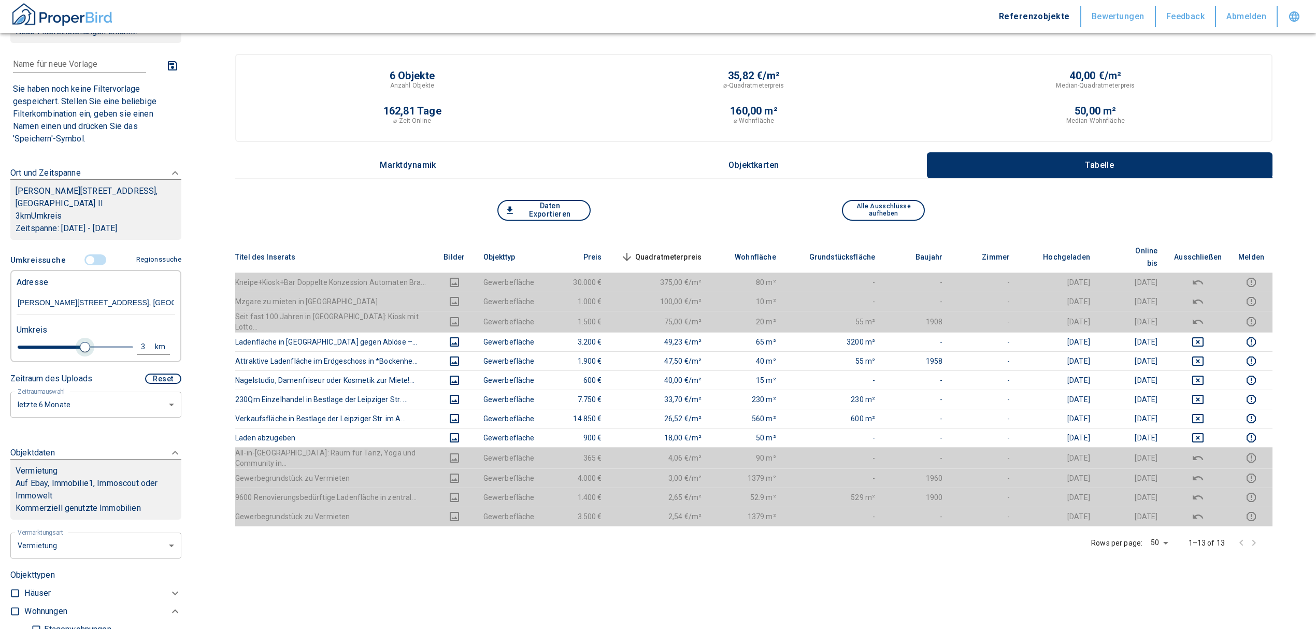
drag, startPoint x: 57, startPoint y: 342, endPoint x: 80, endPoint y: 347, distance: 23.2
click at [80, 347] on span at bounding box center [85, 347] width 10 height 10
type input "2020"
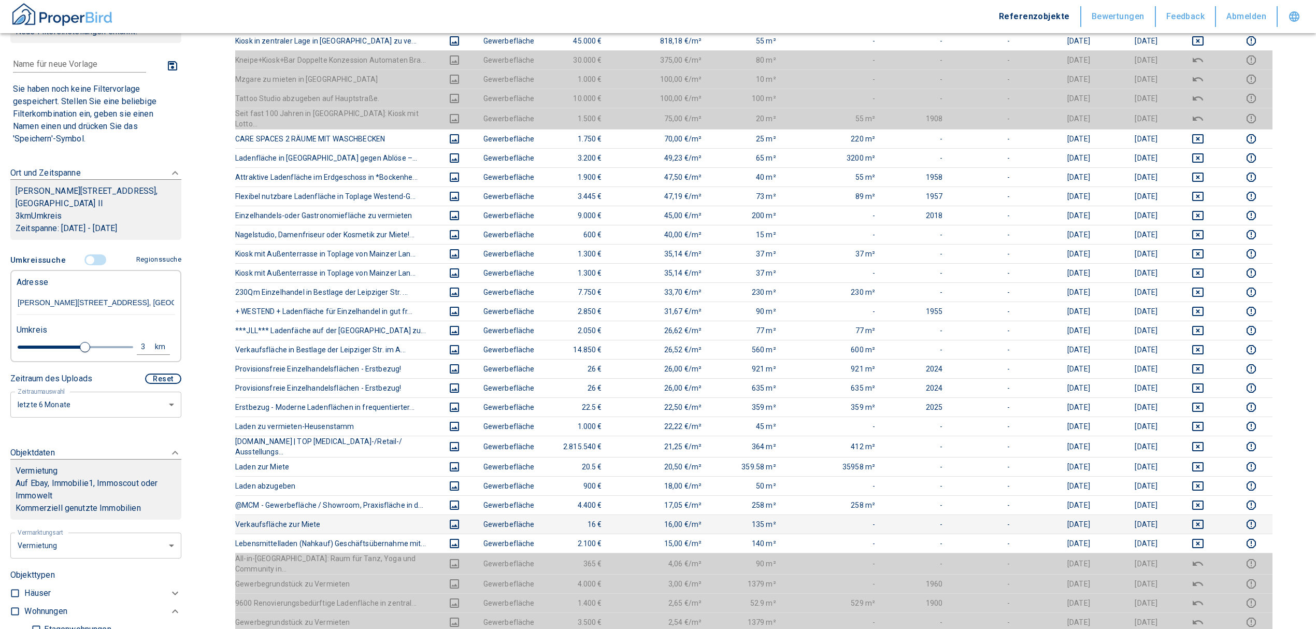
scroll to position [345, 0]
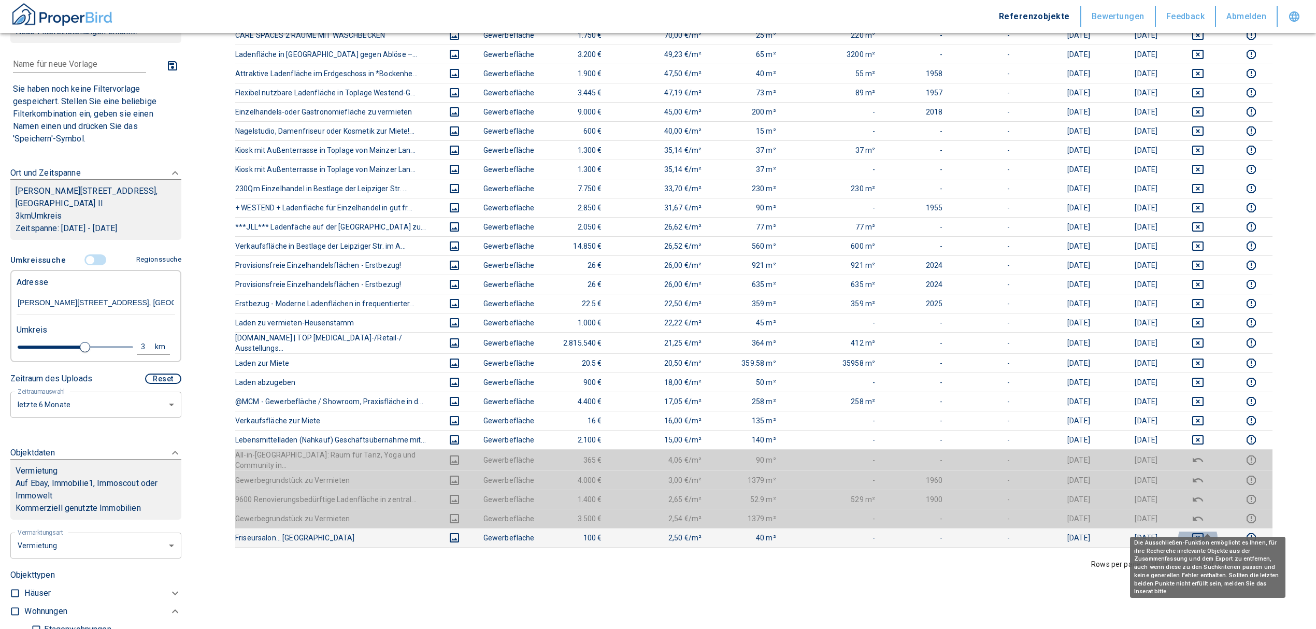
click at [1204, 531] on icon "deselect this listing" at bounding box center [1197, 537] width 12 height 12
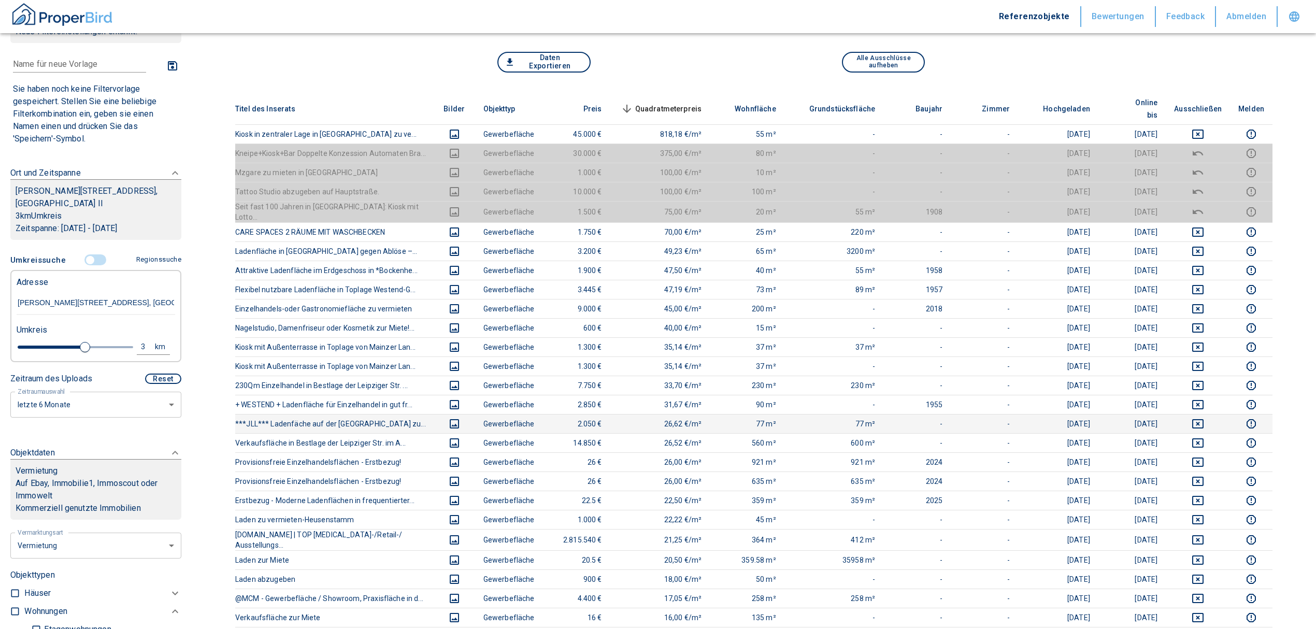
scroll to position [69, 0]
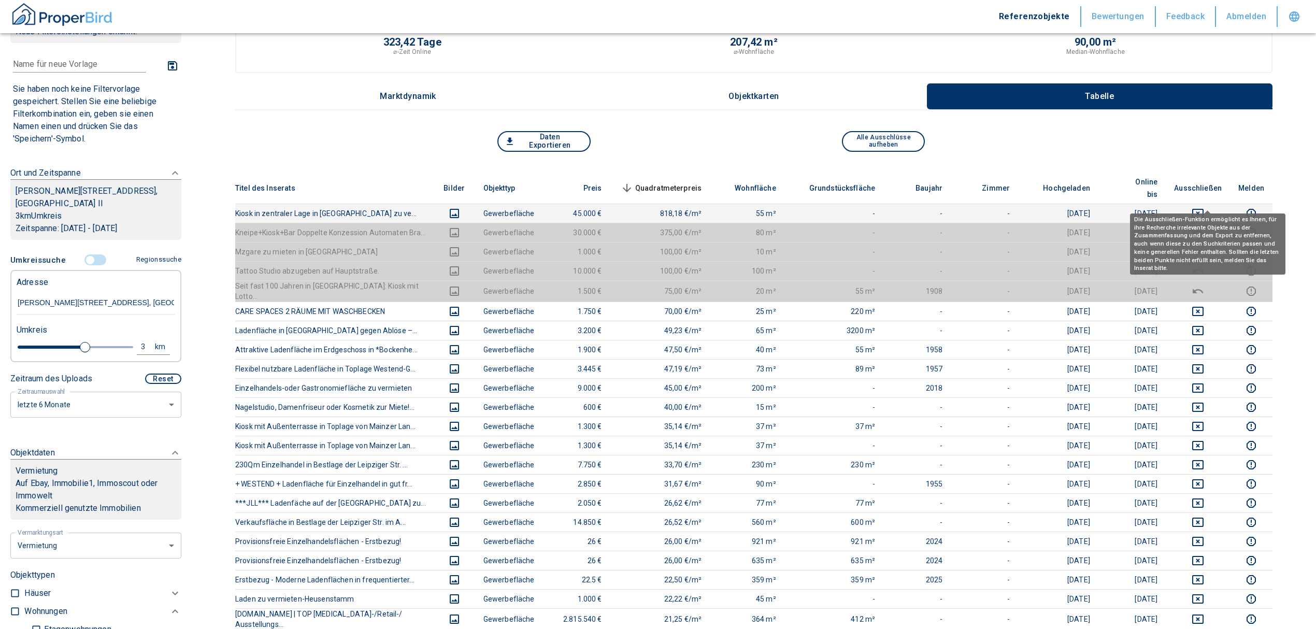
click at [1204, 207] on icon "deselect this listing" at bounding box center [1197, 213] width 12 height 12
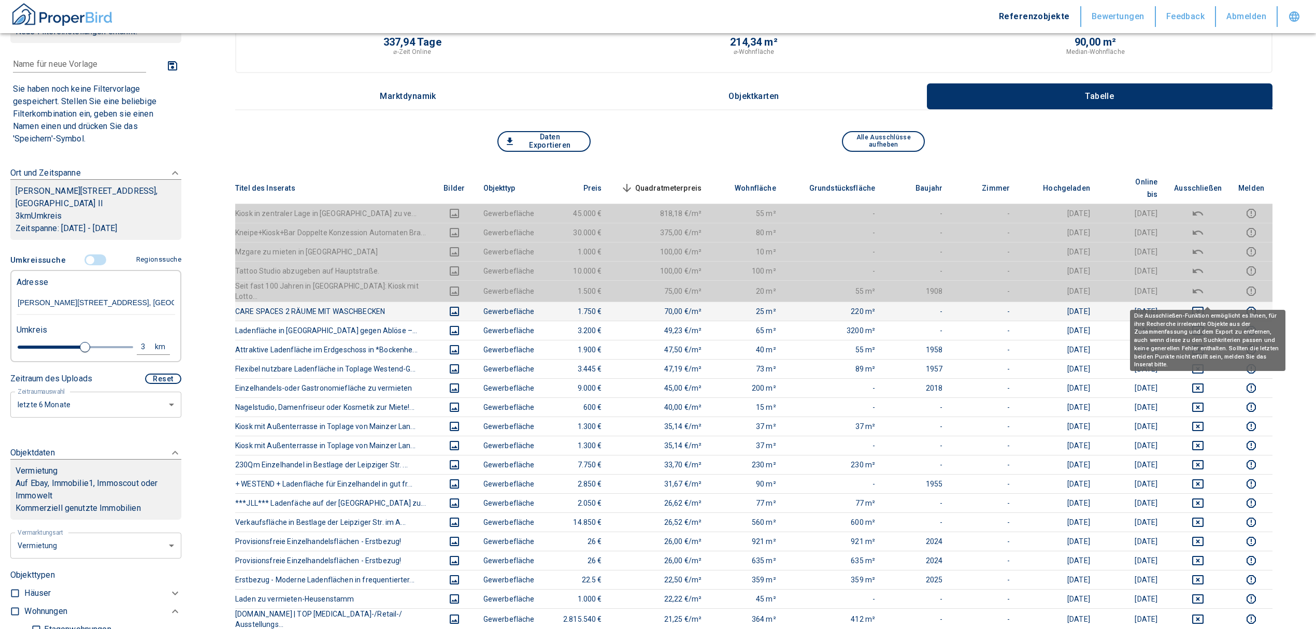
click at [1204, 305] on icon "deselect this listing" at bounding box center [1197, 311] width 12 height 12
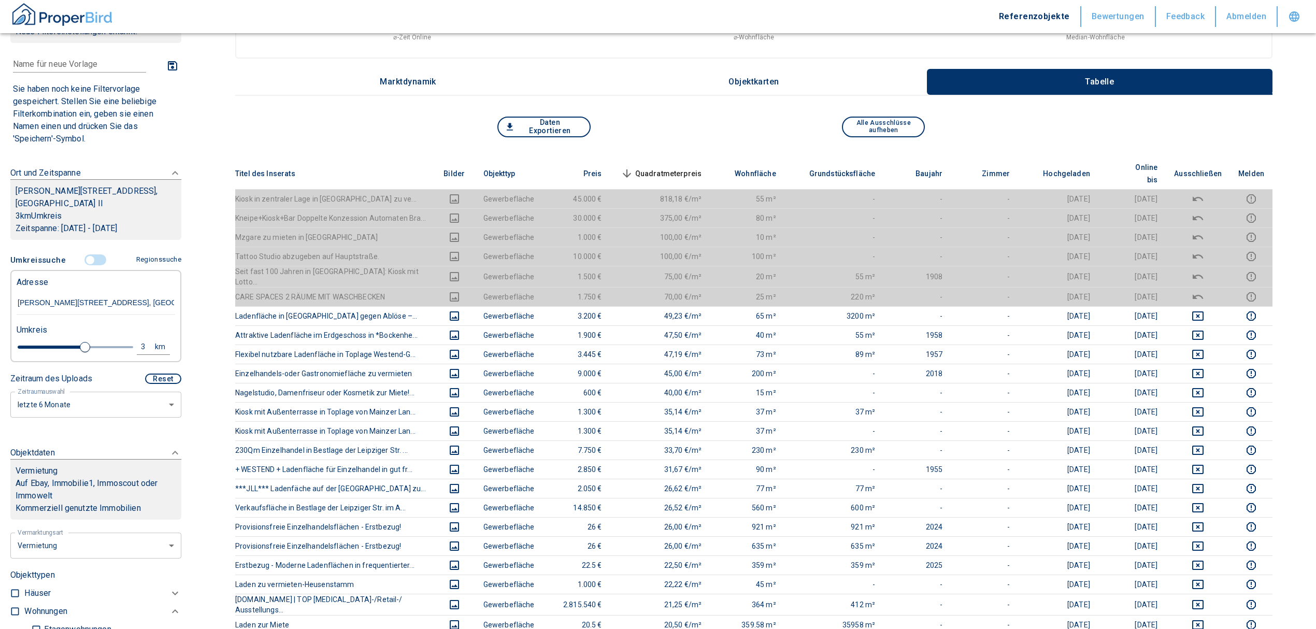
scroll to position [207, 0]
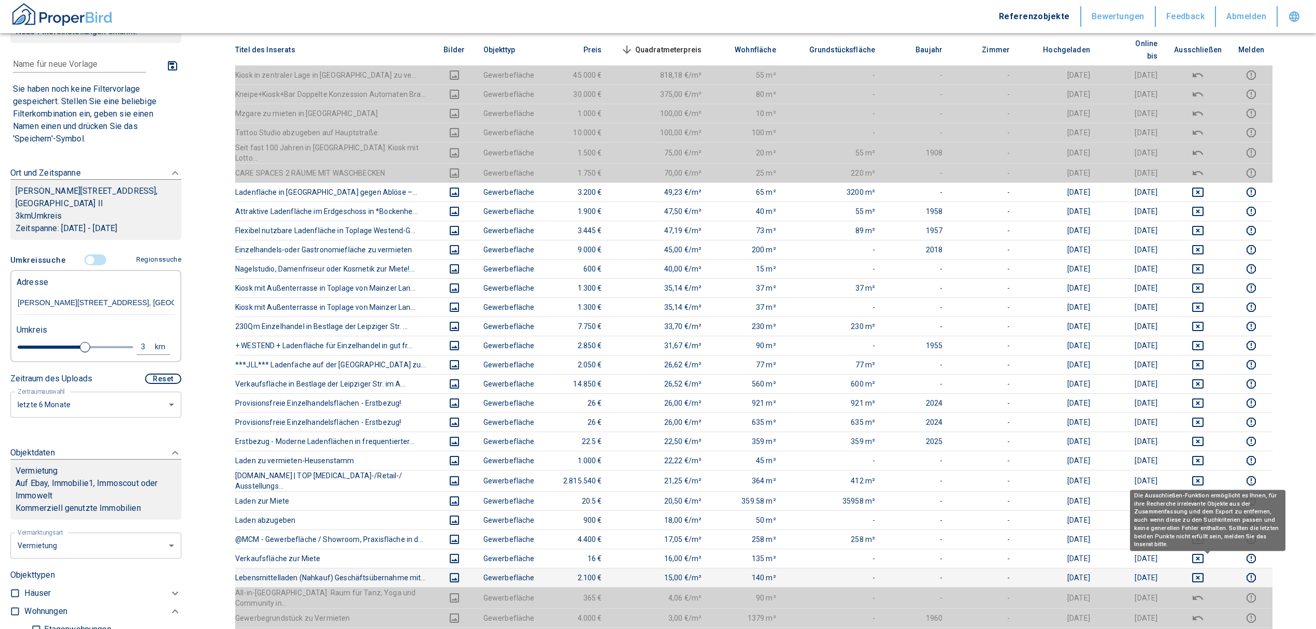
click at [1204, 571] on icon "deselect this listing" at bounding box center [1197, 577] width 12 height 12
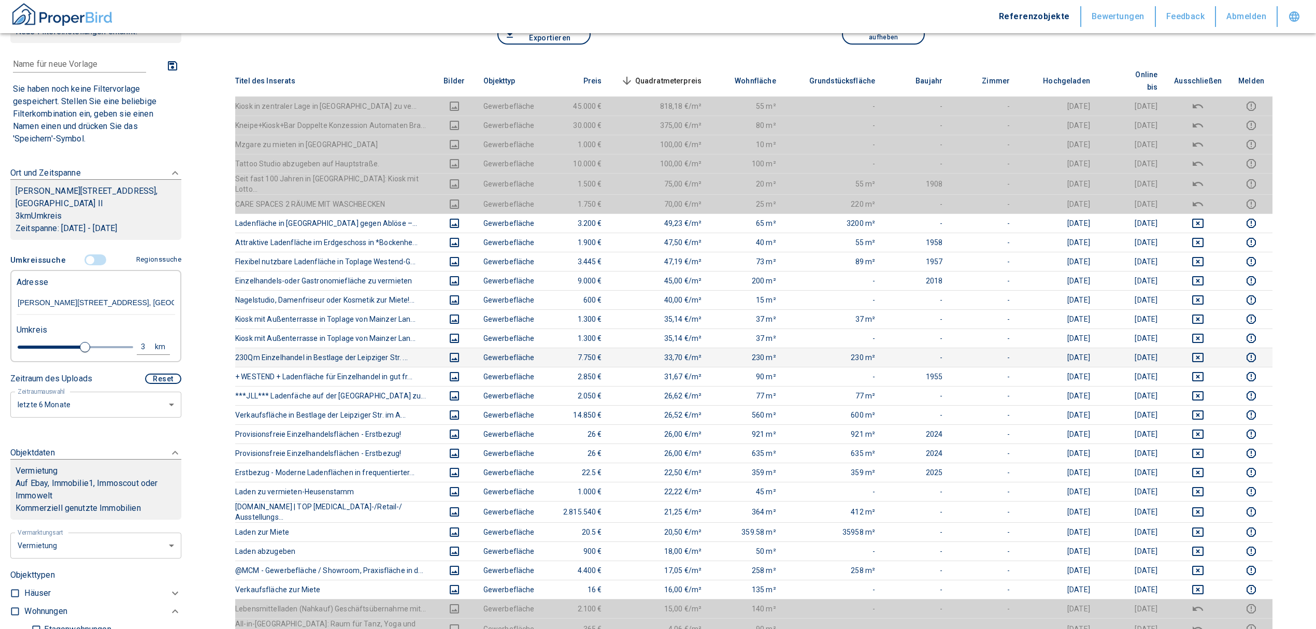
scroll to position [138, 0]
